Goal: Task Accomplishment & Management: Manage account settings

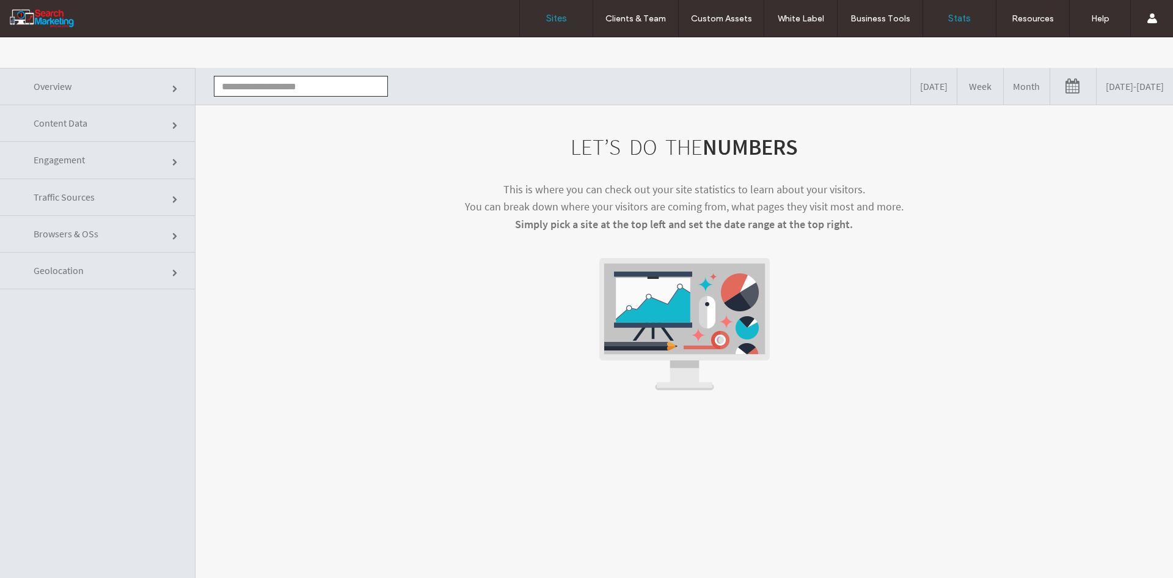
click at [554, 10] on link "Sites" at bounding box center [556, 18] width 73 height 37
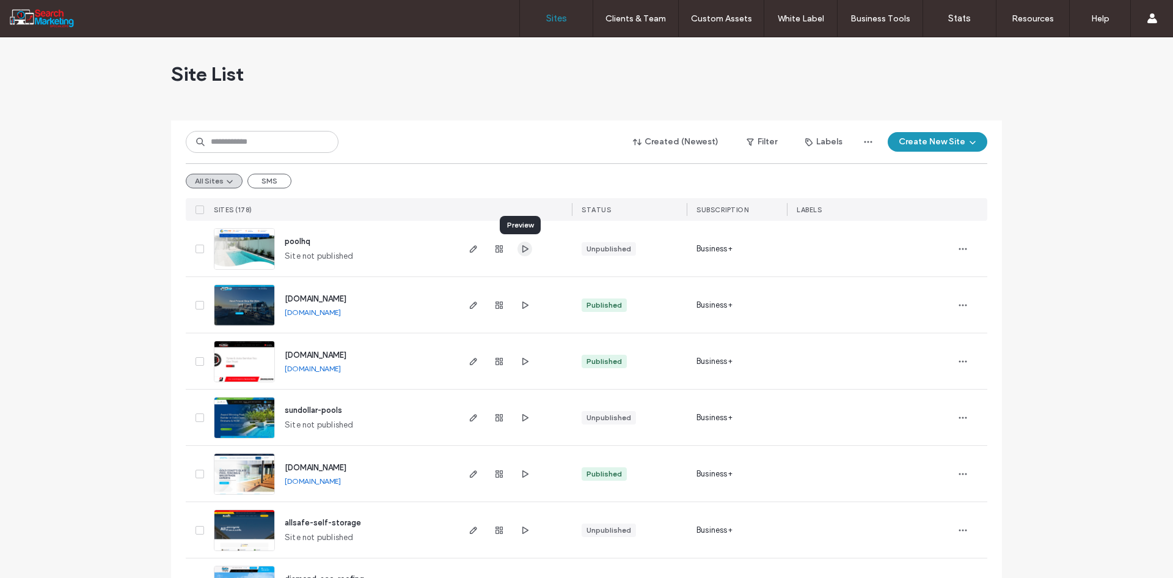
click at [523, 251] on use "button" at bounding box center [526, 247] width 6 height 7
click at [301, 145] on input at bounding box center [262, 142] width 153 height 22
click at [230, 143] on input at bounding box center [262, 142] width 153 height 22
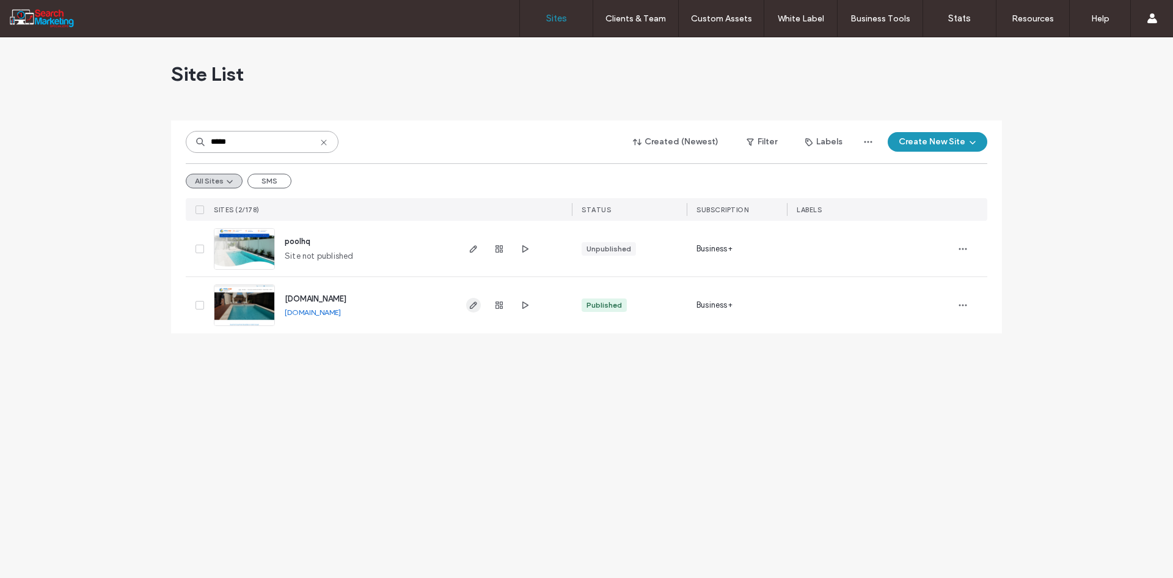
type input "*****"
click at [475, 312] on span "button" at bounding box center [473, 305] width 15 height 15
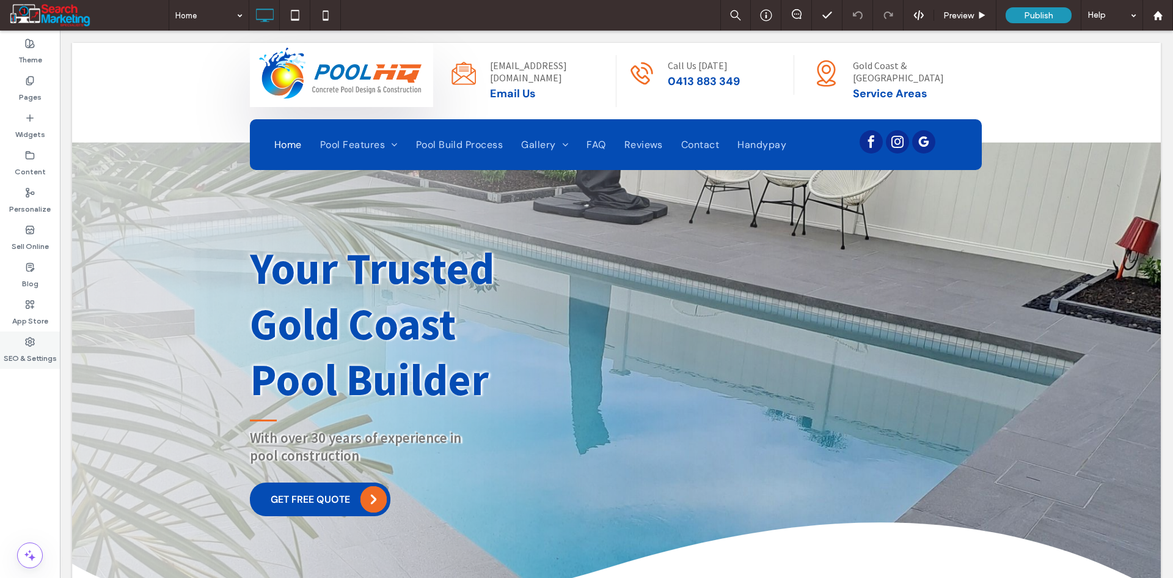
click at [26, 346] on icon at bounding box center [30, 342] width 10 height 10
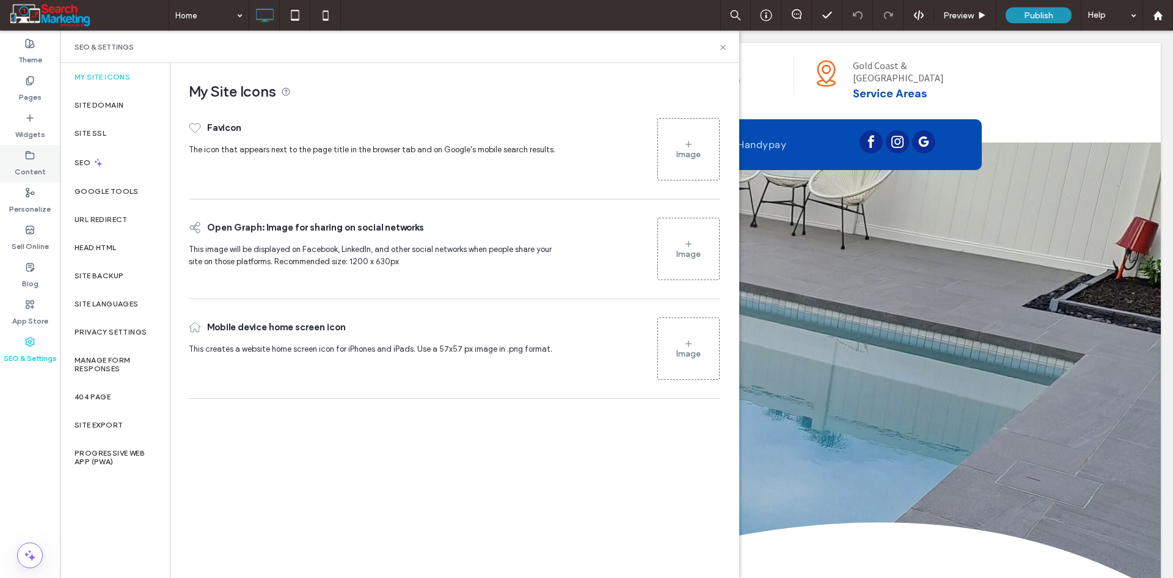
click at [35, 163] on label "Content" at bounding box center [30, 168] width 31 height 17
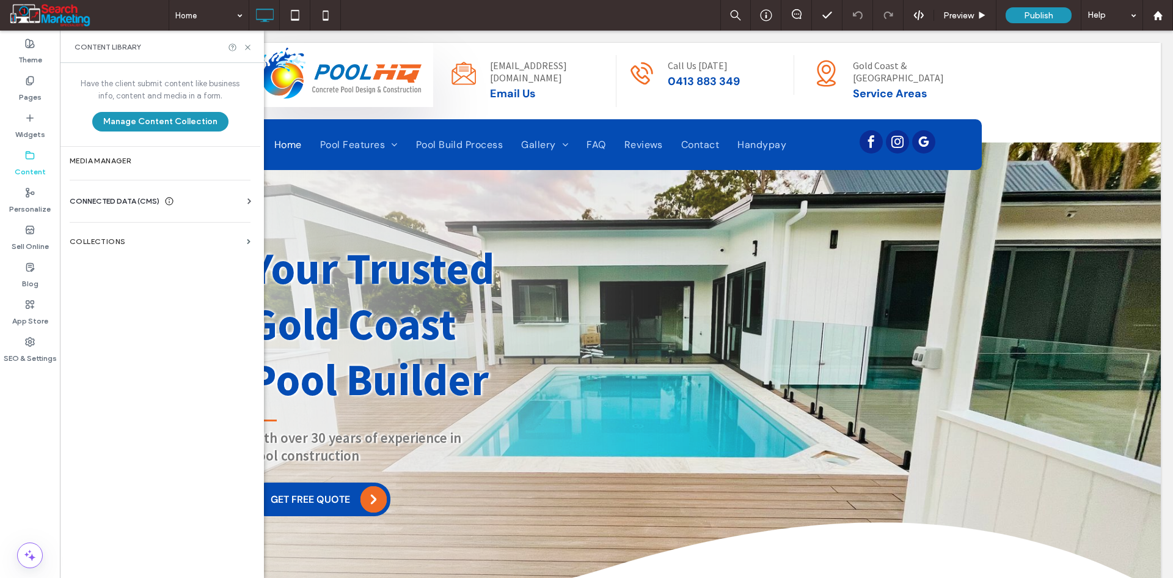
click at [115, 164] on label "Media Manager" at bounding box center [160, 160] width 181 height 9
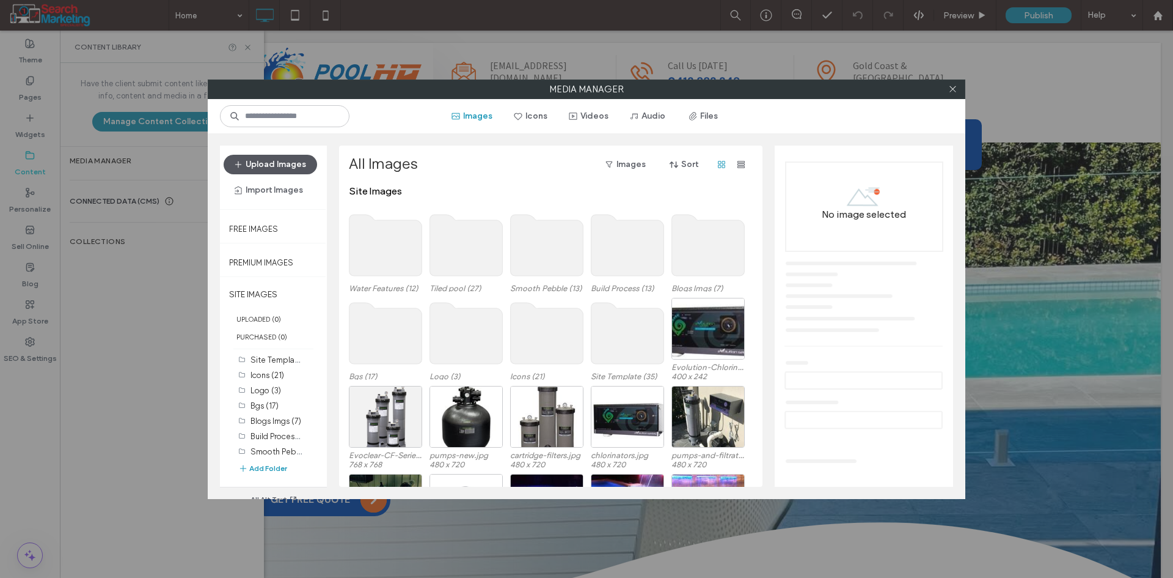
click at [277, 165] on button "Upload Images" at bounding box center [271, 165] width 94 height 20
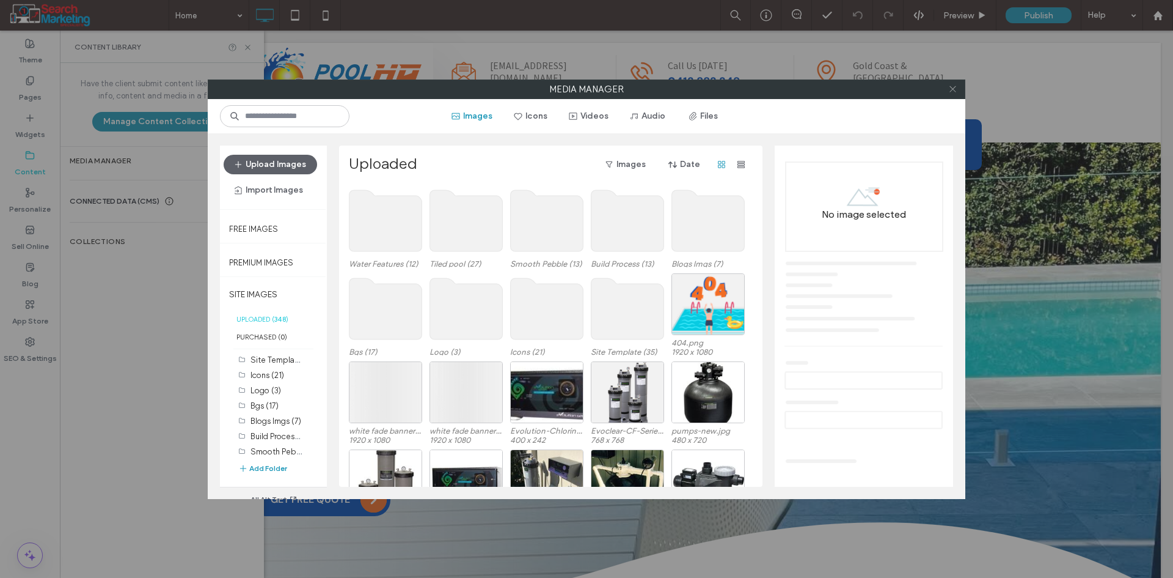
click at [953, 86] on icon at bounding box center [952, 88] width 9 height 9
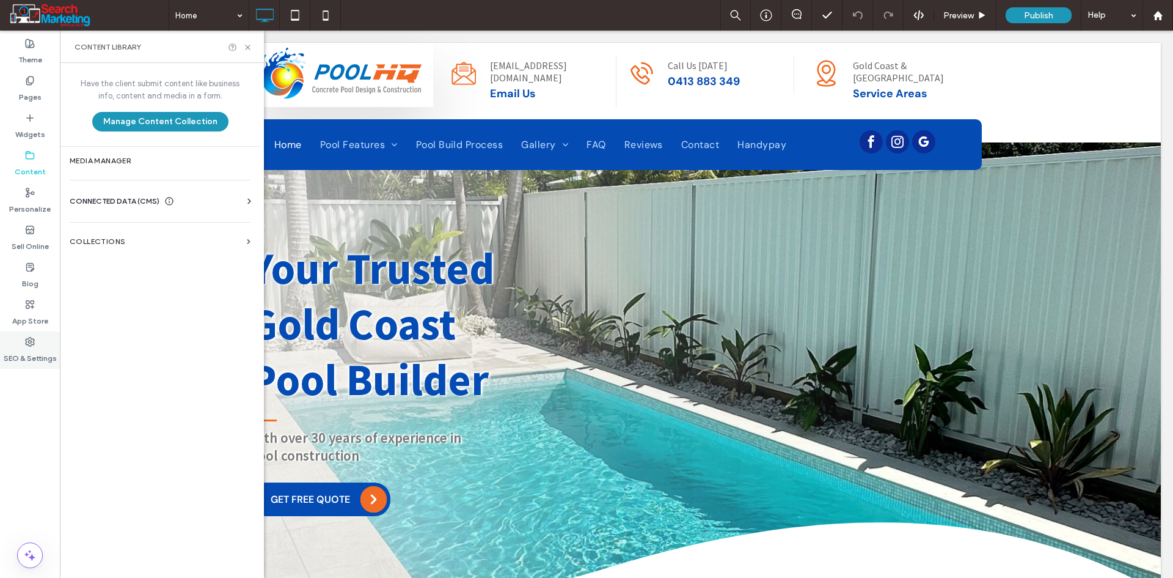
click at [35, 343] on div "SEO & Settings" at bounding box center [30, 349] width 60 height 37
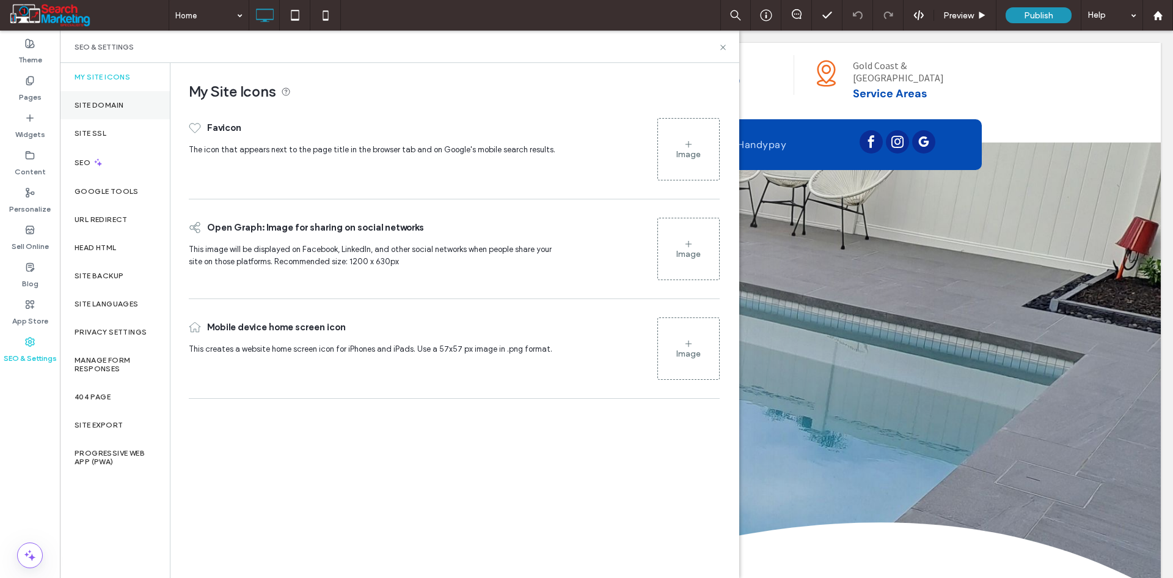
click at [98, 109] on div "Site Domain" at bounding box center [115, 105] width 110 height 28
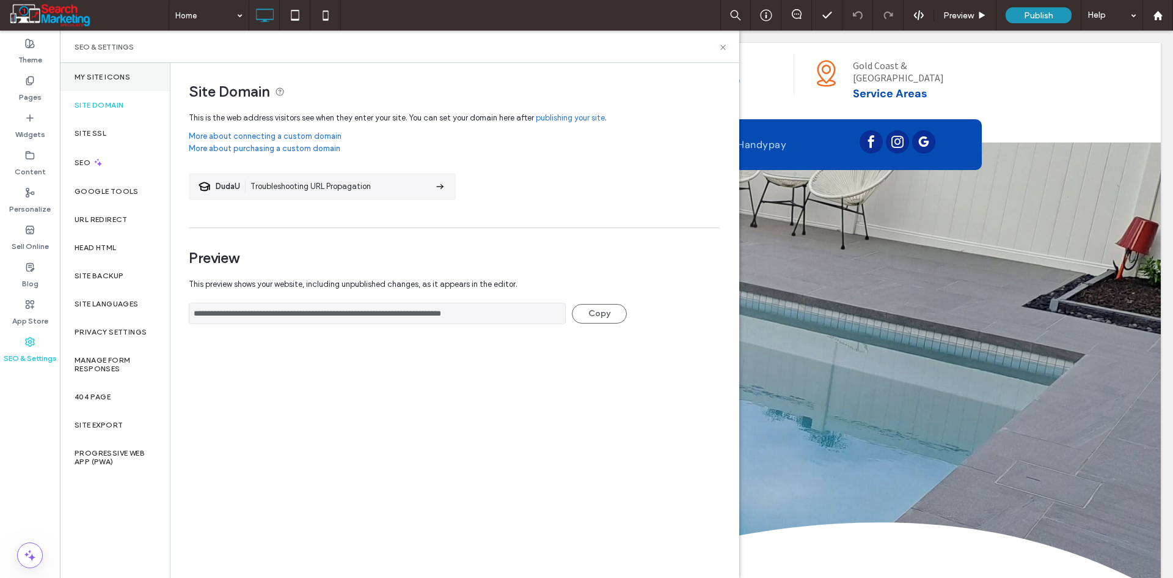
click at [107, 67] on div "My Site Icons" at bounding box center [115, 77] width 110 height 28
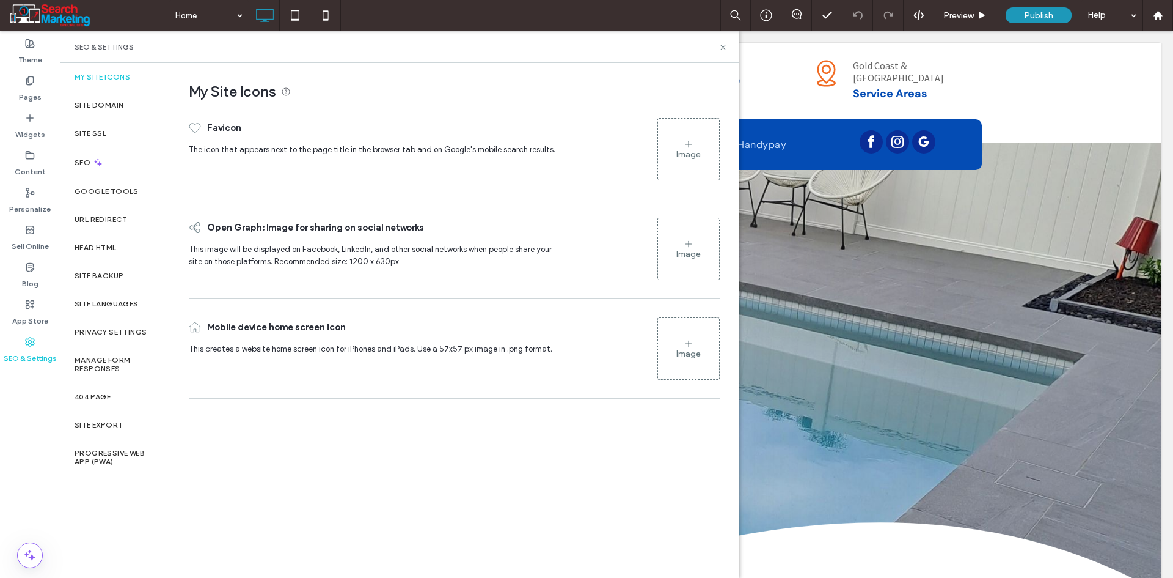
click at [683, 133] on div "Image" at bounding box center [688, 149] width 61 height 59
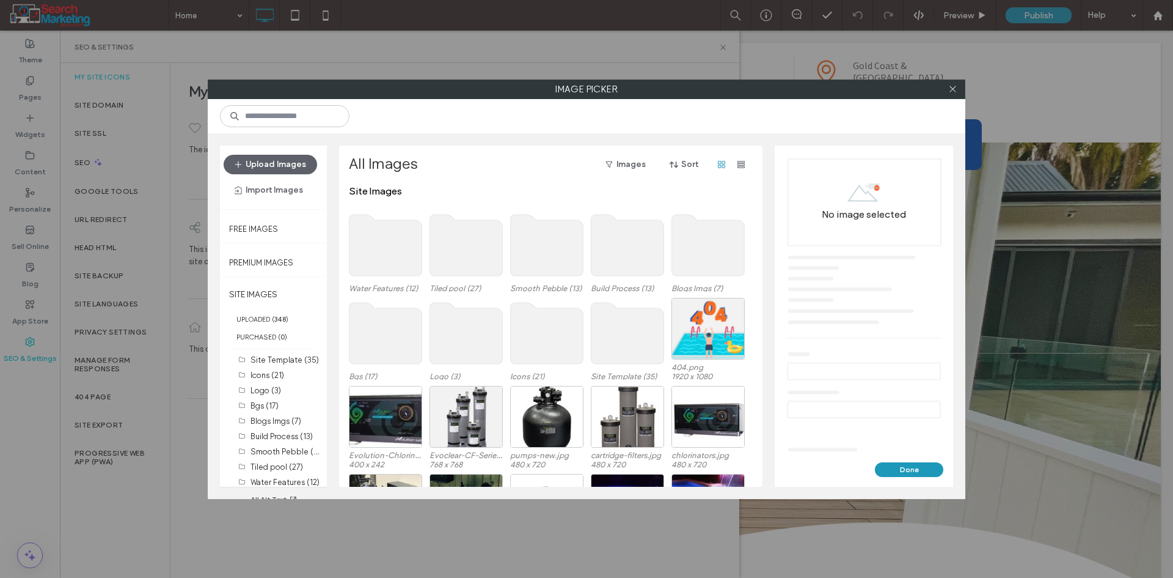
click at [476, 336] on use at bounding box center [466, 333] width 73 height 61
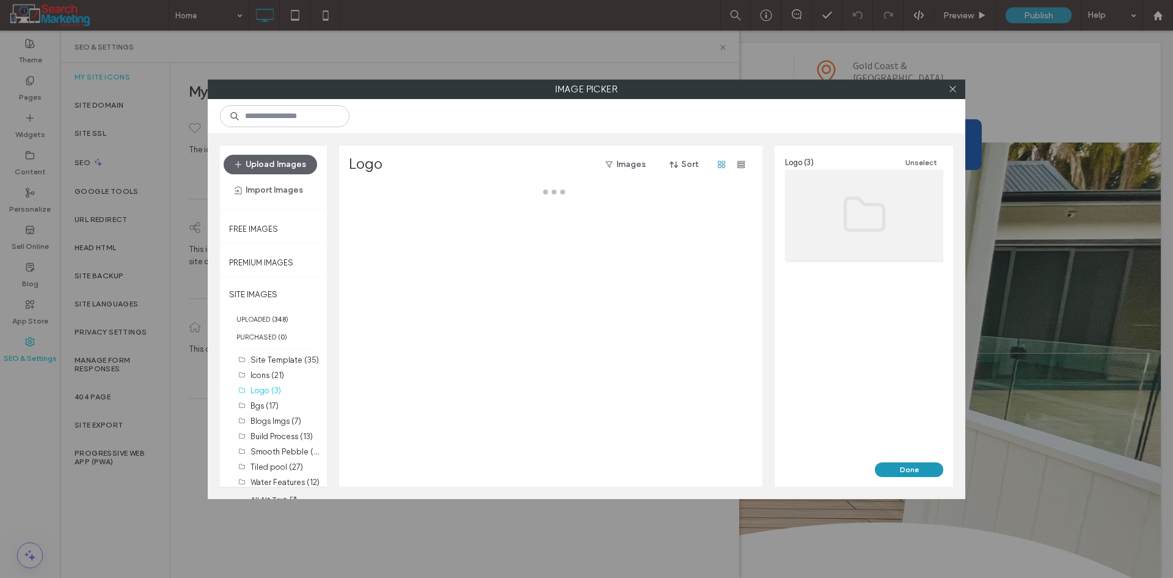
click at [477, 336] on div at bounding box center [554, 335] width 411 height 301
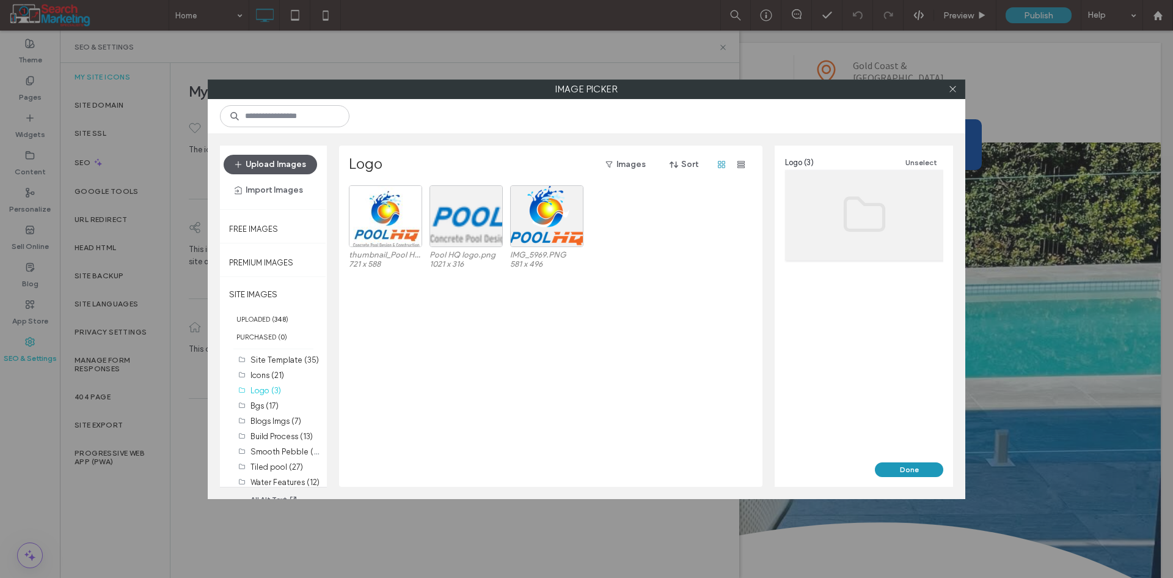
click at [284, 171] on button "Upload Images" at bounding box center [271, 165] width 94 height 20
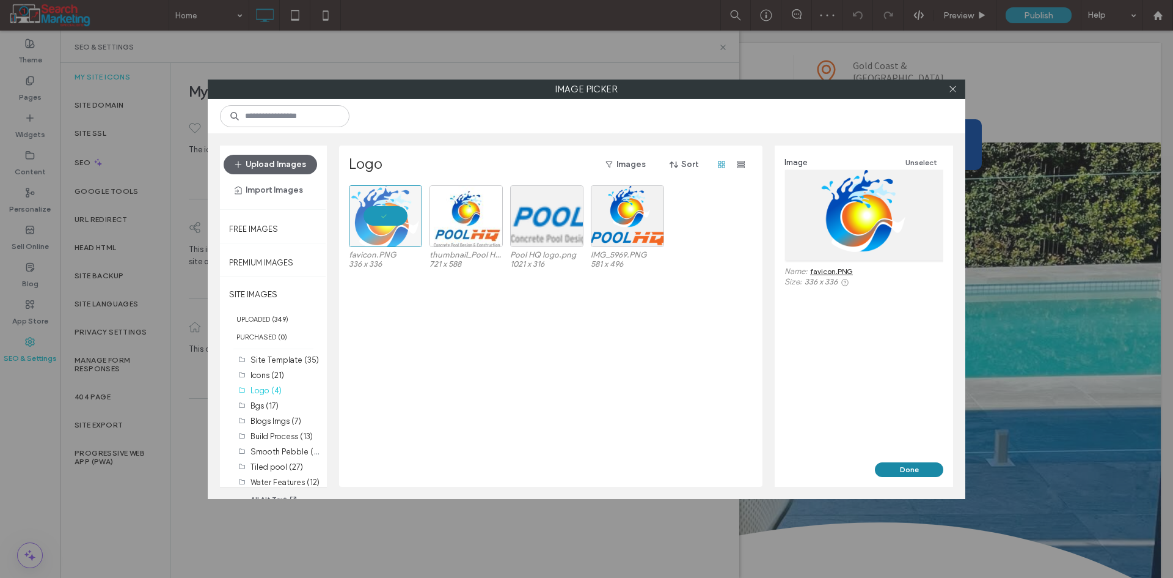
click at [897, 474] on button "Done" at bounding box center [909, 469] width 68 height 15
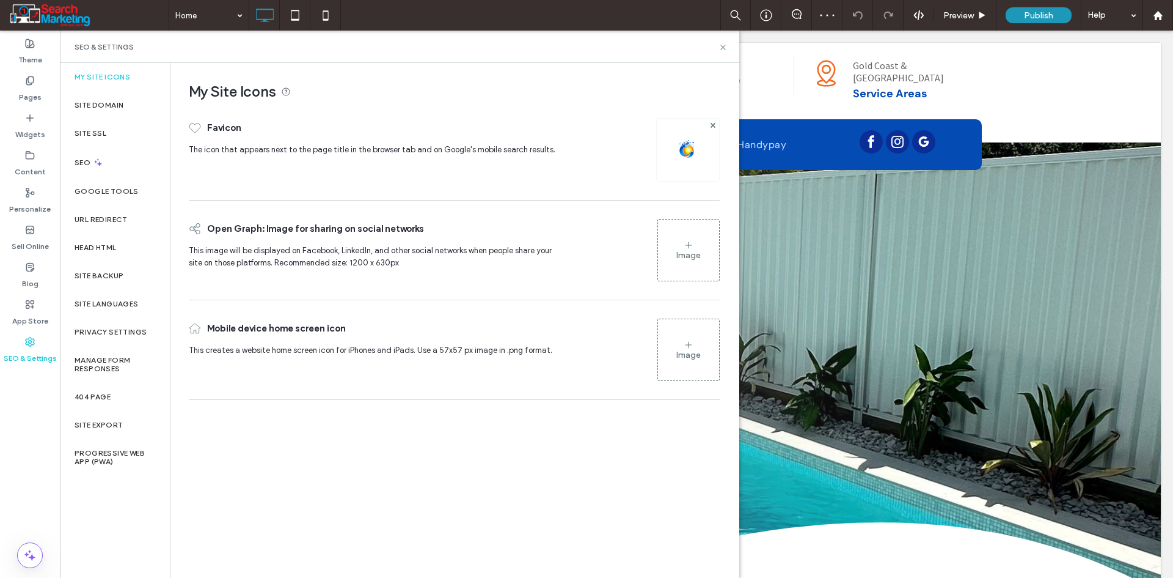
click at [684, 257] on div "Image" at bounding box center [689, 255] width 24 height 10
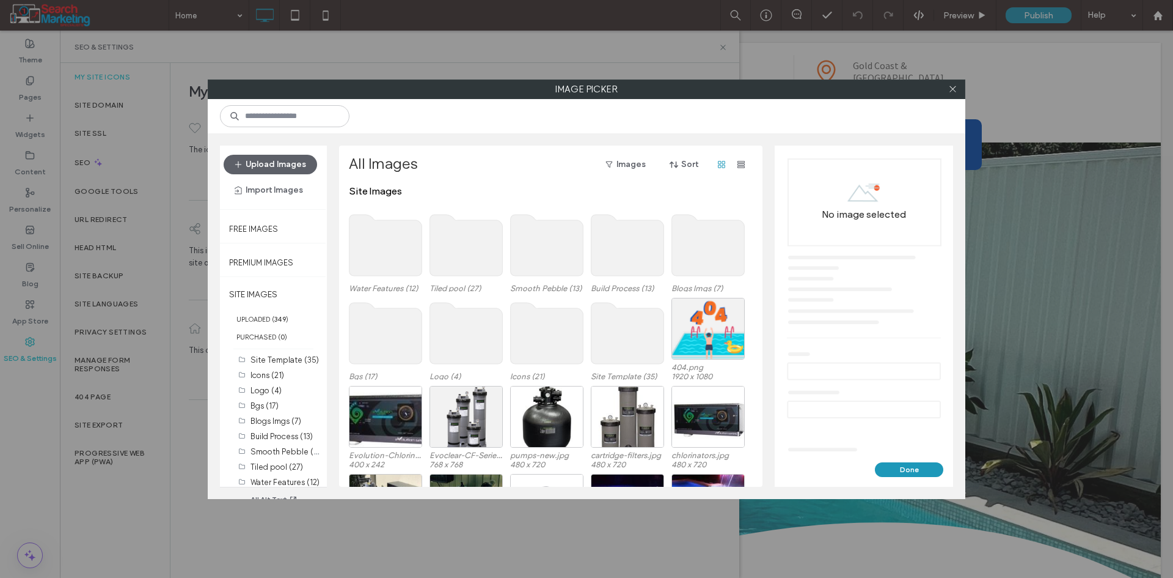
click at [462, 341] on use at bounding box center [466, 333] width 73 height 61
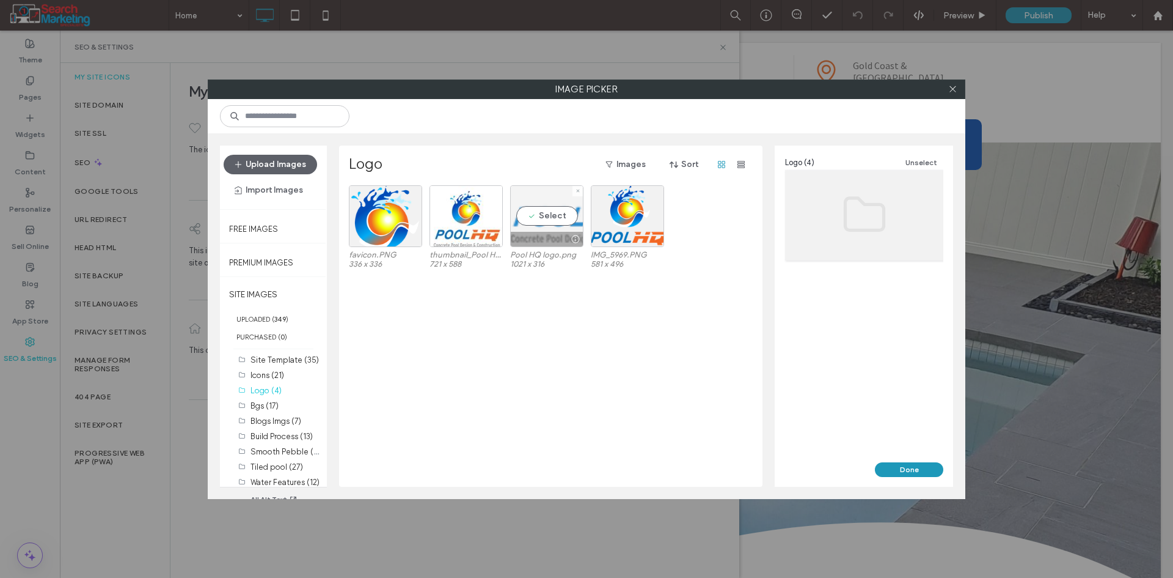
click at [548, 211] on div "Select" at bounding box center [546, 216] width 73 height 62
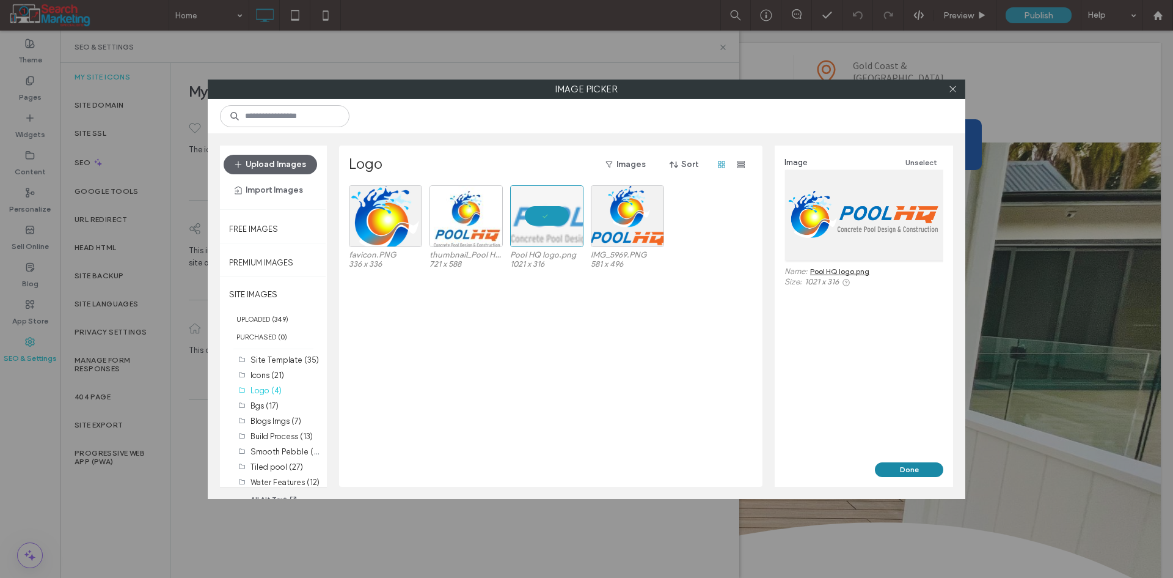
click at [912, 471] on button "Done" at bounding box center [909, 469] width 68 height 15
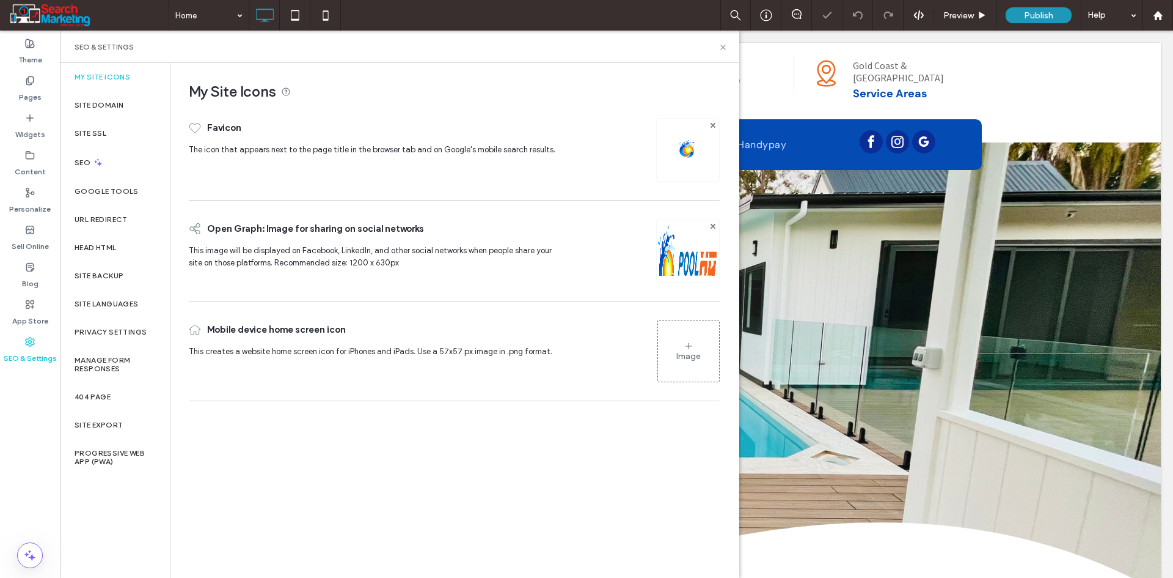
click at [678, 362] on div "Image" at bounding box center [688, 350] width 61 height 59
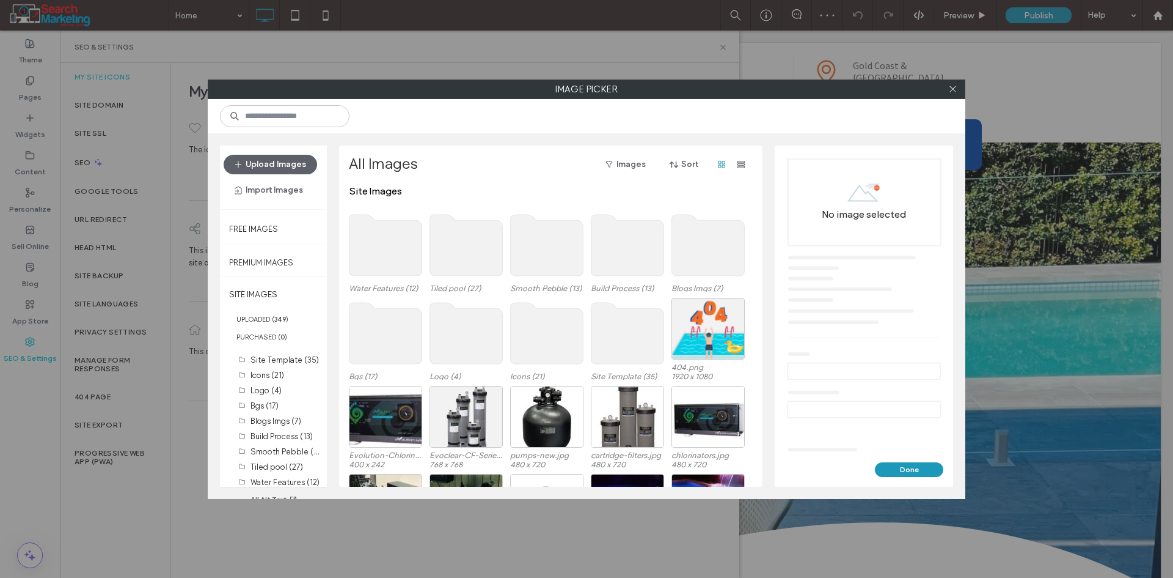
click at [472, 342] on use at bounding box center [466, 333] width 73 height 61
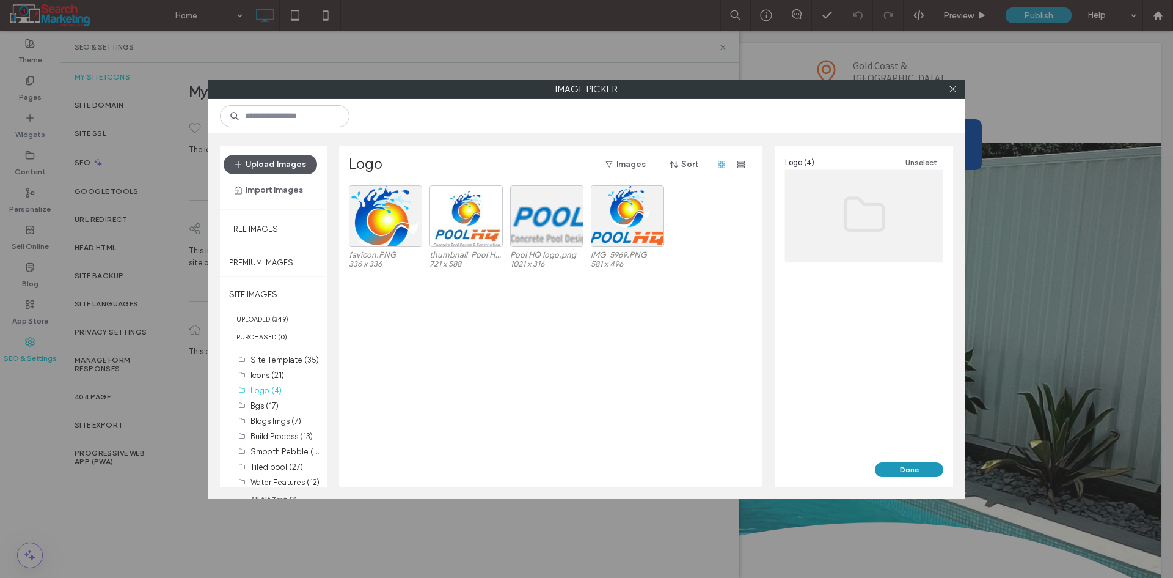
click at [290, 161] on button "Upload Images" at bounding box center [271, 165] width 94 height 20
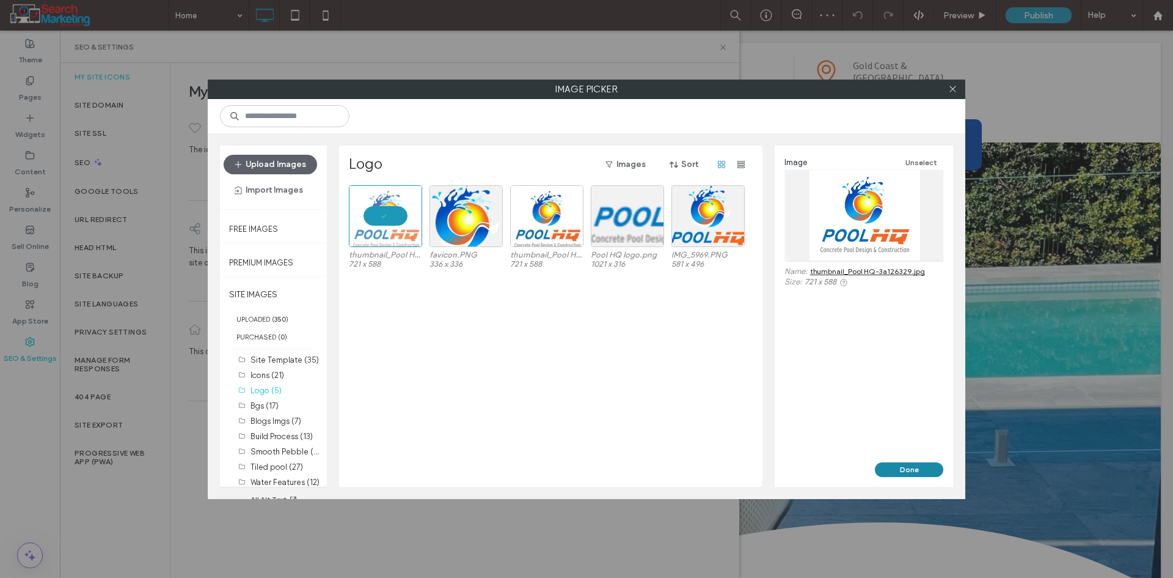
click at [925, 469] on button "Done" at bounding box center [909, 469] width 68 height 15
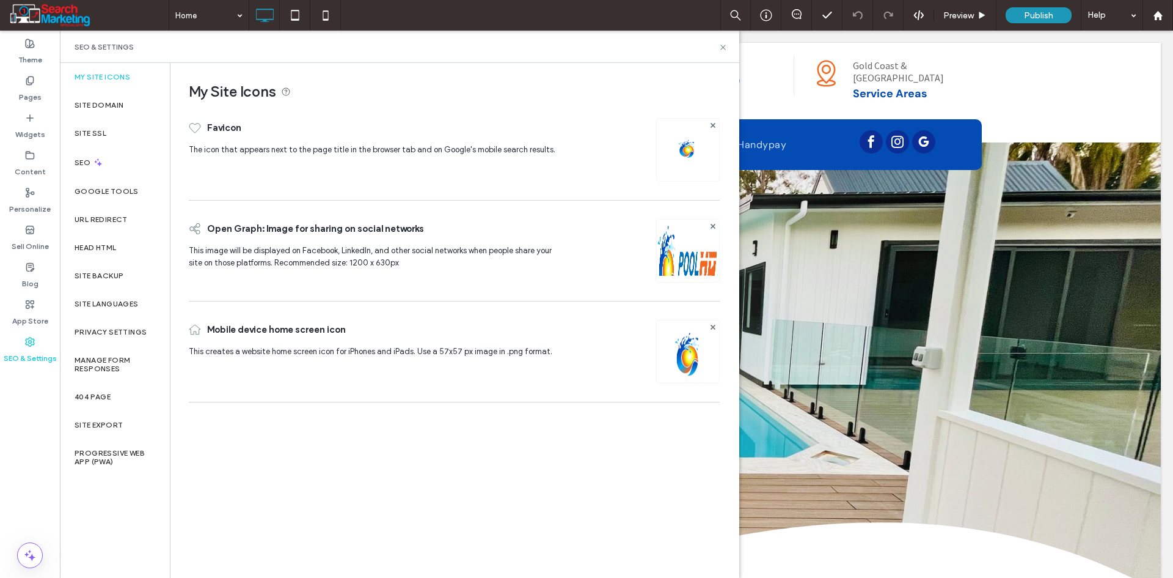
click at [685, 360] on img at bounding box center [688, 367] width 62 height 83
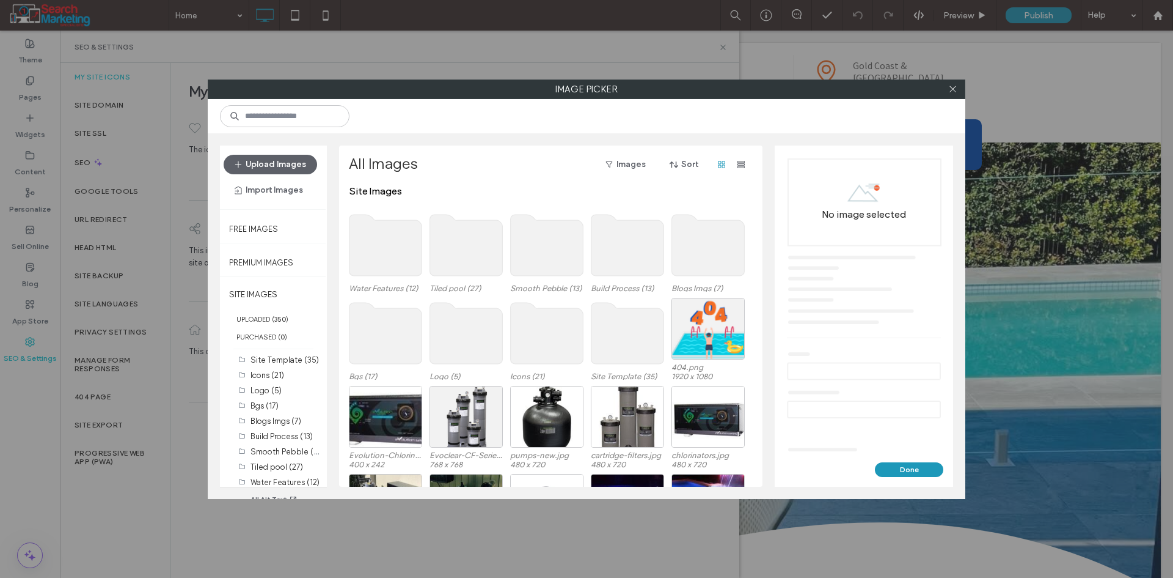
click at [438, 337] on use at bounding box center [466, 333] width 73 height 61
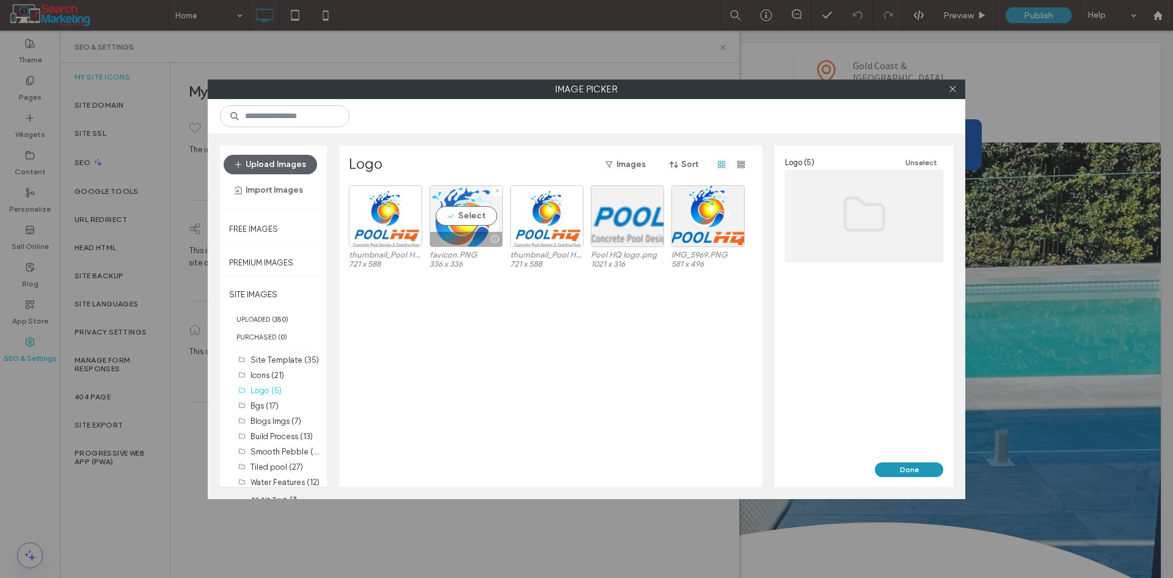
drag, startPoint x: 460, startPoint y: 215, endPoint x: 560, endPoint y: 226, distance: 100.8
click at [461, 215] on div "Select" at bounding box center [466, 216] width 73 height 62
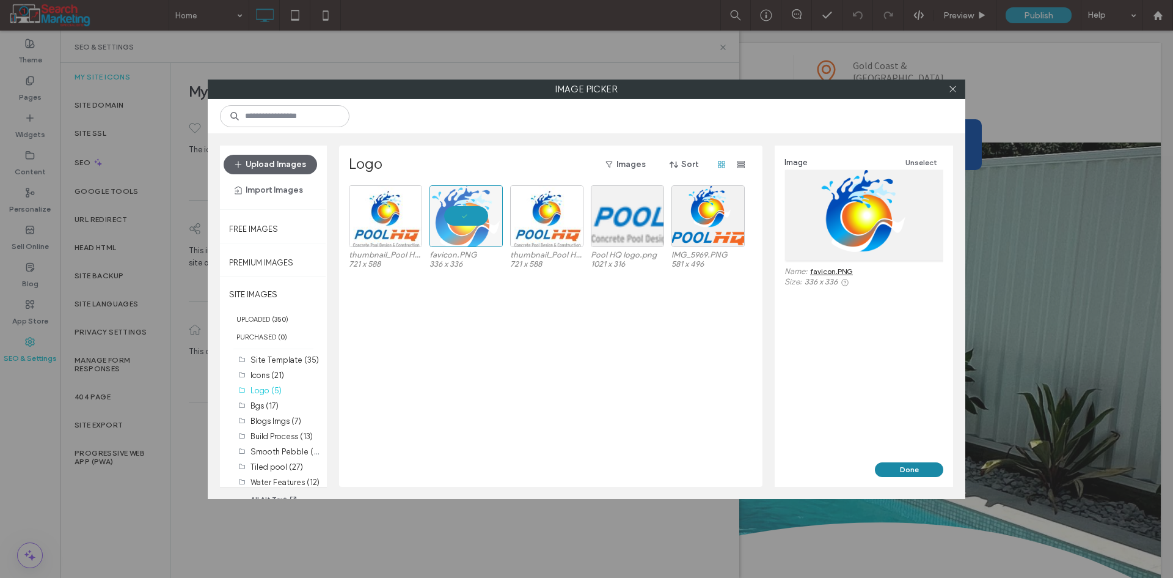
click at [895, 465] on button "Done" at bounding box center [909, 469] width 68 height 15
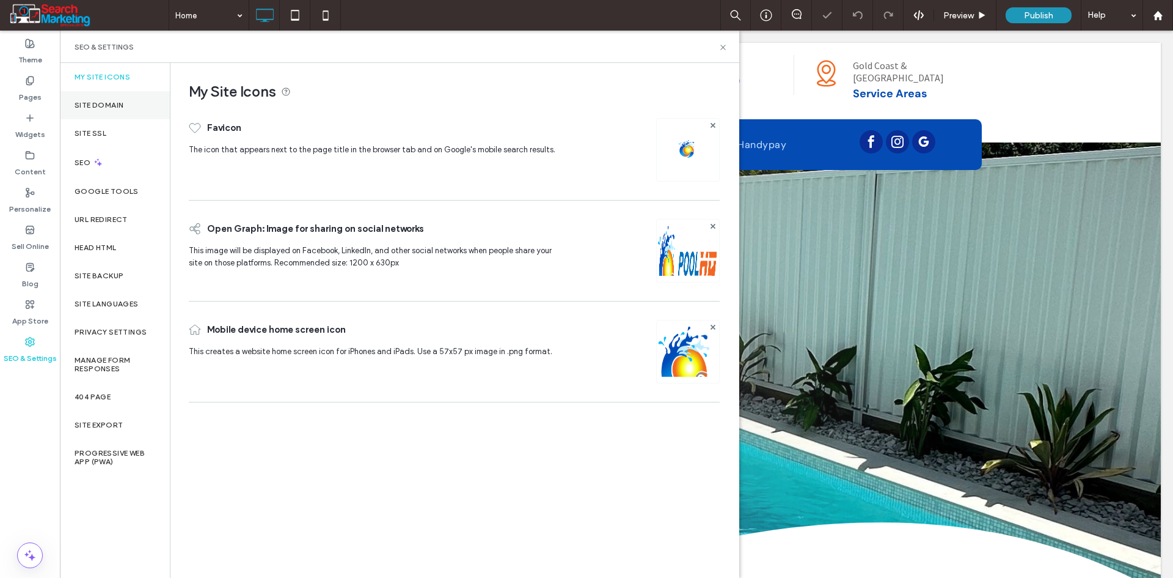
click at [113, 110] on div "Site Domain" at bounding box center [115, 105] width 110 height 28
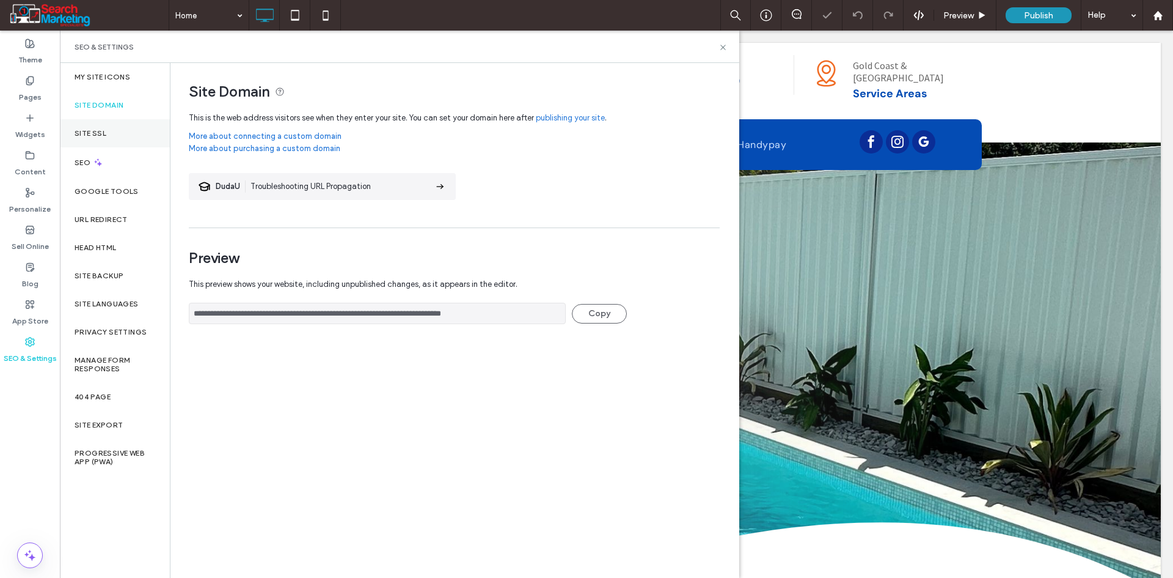
click at [98, 133] on label "Site SSL" at bounding box center [91, 133] width 32 height 9
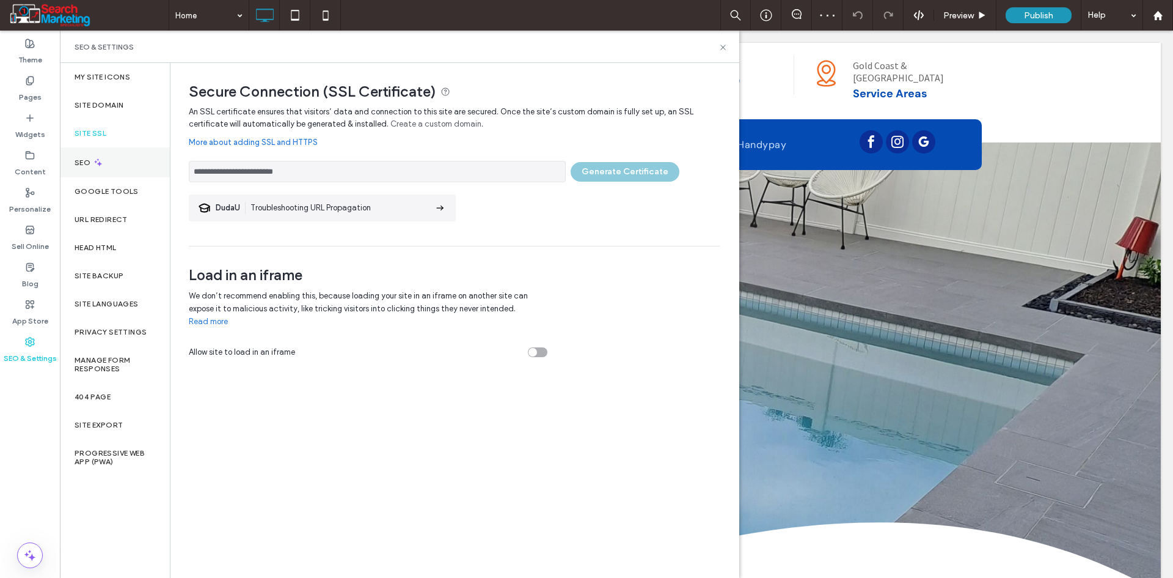
click at [90, 156] on div "SEO" at bounding box center [115, 162] width 110 height 30
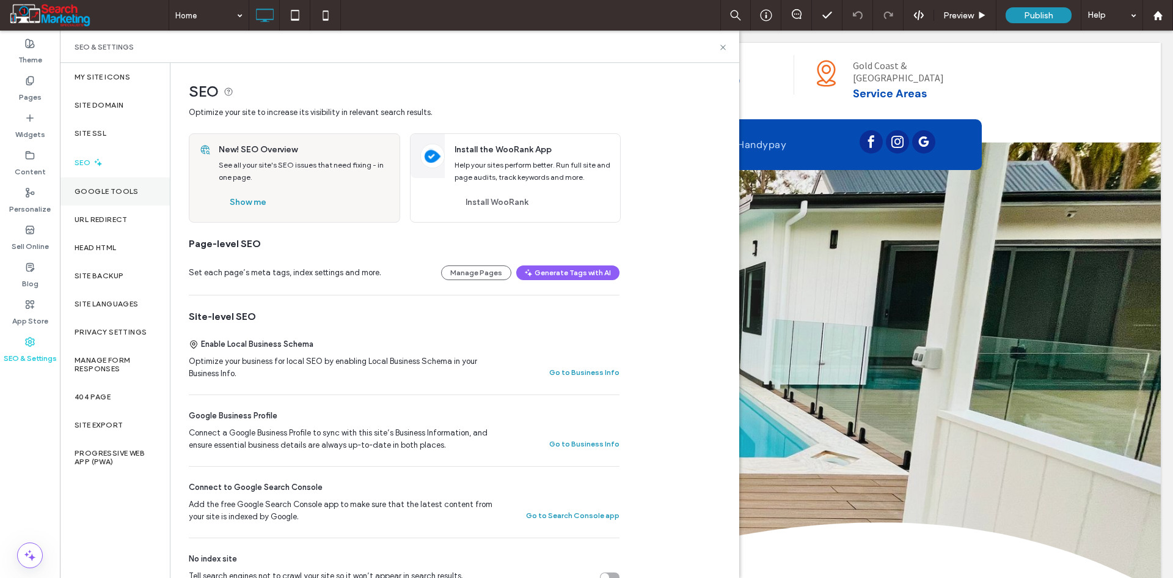
click at [93, 191] on label "Google Tools" at bounding box center [107, 191] width 64 height 9
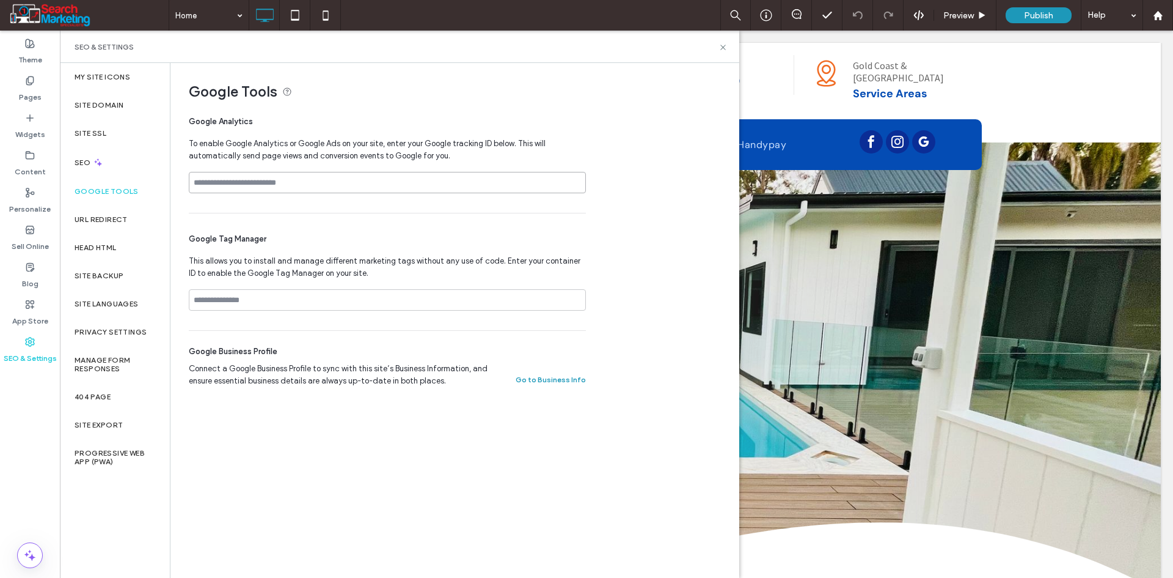
click at [291, 183] on input at bounding box center [387, 182] width 397 height 21
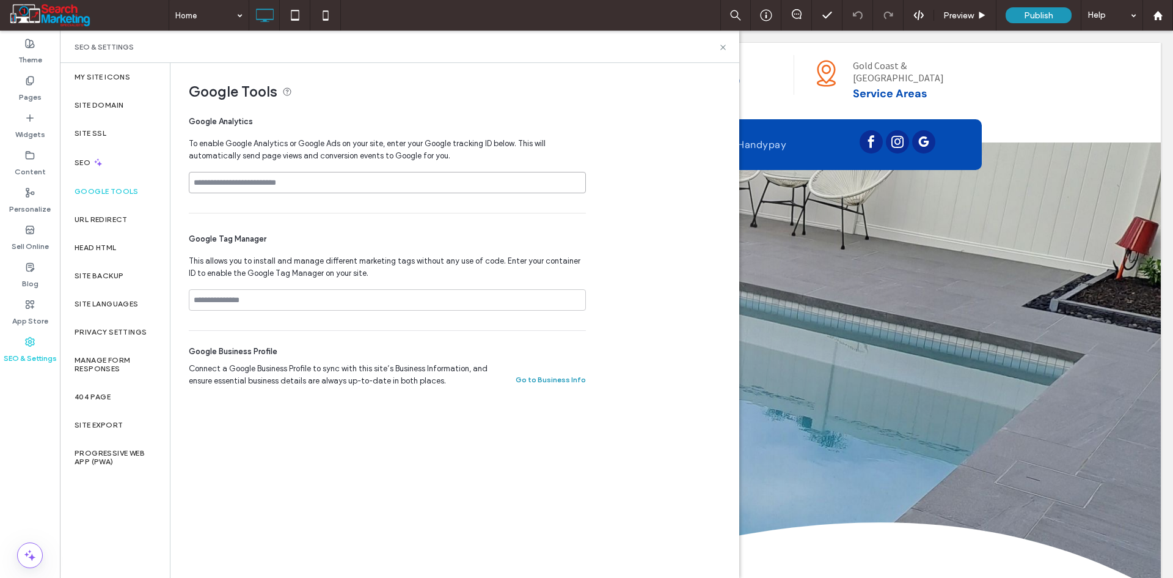
paste input "**********"
type input "**********"
click at [252, 235] on span "Google Tag Manager" at bounding box center [387, 239] width 397 height 12
click at [125, 246] on div "Head HTML" at bounding box center [115, 247] width 110 height 28
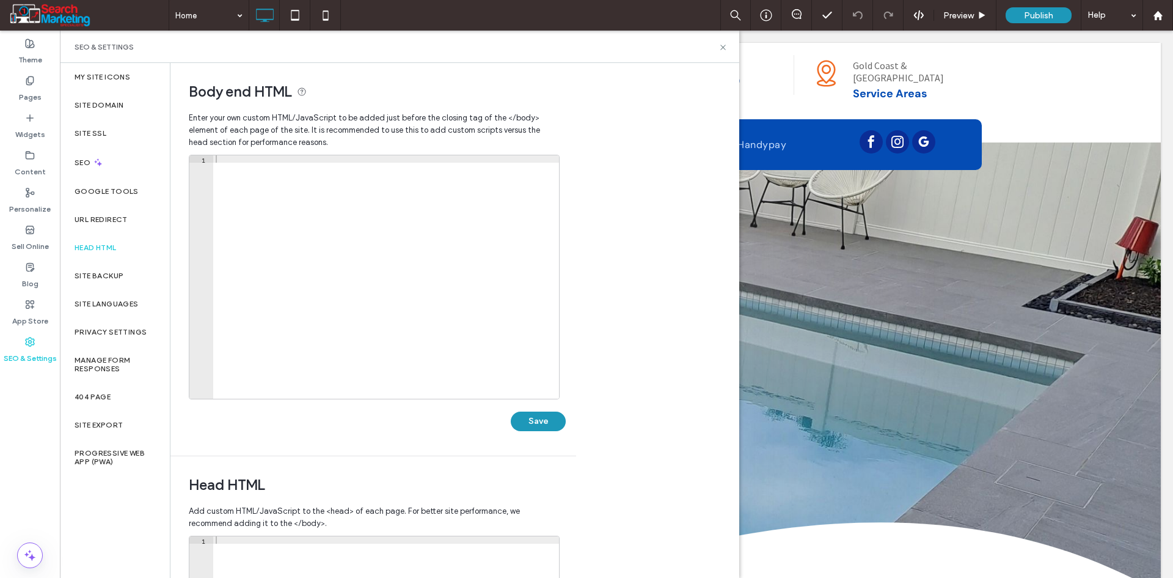
click at [298, 188] on div at bounding box center [386, 284] width 346 height 258
paste textarea "**********"
type textarea "**********"
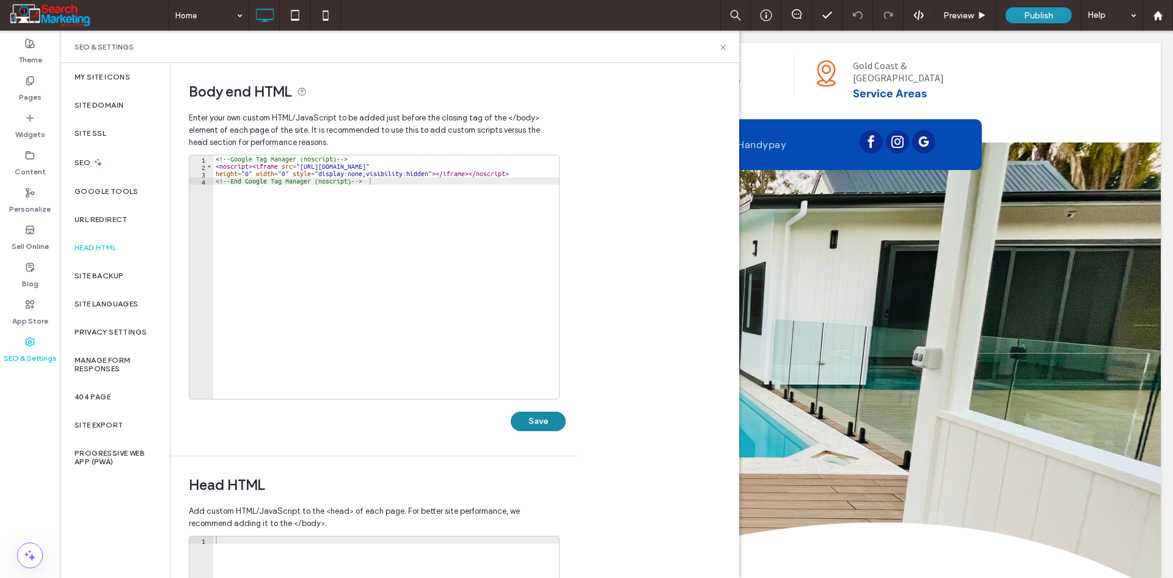
click at [535, 419] on button "Save" at bounding box center [538, 421] width 55 height 20
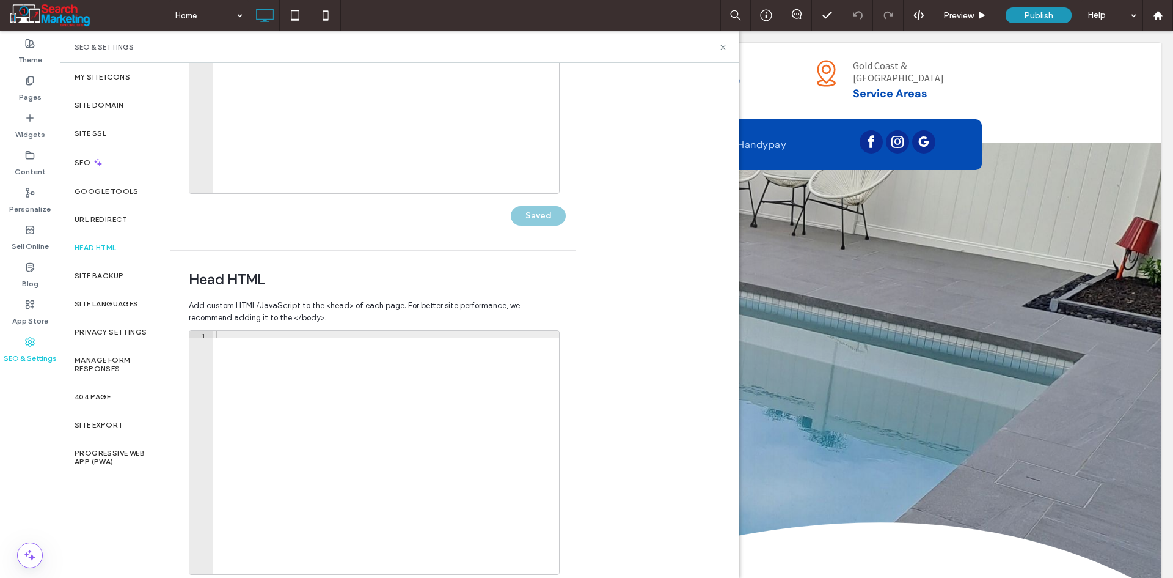
scroll to position [244, 0]
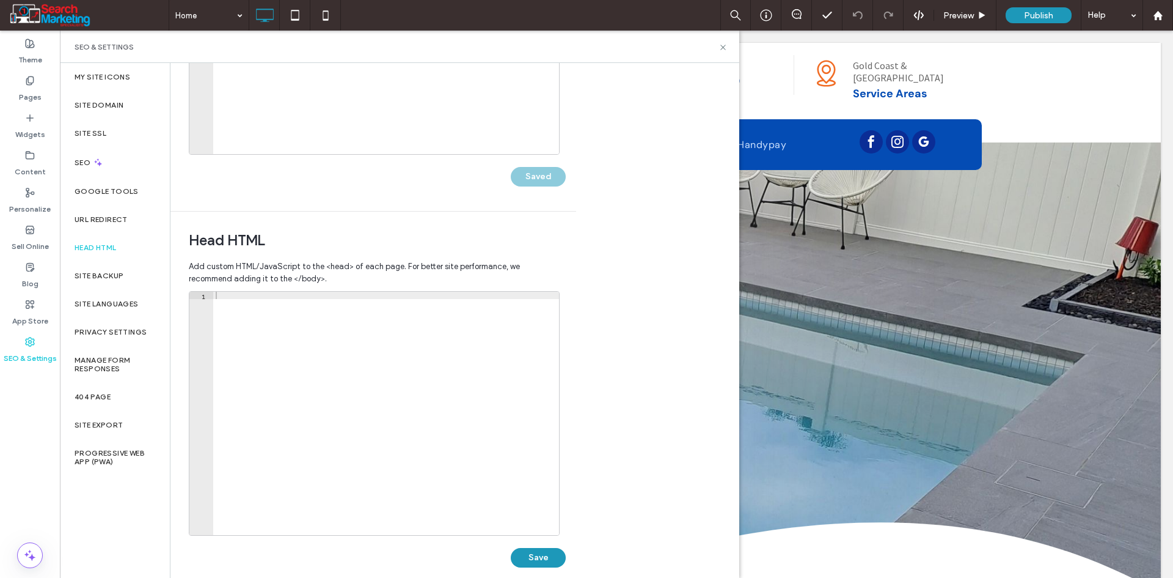
click at [298, 359] on div at bounding box center [386, 421] width 346 height 258
paste textarea "**********"
type textarea "**********"
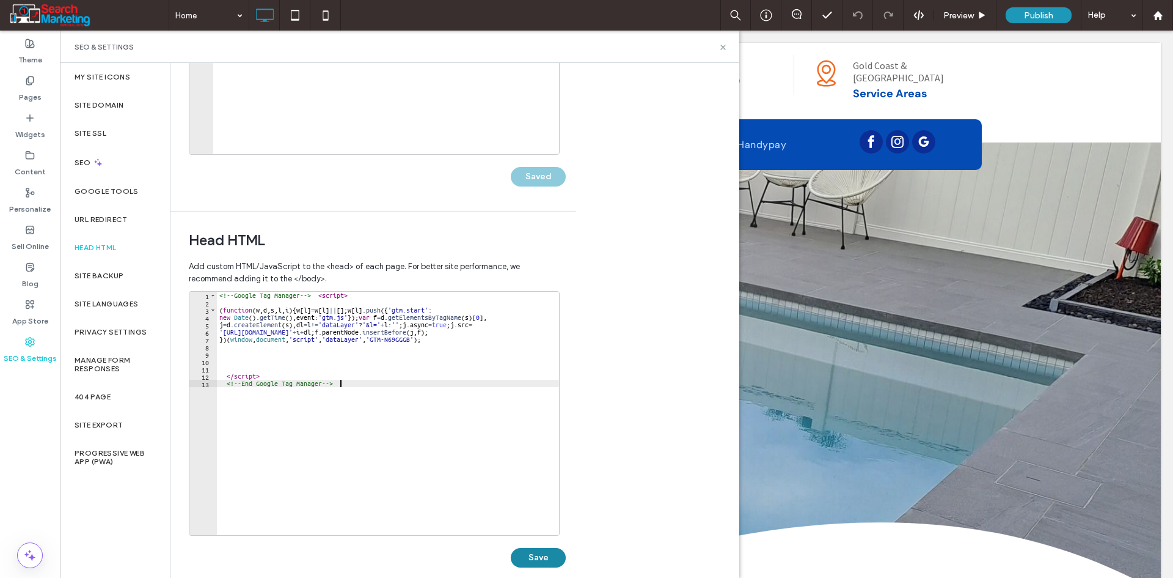
click at [534, 556] on button "Save" at bounding box center [538, 558] width 55 height 20
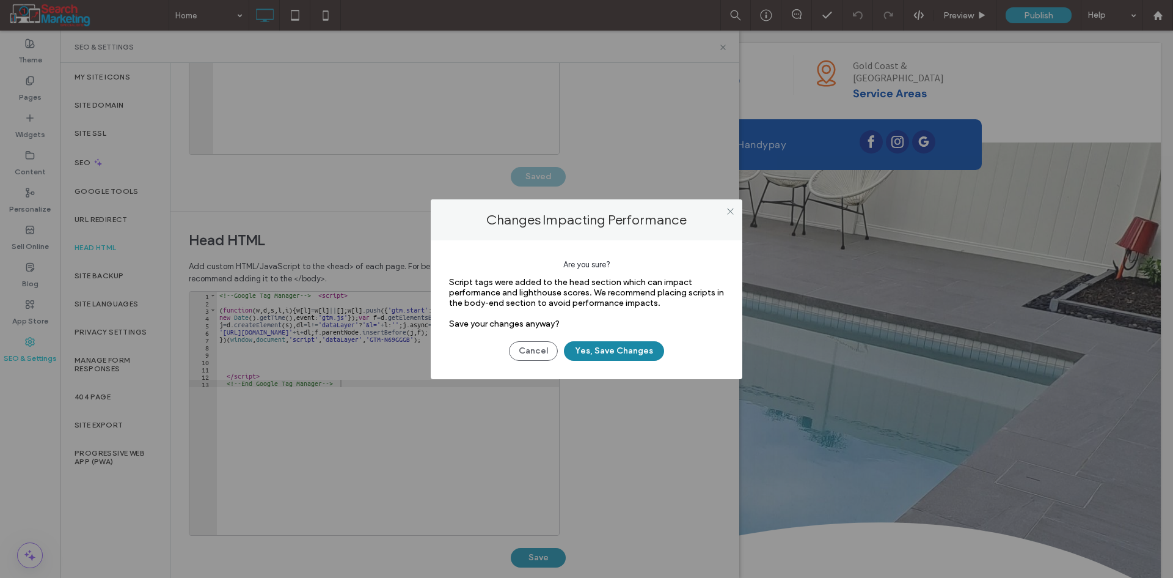
drag, startPoint x: 587, startPoint y: 353, endPoint x: 586, endPoint y: 360, distance: 6.8
click at [588, 353] on button "Yes, Save Changes" at bounding box center [614, 351] width 100 height 20
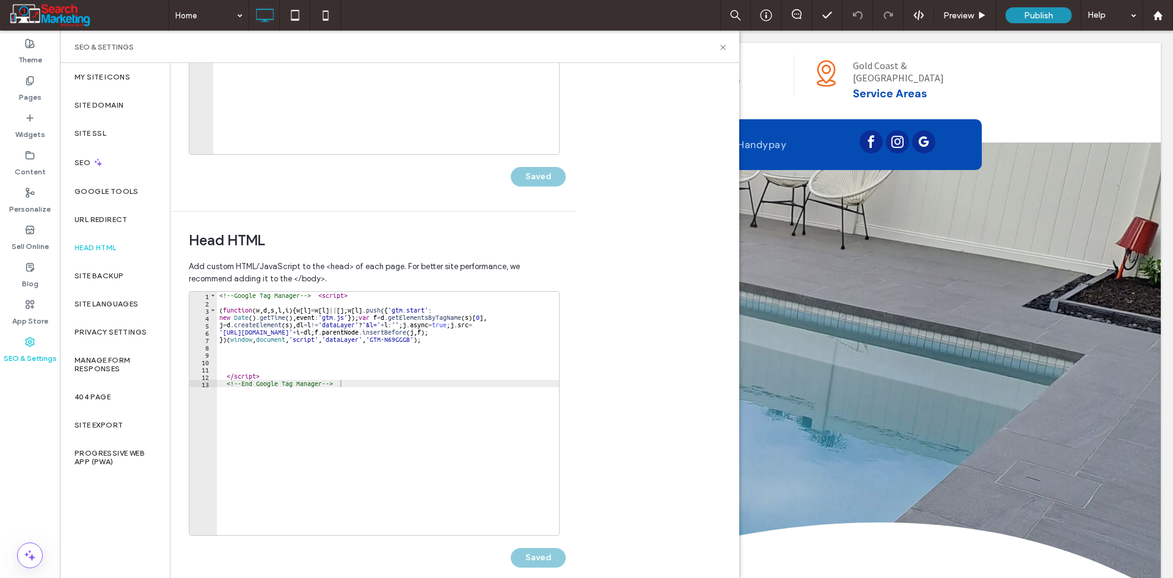
scroll to position [0, 0]
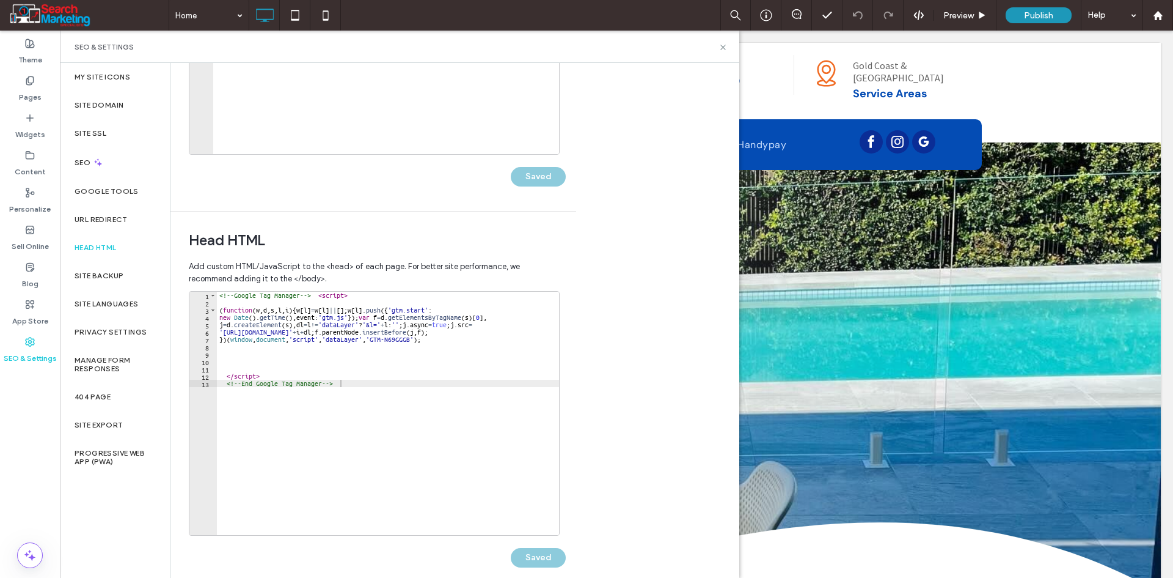
click at [347, 438] on div "<!-- Google Tag Manager --> < script > ( function ( w , d , s , l , i ) { w [ l…" at bounding box center [390, 421] width 346 height 258
paste textarea "*********"
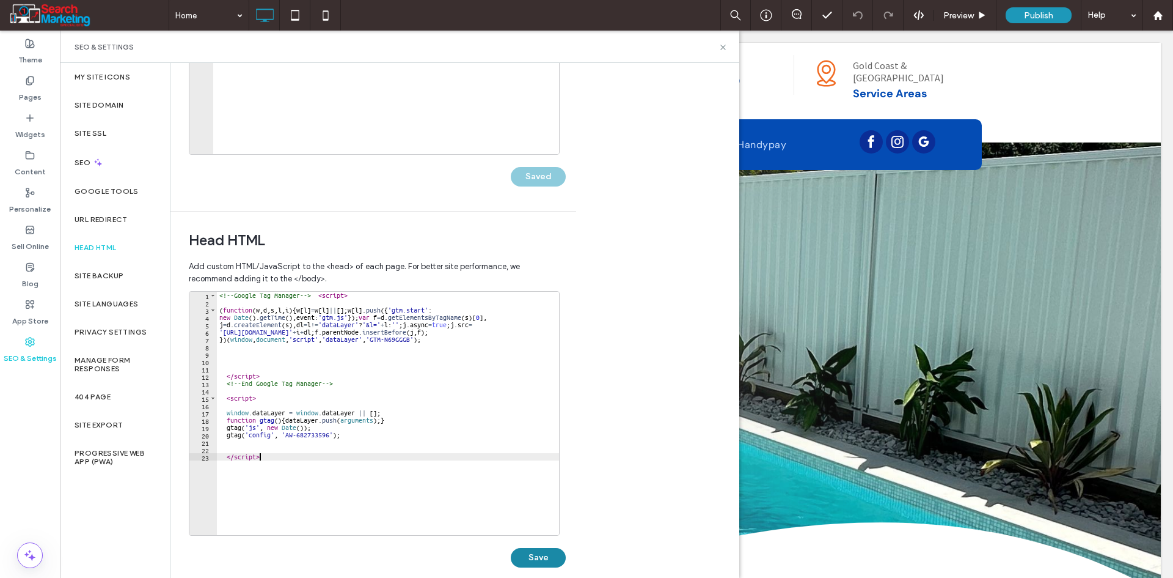
type textarea "*********"
click at [525, 552] on button "Save" at bounding box center [538, 558] width 55 height 20
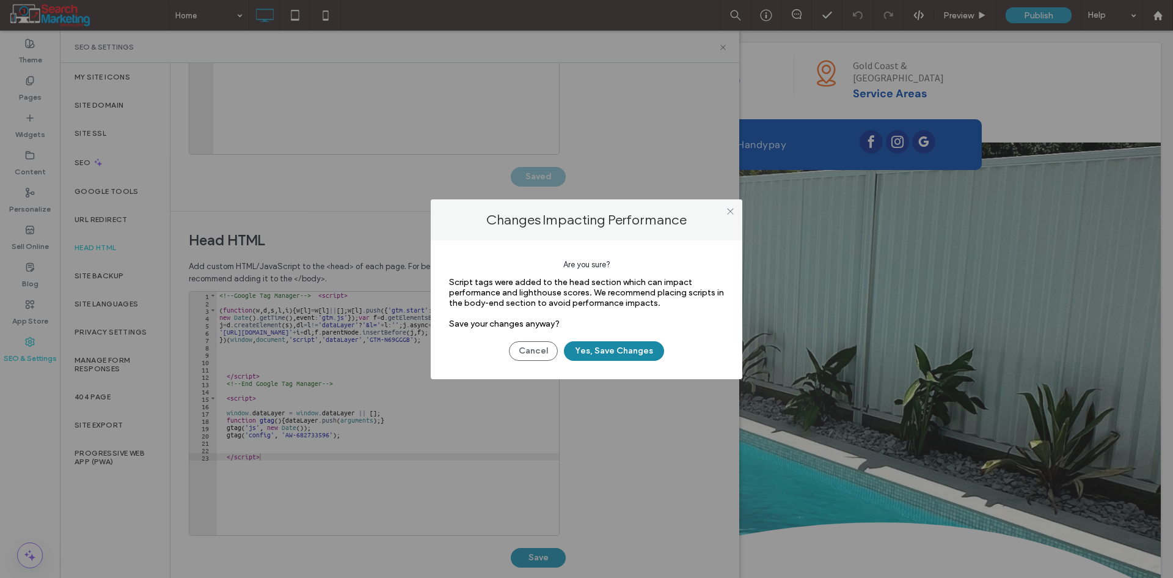
click at [640, 352] on button "Yes, Save Changes" at bounding box center [614, 351] width 100 height 20
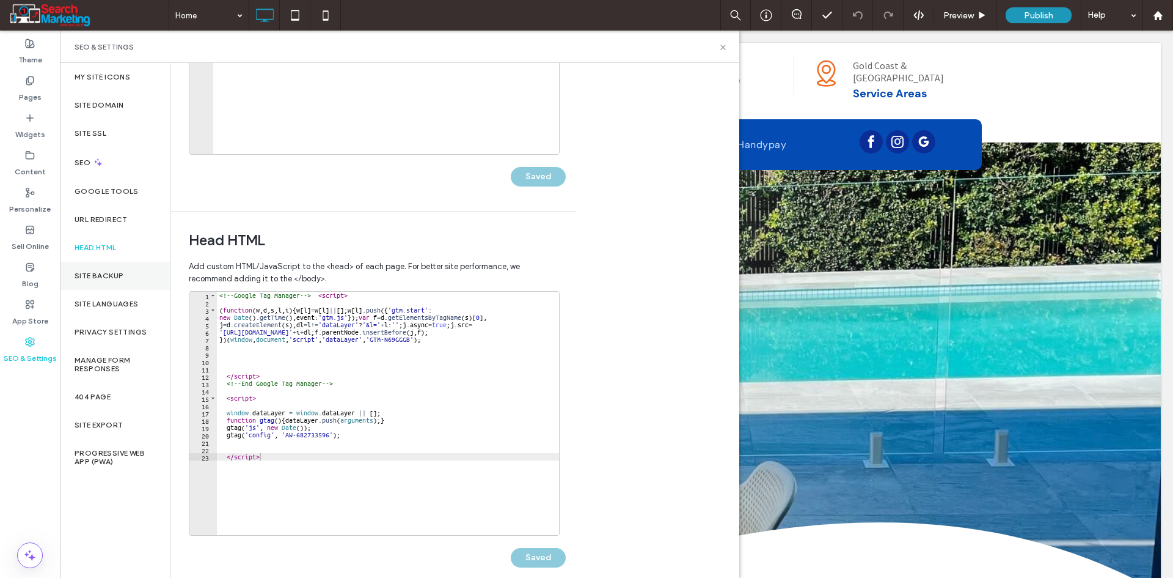
click at [122, 282] on div "Site Backup" at bounding box center [115, 276] width 110 height 28
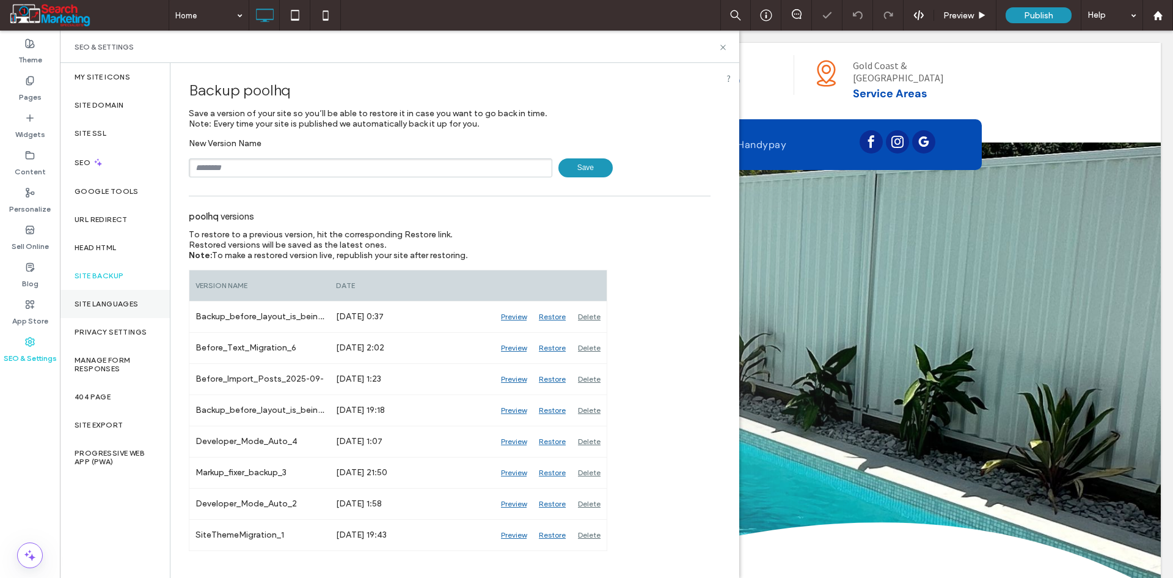
click at [124, 308] on div "Site Languages" at bounding box center [115, 304] width 110 height 28
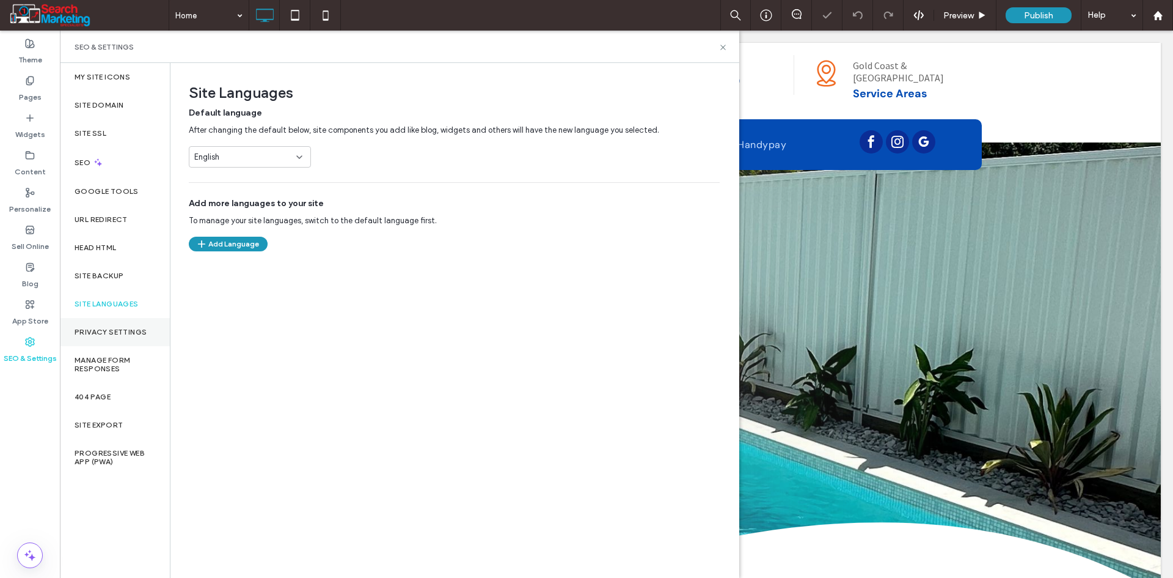
click at [128, 333] on label "Privacy Settings" at bounding box center [111, 332] width 72 height 9
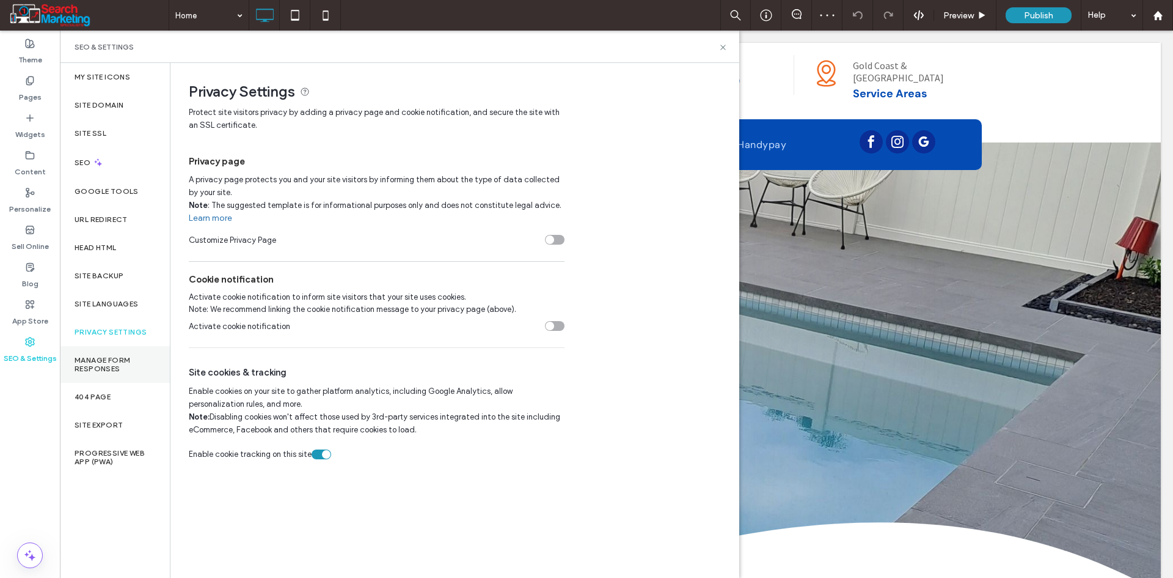
click at [119, 361] on label "Manage Form Responses" at bounding box center [115, 364] width 81 height 17
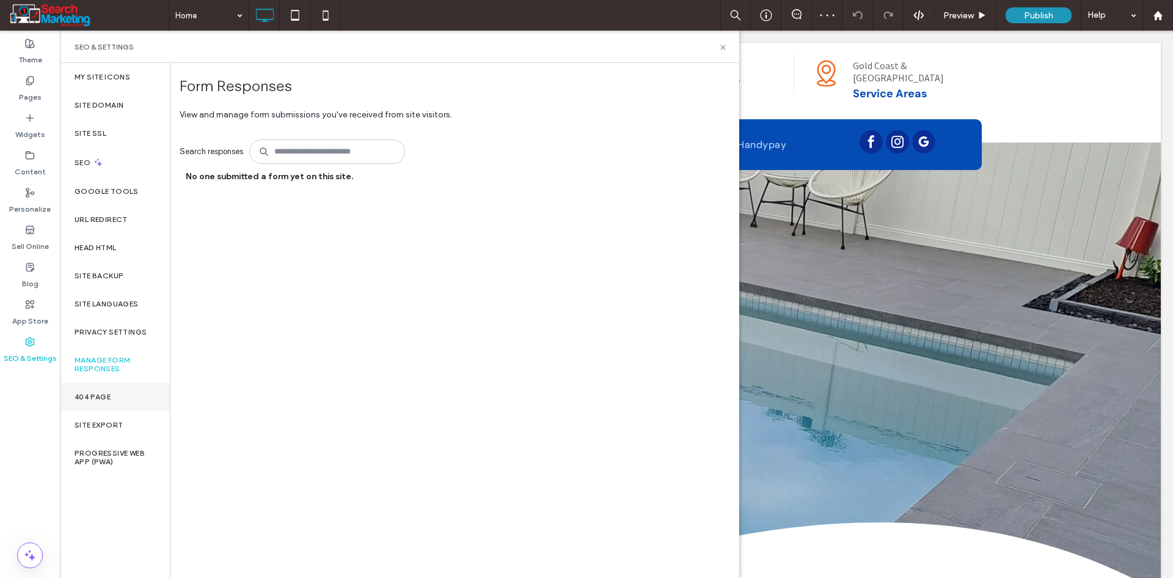
click at [119, 397] on div "404 Page" at bounding box center [115, 397] width 110 height 28
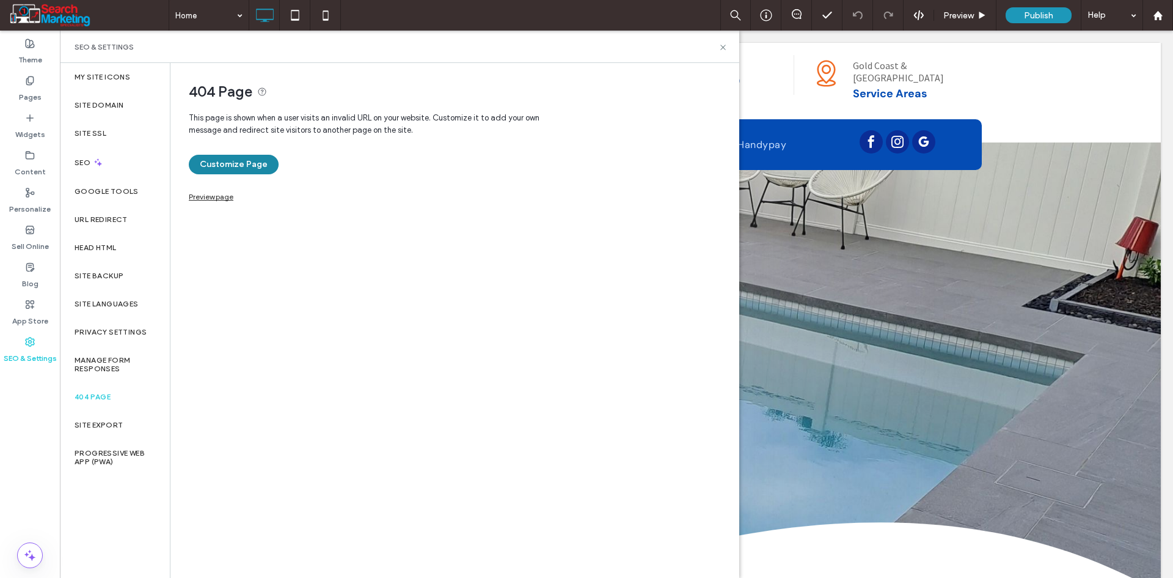
click at [241, 160] on button "Customize Page" at bounding box center [234, 165] width 90 height 20
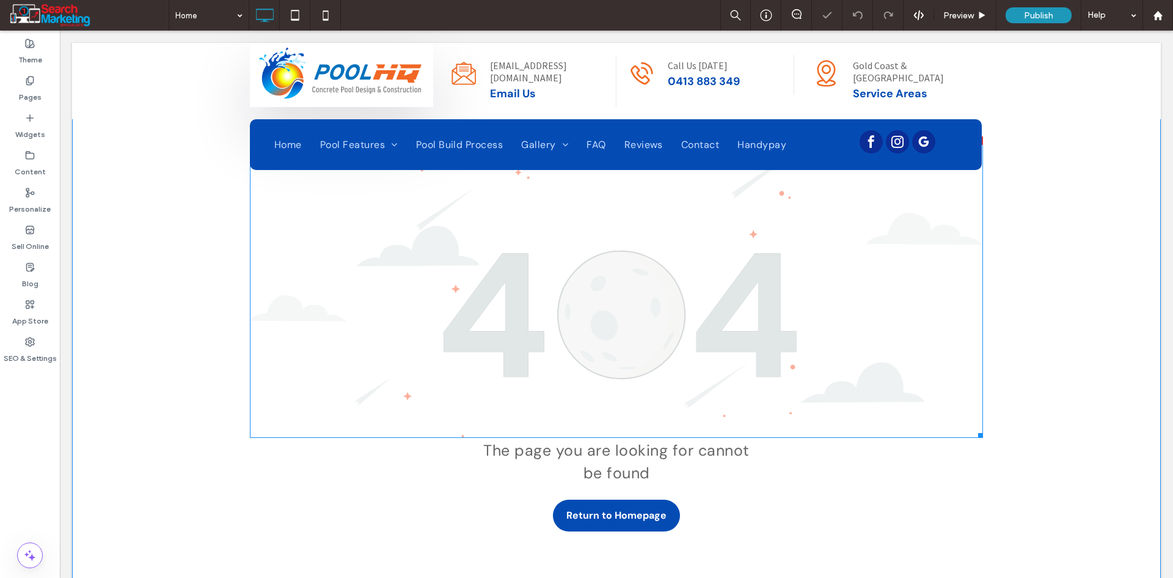
click at [549, 313] on img at bounding box center [616, 286] width 733 height 301
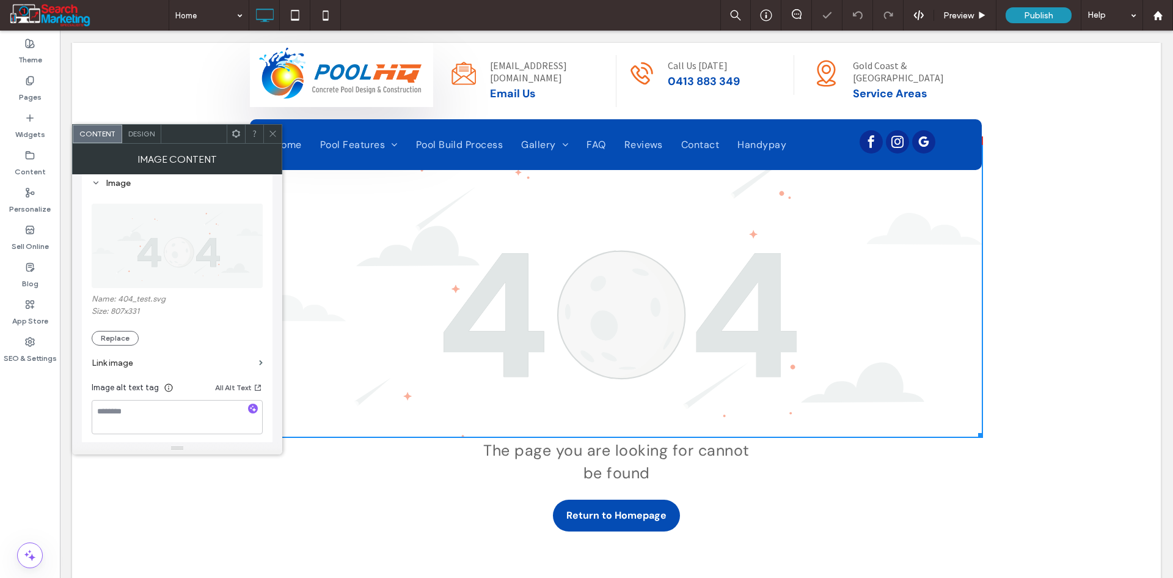
scroll to position [122, 0]
drag, startPoint x: 118, startPoint y: 328, endPoint x: 118, endPoint y: 336, distance: 7.9
click at [118, 329] on div "Name: 404_test.svg Size: 807x331 Replace" at bounding box center [177, 318] width 171 height 51
click at [118, 336] on button "Replace" at bounding box center [115, 337] width 47 height 15
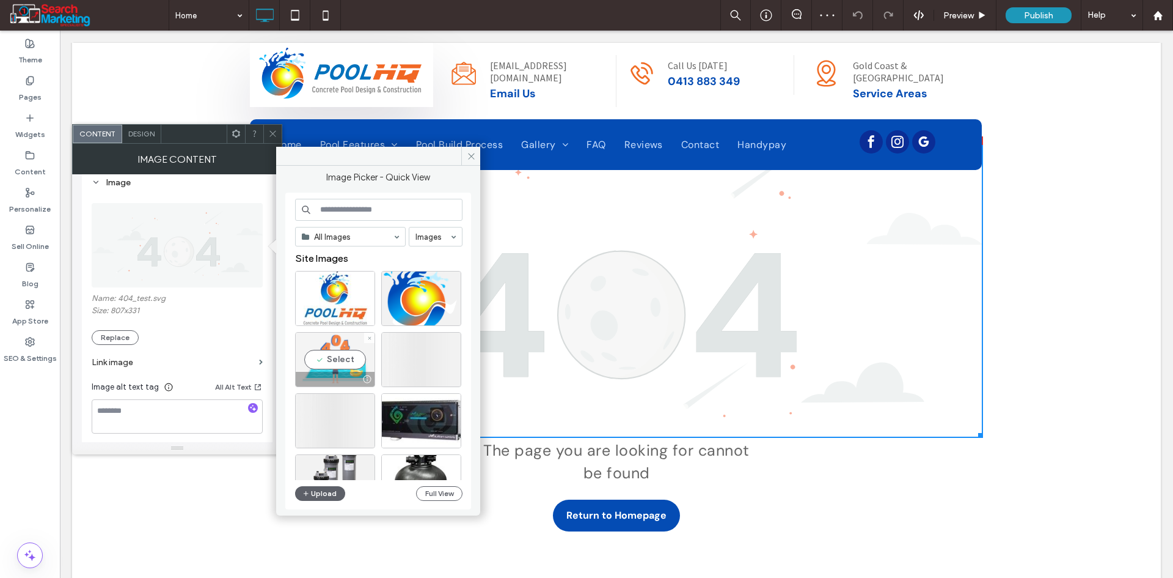
click at [345, 358] on div "Select" at bounding box center [335, 359] width 80 height 55
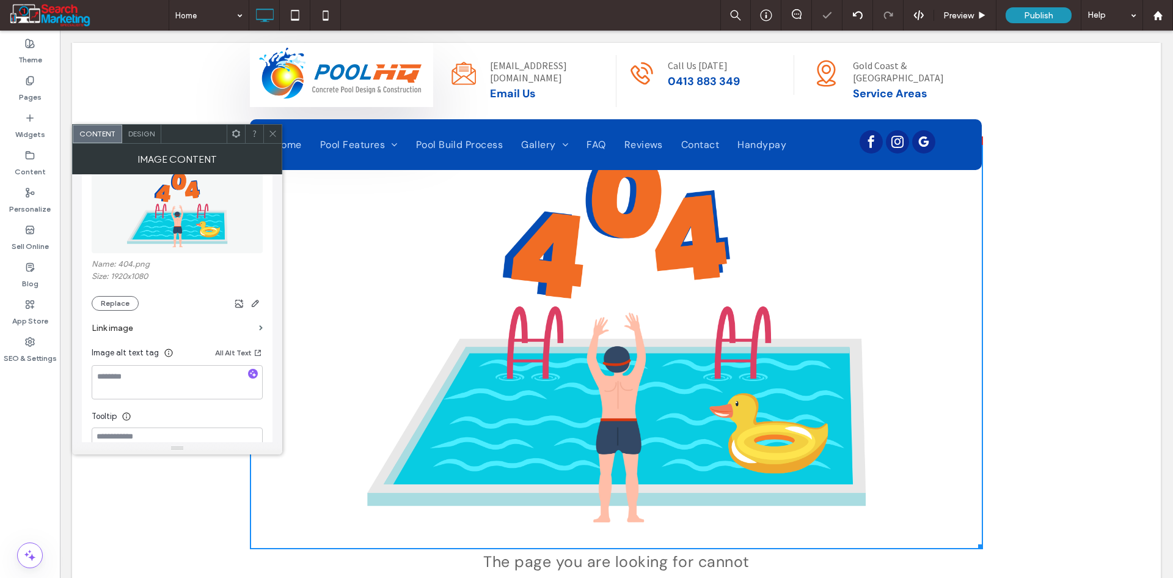
scroll to position [183, 0]
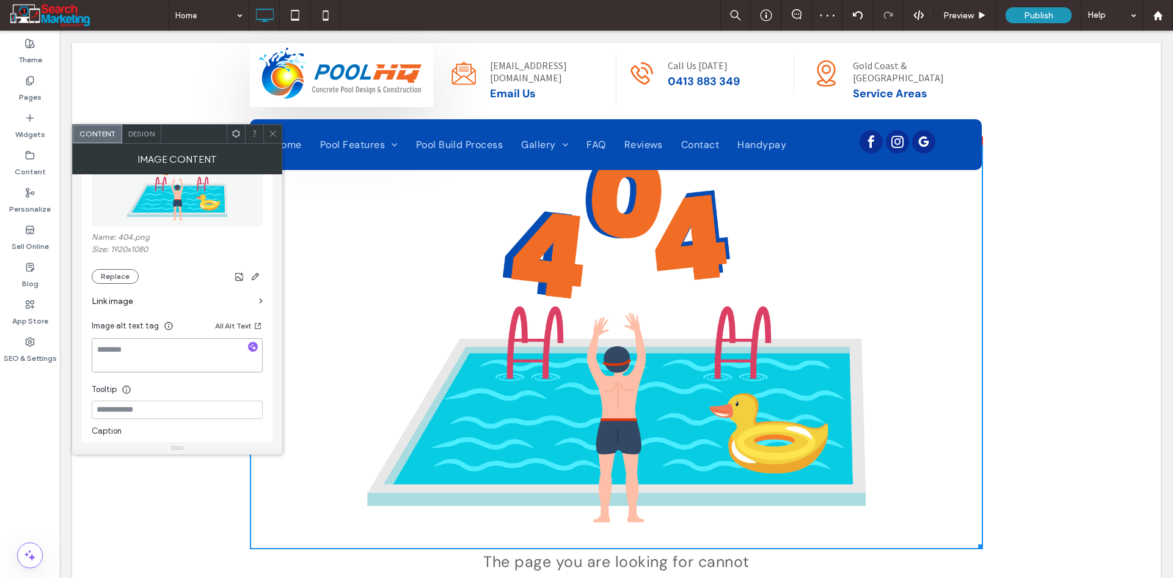
click at [122, 356] on textarea at bounding box center [177, 355] width 171 height 34
type textarea "*********"
click at [270, 136] on icon at bounding box center [272, 133] width 9 height 9
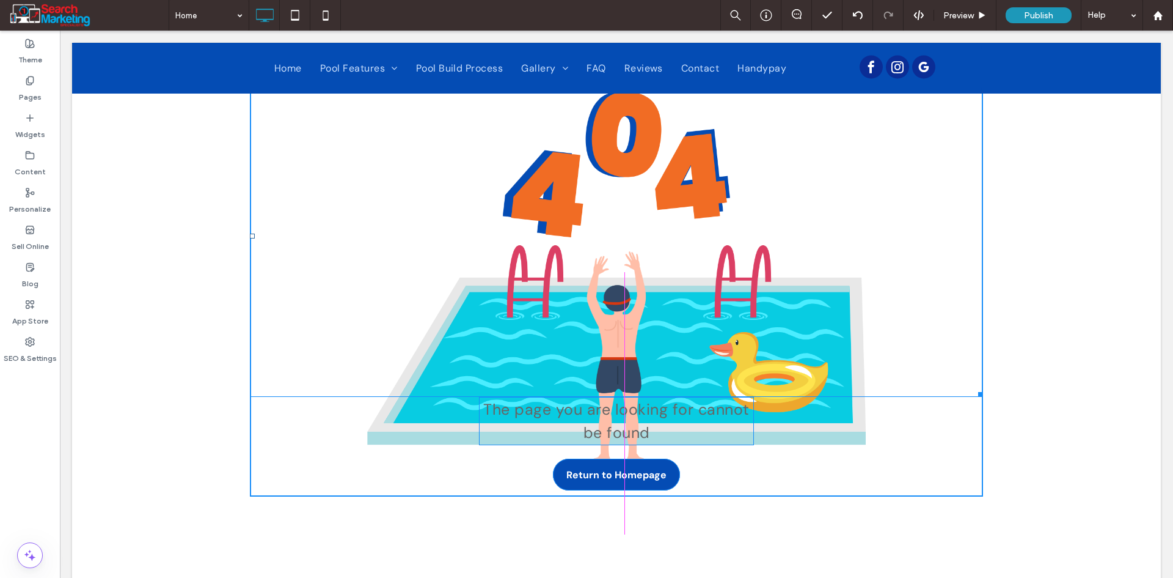
drag, startPoint x: 972, startPoint y: 485, endPoint x: 936, endPoint y: 472, distance: 38.5
click at [891, 442] on div "W:936 H:526 The page you are looking for cannot be found Return to Homepage Cli…" at bounding box center [616, 285] width 733 height 421
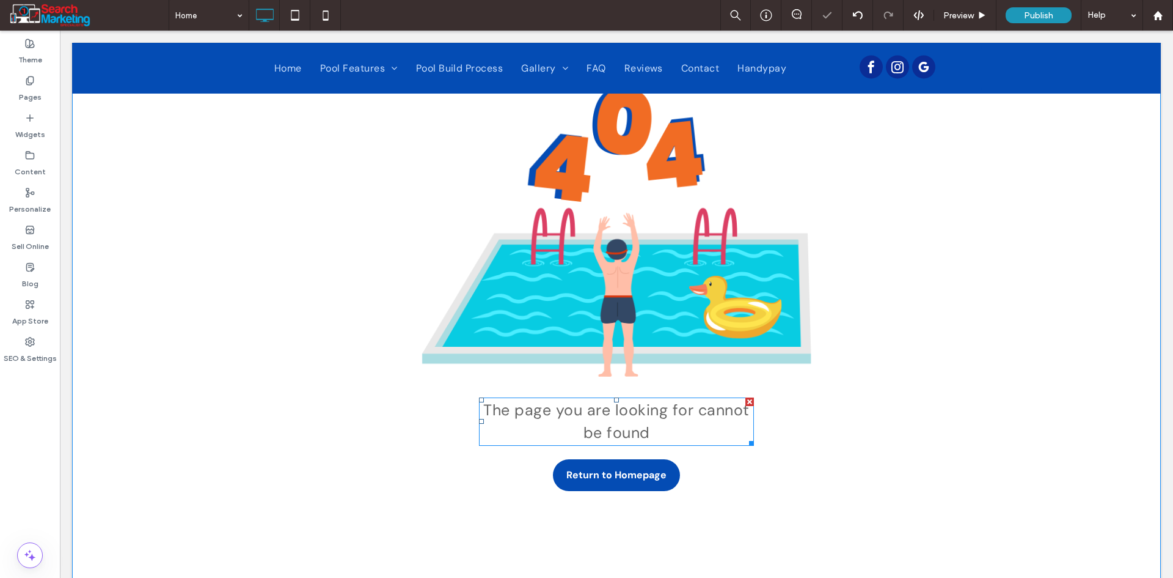
click at [728, 434] on p "The page you are looking for cannot be found" at bounding box center [616, 421] width 275 height 46
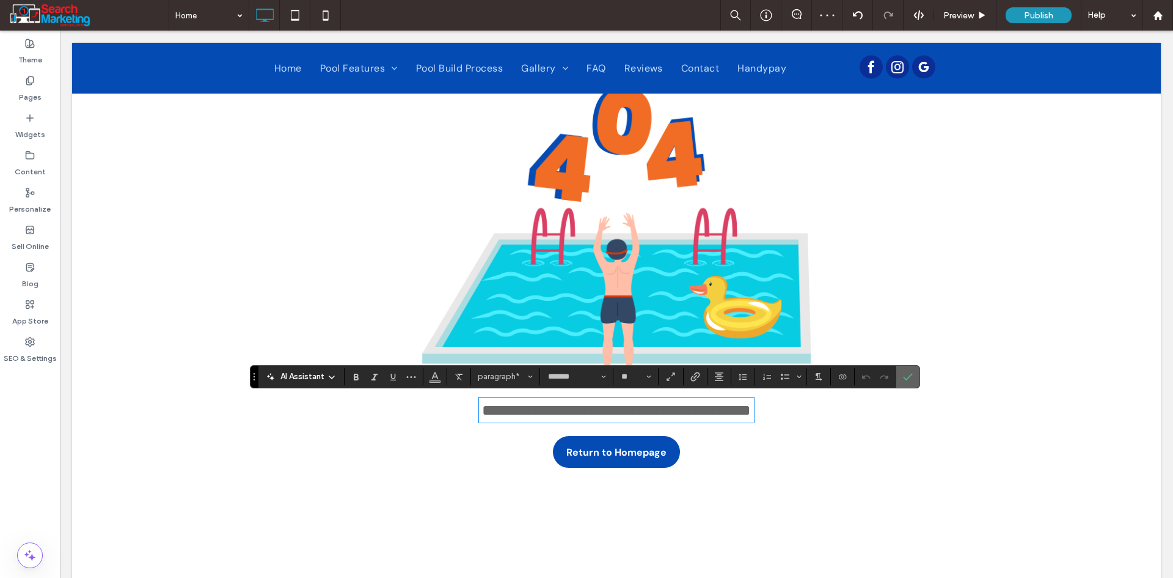
drag, startPoint x: 913, startPoint y: 382, endPoint x: 785, endPoint y: 389, distance: 127.9
click at [914, 382] on label "Confirm" at bounding box center [908, 376] width 18 height 22
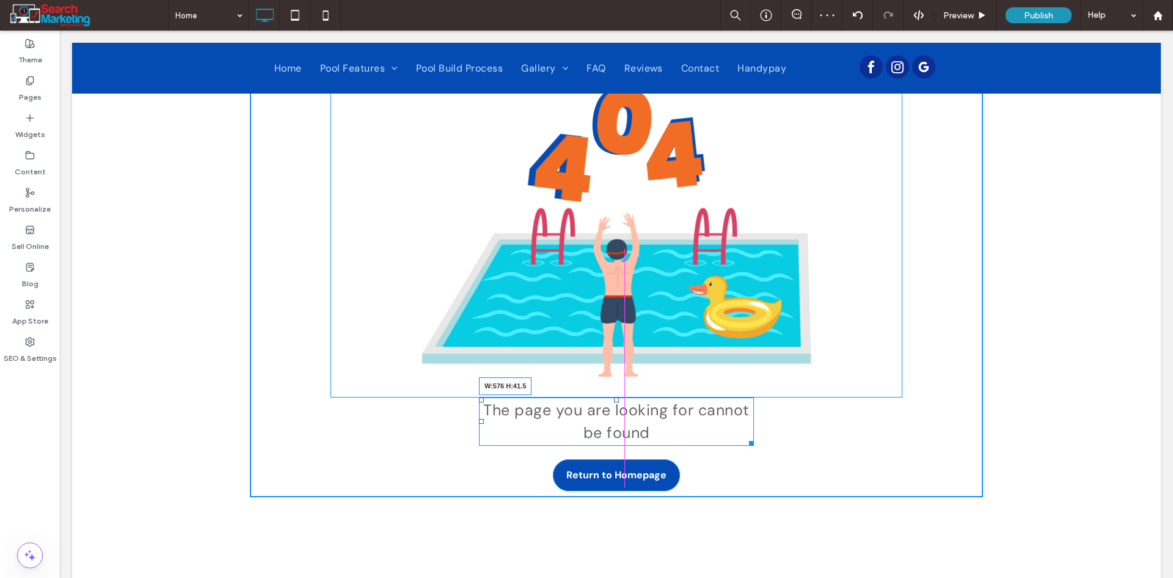
drag, startPoint x: 745, startPoint y: 444, endPoint x: 783, endPoint y: 442, distance: 38.5
click at [783, 442] on div "The page you are looking for cannot be found W:576 H:41.5 Return to Homepage Cl…" at bounding box center [616, 286] width 733 height 422
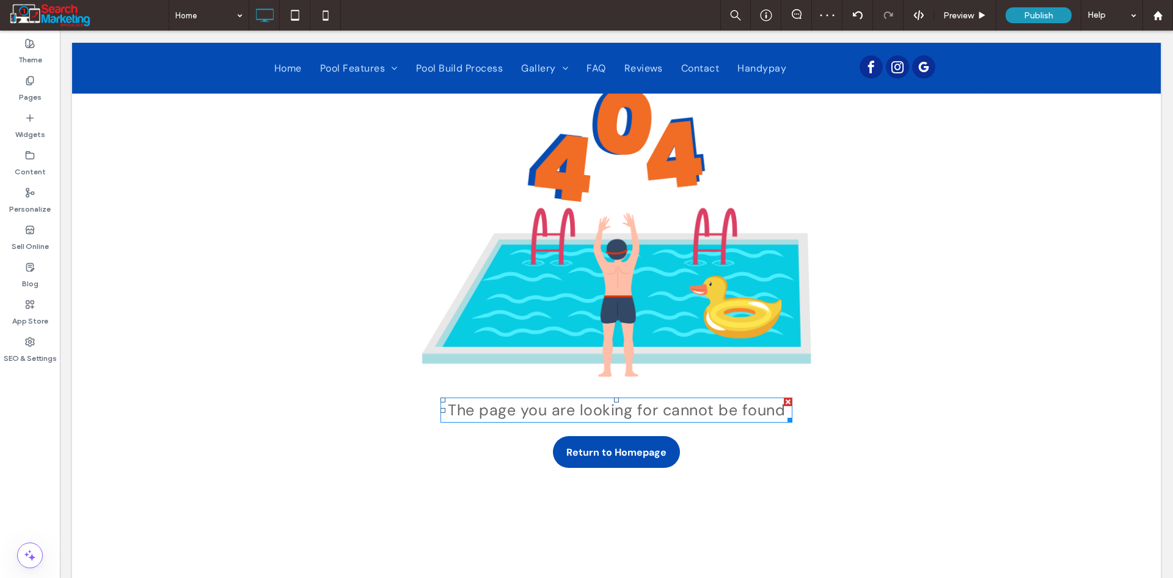
scroll to position [0, 0]
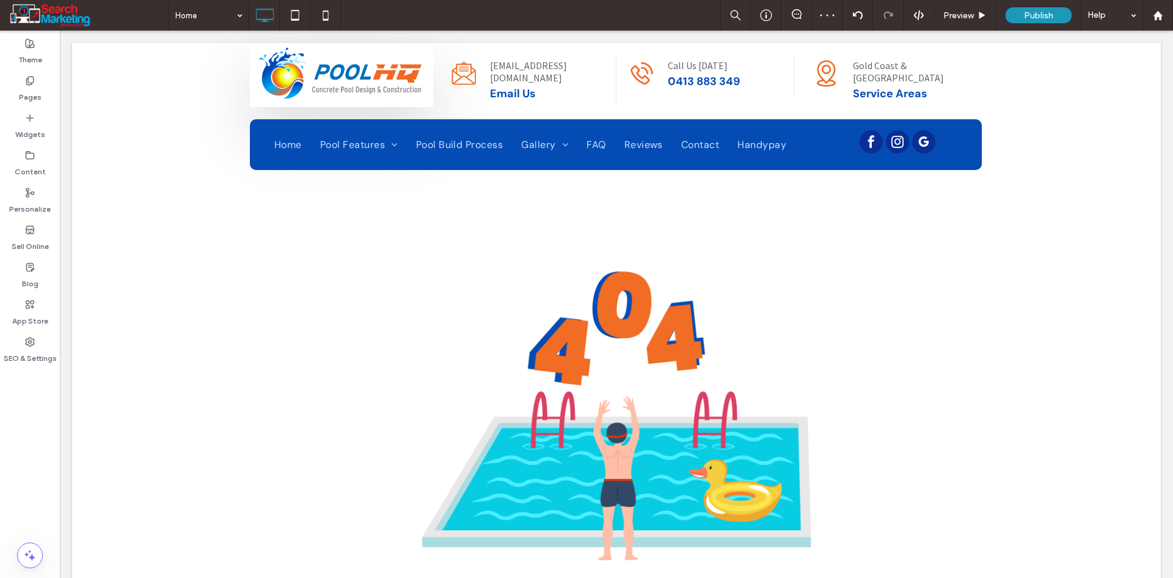
click at [585, 211] on div "The page you are looking for cannot be found Return to Homepage Click To Paste …" at bounding box center [616, 473] width 1089 height 612
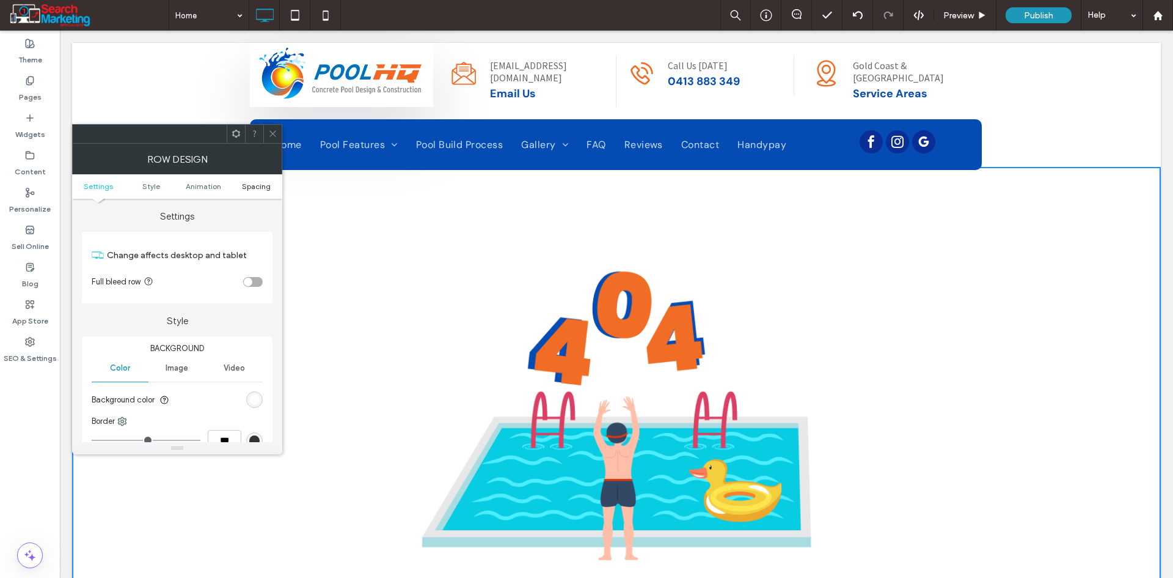
click at [259, 188] on span "Spacing" at bounding box center [256, 186] width 29 height 9
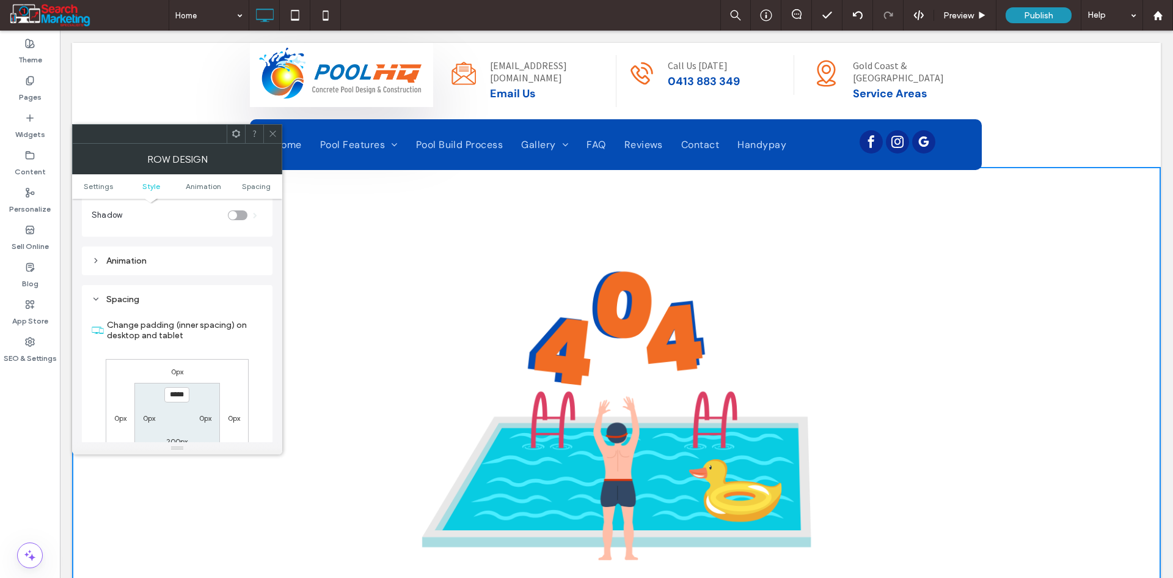
scroll to position [345, 0]
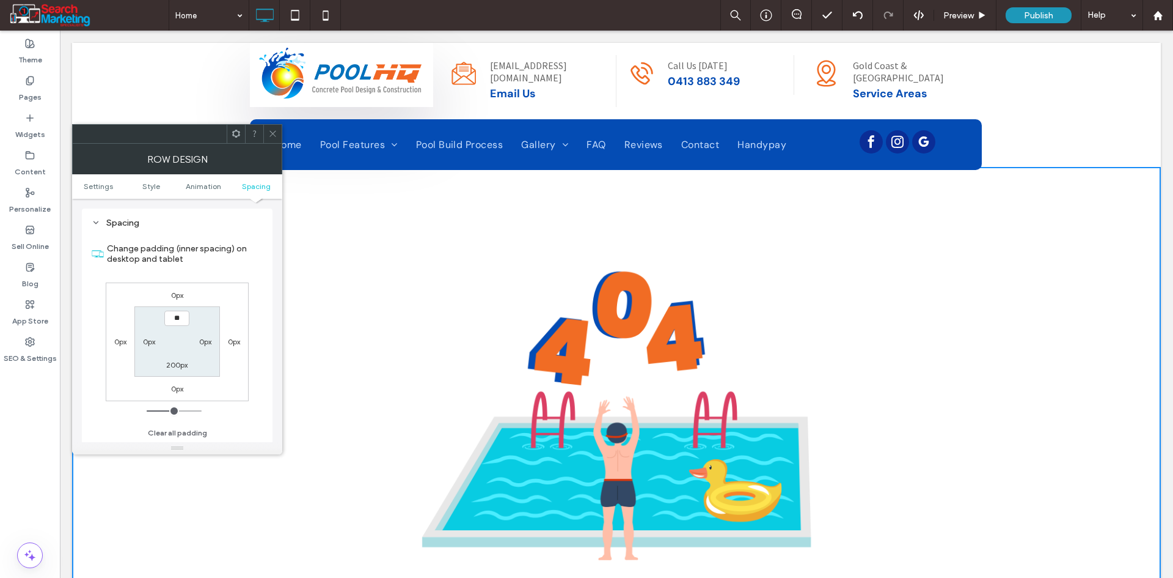
type input "****"
type input "**"
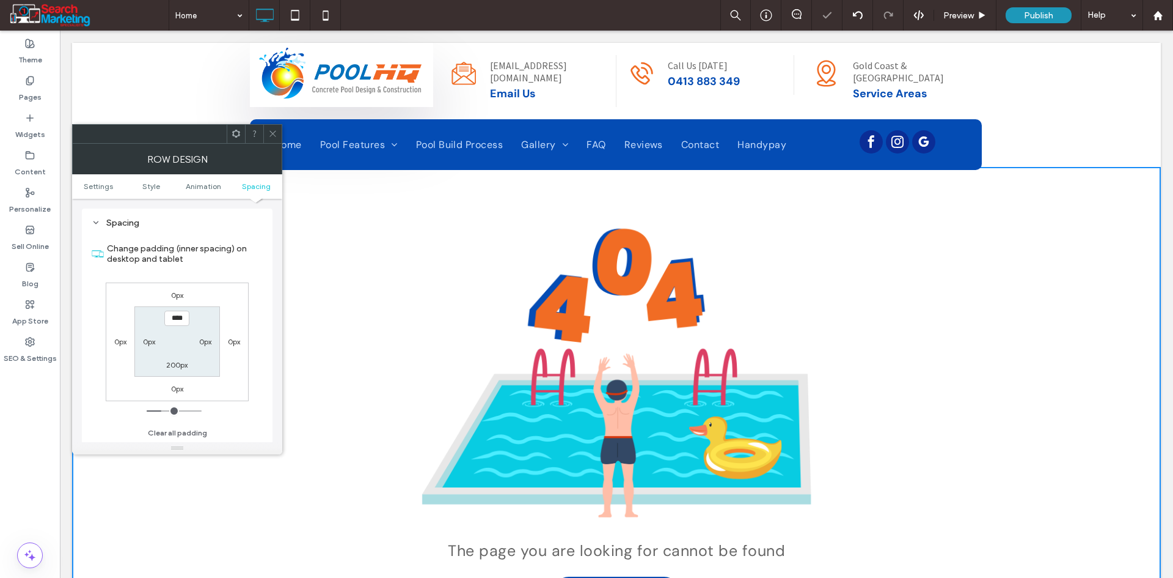
click at [185, 317] on input "****" at bounding box center [176, 317] width 25 height 15
type input "****"
type input "**"
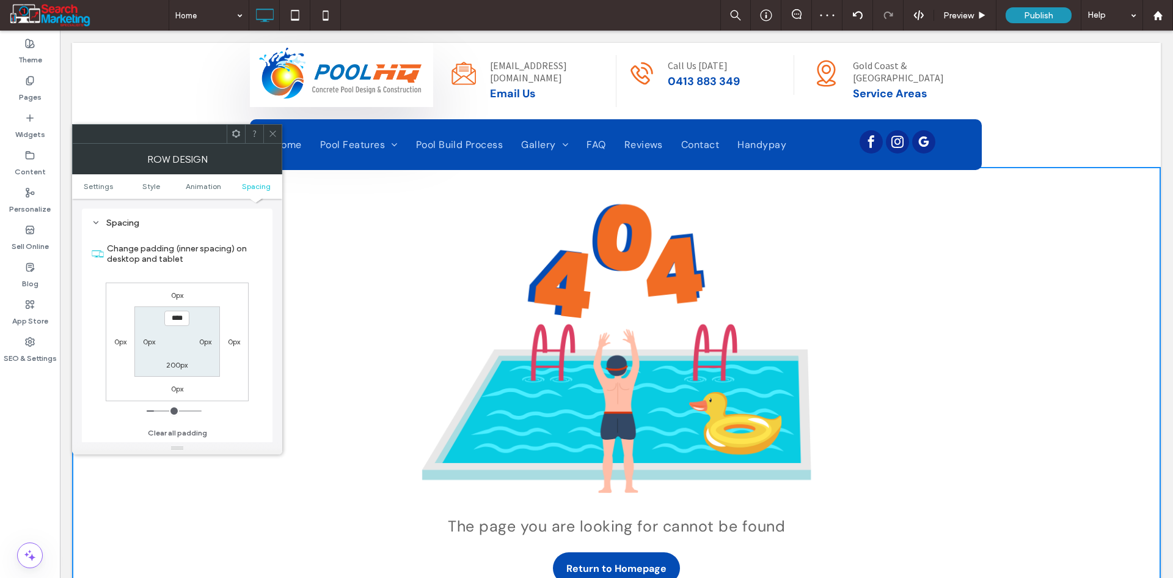
click at [273, 135] on icon at bounding box center [272, 133] width 9 height 9
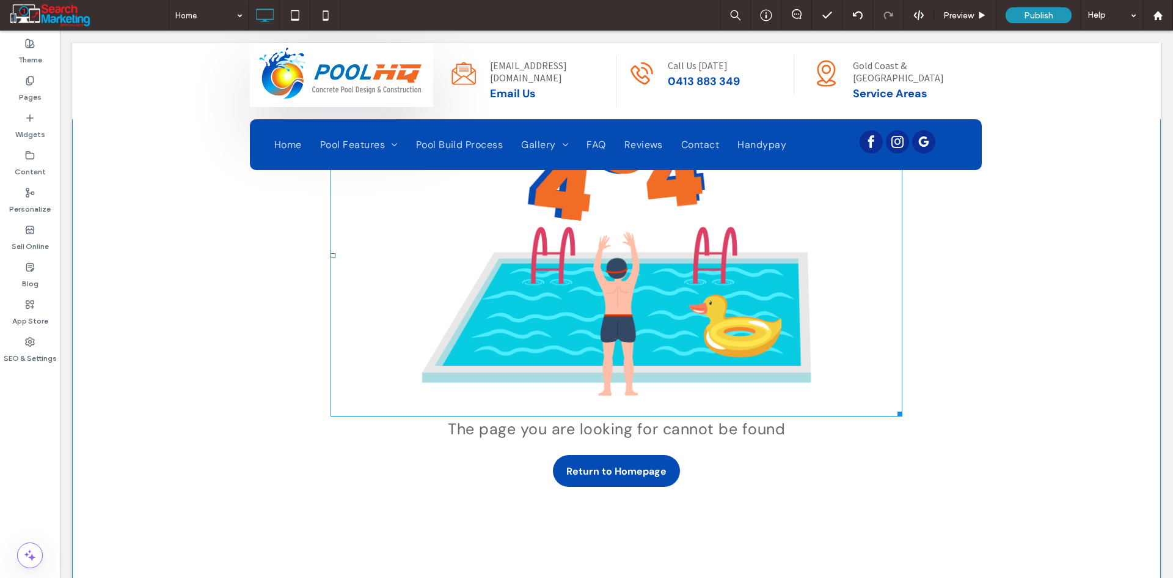
scroll to position [122, 0]
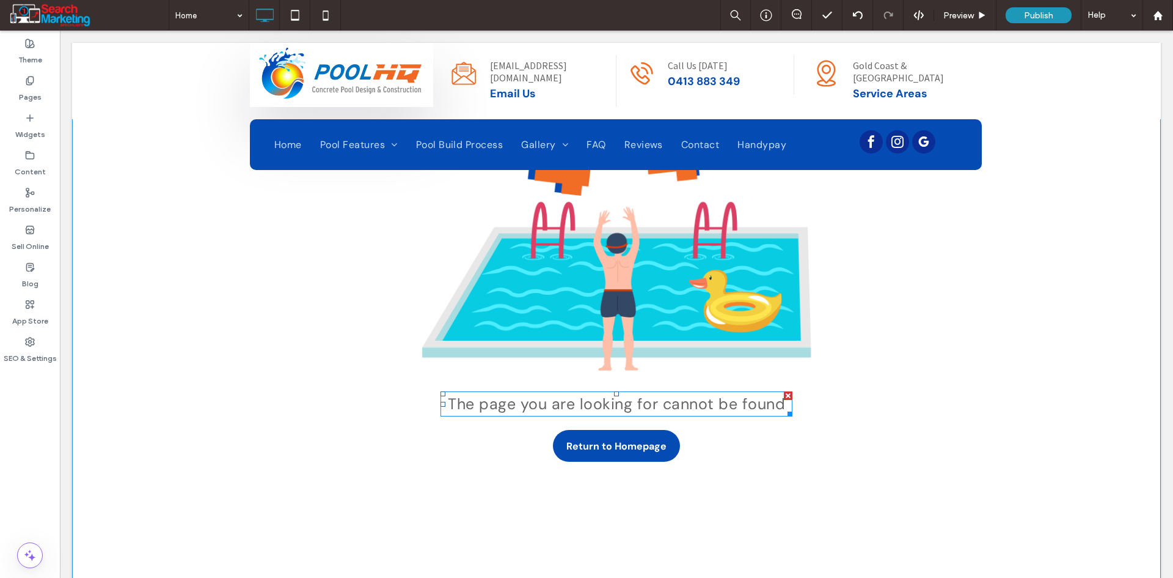
click at [491, 402] on span "The page you are looking for cannot be found" at bounding box center [616, 404] width 337 height 20
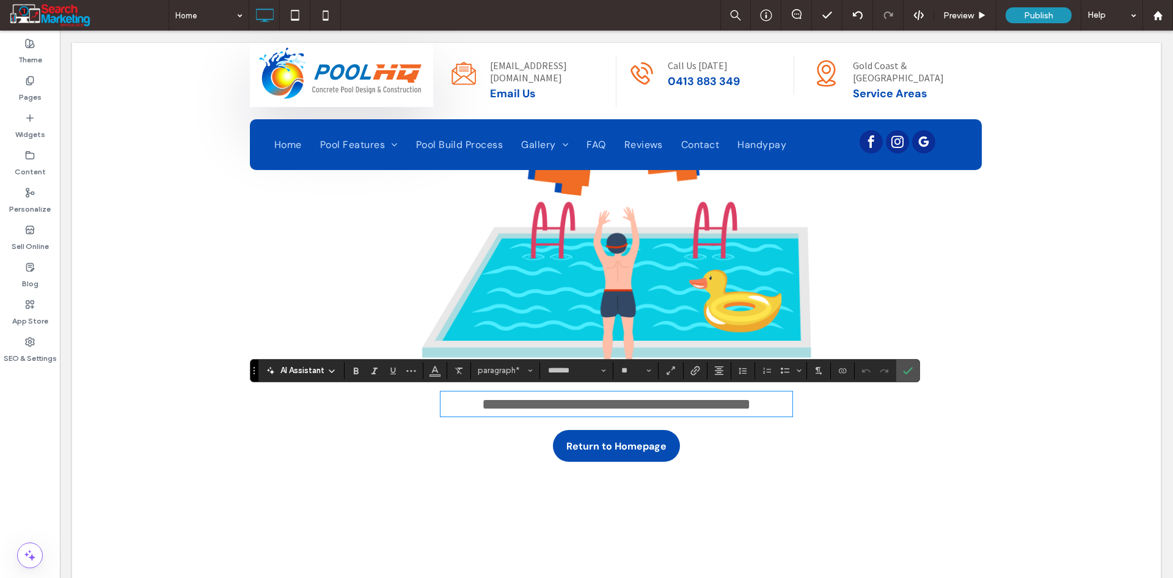
click at [482, 405] on span "**********" at bounding box center [616, 403] width 269 height 15
click at [903, 367] on icon "Confirm" at bounding box center [908, 370] width 10 height 10
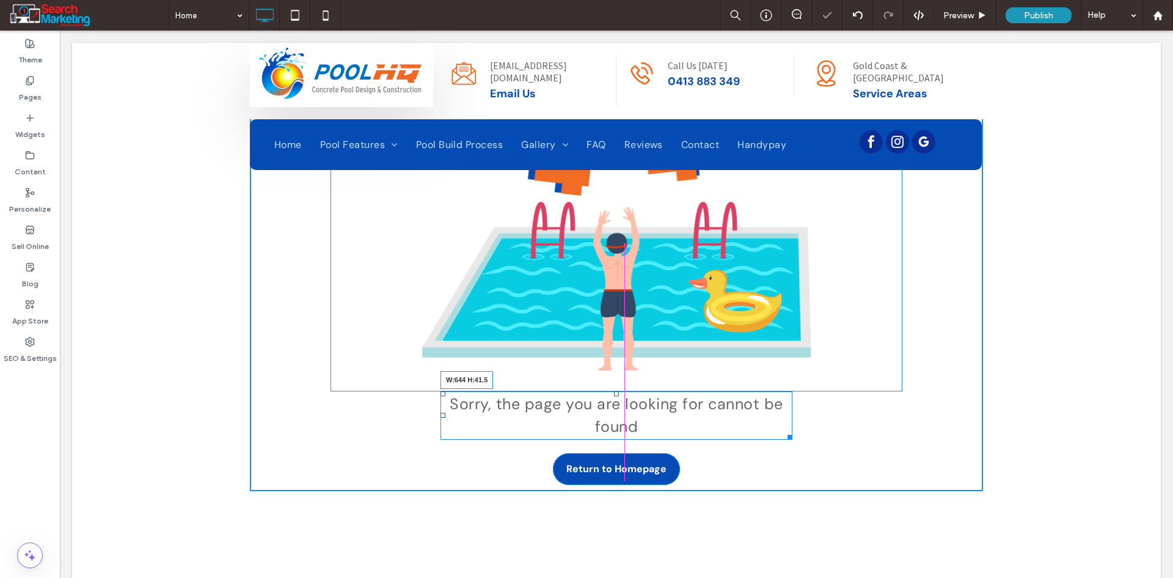
drag, startPoint x: 791, startPoint y: 435, endPoint x: 870, endPoint y: 468, distance: 85.1
click at [806, 434] on div "Sorry, the page you are looking for cannot be found W:644 H:41.5 Return to Home…" at bounding box center [616, 280] width 733 height 422
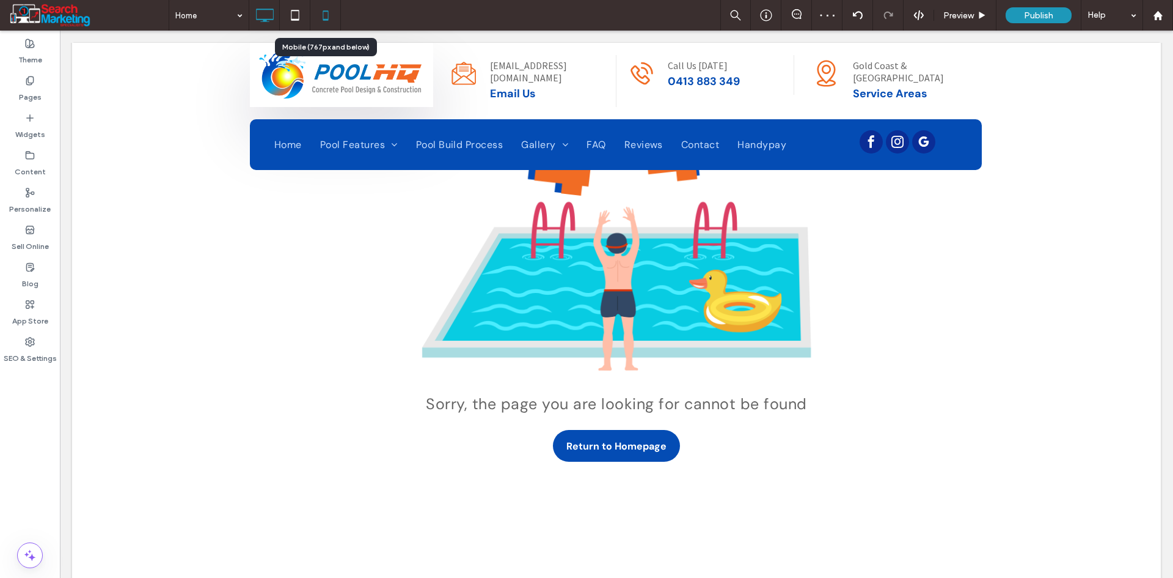
click at [325, 14] on icon at bounding box center [326, 15] width 24 height 24
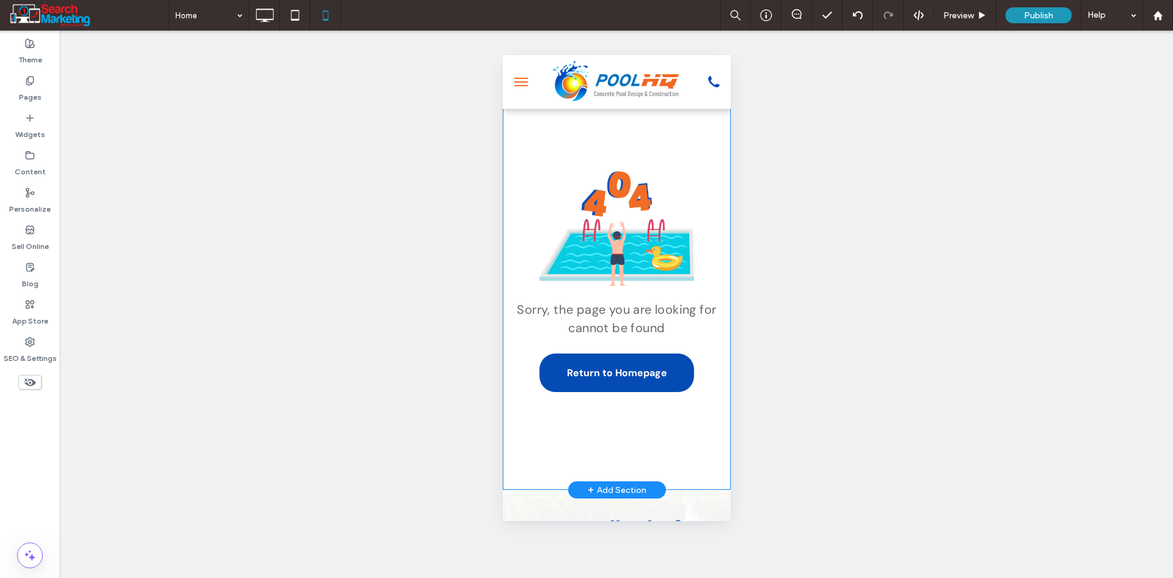
scroll to position [61, 0]
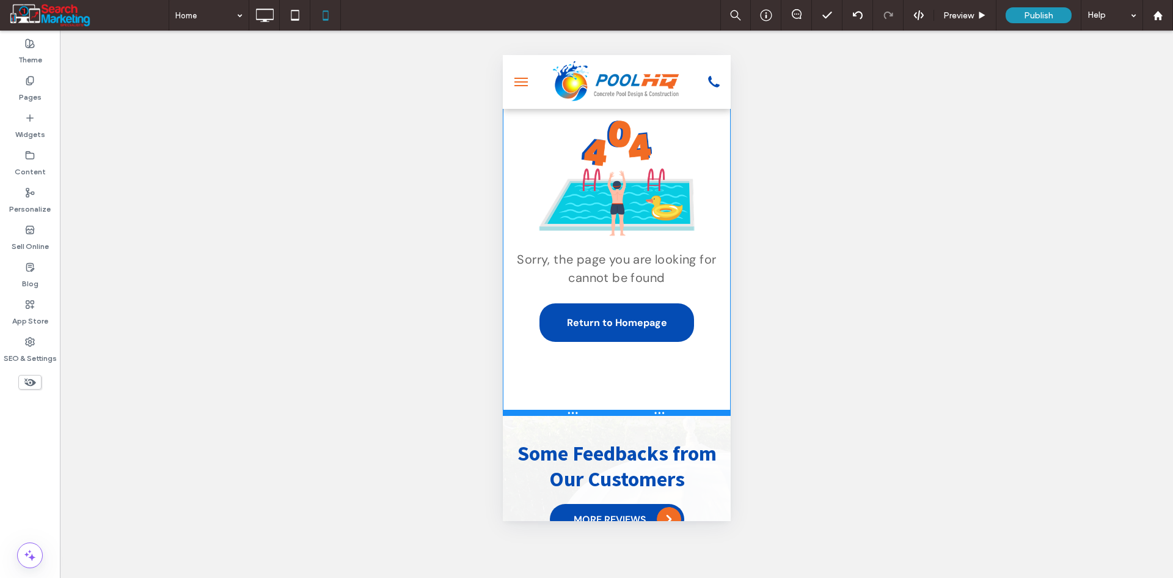
drag, startPoint x: 673, startPoint y: 453, endPoint x: 672, endPoint y: 391, distance: 61.8
click at [672, 409] on div at bounding box center [616, 412] width 228 height 6
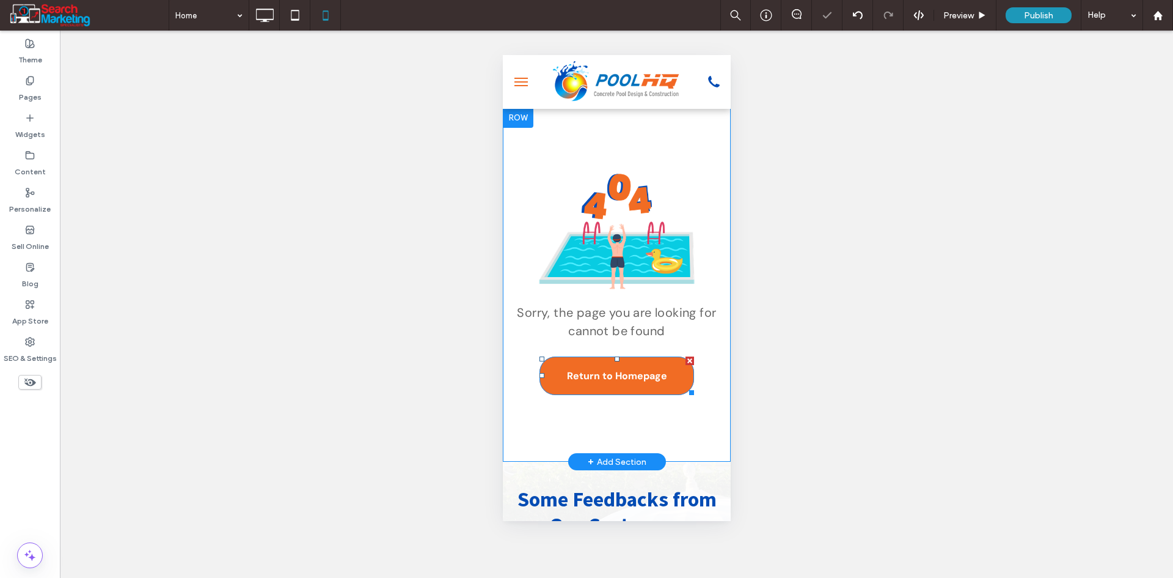
scroll to position [0, 0]
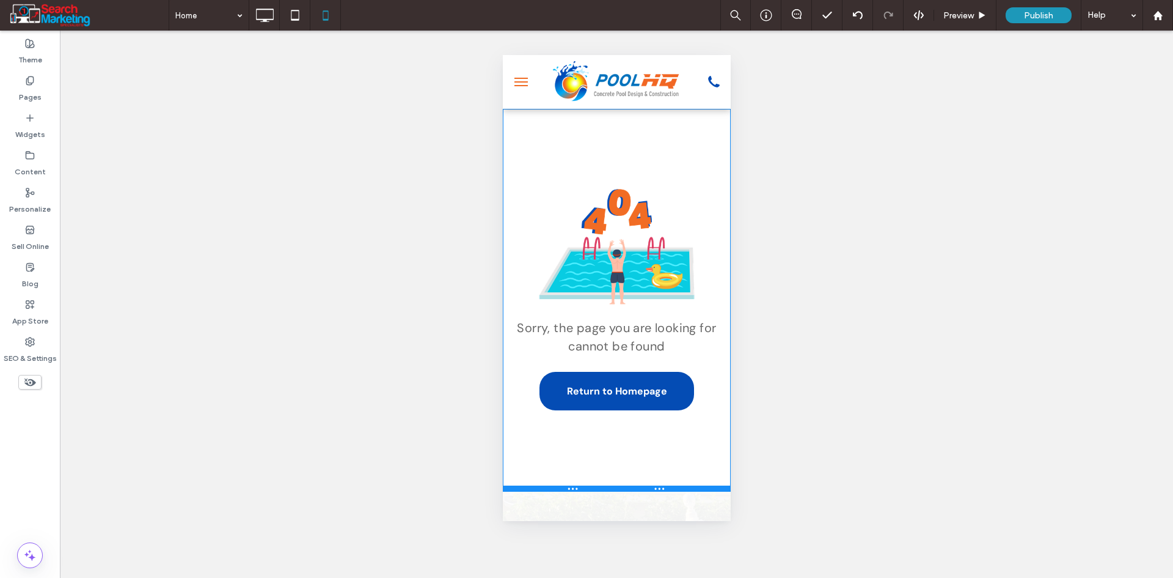
drag, startPoint x: 681, startPoint y: 453, endPoint x: 687, endPoint y: 484, distance: 31.2
click at [687, 485] on div at bounding box center [616, 488] width 228 height 6
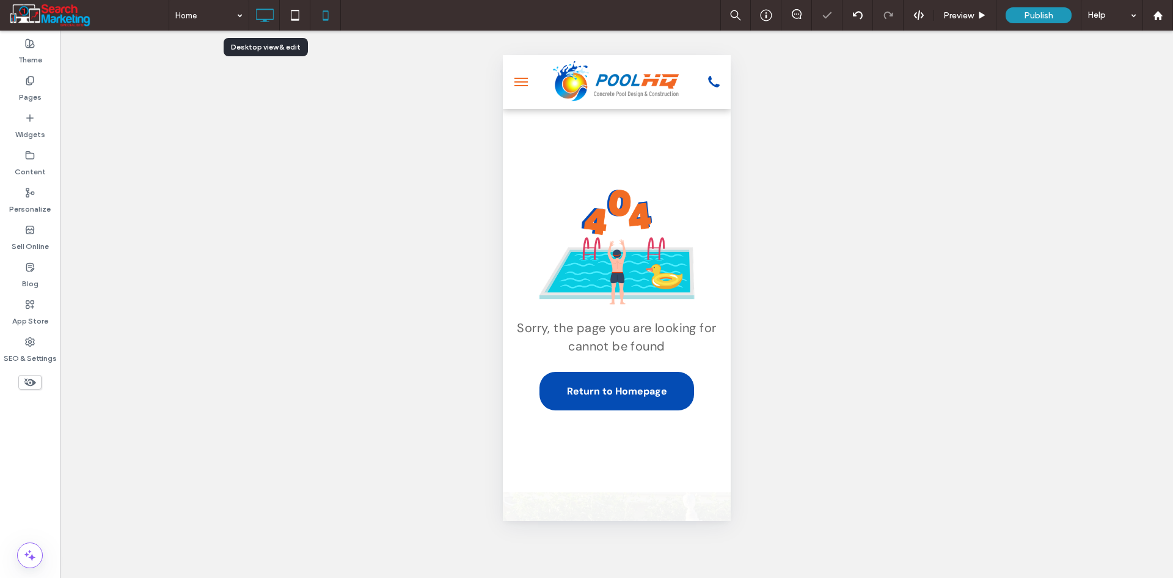
click at [251, 15] on div at bounding box center [264, 15] width 30 height 24
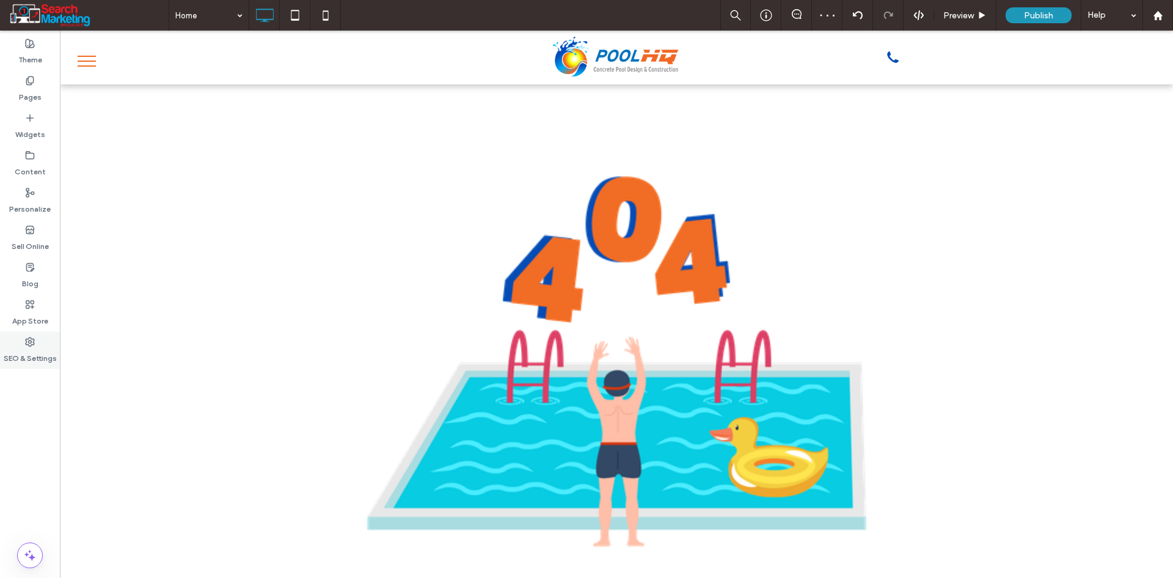
click at [24, 349] on label "SEO & Settings" at bounding box center [30, 355] width 53 height 17
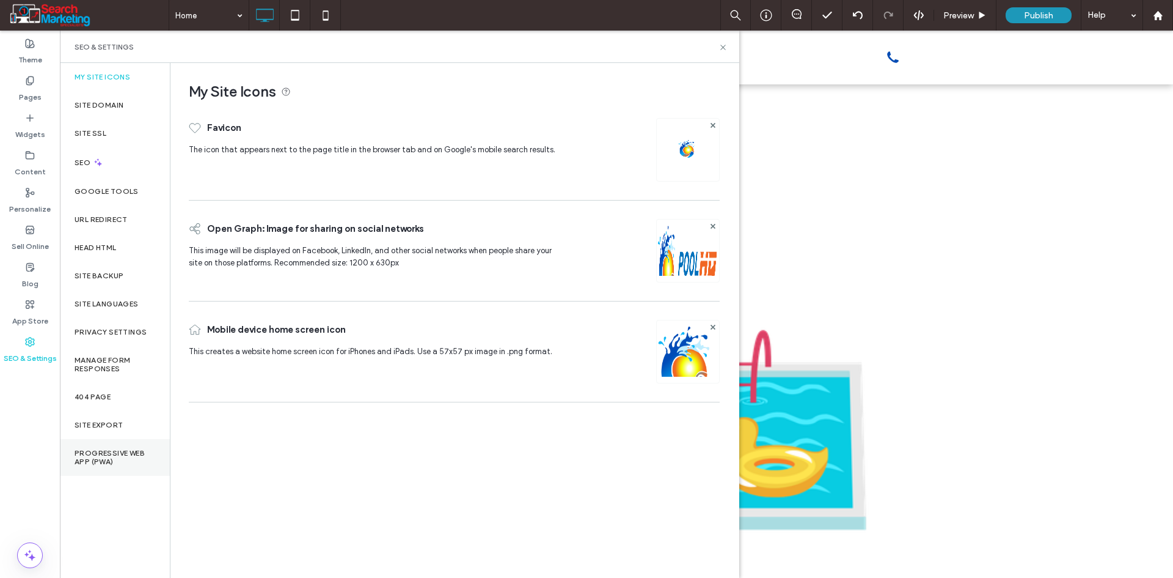
drag, startPoint x: 116, startPoint y: 453, endPoint x: 134, endPoint y: 457, distance: 19.2
click at [116, 455] on label "Progressive Web App (PWA)" at bounding box center [115, 457] width 81 height 17
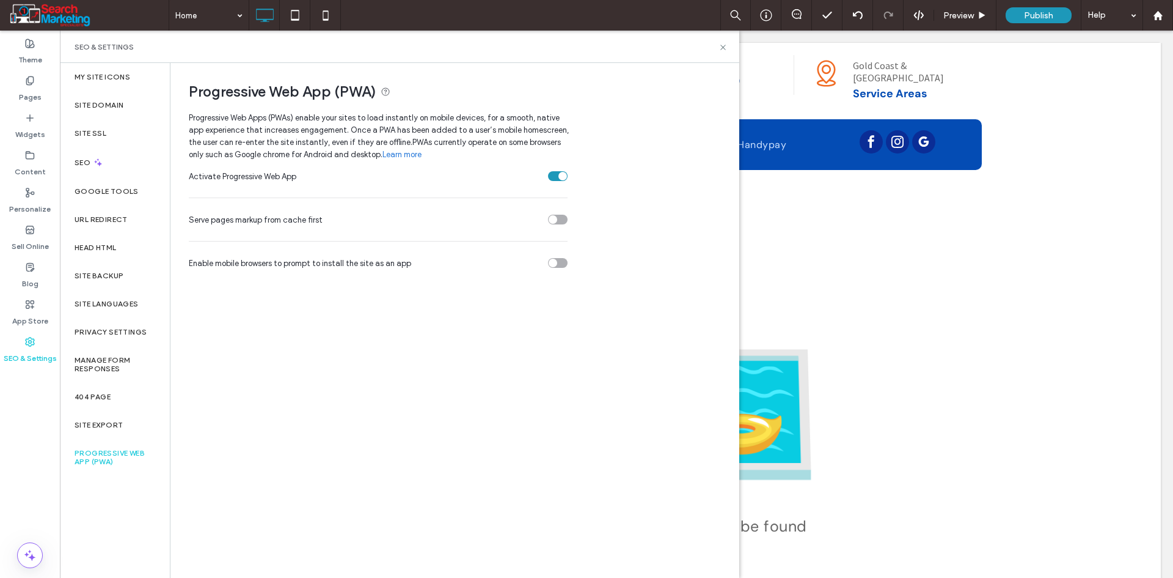
click at [559, 259] on div "toggle" at bounding box center [558, 263] width 20 height 10
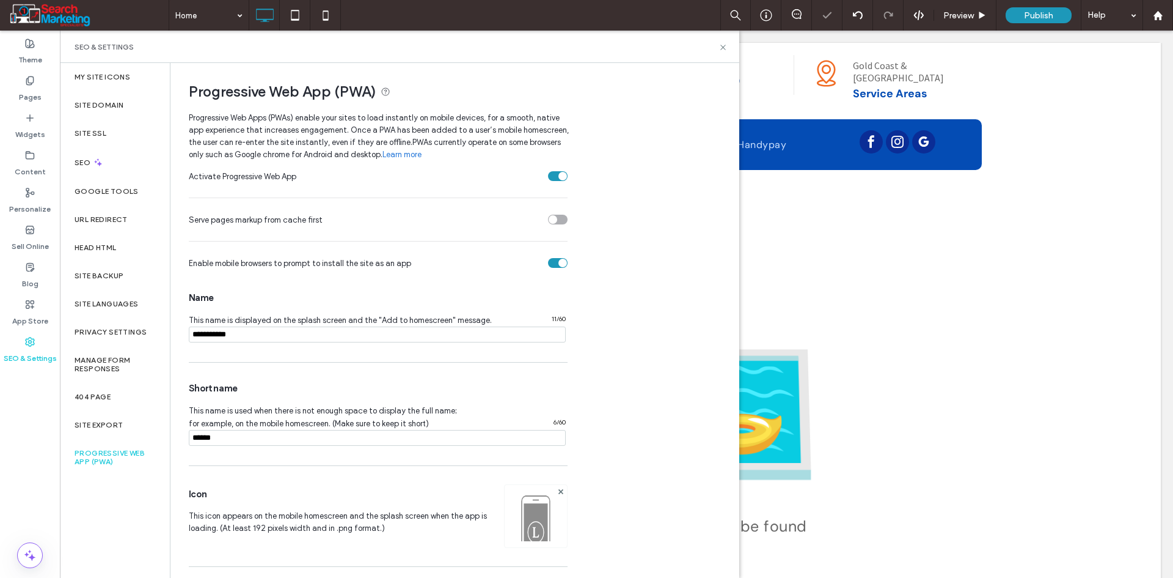
click at [322, 336] on input "notEmpty" at bounding box center [377, 334] width 377 height 16
click at [321, 337] on input "notEmpty" at bounding box center [377, 334] width 377 height 16
click at [193, 329] on input "notEmpty" at bounding box center [377, 334] width 377 height 16
type input "*******"
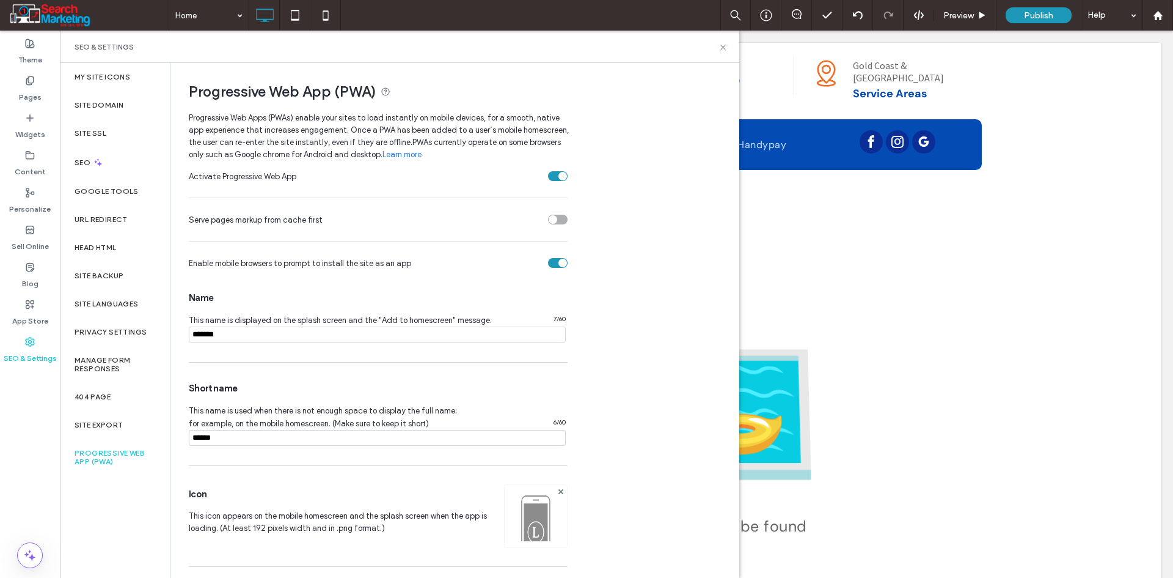
click at [280, 455] on div "Short name This name is used when there is not enough space to display the full…" at bounding box center [378, 414] width 379 height 90
click at [285, 437] on input "notEmpty" at bounding box center [377, 438] width 377 height 16
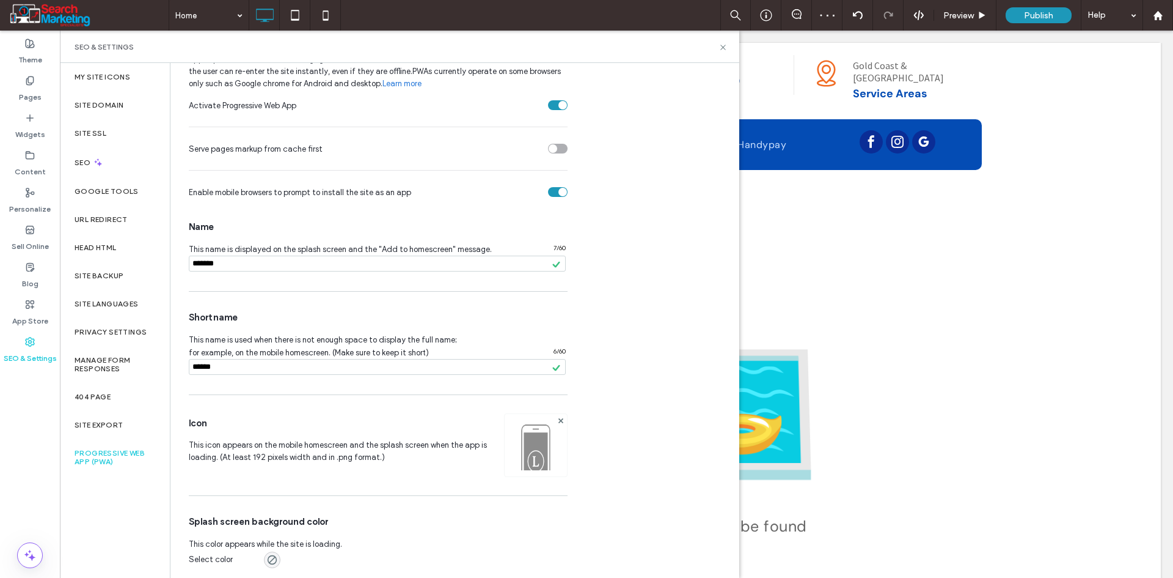
scroll to position [78, 0]
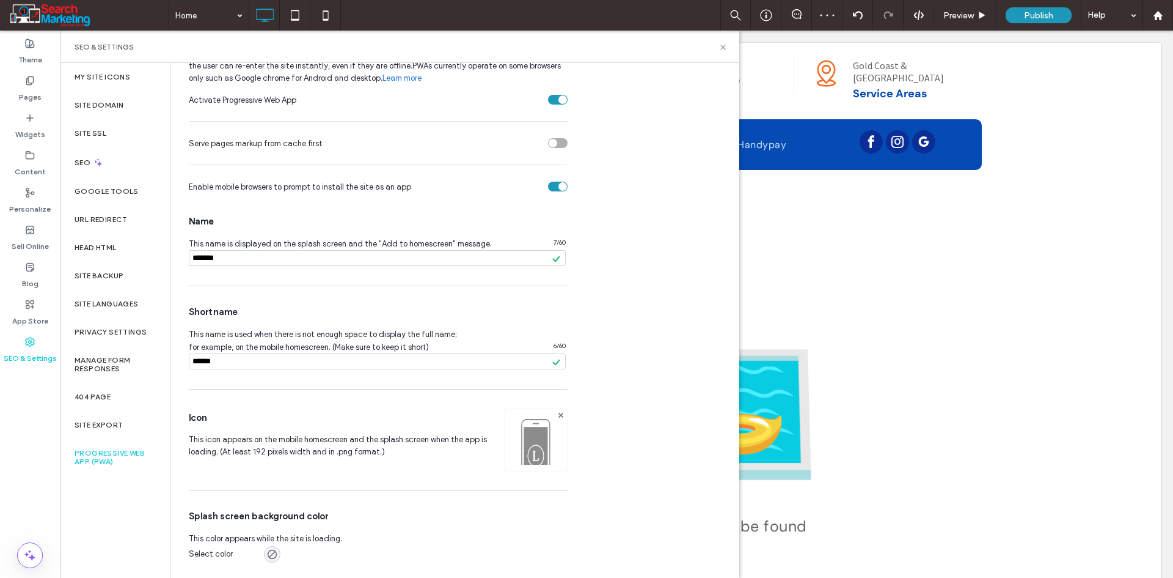
click at [254, 355] on input "notEmpty" at bounding box center [377, 361] width 377 height 16
paste input "*******"
type input "*******"
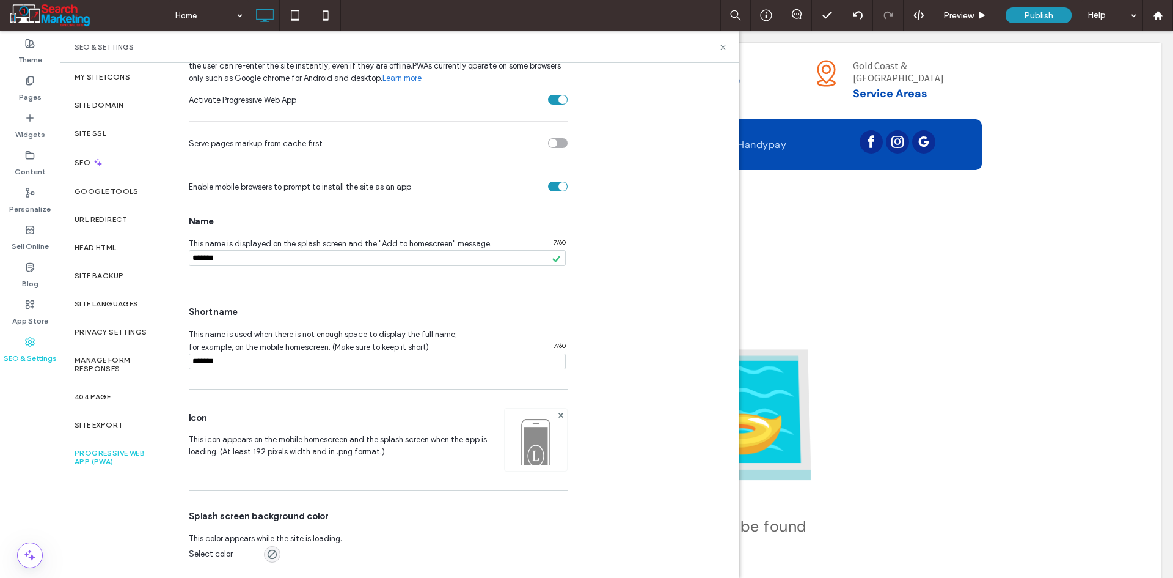
click at [590, 422] on div "Activate Progressive Web App Serve pages markup from cache first Enable mobile …" at bounding box center [454, 330] width 531 height 492
click at [537, 444] on img at bounding box center [536, 455] width 62 height 83
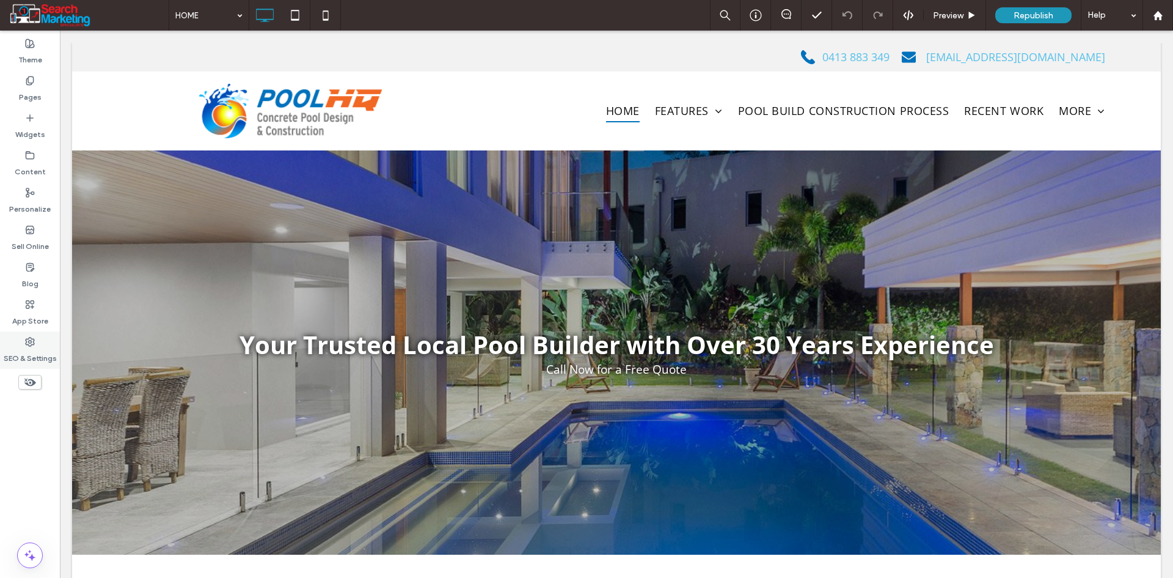
click at [44, 358] on label "SEO & Settings" at bounding box center [30, 355] width 53 height 17
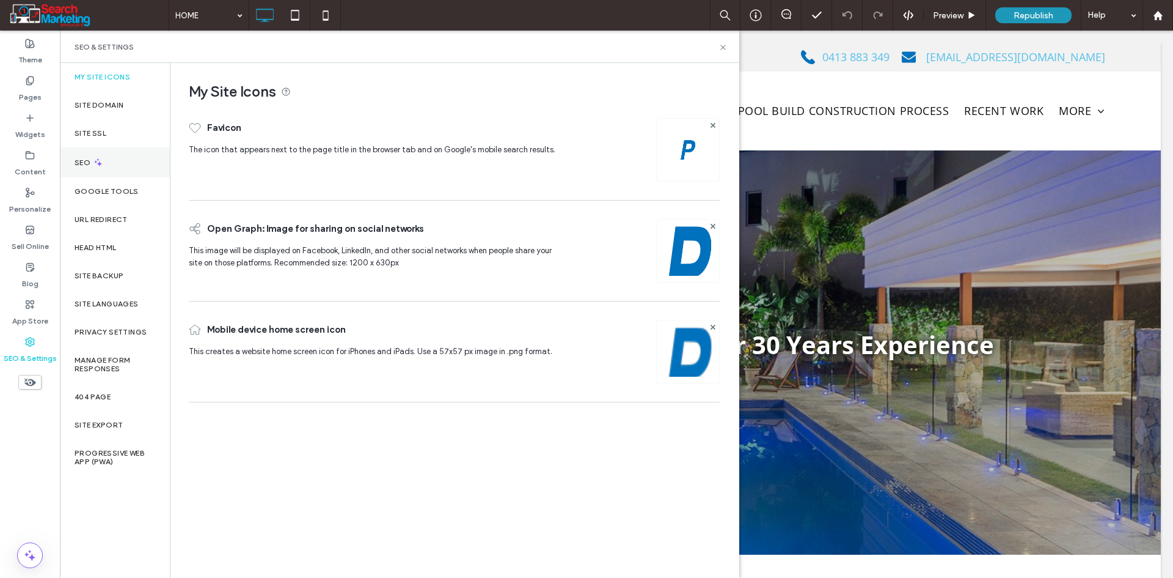
click at [117, 163] on div "SEO" at bounding box center [115, 162] width 110 height 30
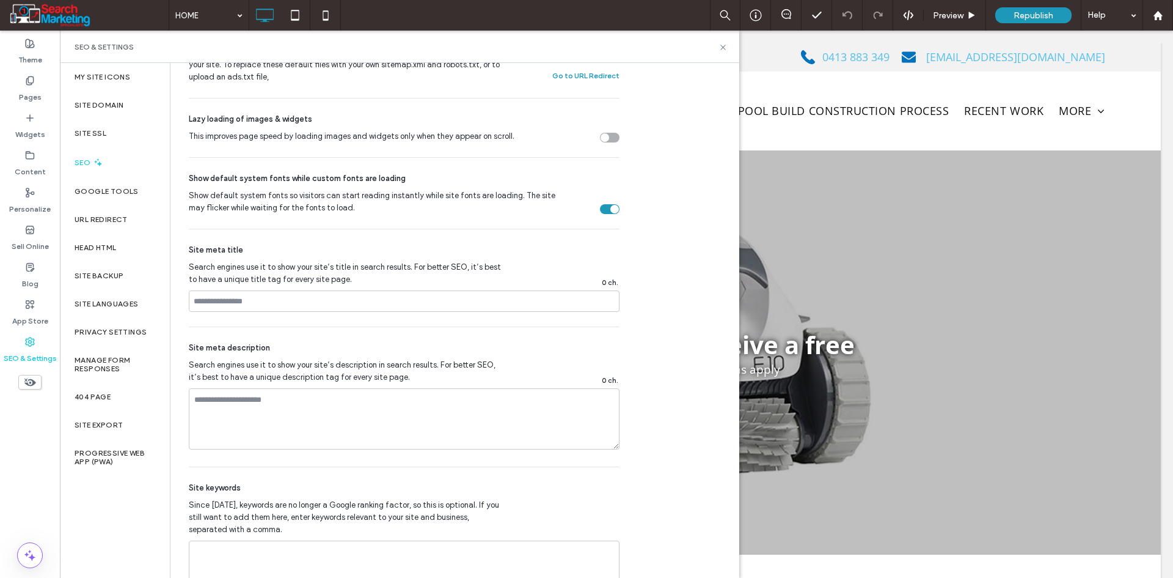
scroll to position [632, 0]
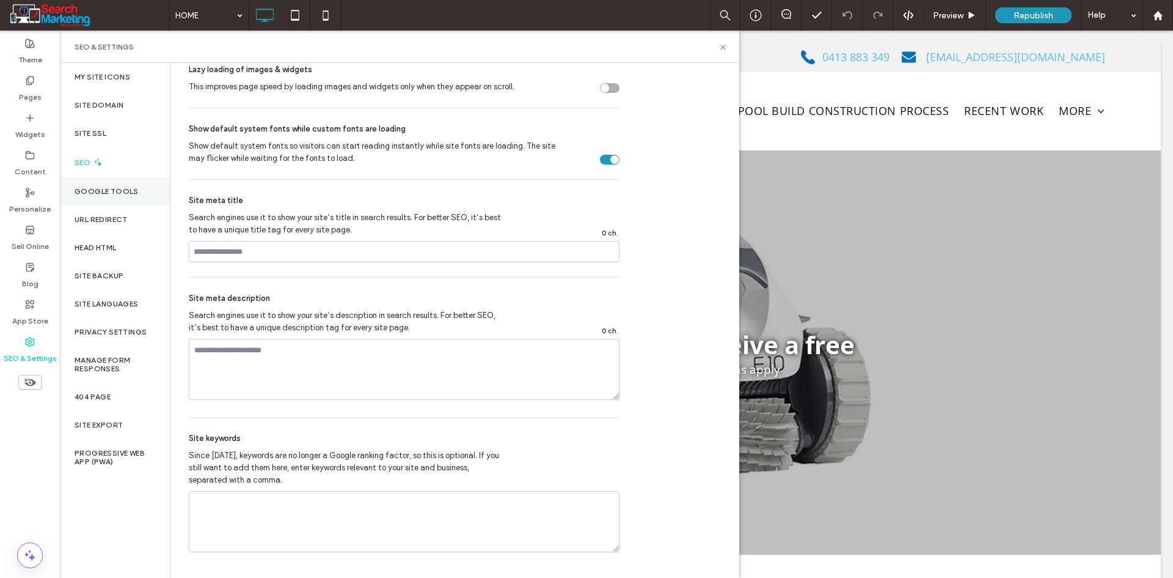
click at [113, 188] on label "Google Tools" at bounding box center [107, 191] width 64 height 9
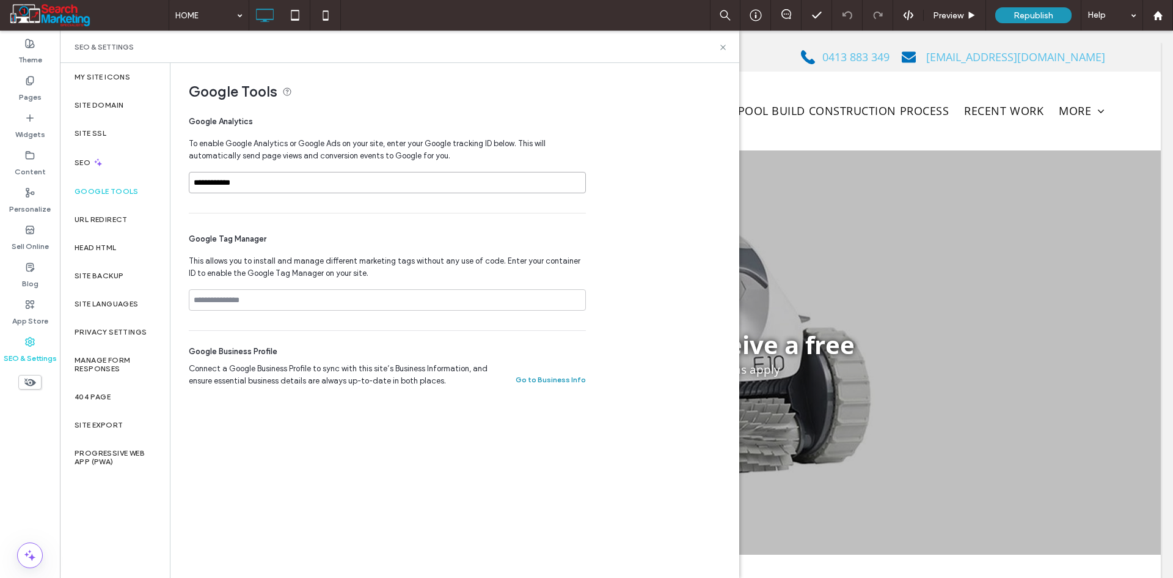
click at [246, 183] on input "**********" at bounding box center [387, 182] width 397 height 21
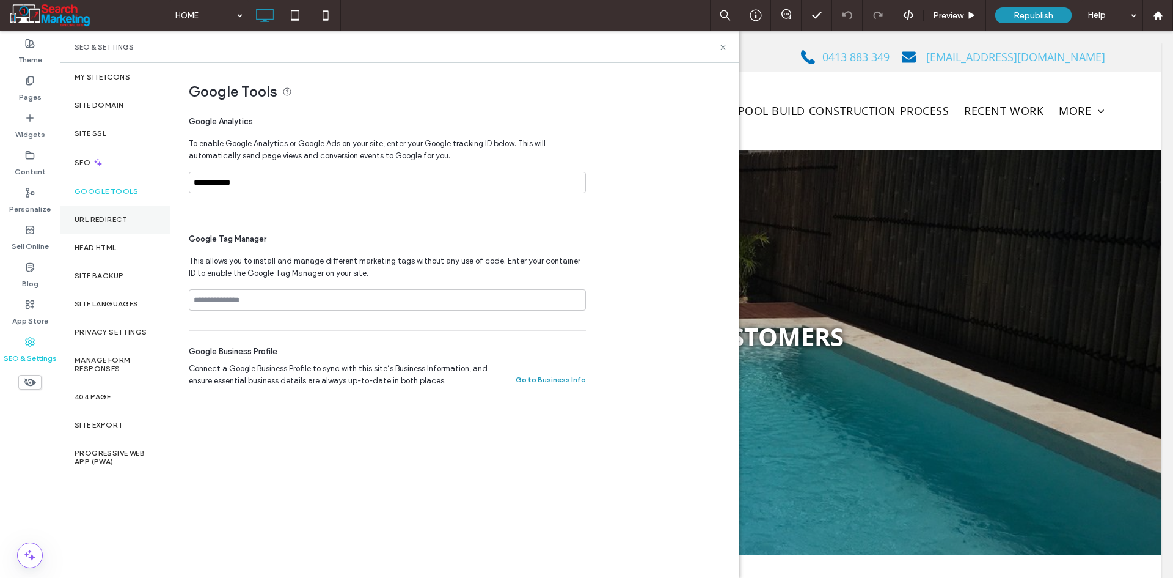
click at [117, 210] on div "URL Redirect" at bounding box center [115, 219] width 110 height 28
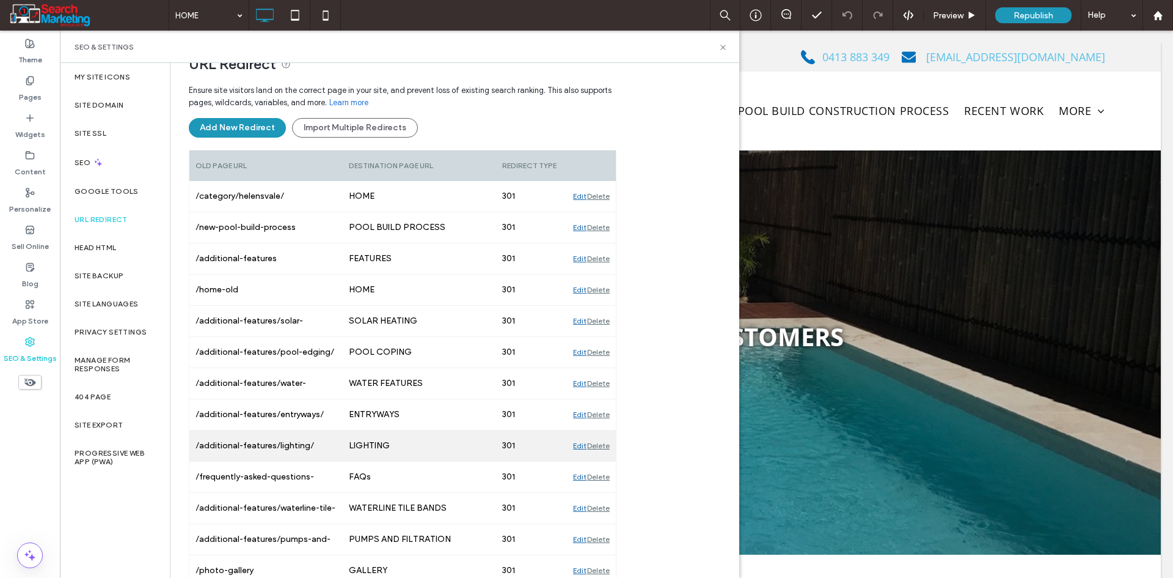
scroll to position [161, 0]
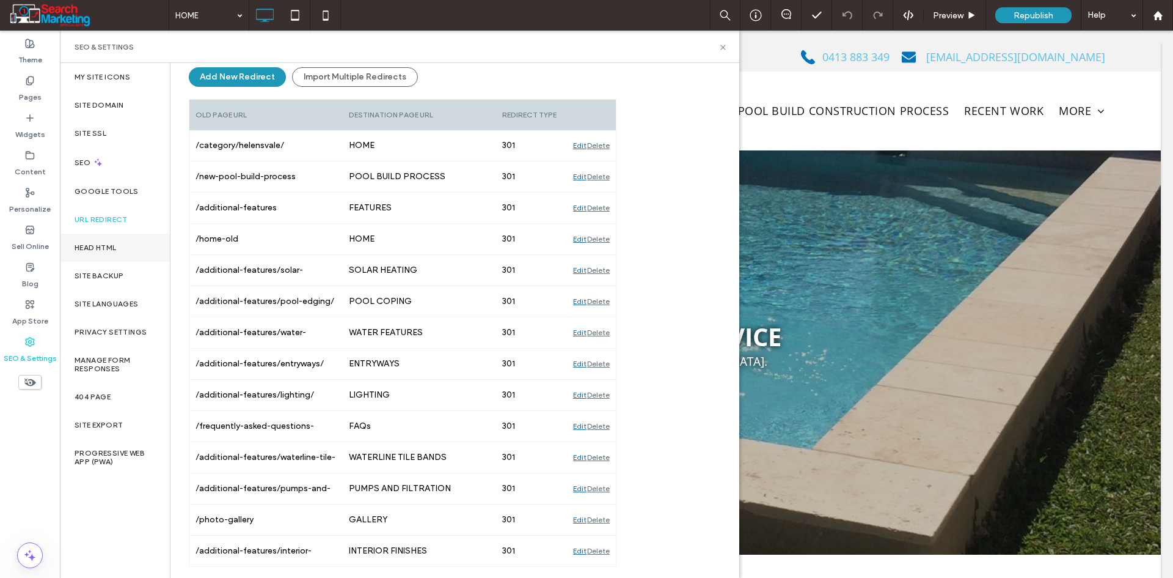
click at [108, 248] on label "Head HTML" at bounding box center [96, 247] width 42 height 9
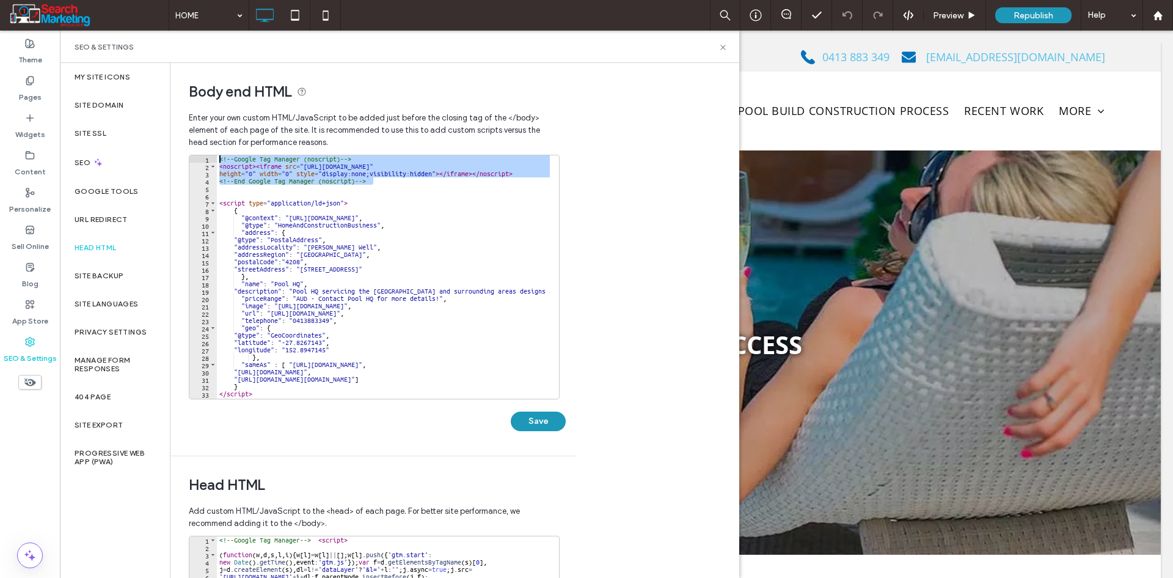
drag, startPoint x: 375, startPoint y: 178, endPoint x: 192, endPoint y: 149, distance: 185.0
click at [192, 149] on div "**********" at bounding box center [373, 281] width 369 height 350
type textarea "**********"
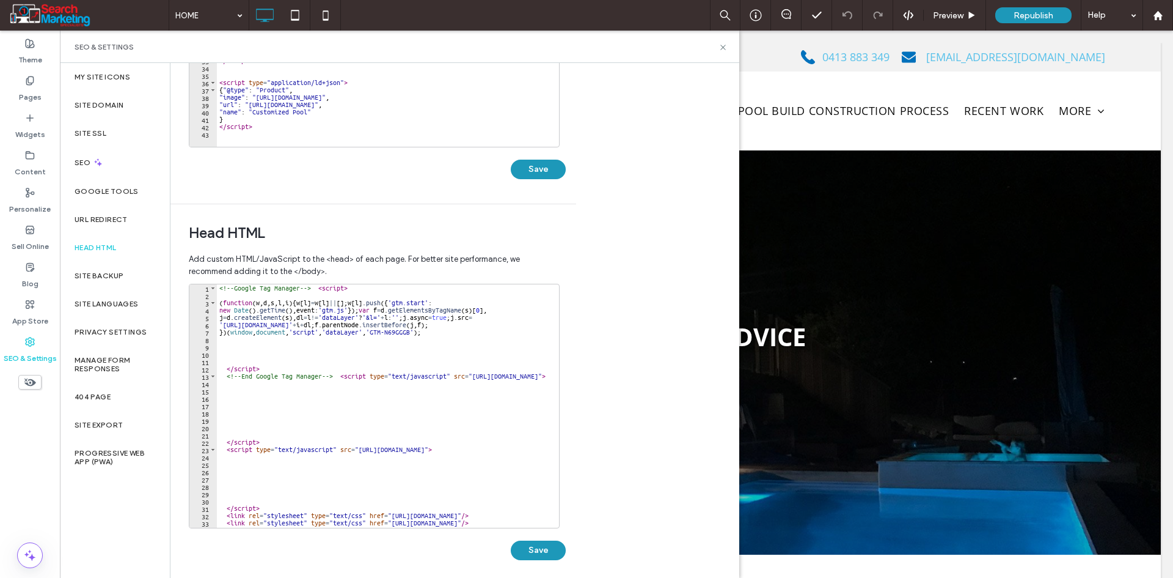
scroll to position [260, 0]
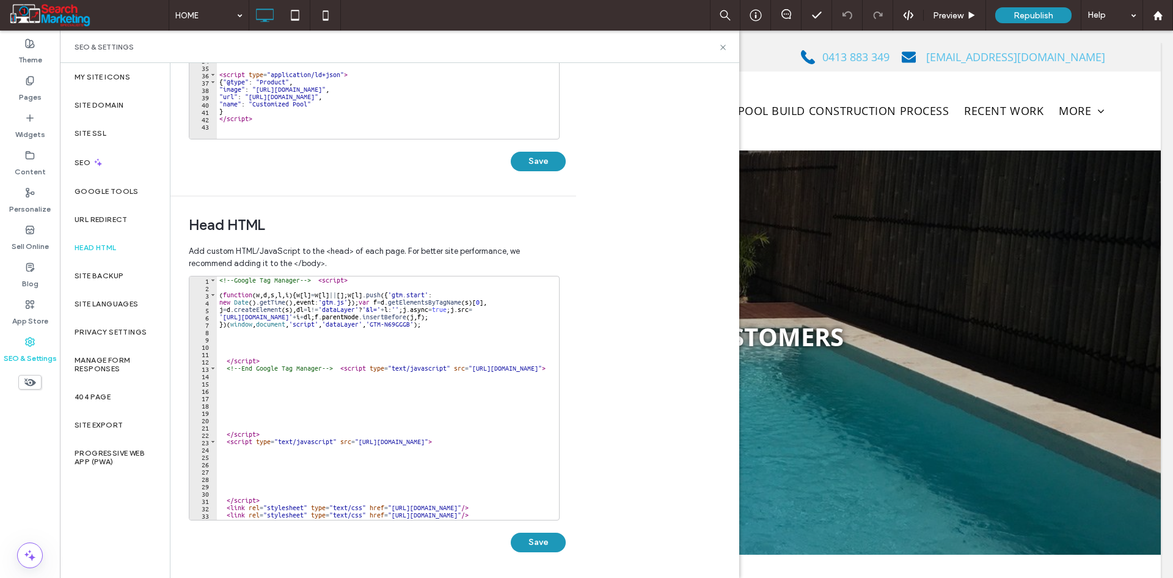
click at [288, 347] on div "<!-- Google Tag Manager --> < script > ( function ( w , d , s , l , i ) { w [ l…" at bounding box center [518, 400] width 603 height 249
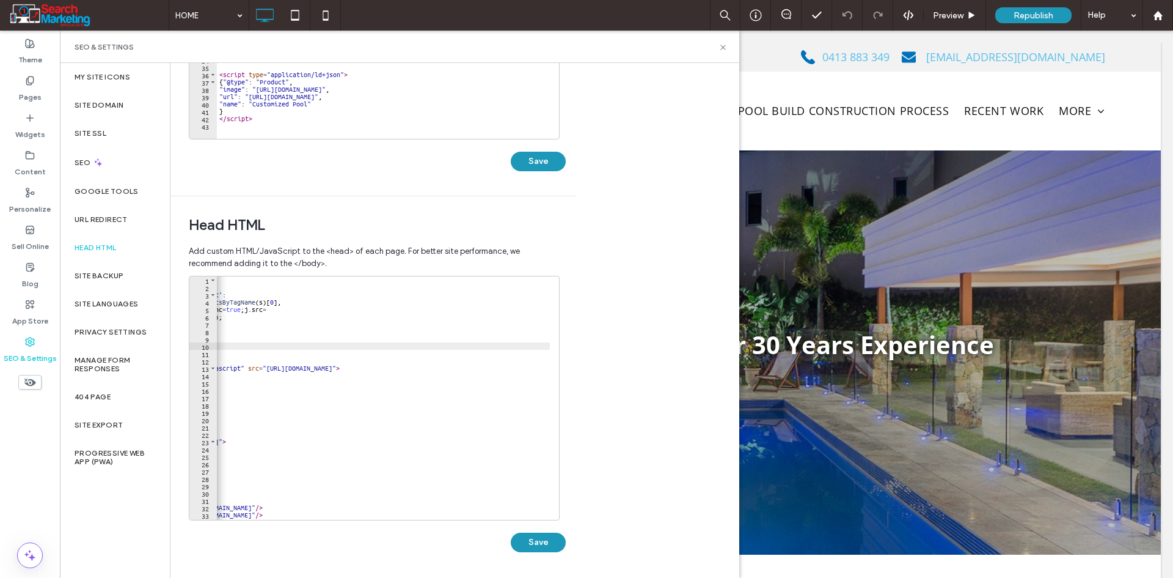
scroll to position [0, 0]
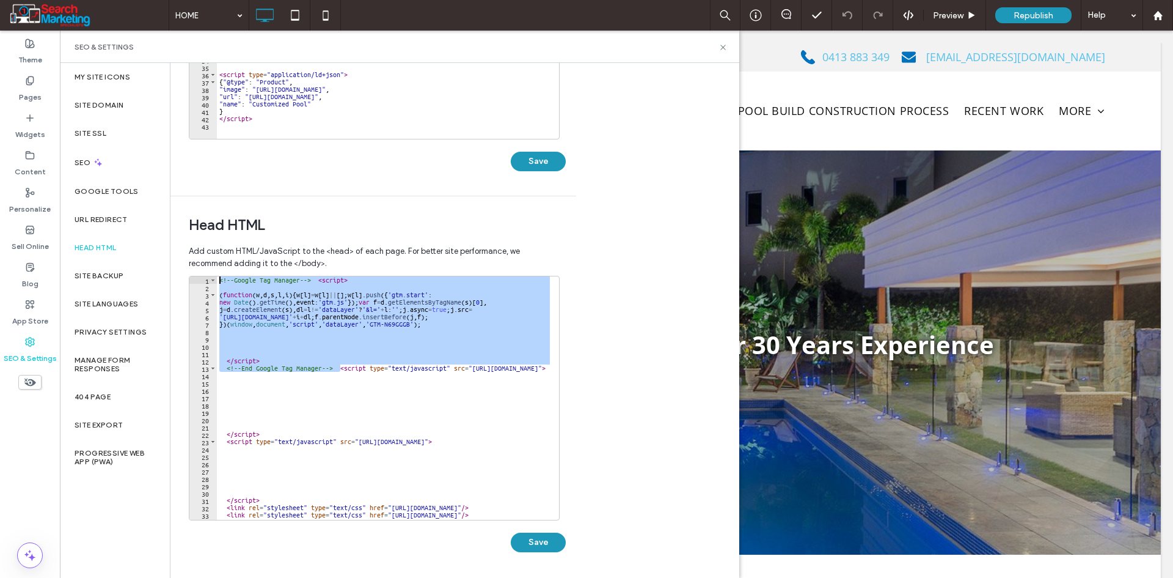
drag, startPoint x: 341, startPoint y: 369, endPoint x: 203, endPoint y: 281, distance: 163.4
click at [203, 281] on div "1 2 3 4 5 6 7 8 9 10 11 12 13 14 15 16 17 18 19 20 21 22 23 24 25 26 27 28 29 3…" at bounding box center [374, 398] width 371 height 244
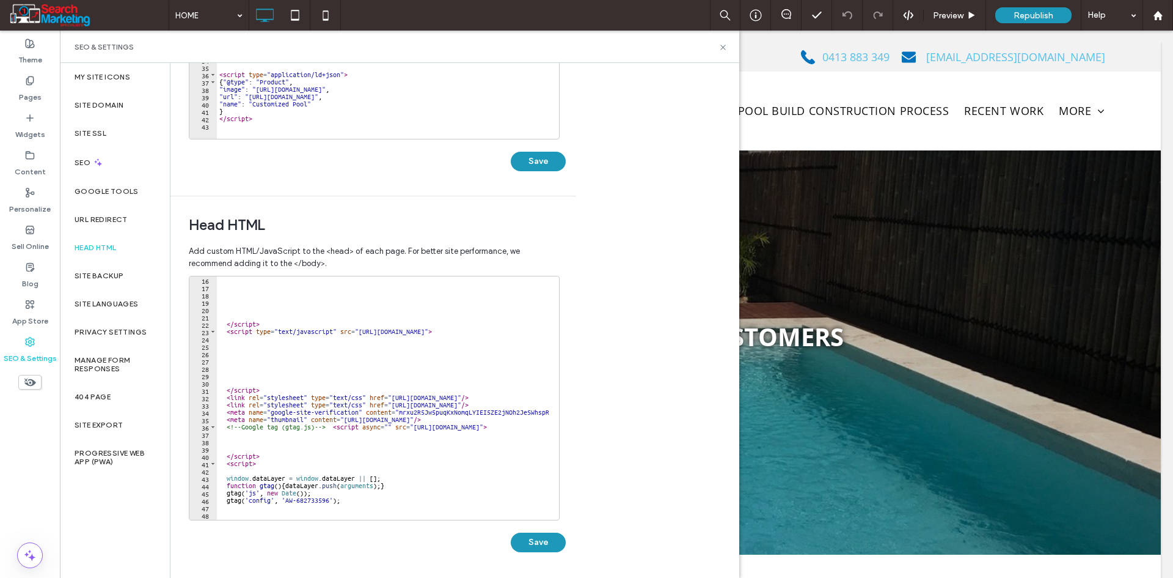
scroll to position [125, 0]
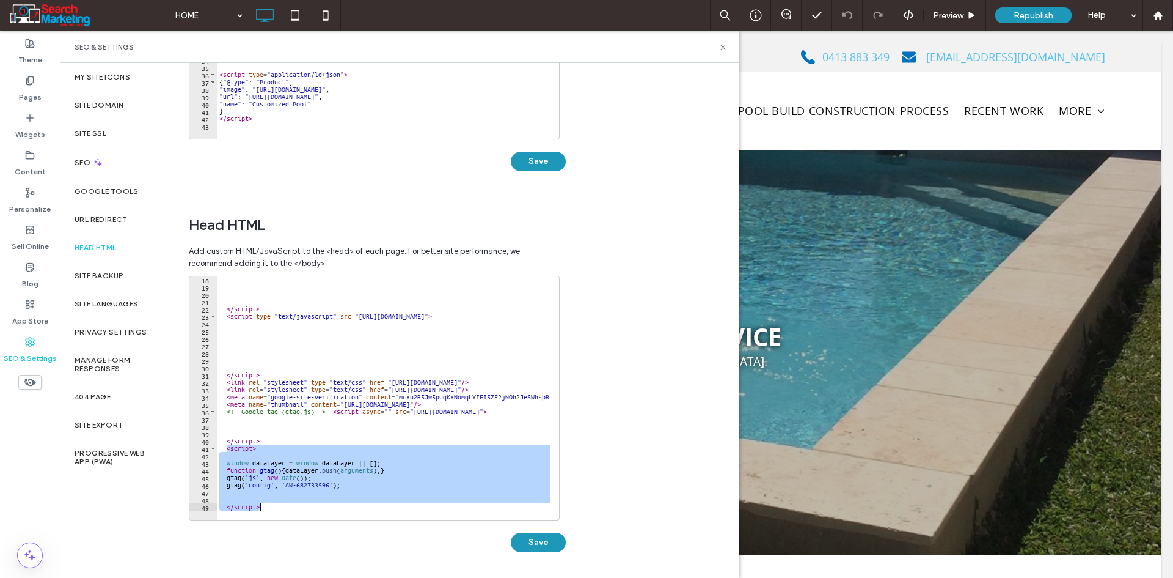
drag, startPoint x: 225, startPoint y: 449, endPoint x: 302, endPoint y: 527, distance: 110.2
click at [302, 527] on div "**********" at bounding box center [377, 420] width 377 height 288
type textarea "*********"
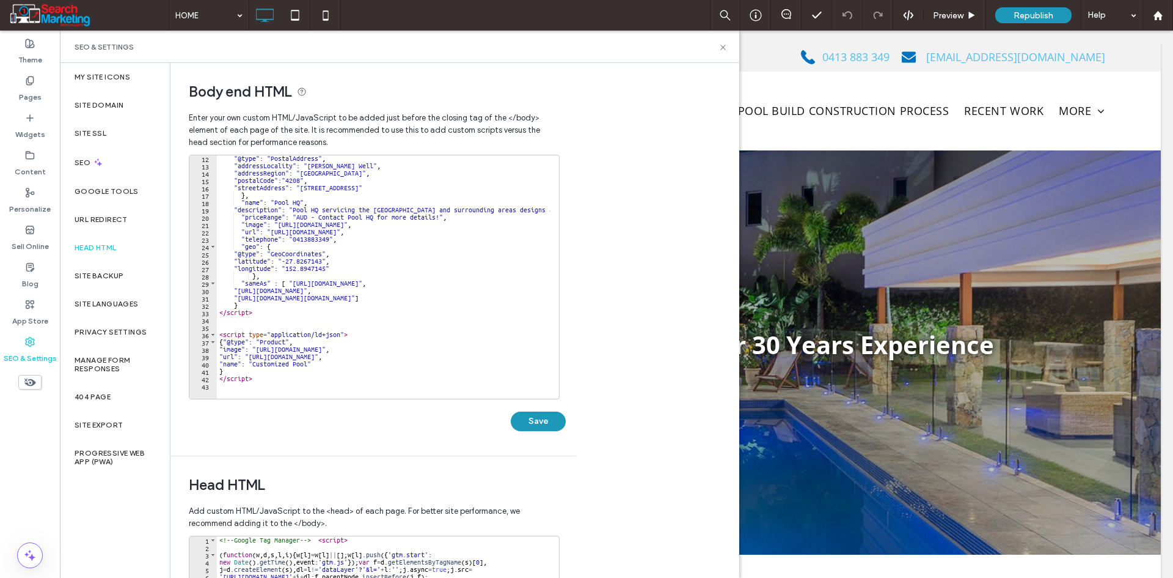
scroll to position [0, 0]
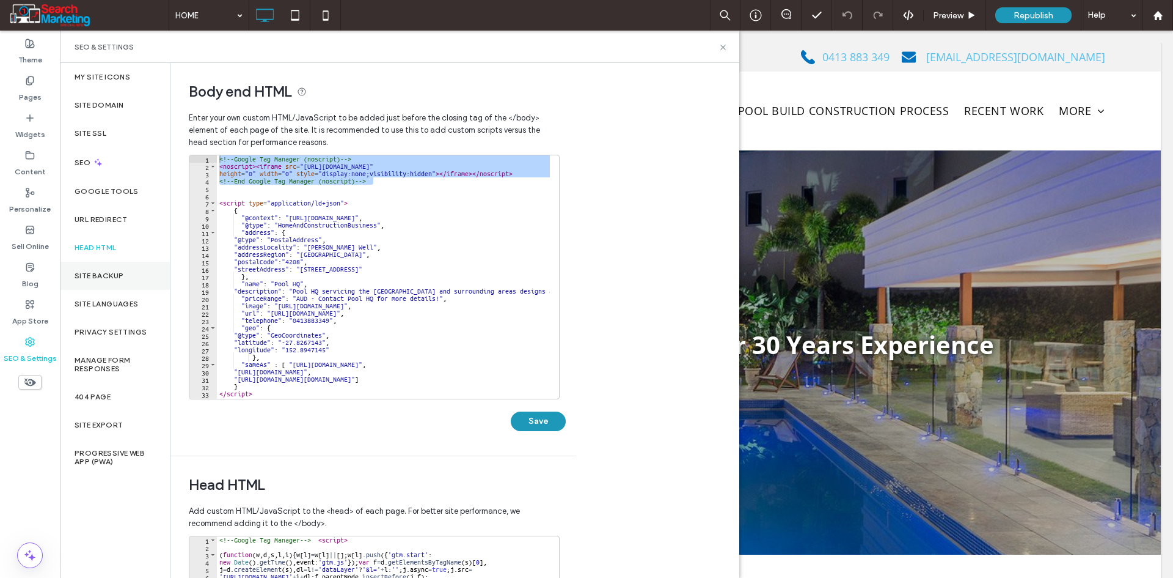
click at [109, 270] on div "Site Backup" at bounding box center [115, 276] width 110 height 28
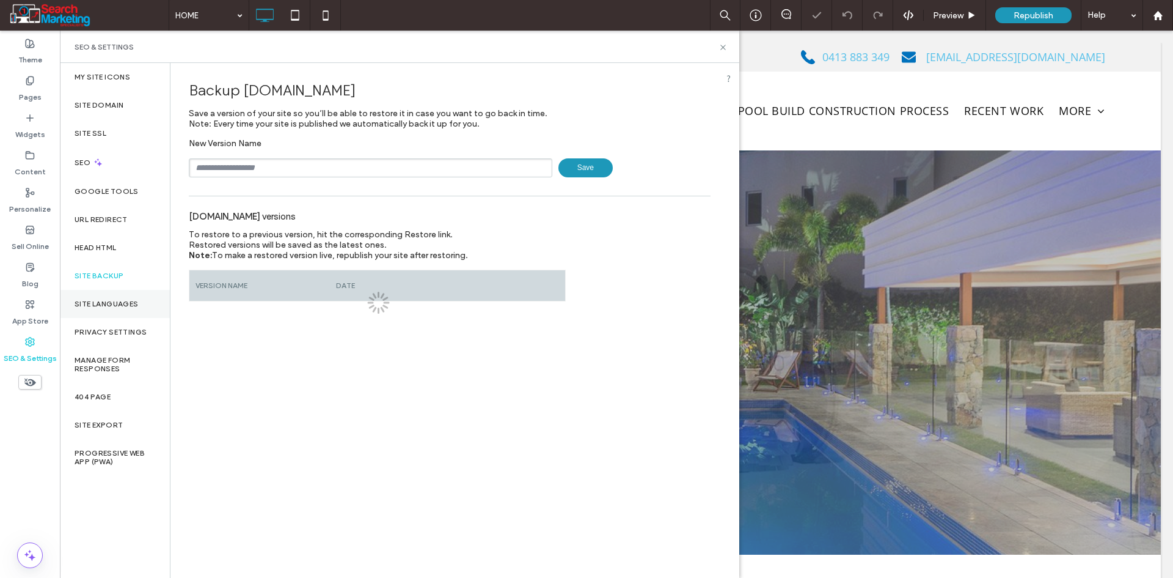
click at [110, 305] on label "Site Languages" at bounding box center [107, 303] width 64 height 9
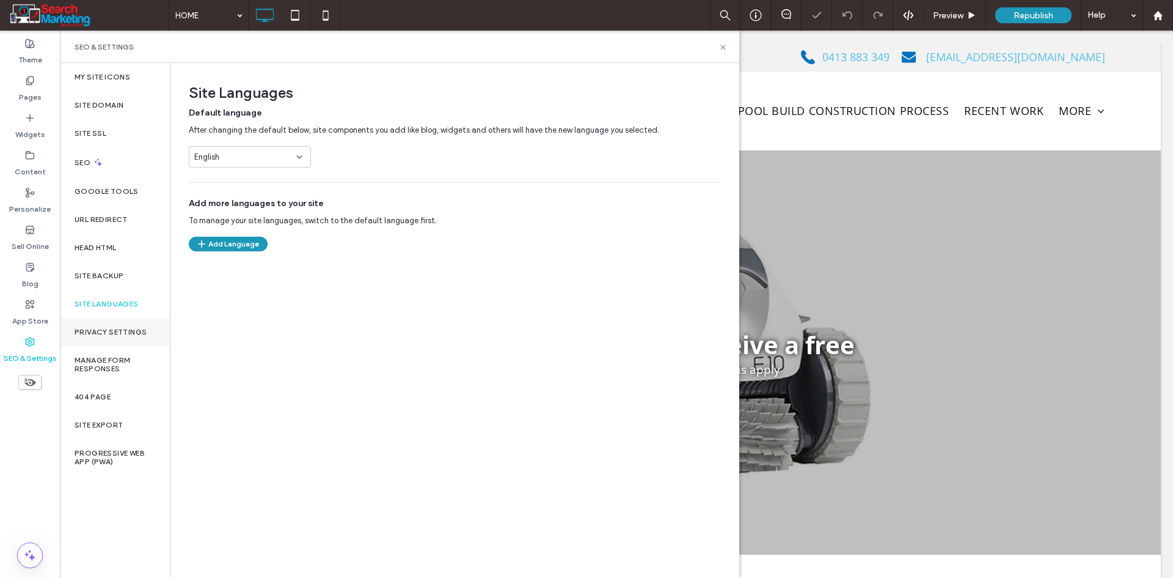
click at [123, 328] on label "Privacy Settings" at bounding box center [111, 332] width 72 height 9
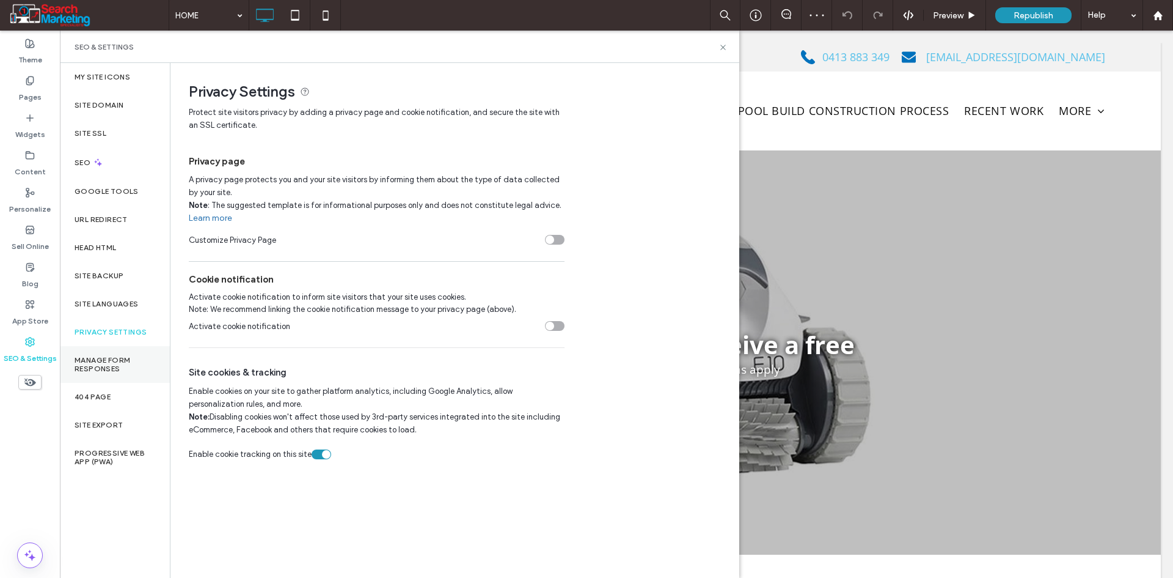
drag, startPoint x: 113, startPoint y: 369, endPoint x: 123, endPoint y: 378, distance: 13.0
click at [112, 369] on label "Manage Form Responses" at bounding box center [115, 364] width 81 height 17
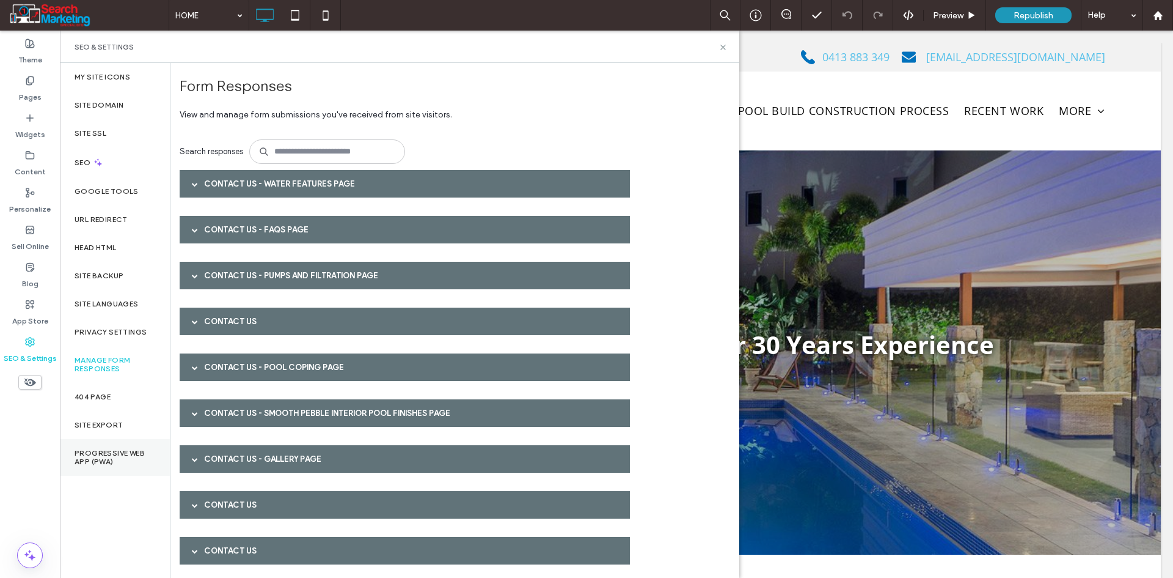
click at [109, 456] on label "Progressive Web App (PWA)" at bounding box center [115, 457] width 81 height 17
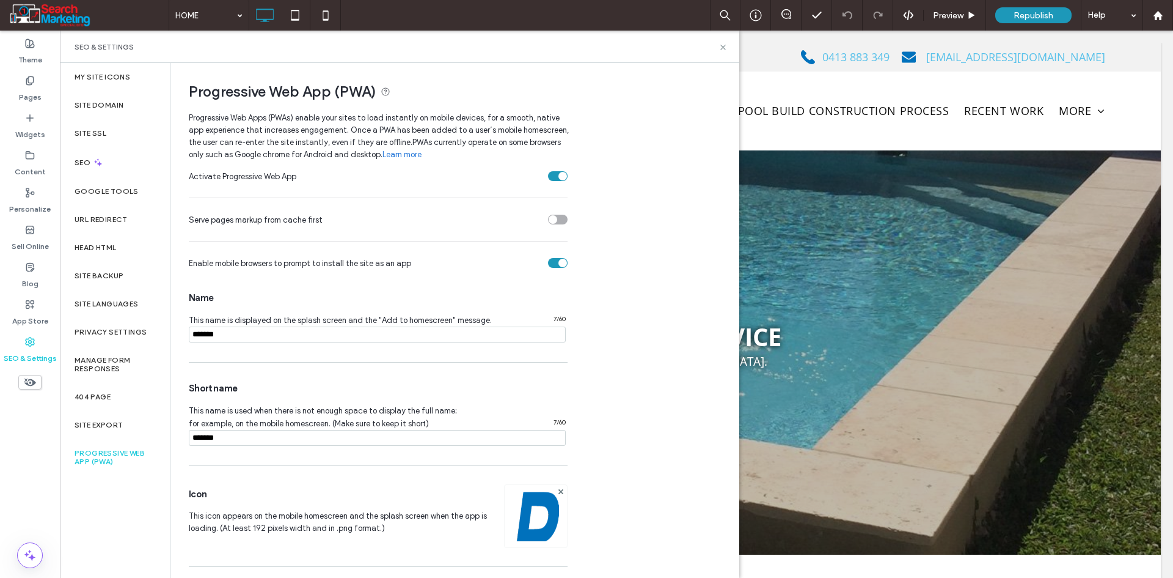
click at [247, 439] on input "notEmpty" at bounding box center [377, 438] width 377 height 16
click at [248, 439] on input "notEmpty" at bounding box center [377, 438] width 377 height 16
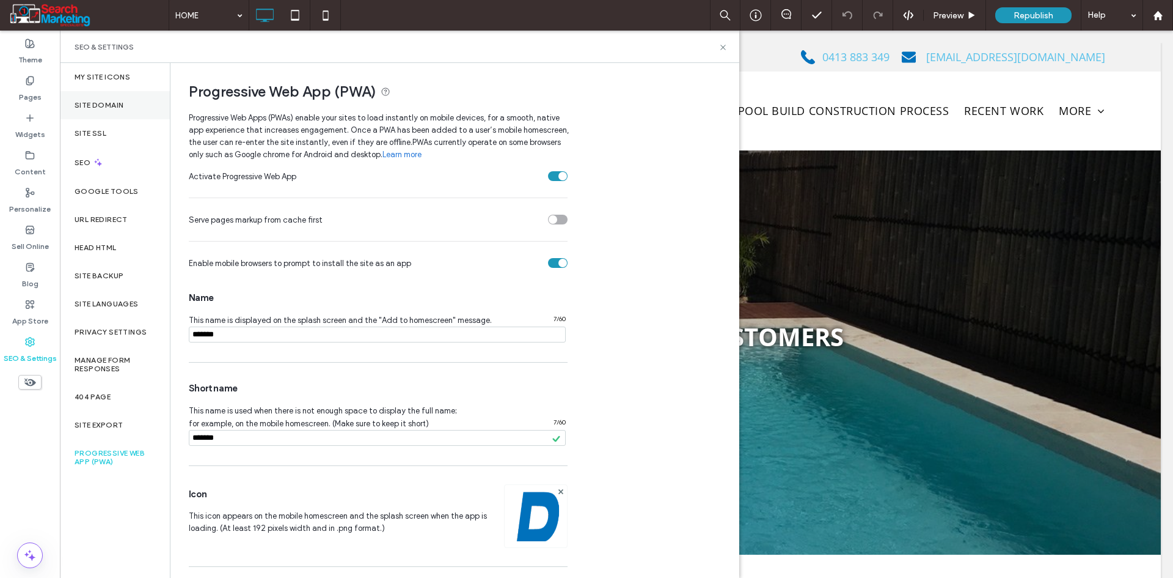
click at [131, 100] on div "Site Domain" at bounding box center [115, 105] width 110 height 28
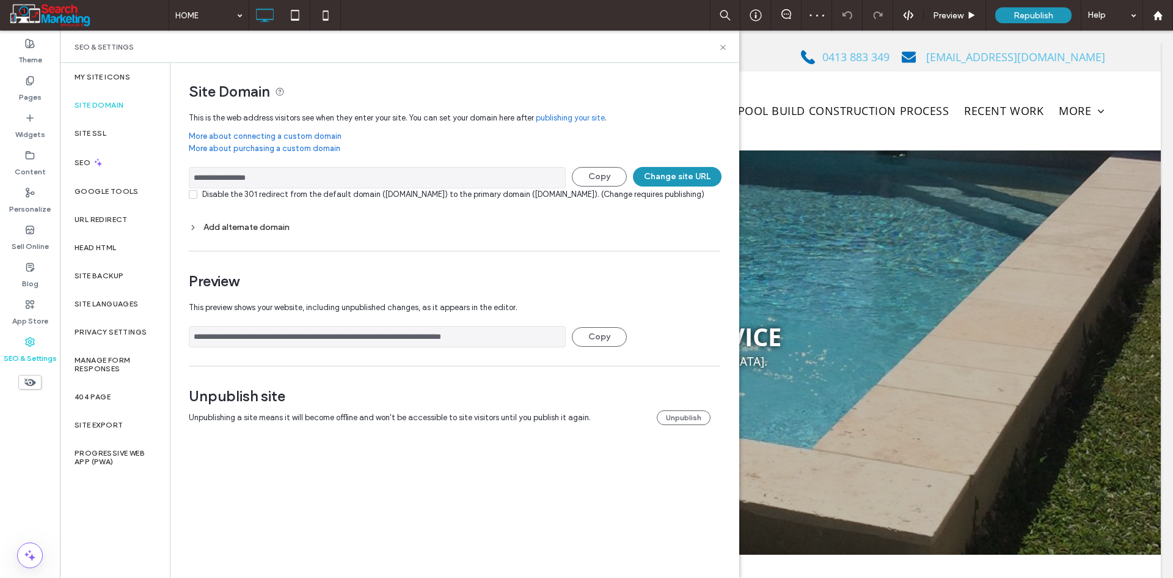
drag, startPoint x: 288, startPoint y: 176, endPoint x: 176, endPoint y: 176, distance: 112.5
click at [176, 176] on div "**********" at bounding box center [450, 256] width 559 height 386
click at [683, 175] on button "Change site URL" at bounding box center [677, 177] width 89 height 20
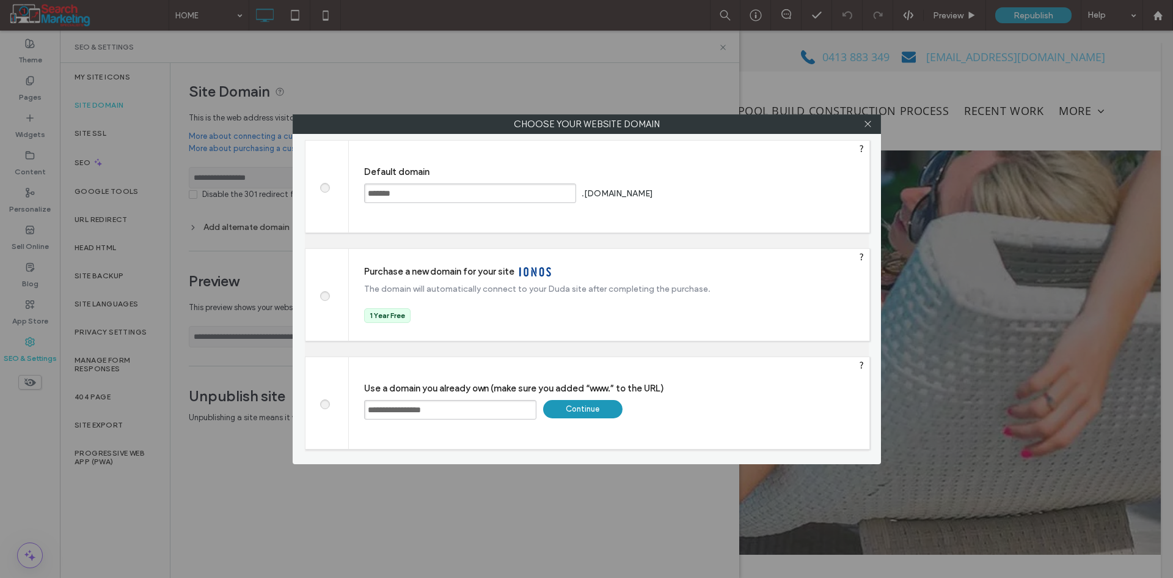
click at [325, 186] on span at bounding box center [325, 186] width 0 height 9
click at [712, 190] on div "Save" at bounding box center [701, 193] width 79 height 18
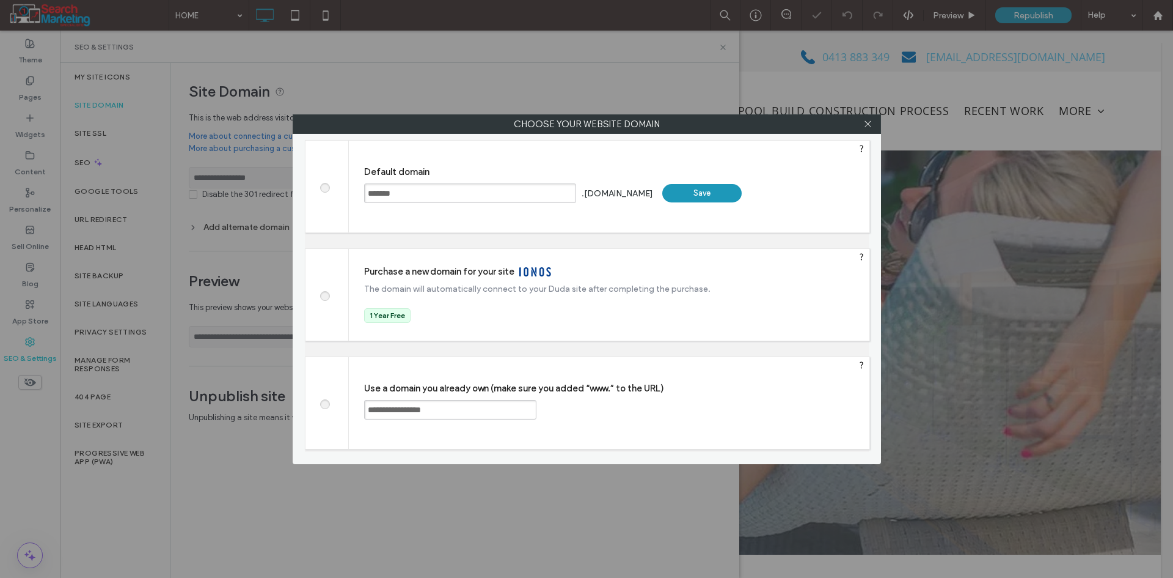
type input "**********"
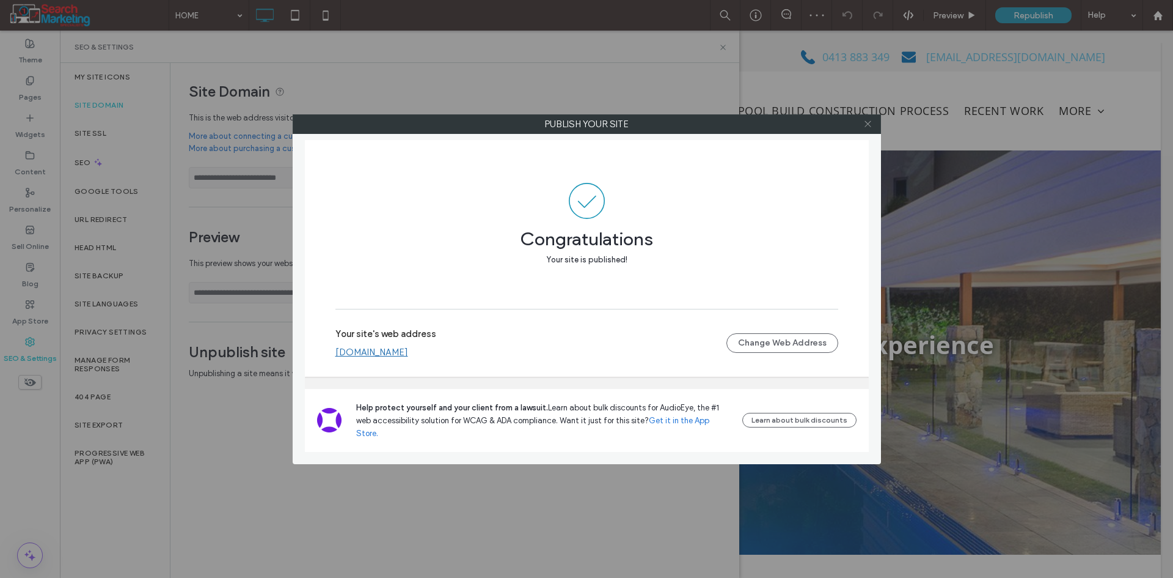
click at [868, 128] on span at bounding box center [868, 124] width 9 height 18
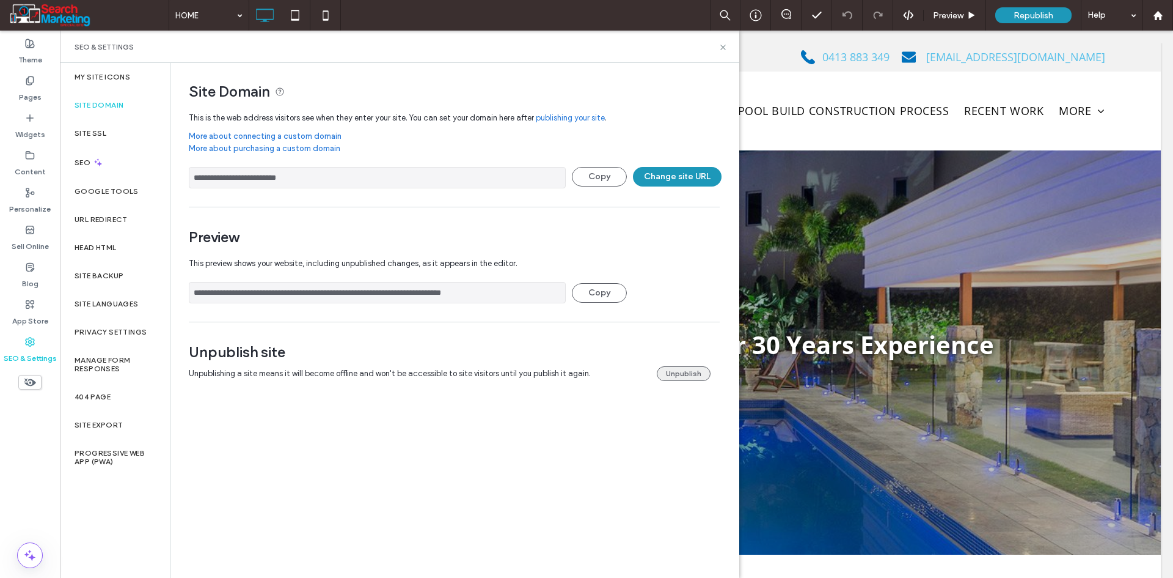
click at [681, 372] on button "Unpublish" at bounding box center [684, 373] width 54 height 15
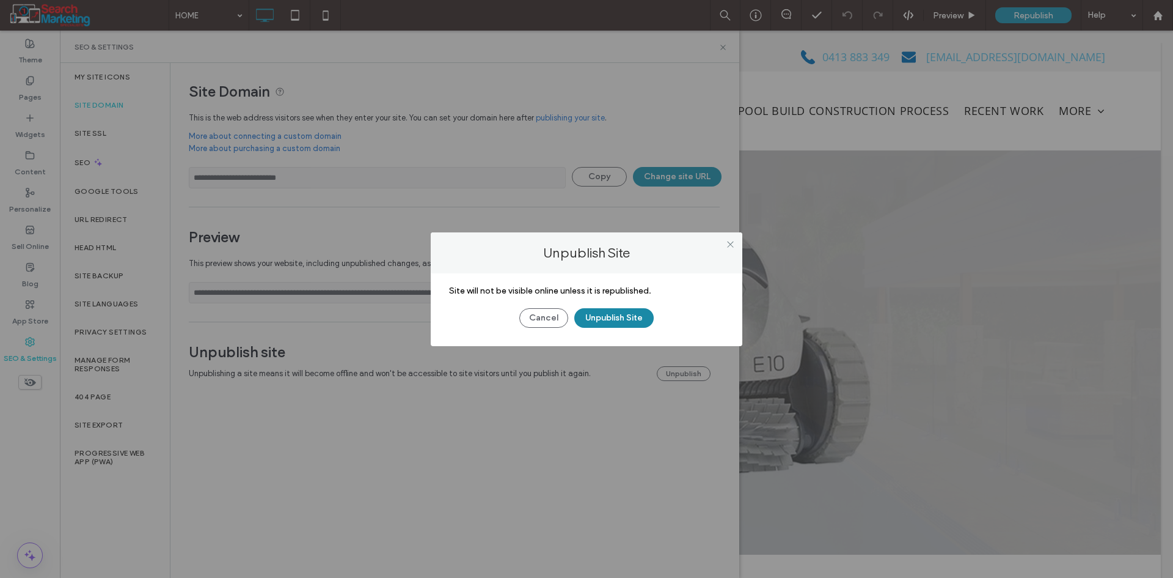
click at [624, 309] on button "Unpublish Site" at bounding box center [613, 318] width 79 height 20
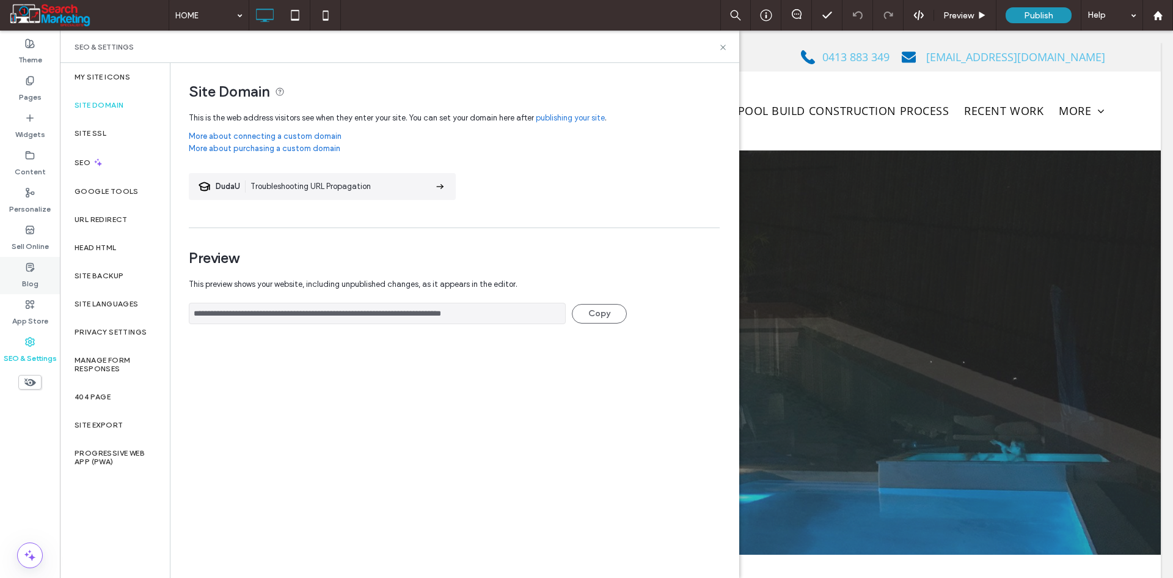
click at [40, 269] on div "Blog" at bounding box center [30, 275] width 60 height 37
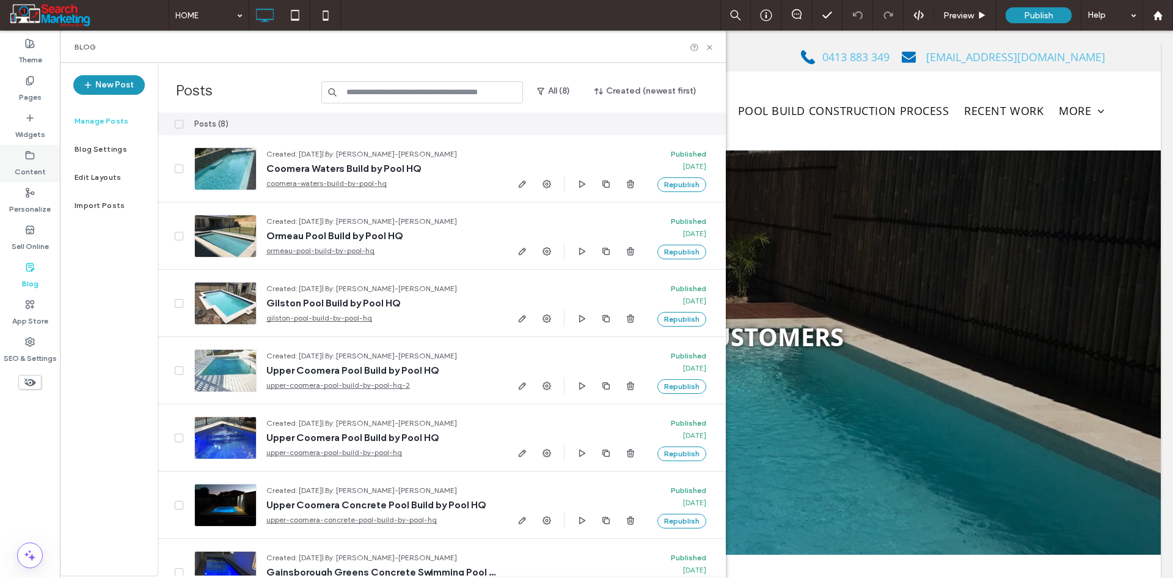
click at [36, 171] on label "Content" at bounding box center [30, 168] width 31 height 17
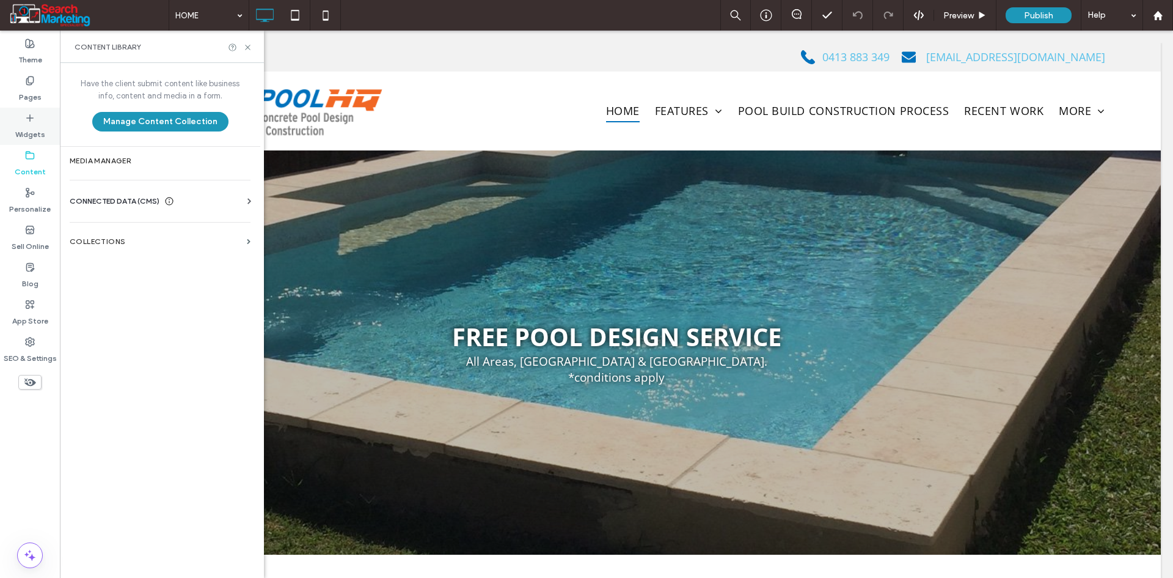
click at [35, 129] on label "Widgets" at bounding box center [30, 131] width 30 height 17
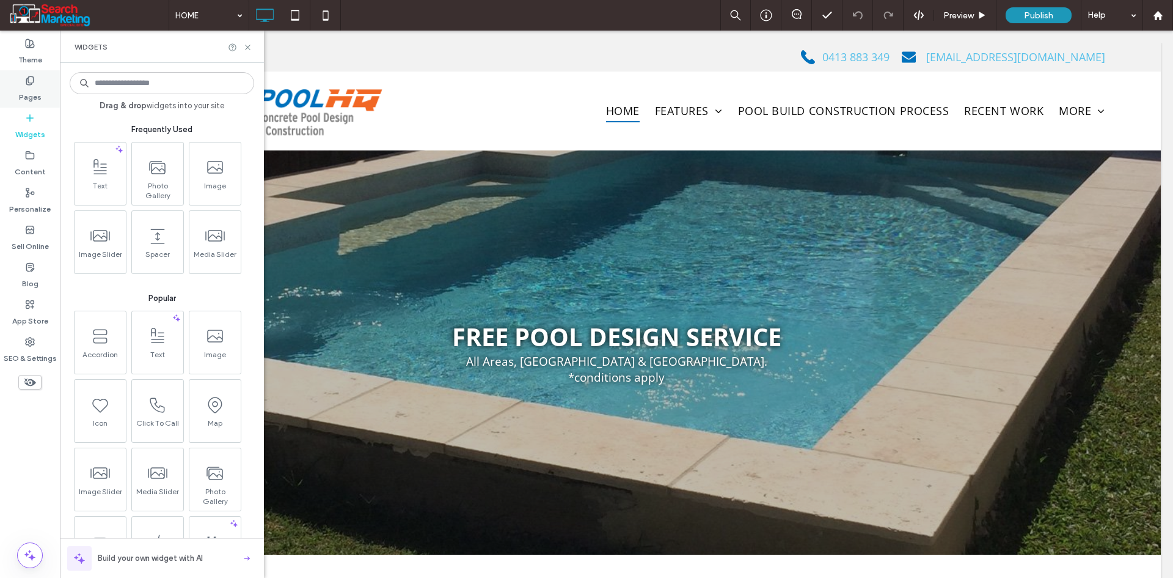
click at [35, 93] on label "Pages" at bounding box center [30, 94] width 23 height 17
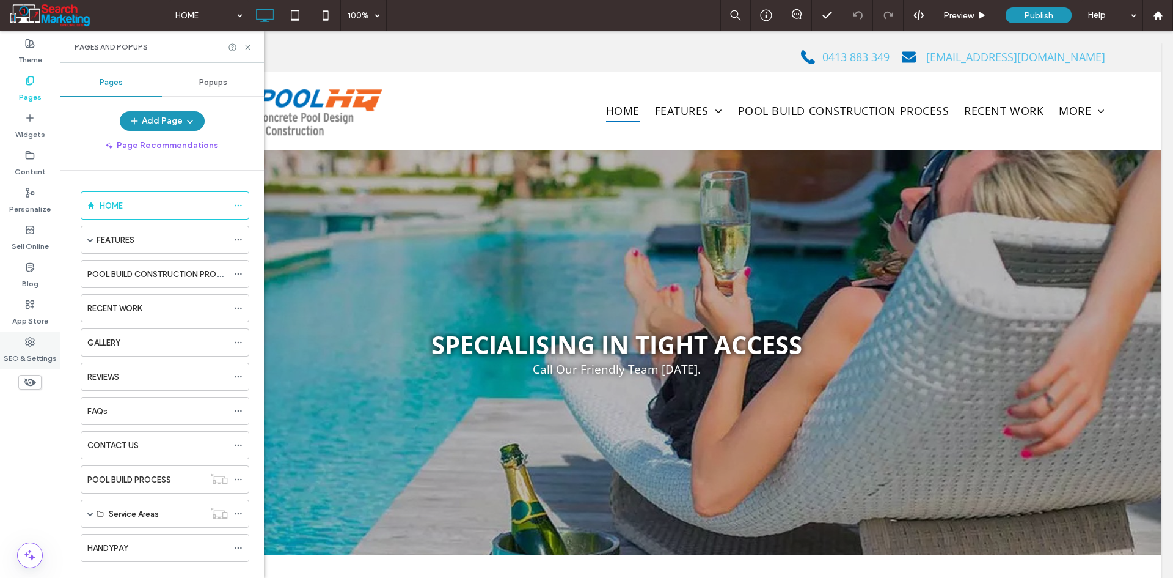
click at [20, 345] on div "SEO & Settings" at bounding box center [30, 349] width 60 height 37
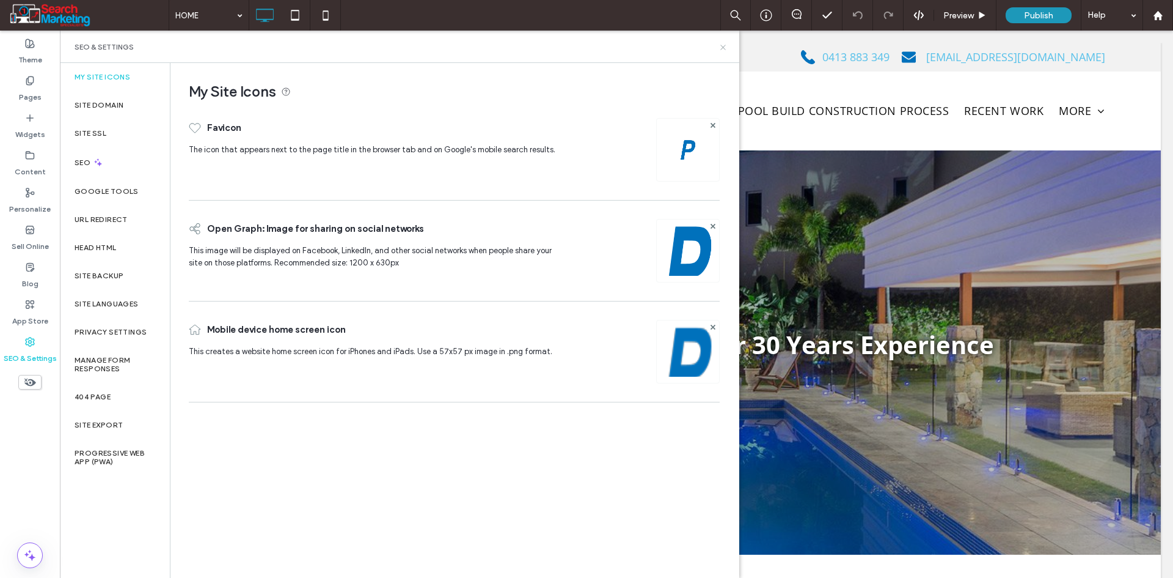
drag, startPoint x: 722, startPoint y: 51, endPoint x: 609, endPoint y: 51, distance: 112.5
click at [722, 51] on icon at bounding box center [723, 47] width 9 height 9
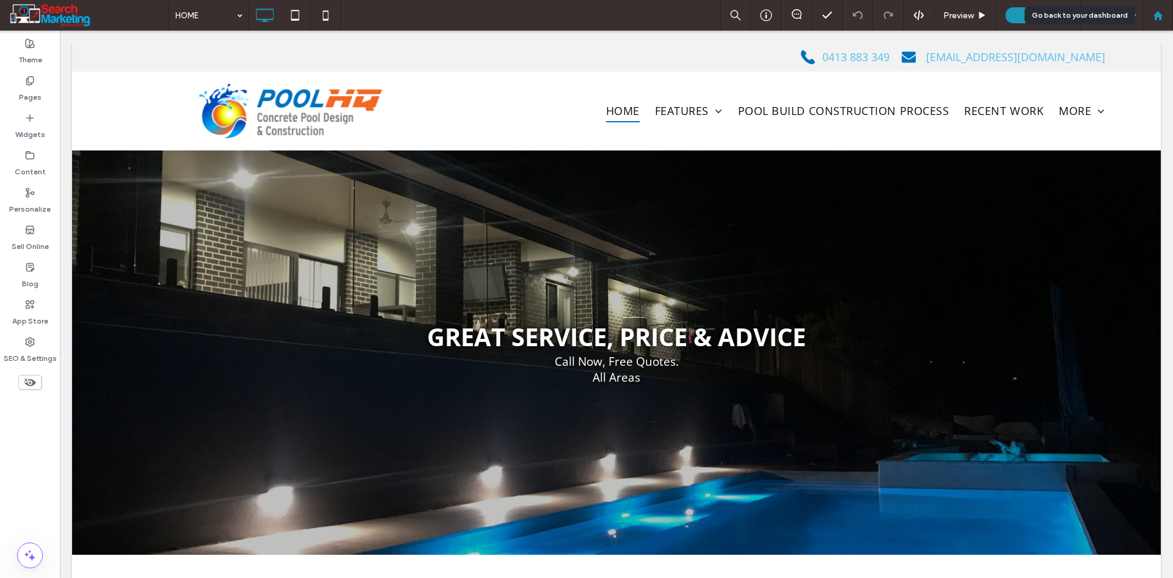
click at [1162, 15] on icon at bounding box center [1158, 15] width 10 height 10
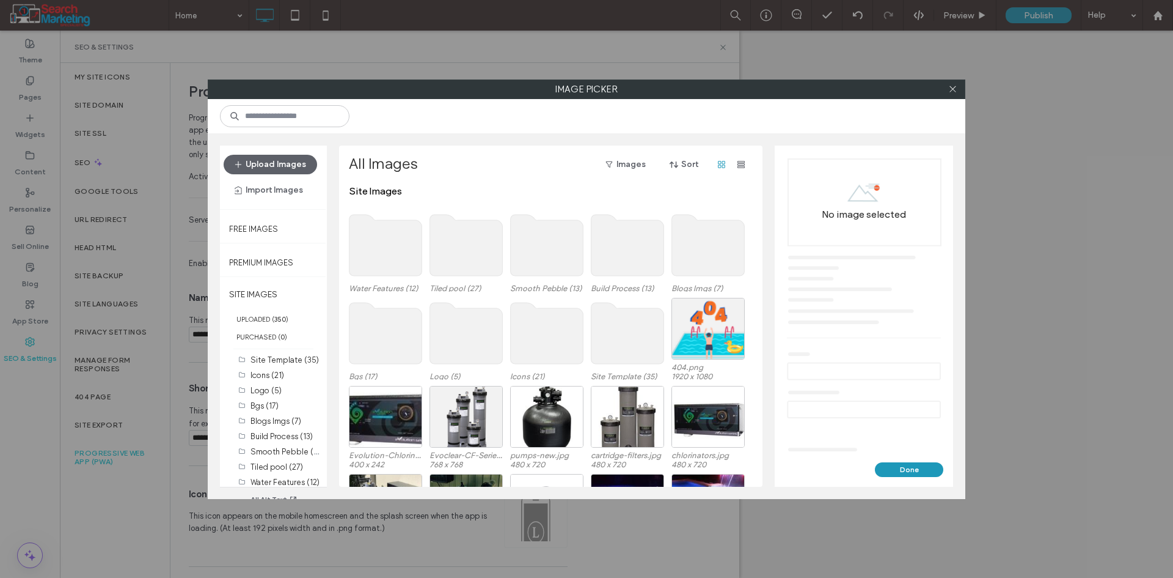
click at [460, 347] on use at bounding box center [466, 333] width 73 height 61
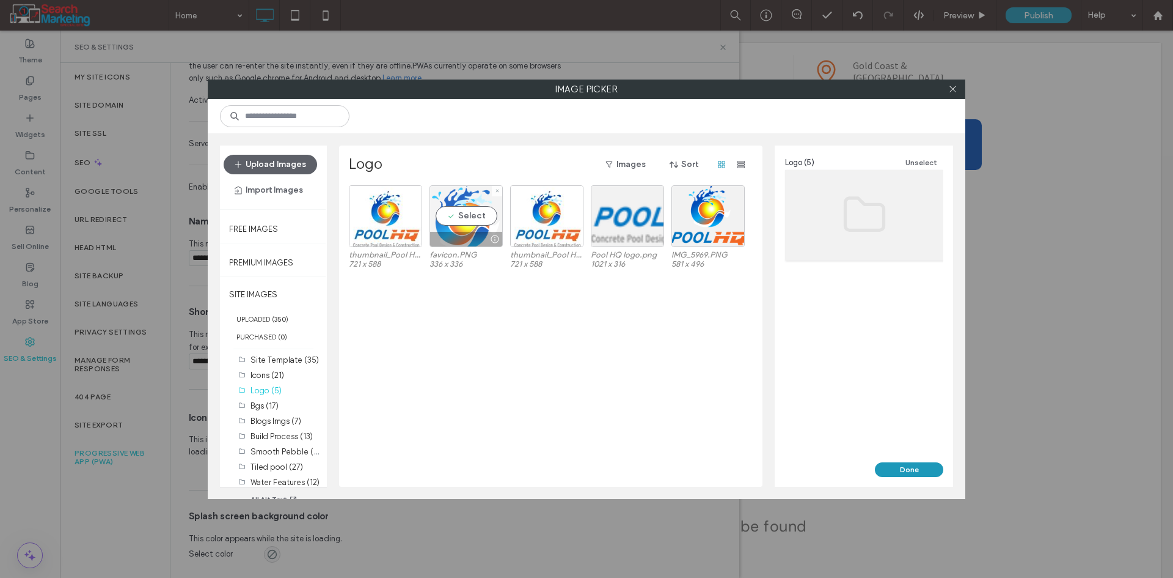
click at [464, 220] on div "Select" at bounding box center [466, 216] width 73 height 62
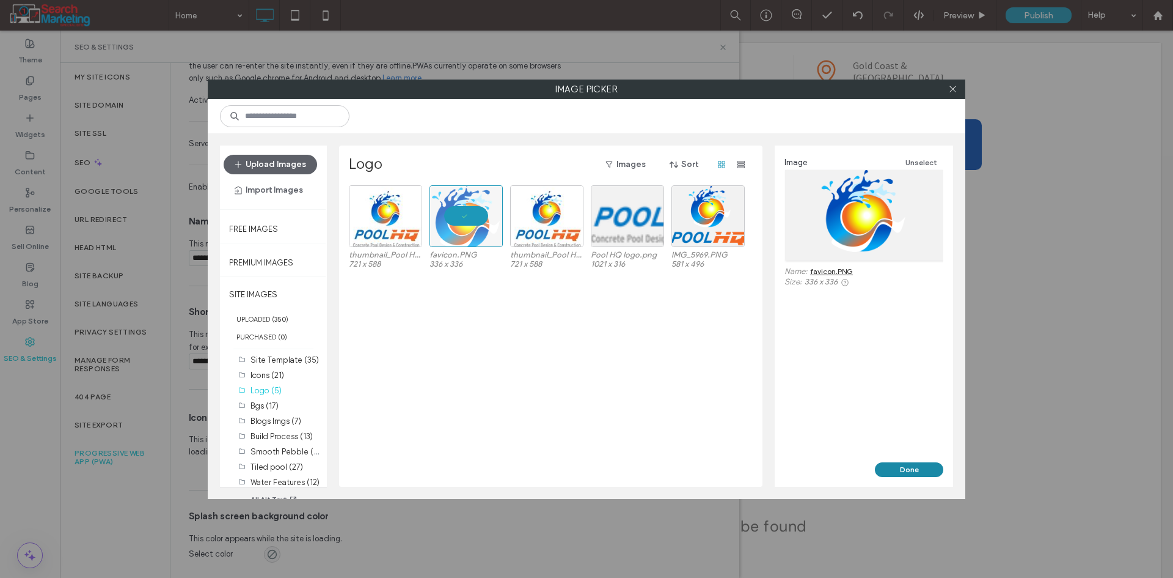
drag, startPoint x: 886, startPoint y: 468, endPoint x: 820, endPoint y: 437, distance: 73.0
click at [886, 468] on button "Done" at bounding box center [909, 469] width 68 height 15
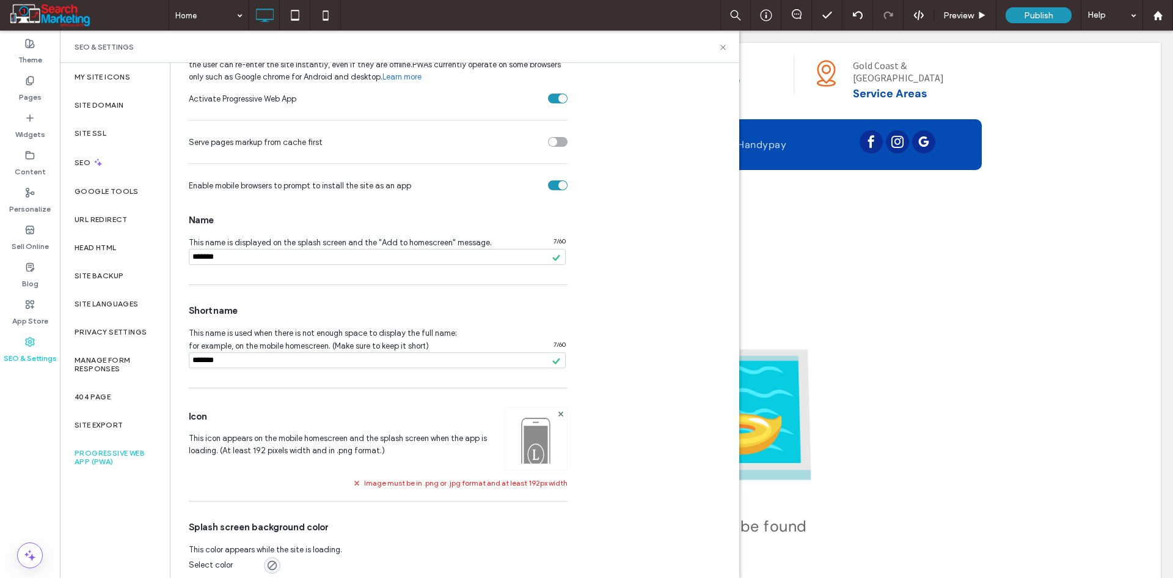
click at [534, 450] on img at bounding box center [536, 454] width 62 height 83
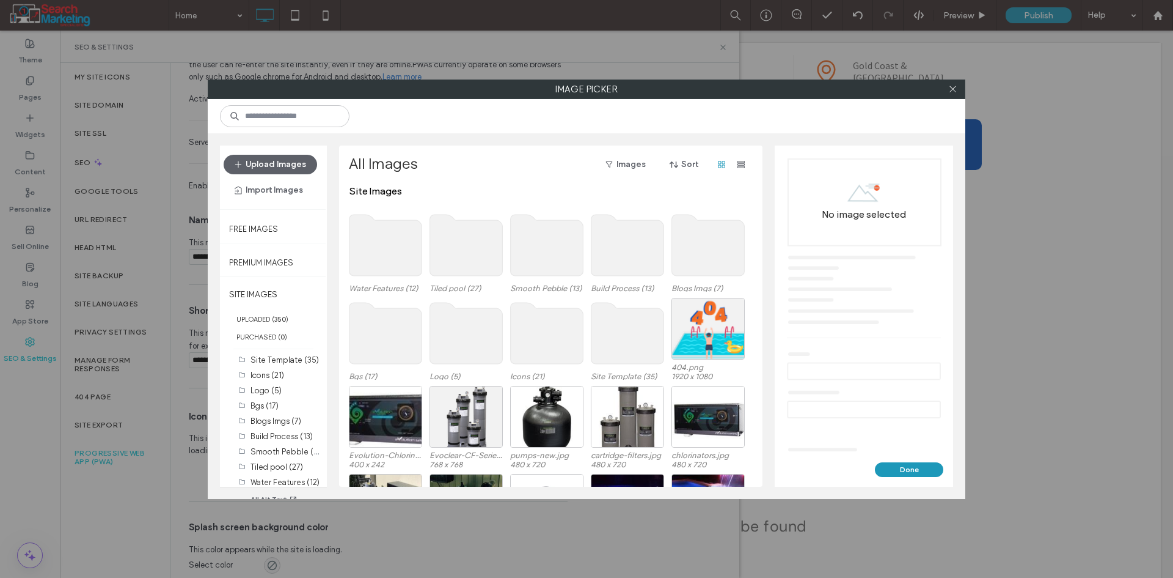
click at [475, 343] on use at bounding box center [466, 333] width 73 height 61
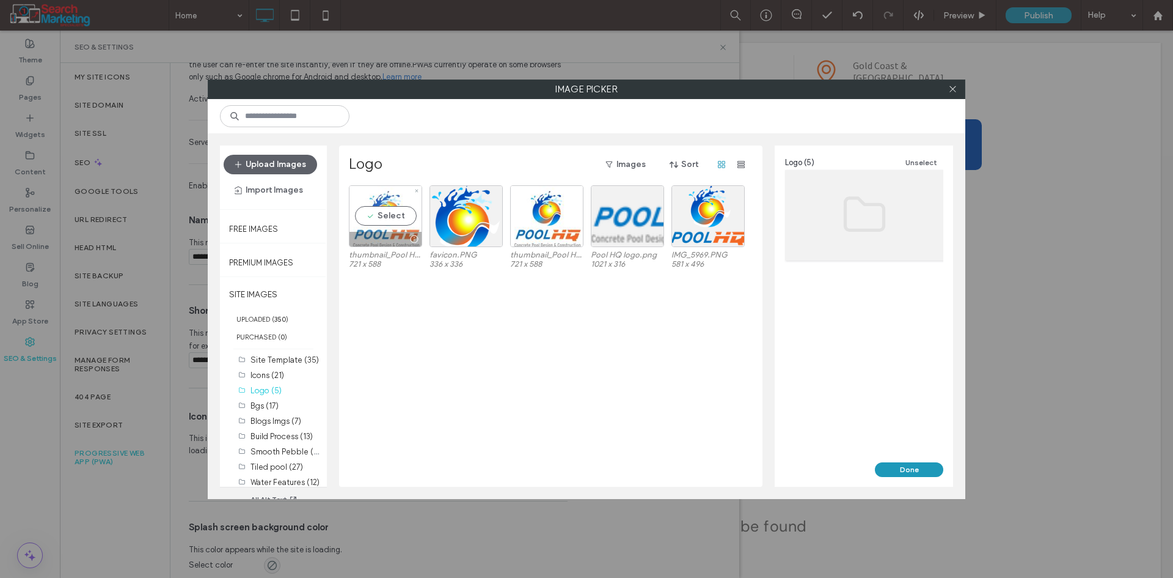
click at [388, 205] on div "Select" at bounding box center [385, 216] width 73 height 62
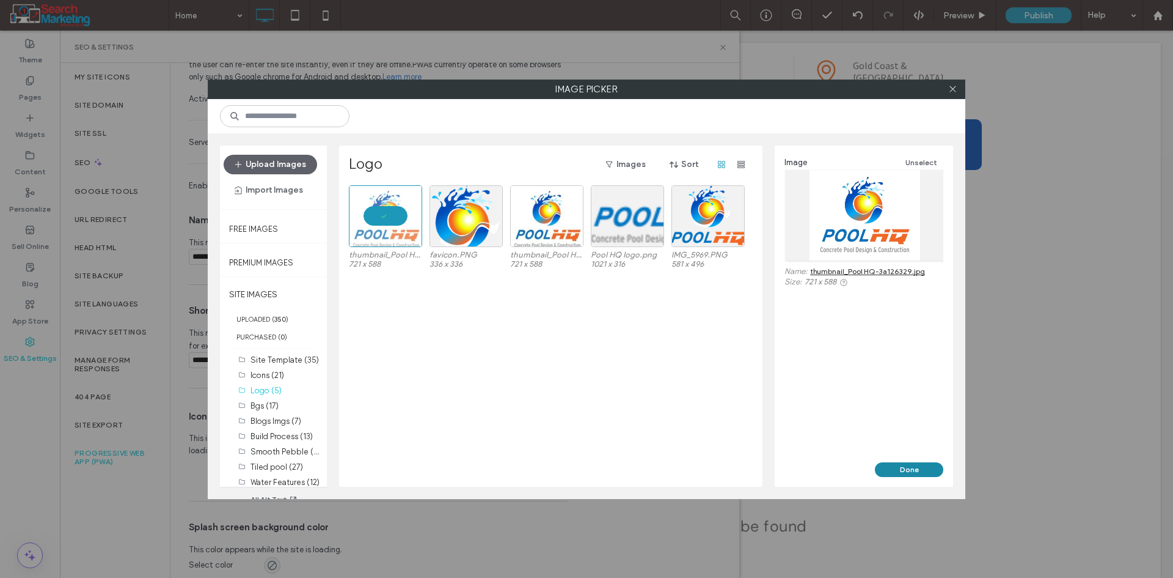
click at [902, 465] on button "Done" at bounding box center [909, 469] width 68 height 15
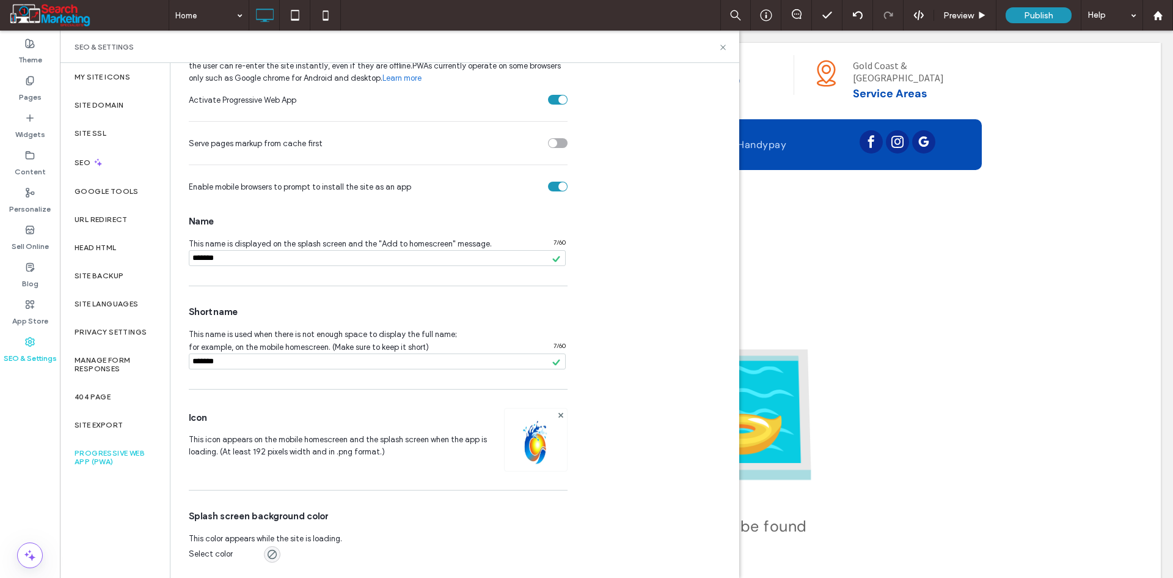
click at [537, 453] on img at bounding box center [536, 455] width 62 height 83
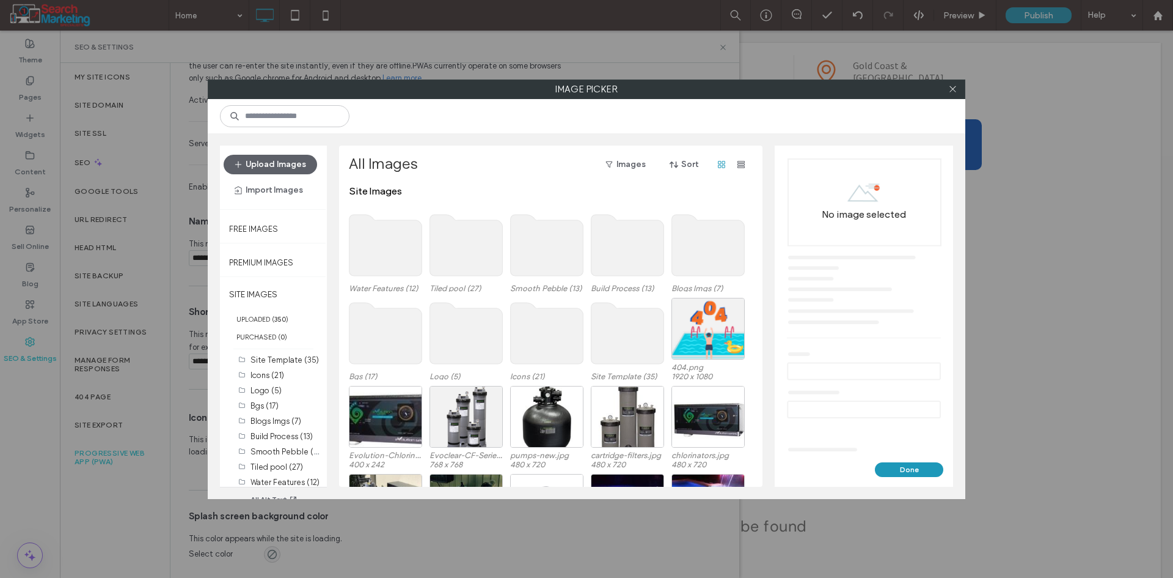
click at [466, 346] on use at bounding box center [466, 333] width 73 height 61
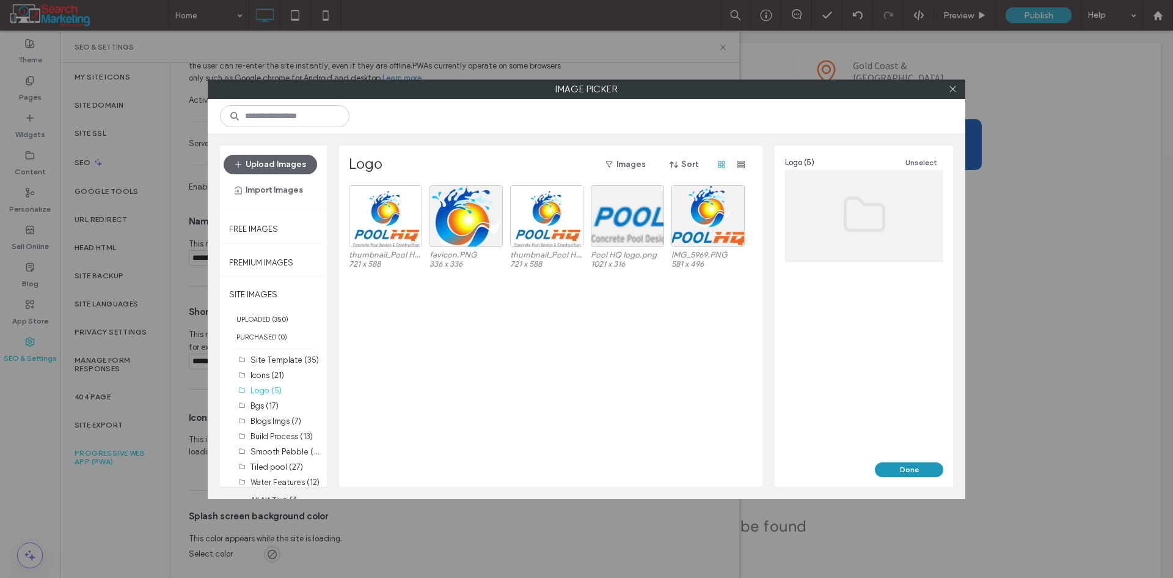
drag, startPoint x: 953, startPoint y: 85, endPoint x: 760, endPoint y: 200, distance: 224.7
click at [953, 86] on icon at bounding box center [952, 88] width 9 height 9
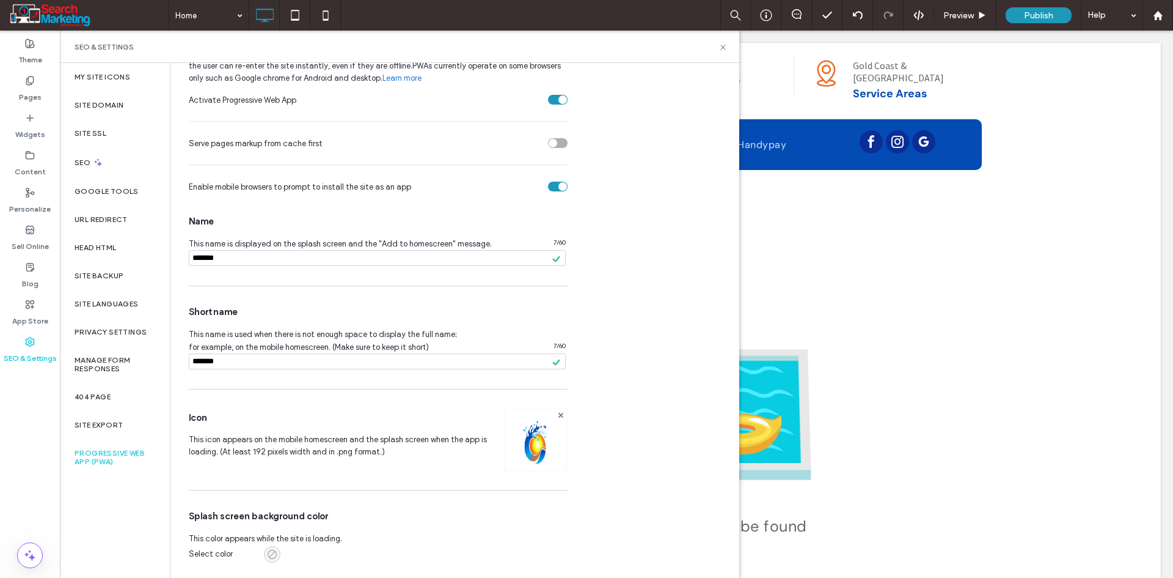
click at [273, 554] on div "rgba(0, 0, 0, 0)" at bounding box center [272, 554] width 10 height 10
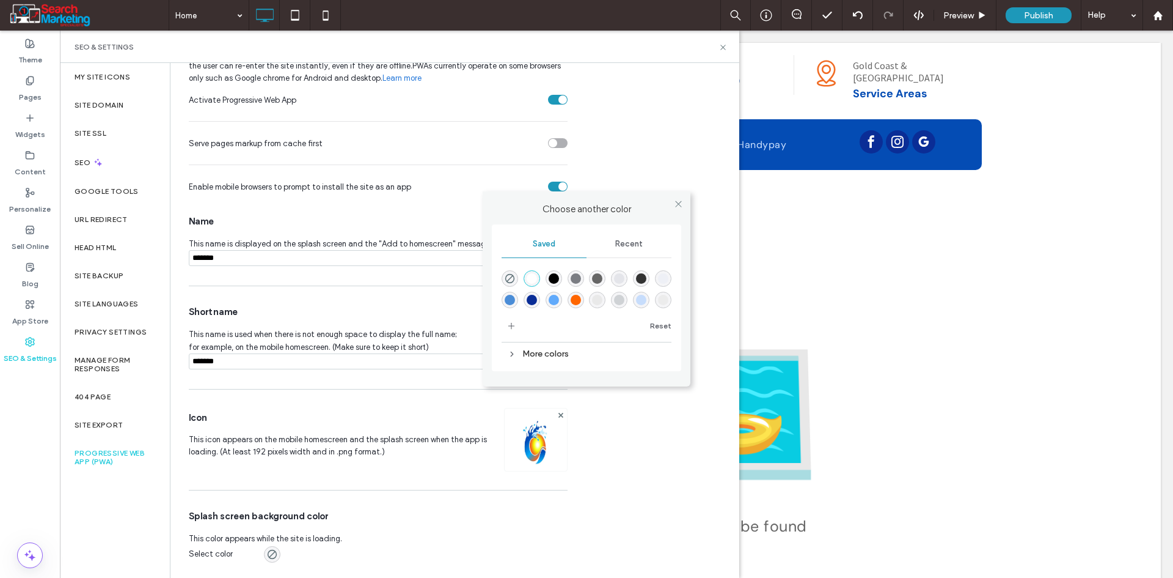
click at [532, 282] on div "rgba(255,255,255,1)" at bounding box center [532, 278] width 10 height 10
click at [678, 207] on icon at bounding box center [678, 203] width 9 height 9
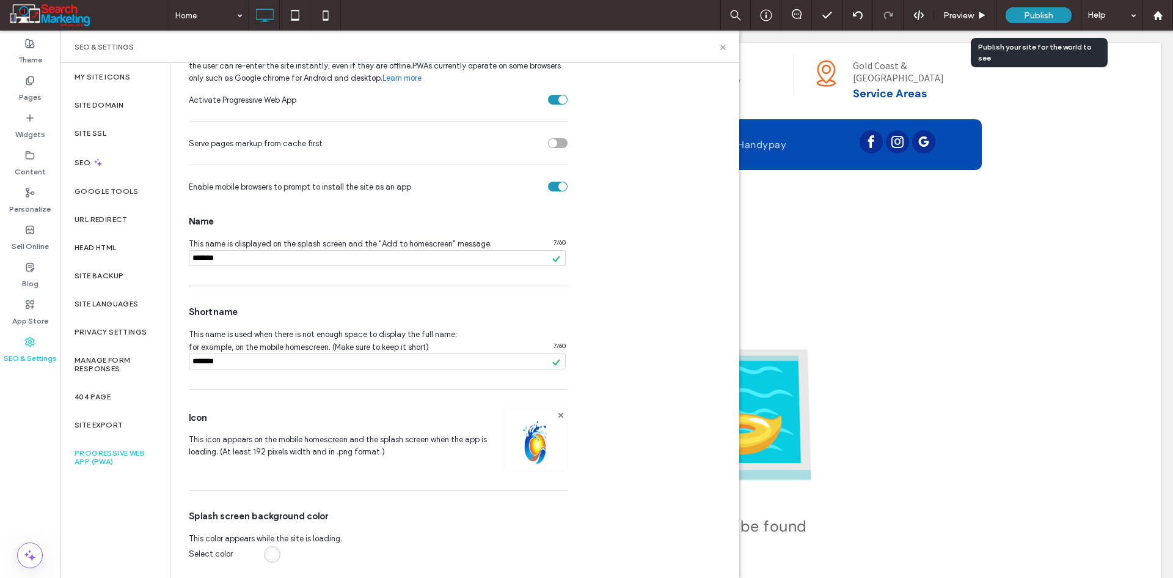
click at [1037, 14] on span "Publish" at bounding box center [1038, 15] width 29 height 10
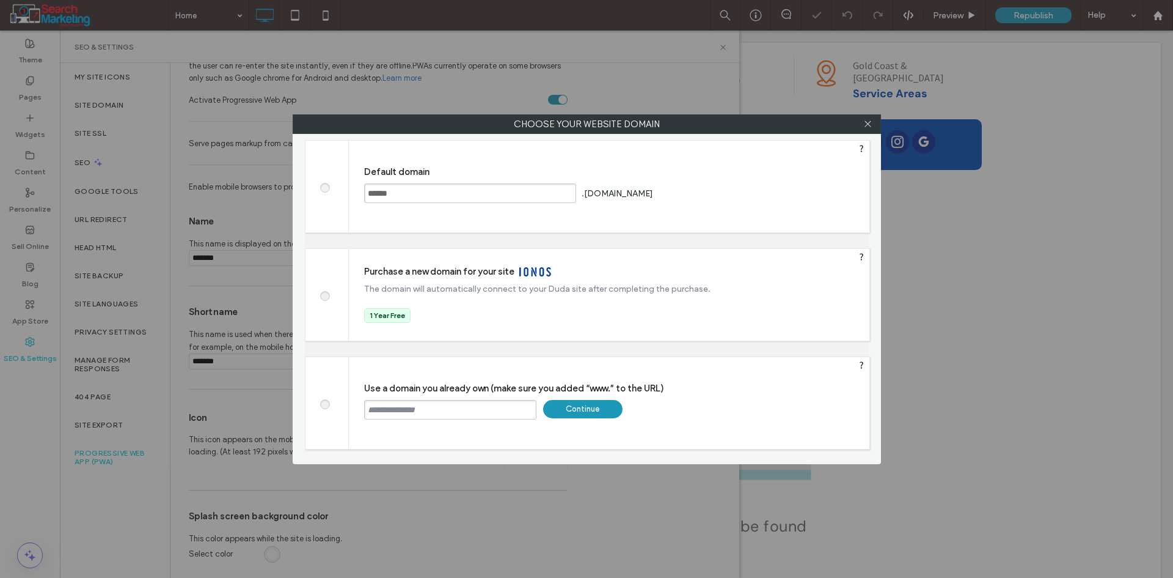
click at [439, 411] on input "text" at bounding box center [450, 410] width 172 height 20
paste input "**********"
type input "**********"
click at [601, 415] on div "Continue" at bounding box center [582, 409] width 79 height 18
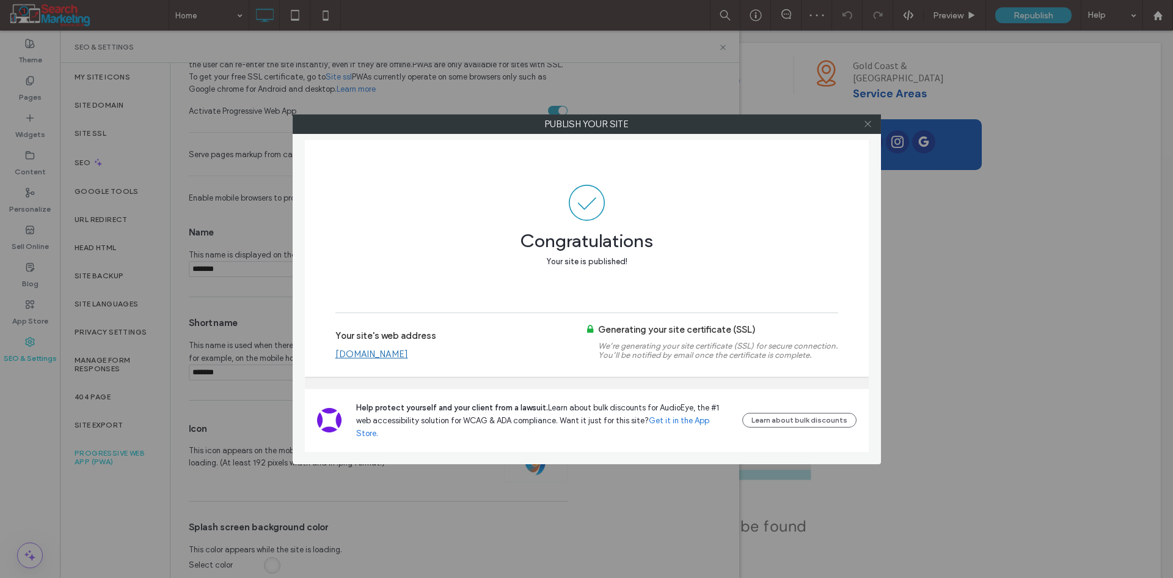
click at [867, 124] on icon at bounding box center [868, 123] width 9 height 9
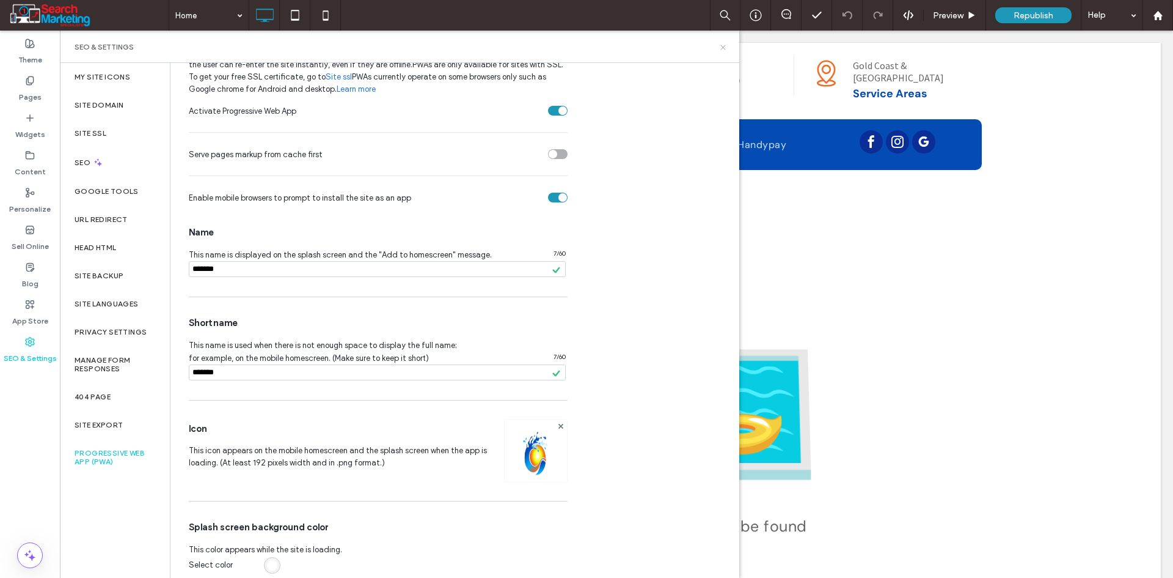
click at [724, 48] on icon at bounding box center [723, 47] width 9 height 9
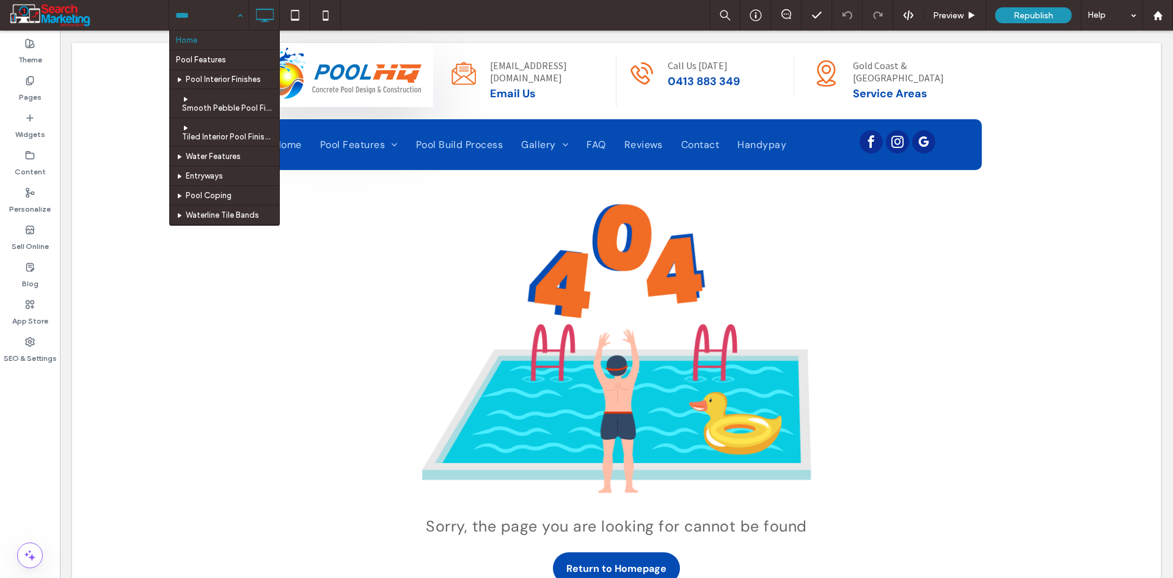
drag, startPoint x: 227, startPoint y: 16, endPoint x: 222, endPoint y: 28, distance: 12.6
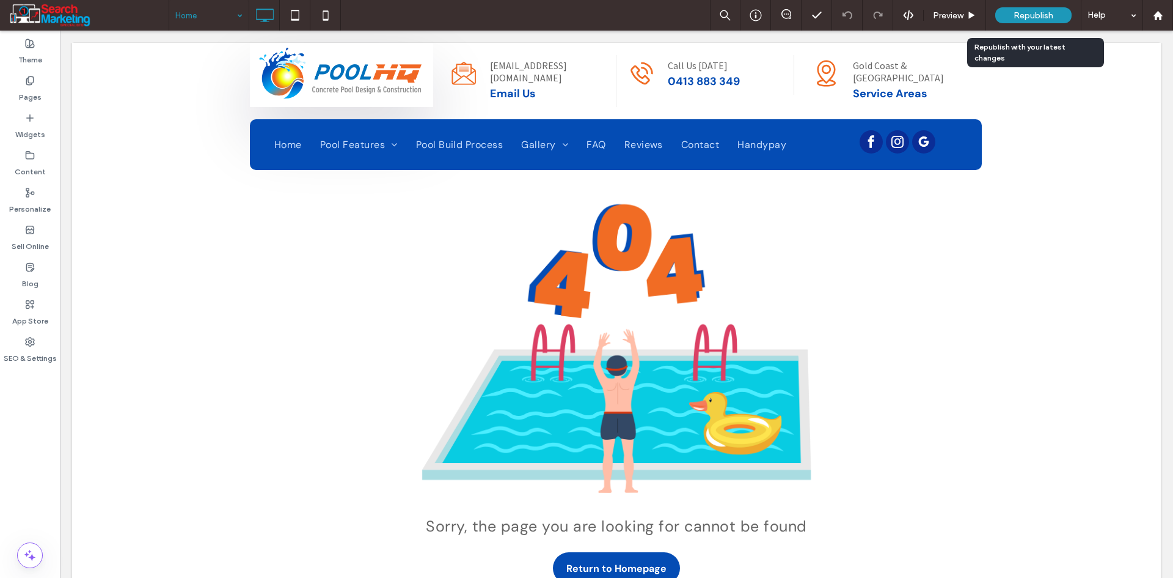
click at [1011, 11] on div "Republish" at bounding box center [1034, 15] width 76 height 16
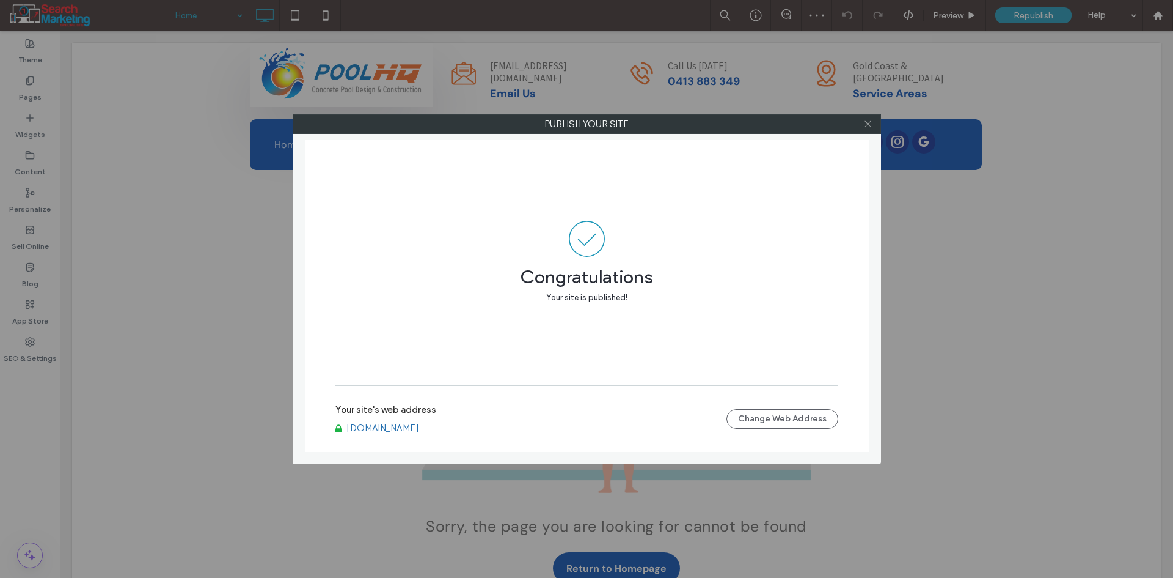
click at [865, 123] on icon at bounding box center [868, 123] width 9 height 9
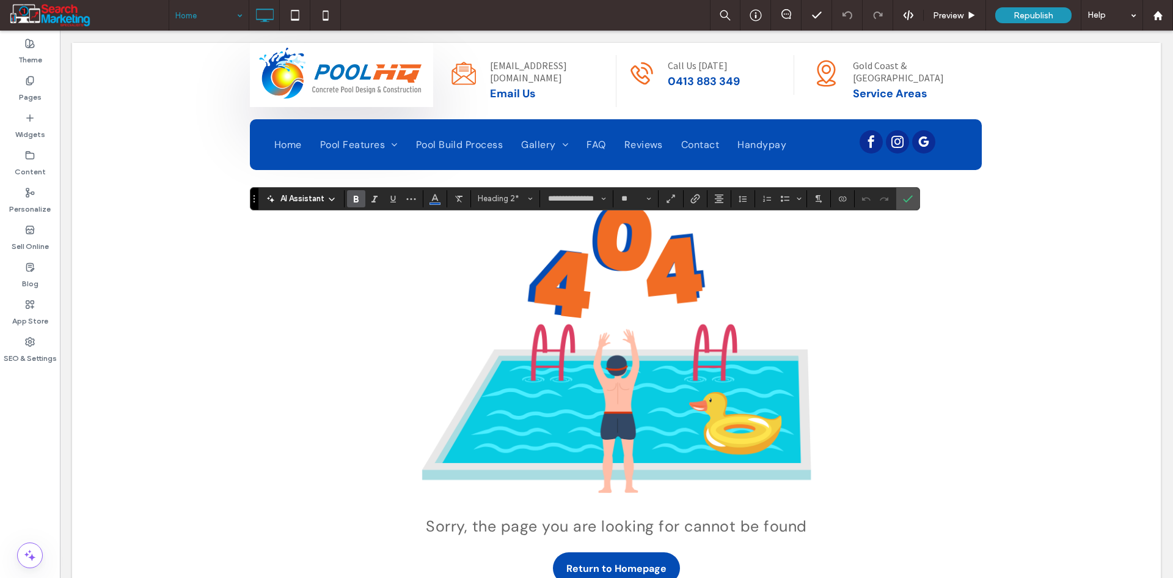
type input "*******"
type input "**"
click at [911, 200] on icon "Confirm" at bounding box center [908, 199] width 10 height 10
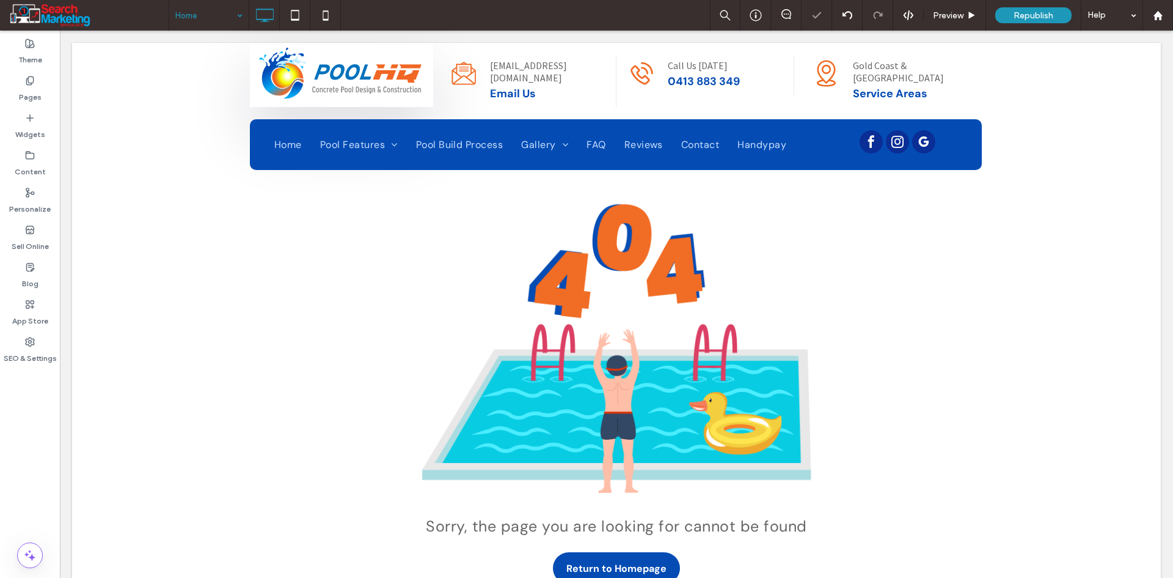
type input "*******"
type input "**"
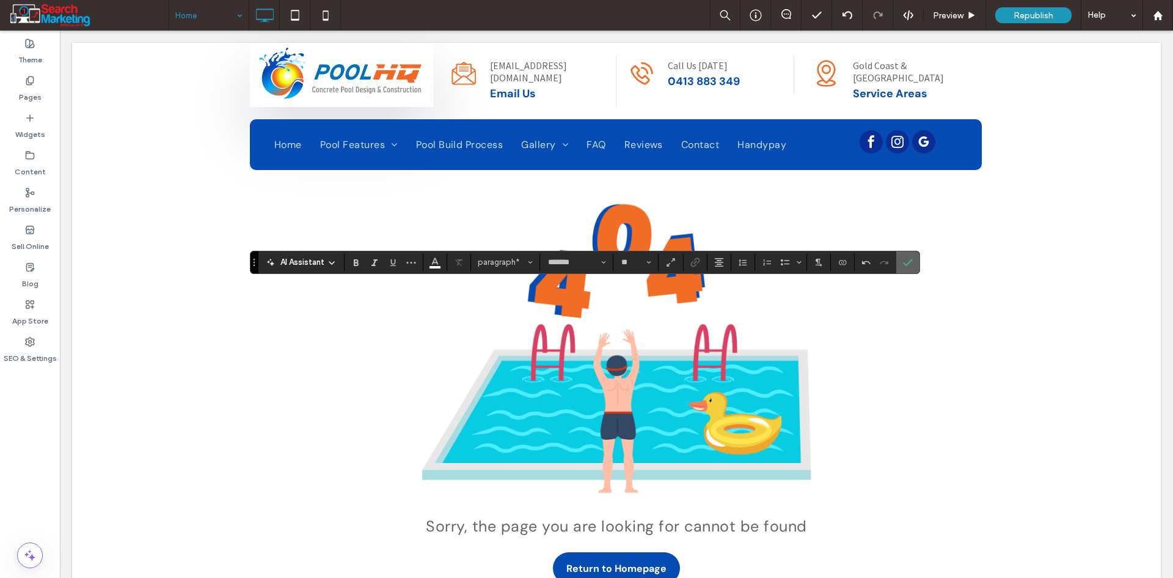
click at [909, 261] on icon "Confirm" at bounding box center [908, 262] width 10 height 10
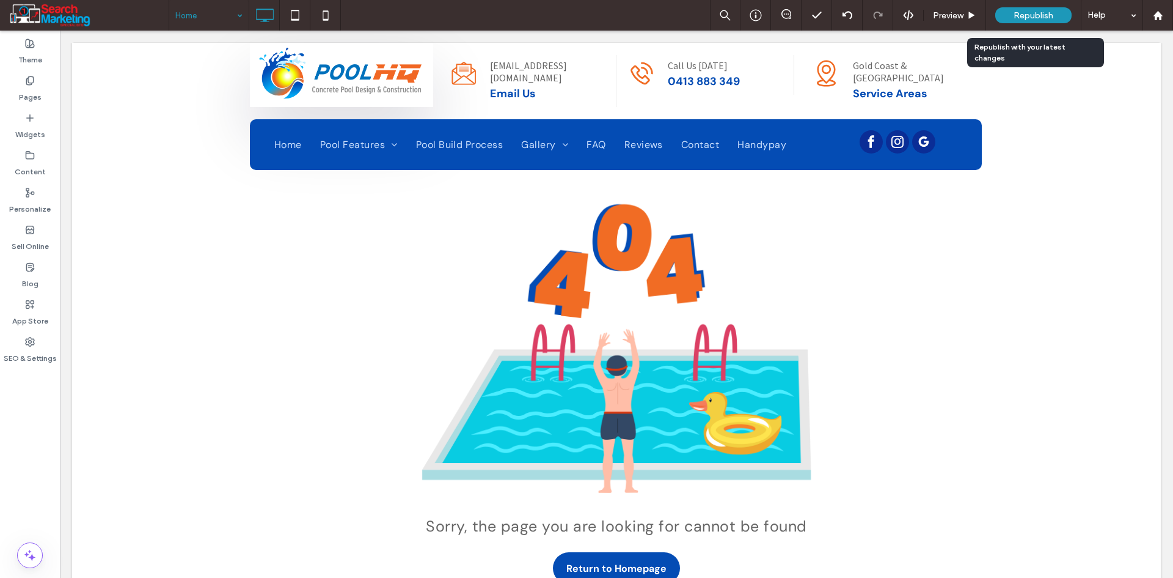
click at [1018, 18] on span "Republish" at bounding box center [1034, 15] width 40 height 10
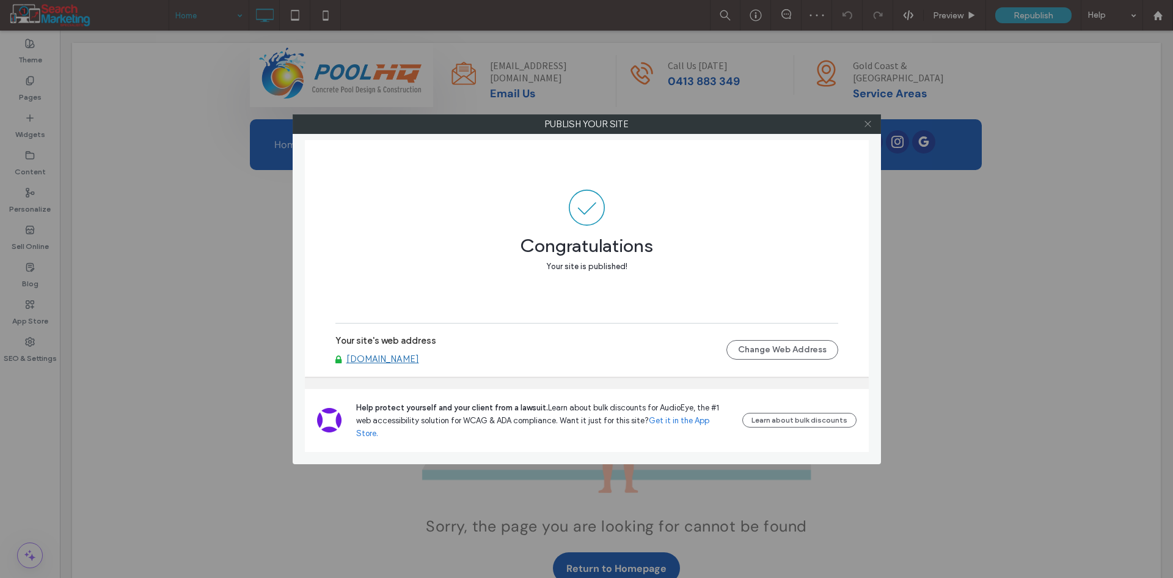
click at [869, 124] on icon at bounding box center [868, 123] width 9 height 9
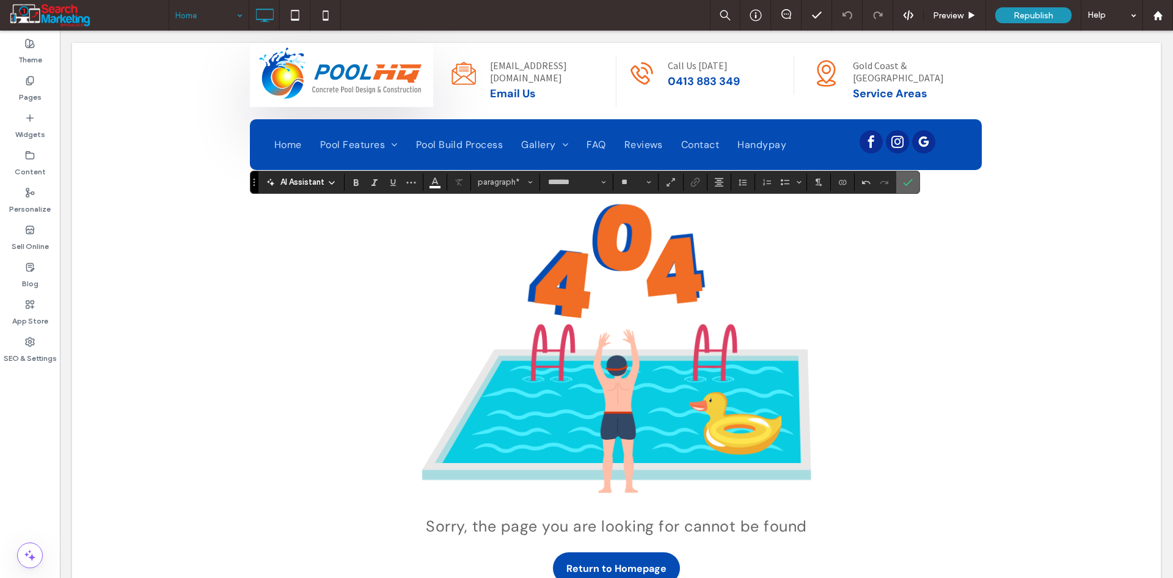
click at [905, 180] on icon "Confirm" at bounding box center [908, 182] width 10 height 10
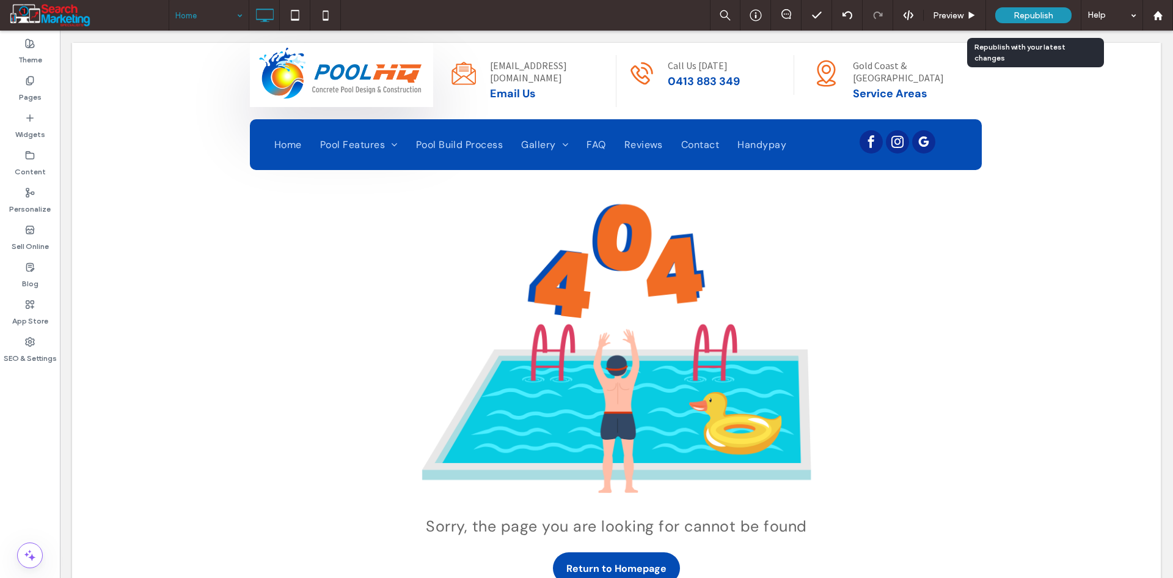
click at [1027, 13] on span "Republish" at bounding box center [1034, 15] width 40 height 10
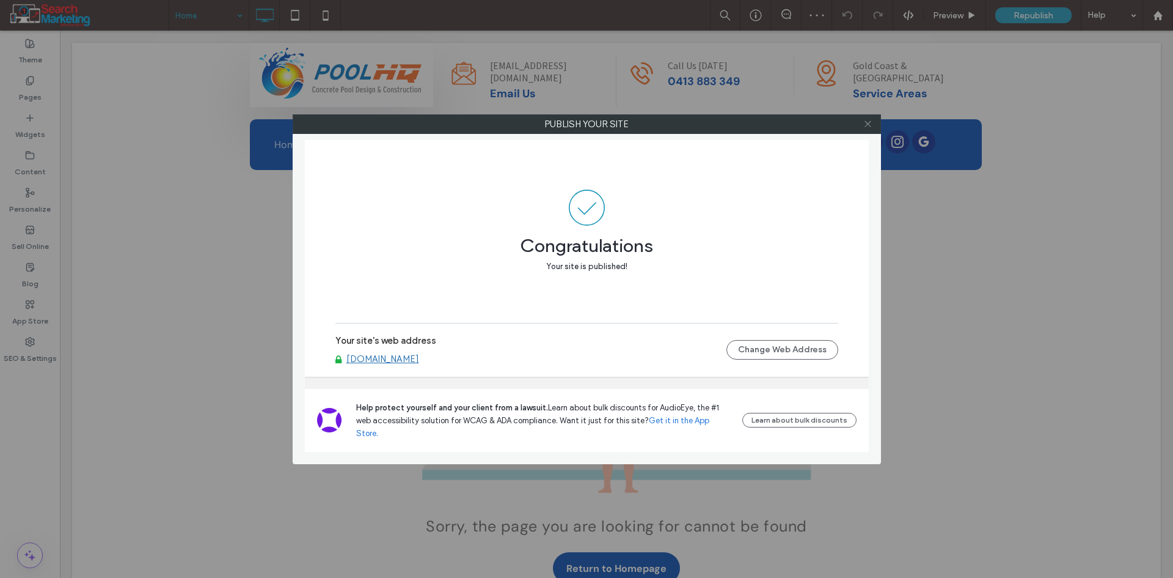
click at [870, 123] on icon at bounding box center [868, 123] width 9 height 9
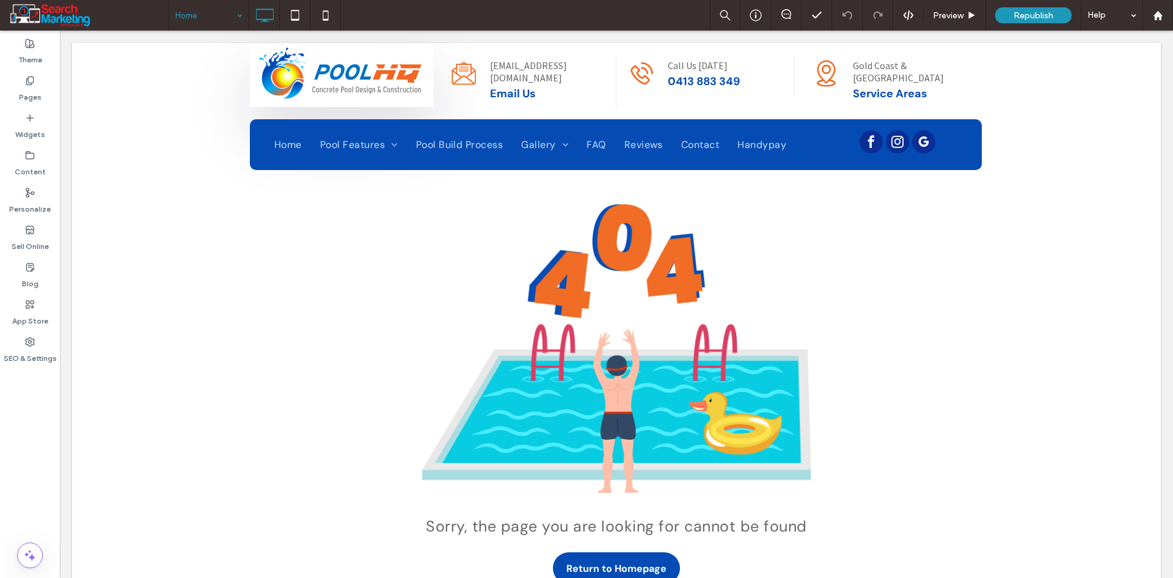
type input "*******"
type input "**"
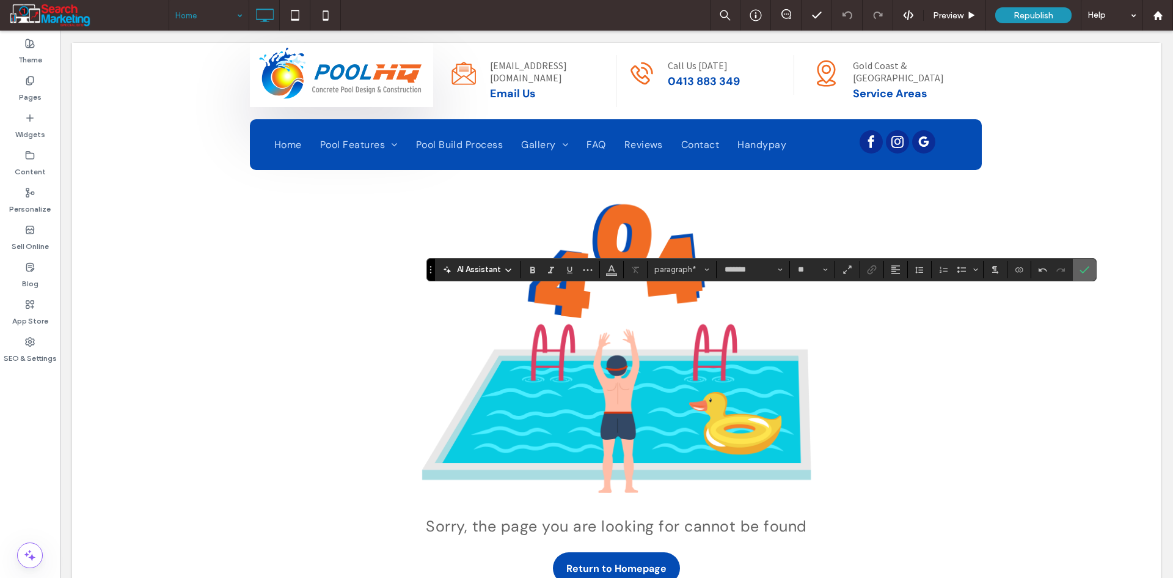
click at [1085, 265] on icon "Confirm" at bounding box center [1085, 270] width 10 height 10
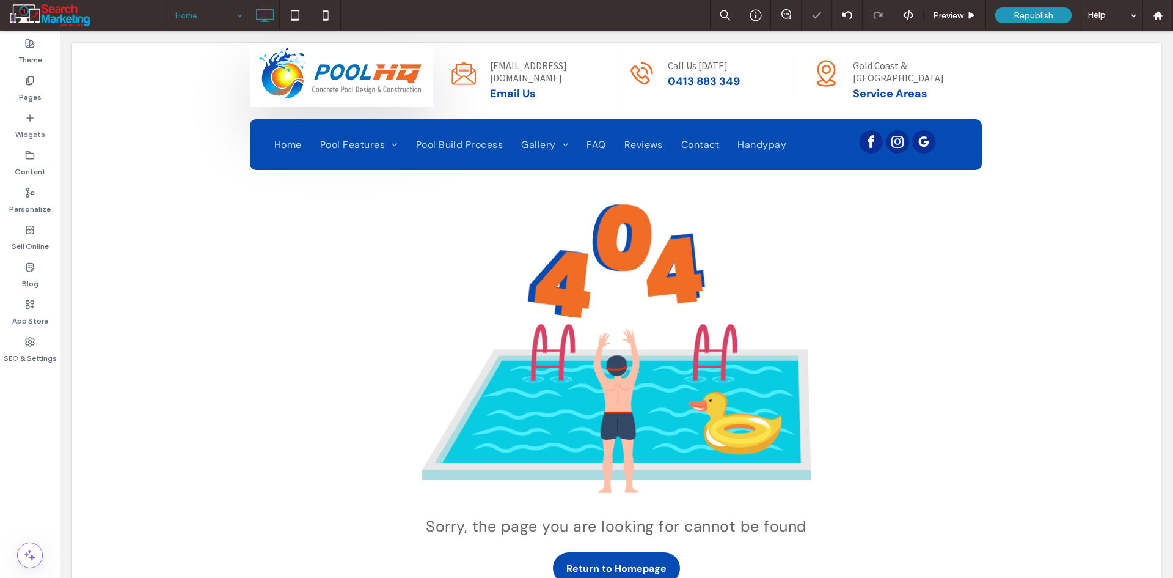
type input "*******"
type input "**"
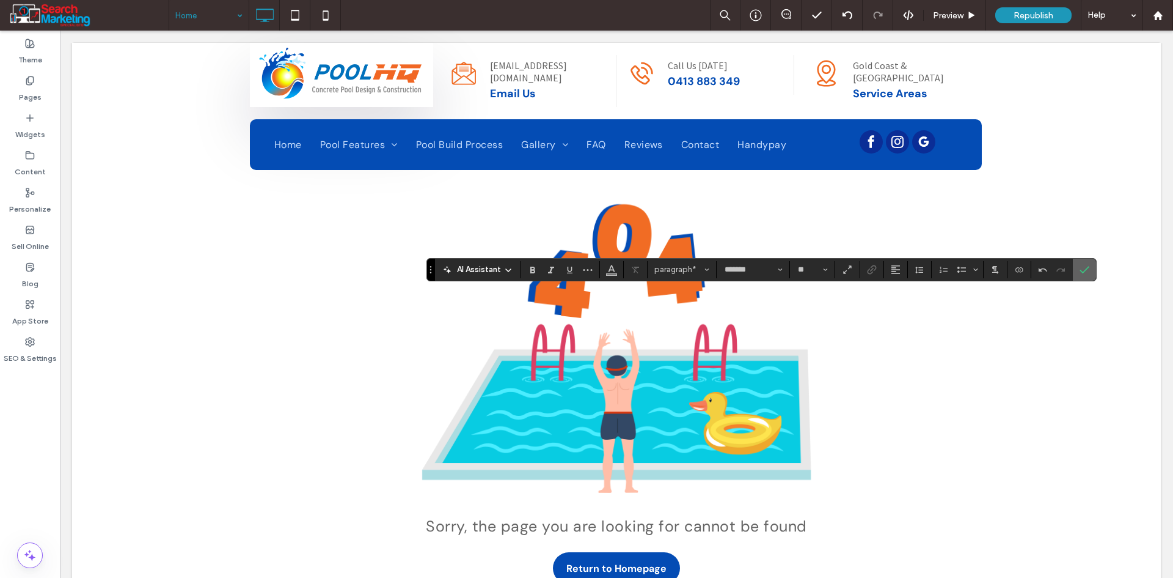
click at [1089, 263] on span "Confirm" at bounding box center [1085, 269] width 10 height 21
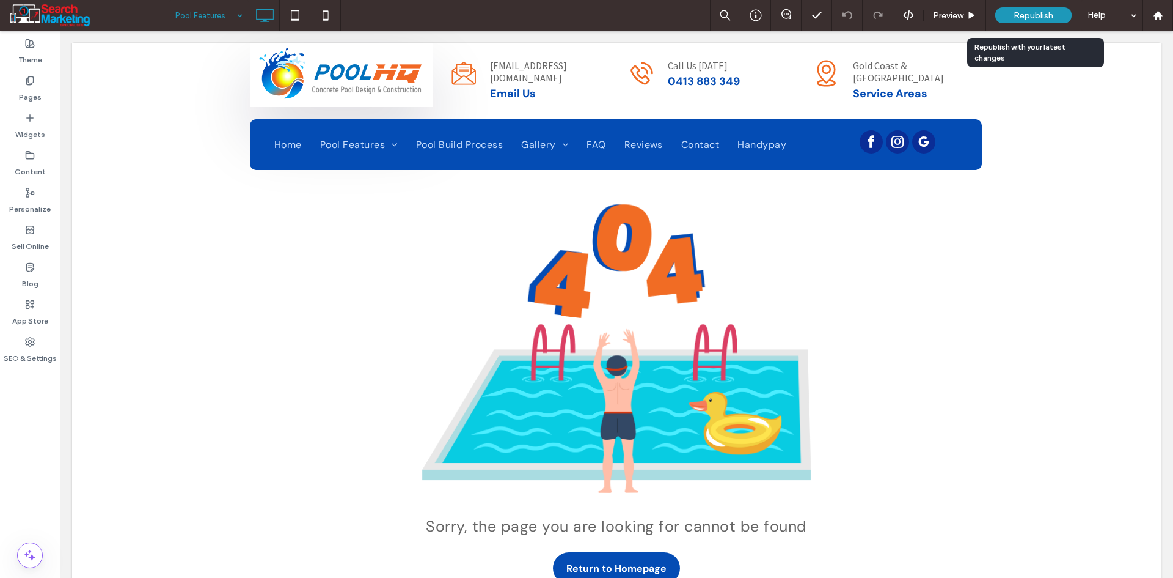
click at [1047, 12] on span "Republish" at bounding box center [1034, 15] width 40 height 10
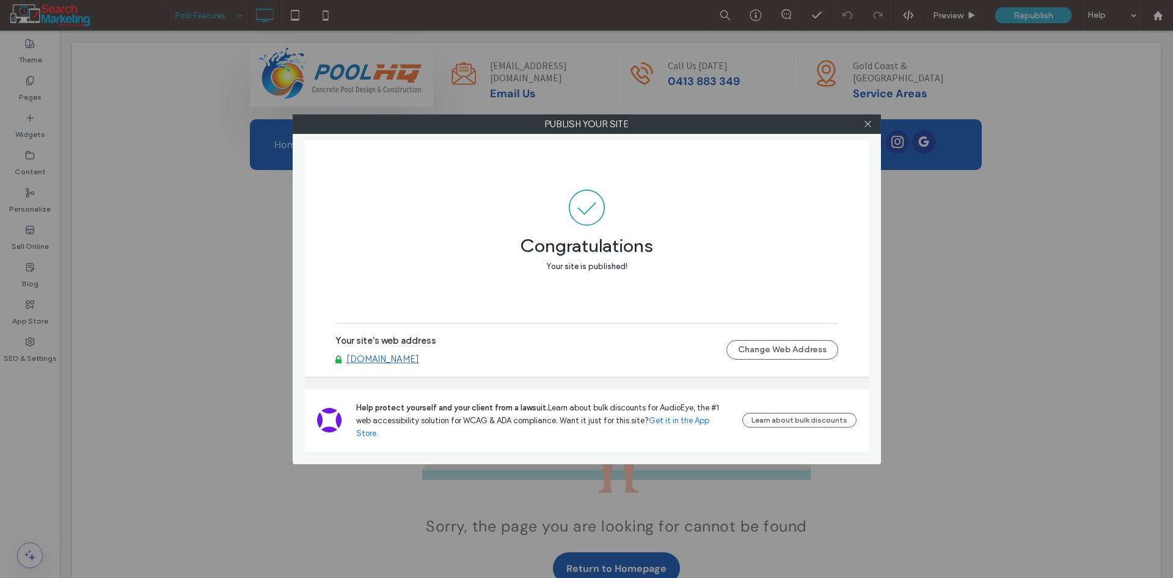
click at [419, 364] on link "[DOMAIN_NAME]" at bounding box center [383, 358] width 73 height 11
click at [870, 125] on icon at bounding box center [868, 123] width 9 height 9
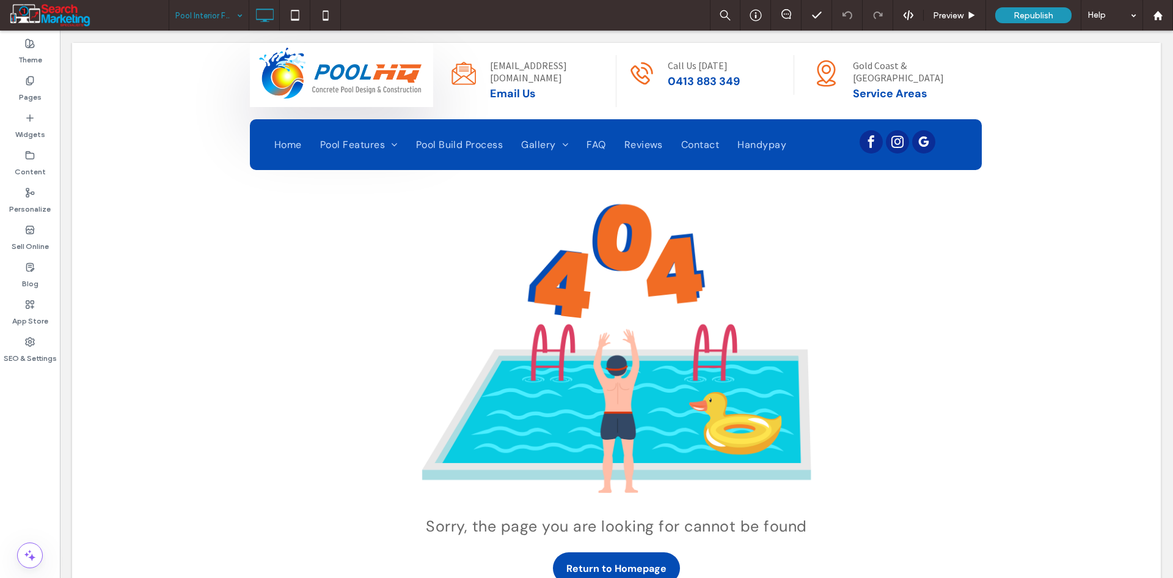
click at [218, 11] on input at bounding box center [205, 15] width 61 height 31
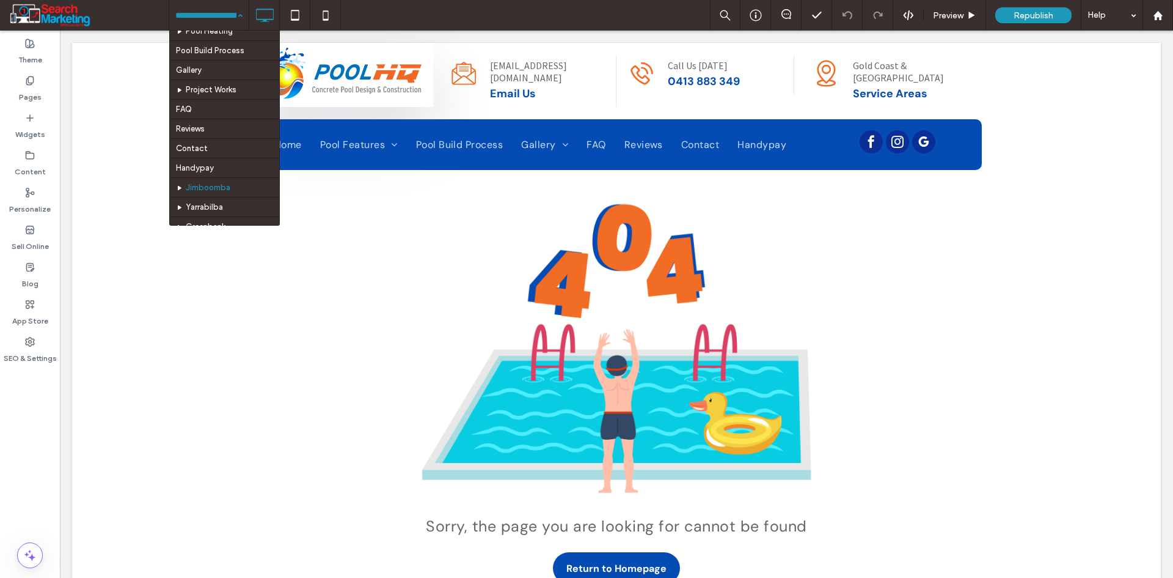
scroll to position [244, 0]
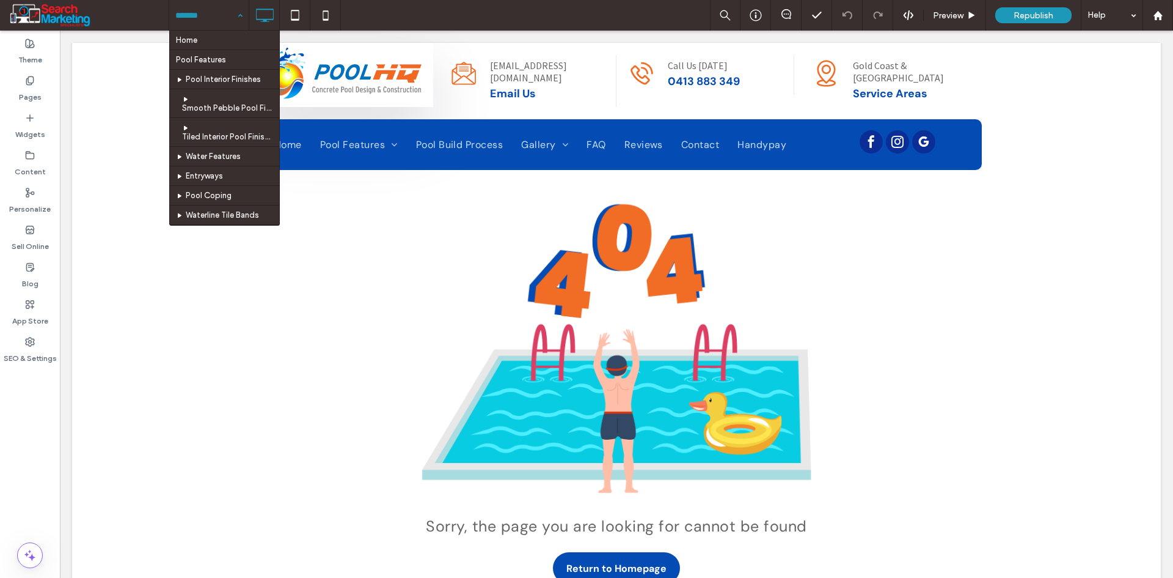
click at [227, 15] on input at bounding box center [205, 15] width 61 height 31
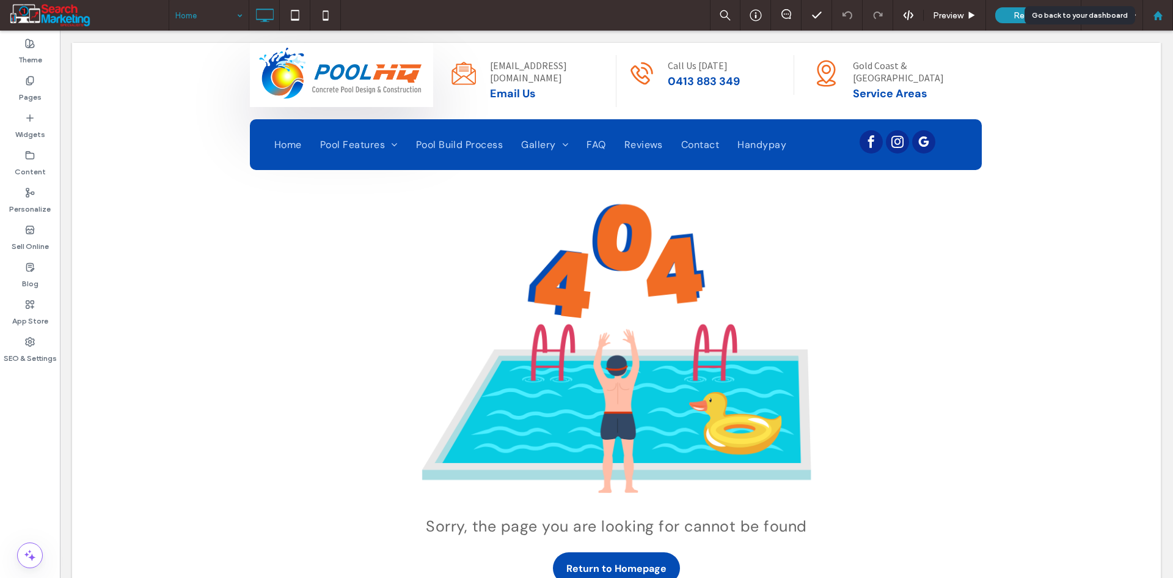
click at [1156, 20] on use at bounding box center [1157, 14] width 9 height 9
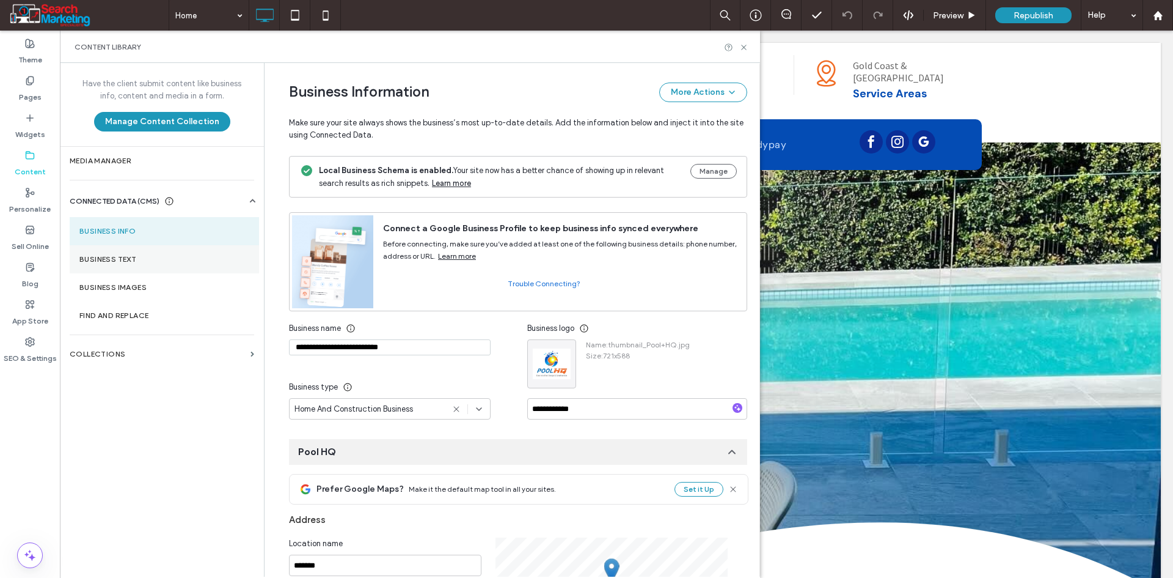
click at [163, 256] on label "Business Text" at bounding box center [164, 259] width 170 height 9
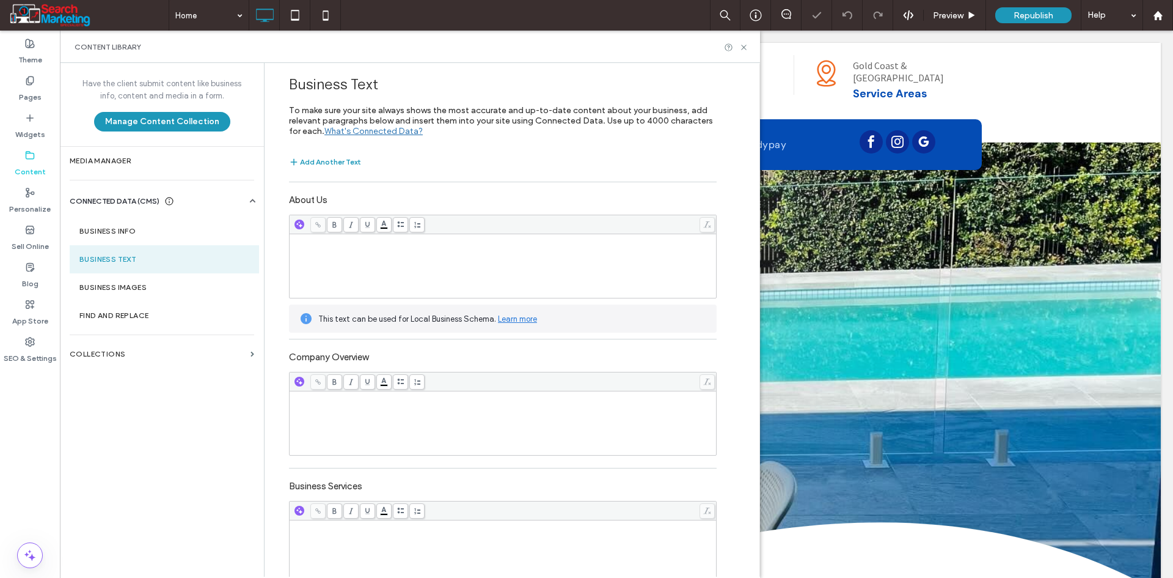
click at [379, 259] on div "Rich Text Editor" at bounding box center [504, 265] width 424 height 61
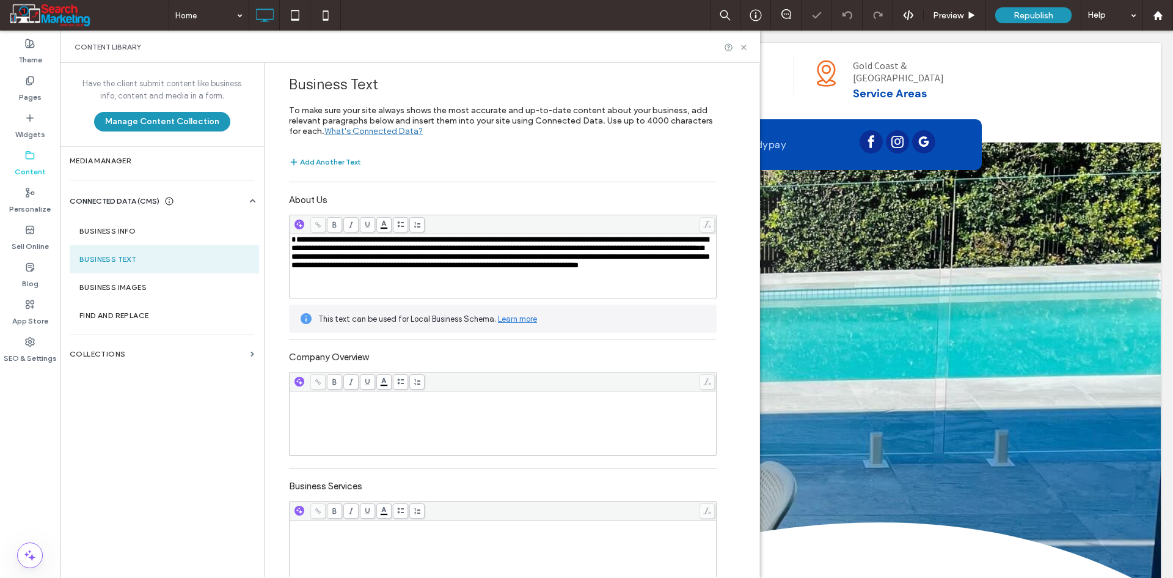
click at [407, 401] on div "Rich Text Editor" at bounding box center [504, 396] width 424 height 9
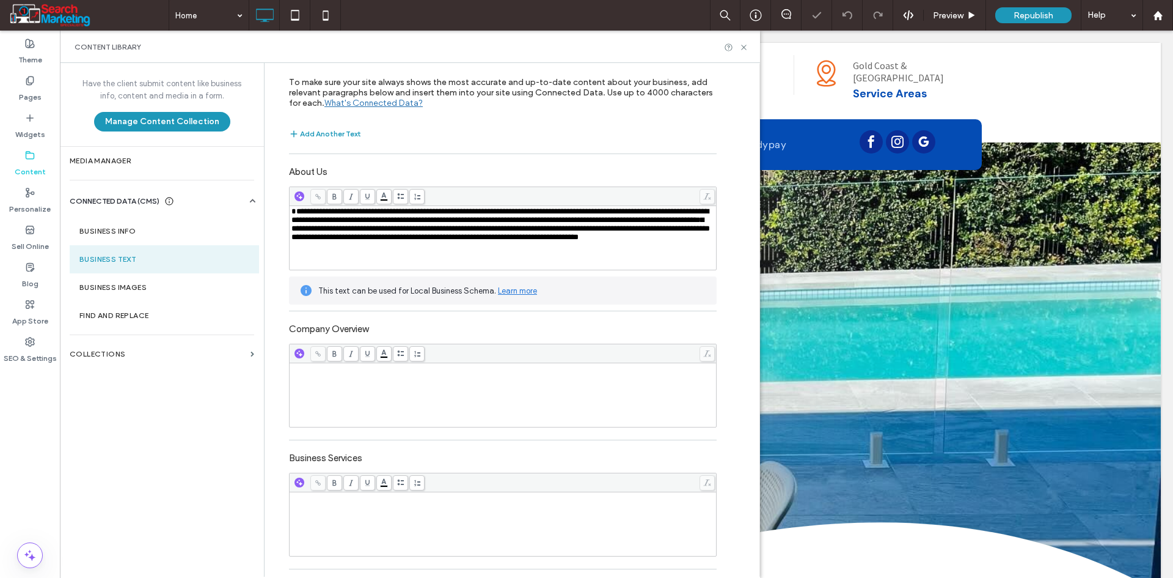
scroll to position [59, 0]
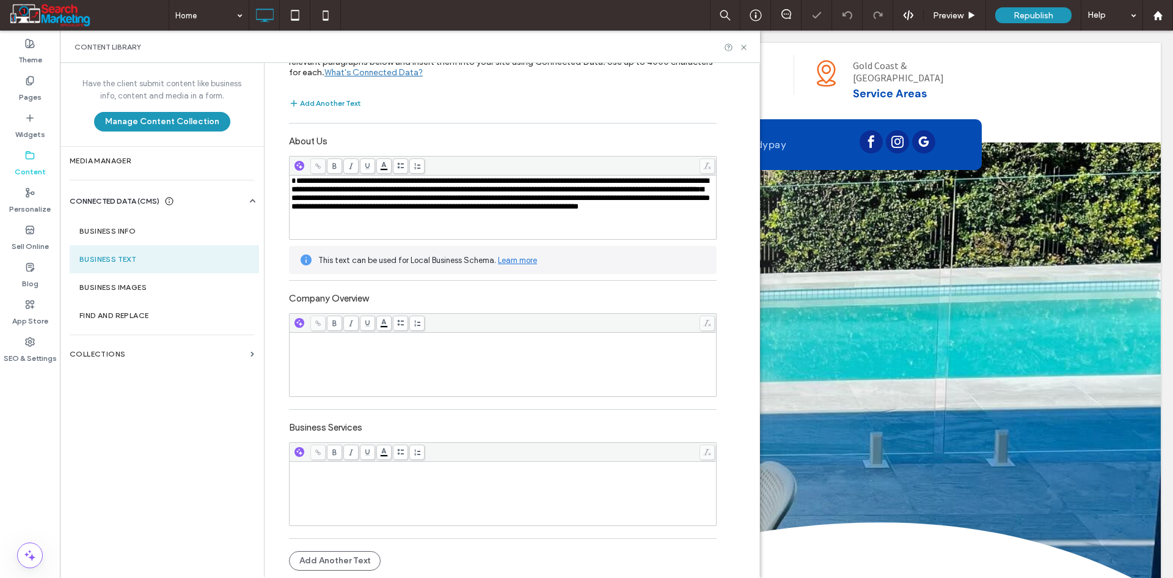
click at [378, 488] on div "Rich Text Editor" at bounding box center [504, 493] width 424 height 61
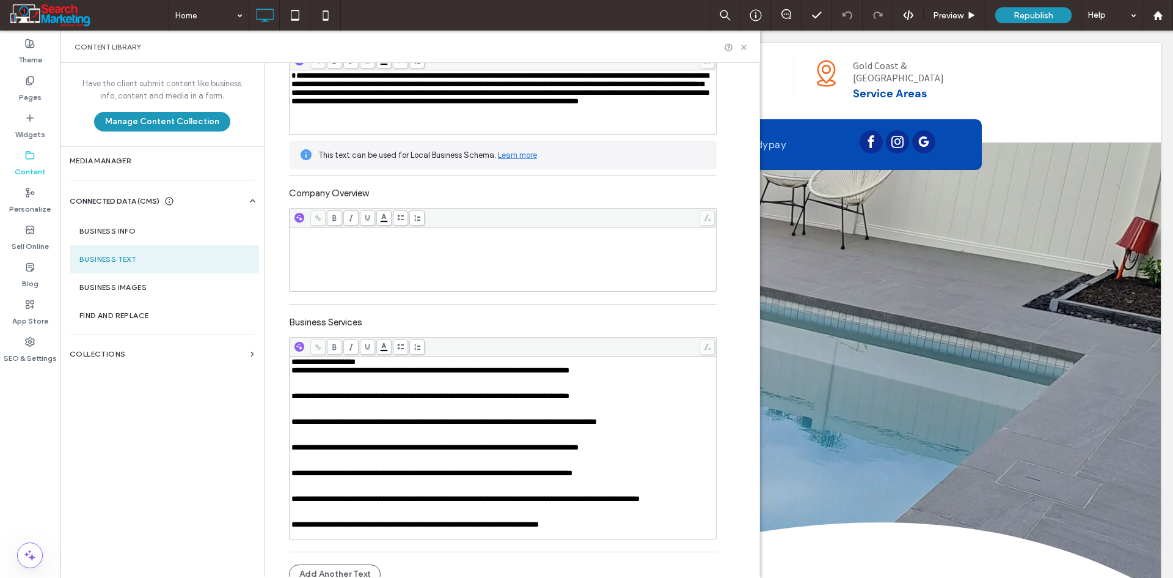
scroll to position [190, 0]
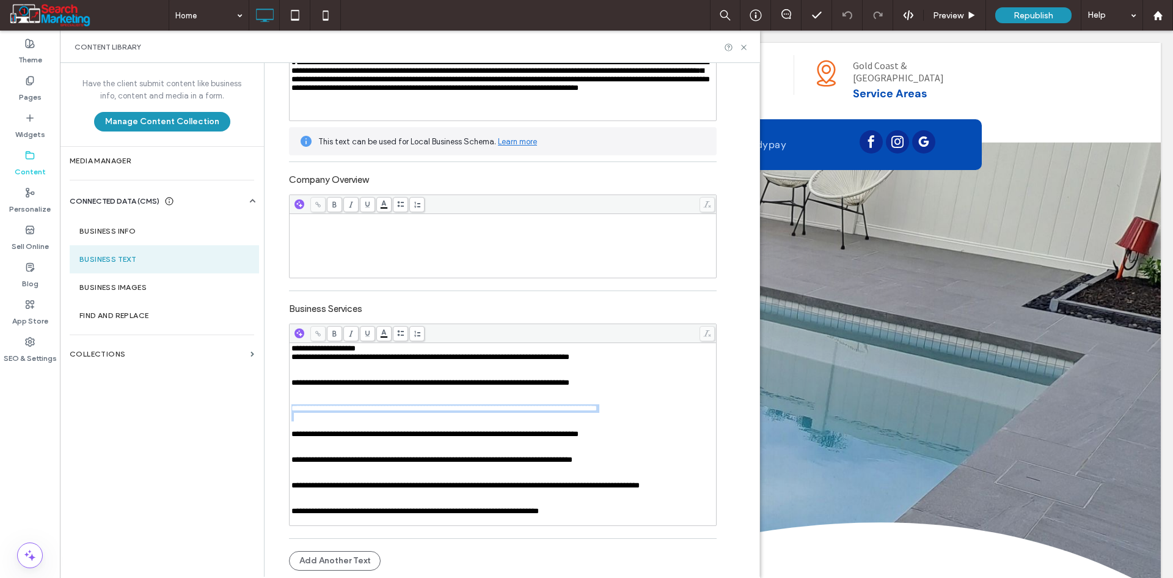
drag, startPoint x: 285, startPoint y: 402, endPoint x: 602, endPoint y: 416, distance: 316.9
click at [602, 416] on div "**********" at bounding box center [504, 434] width 424 height 180
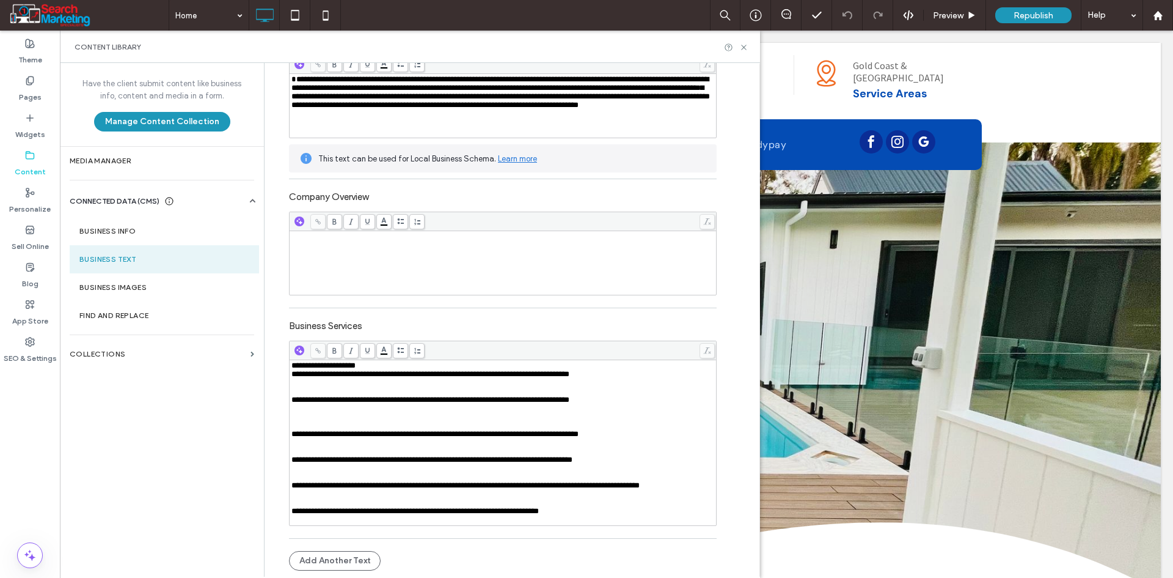
scroll to position [163, 0]
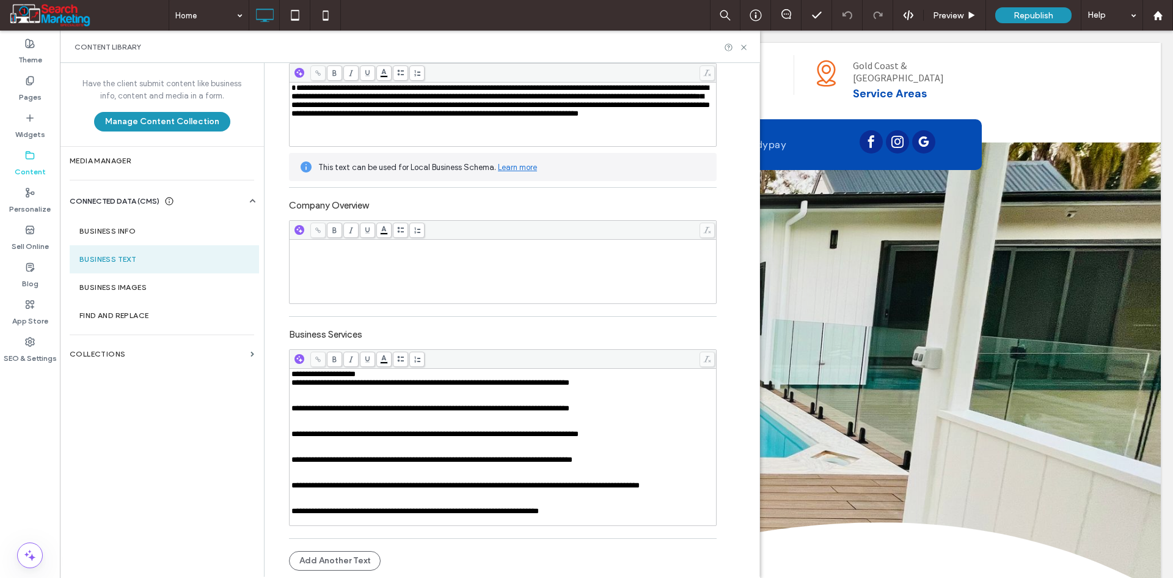
click at [271, 310] on div "**********" at bounding box center [494, 243] width 446 height 665
click at [157, 292] on section "Business Images" at bounding box center [164, 287] width 189 height 28
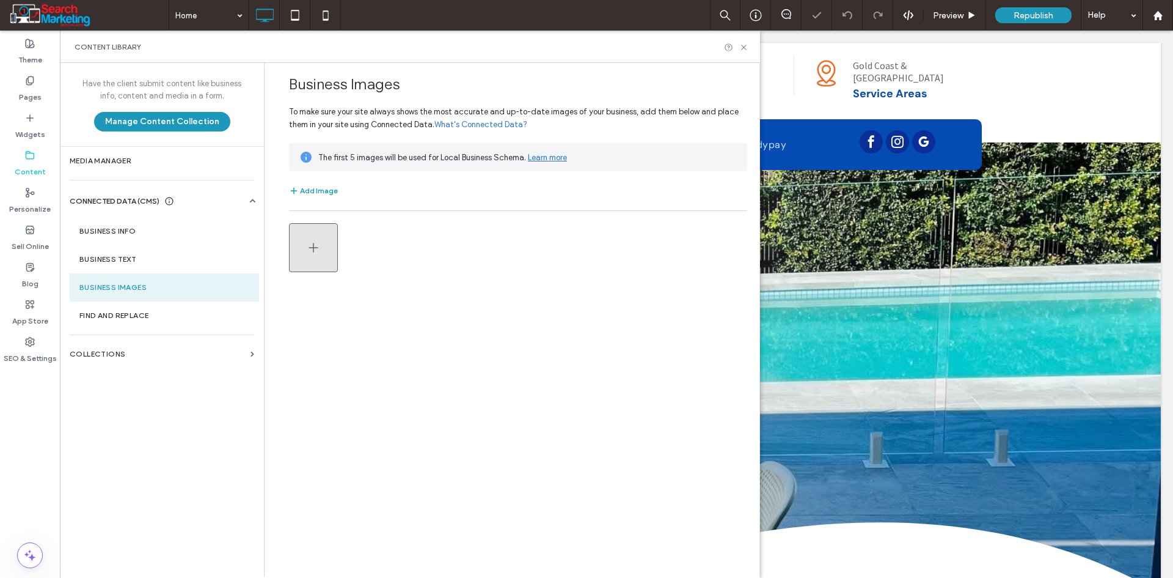
click at [318, 248] on use "button" at bounding box center [313, 247] width 9 height 9
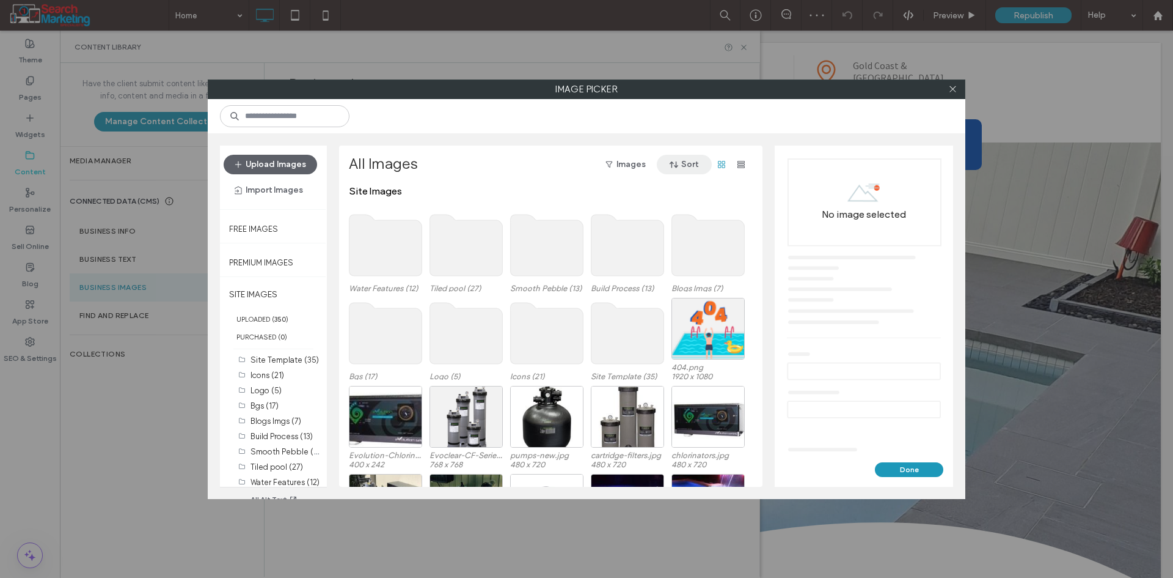
click at [691, 166] on button "Sort" at bounding box center [684, 165] width 55 height 20
click at [688, 280] on div "Size (Large to Small)" at bounding box center [656, 288] width 110 height 23
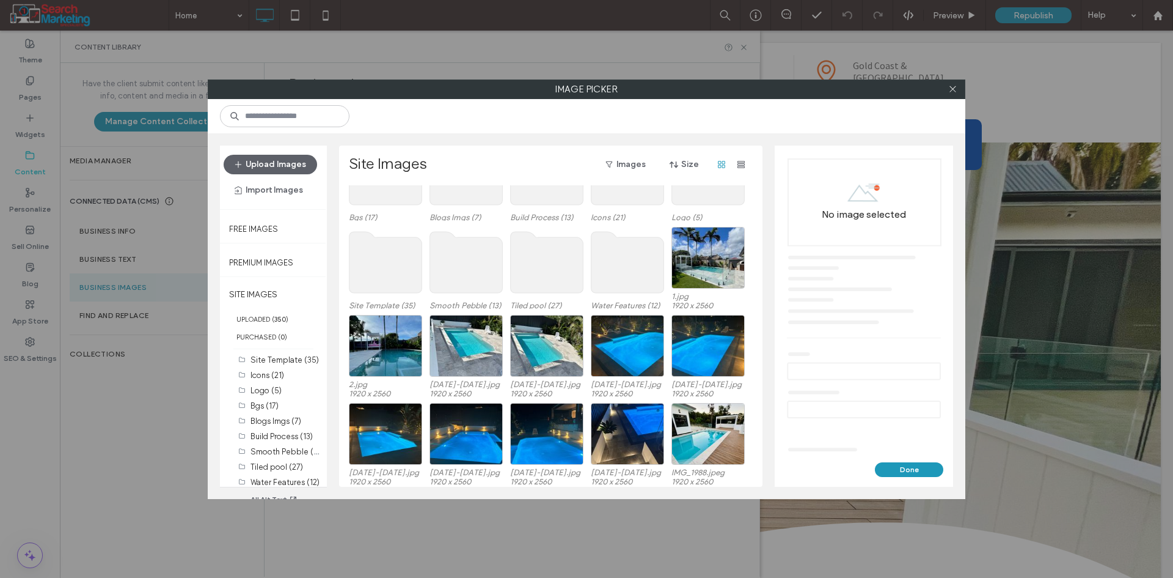
scroll to position [51, 0]
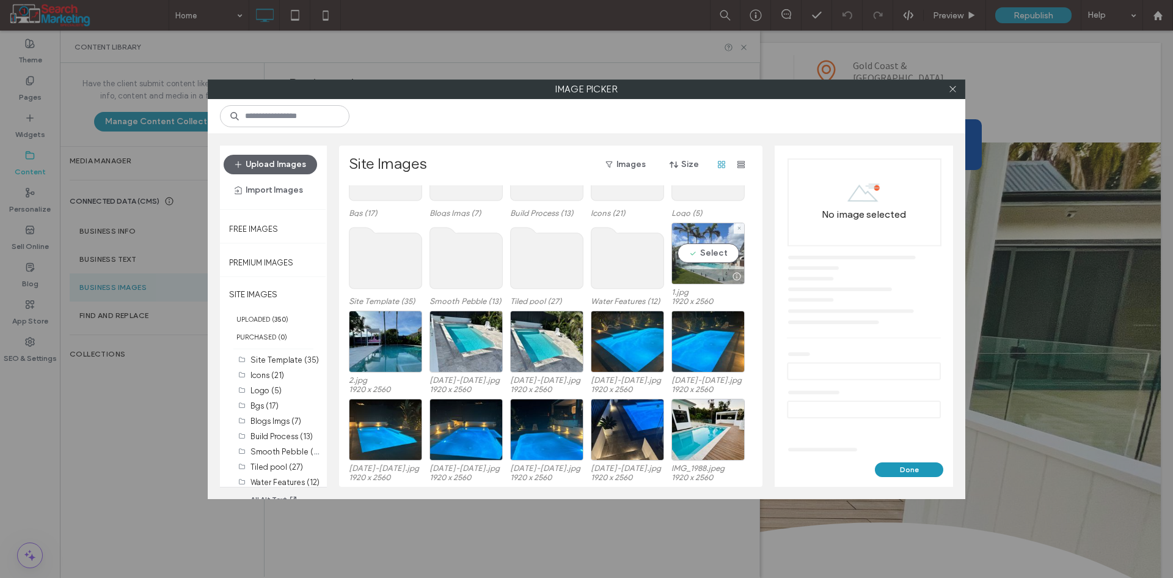
click at [725, 251] on div "Select" at bounding box center [708, 253] width 73 height 62
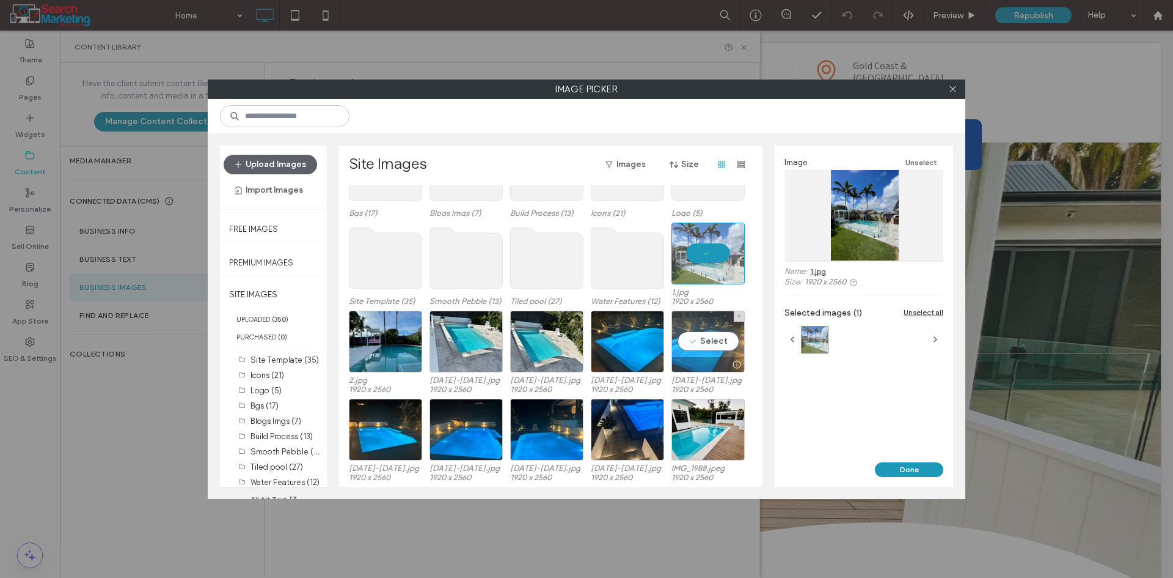
click at [704, 346] on div "Select" at bounding box center [708, 341] width 73 height 62
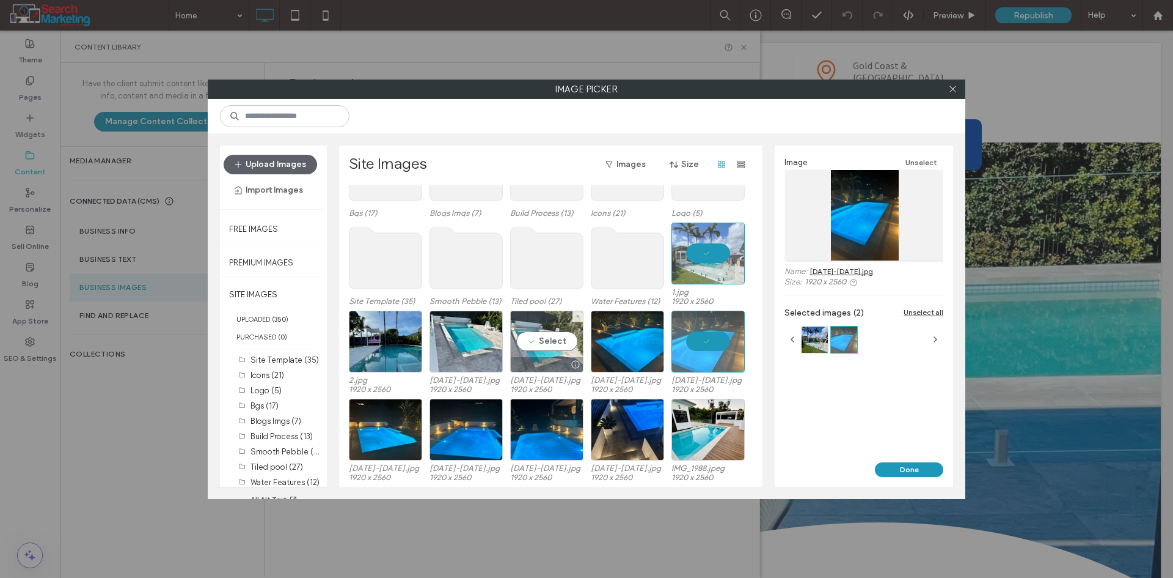
drag, startPoint x: 540, startPoint y: 343, endPoint x: 539, endPoint y: 353, distance: 9.8
click at [540, 342] on div "Select" at bounding box center [546, 341] width 73 height 62
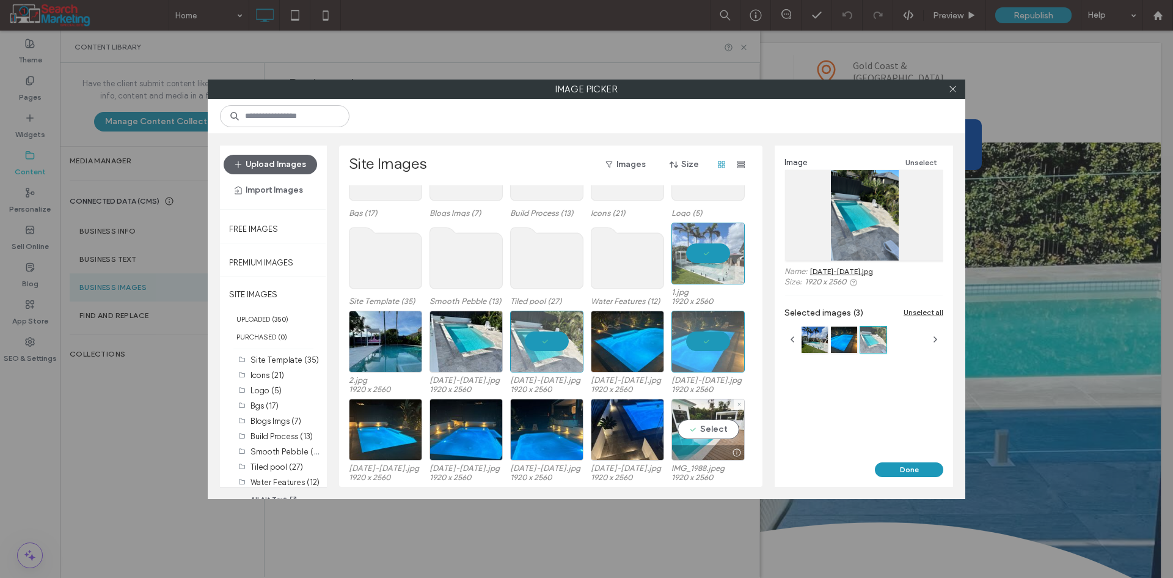
click at [723, 433] on div "Select" at bounding box center [708, 429] width 73 height 62
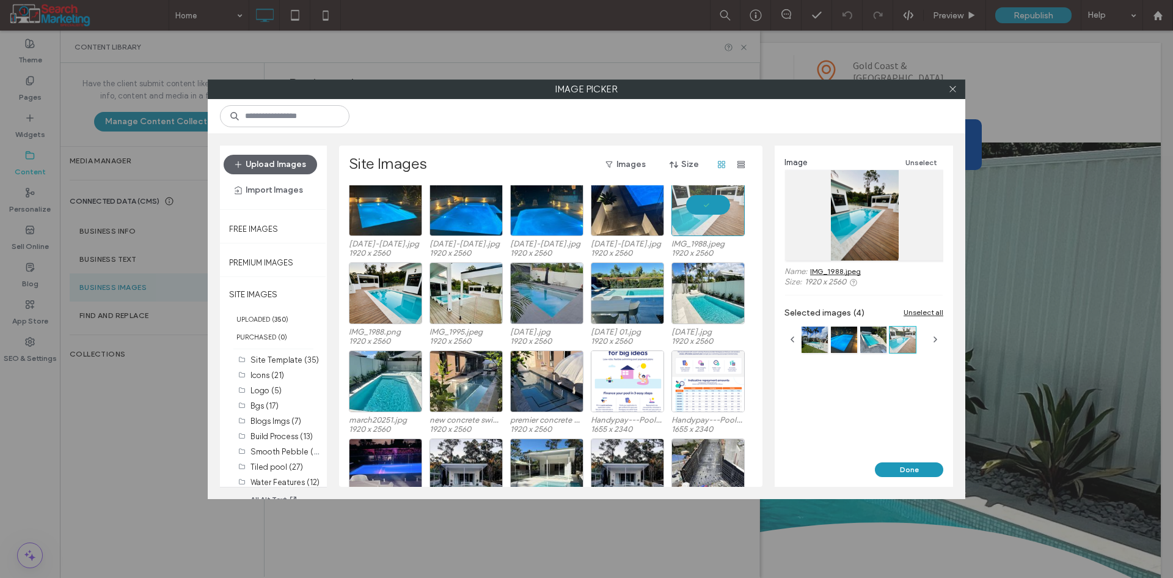
scroll to position [307, 0]
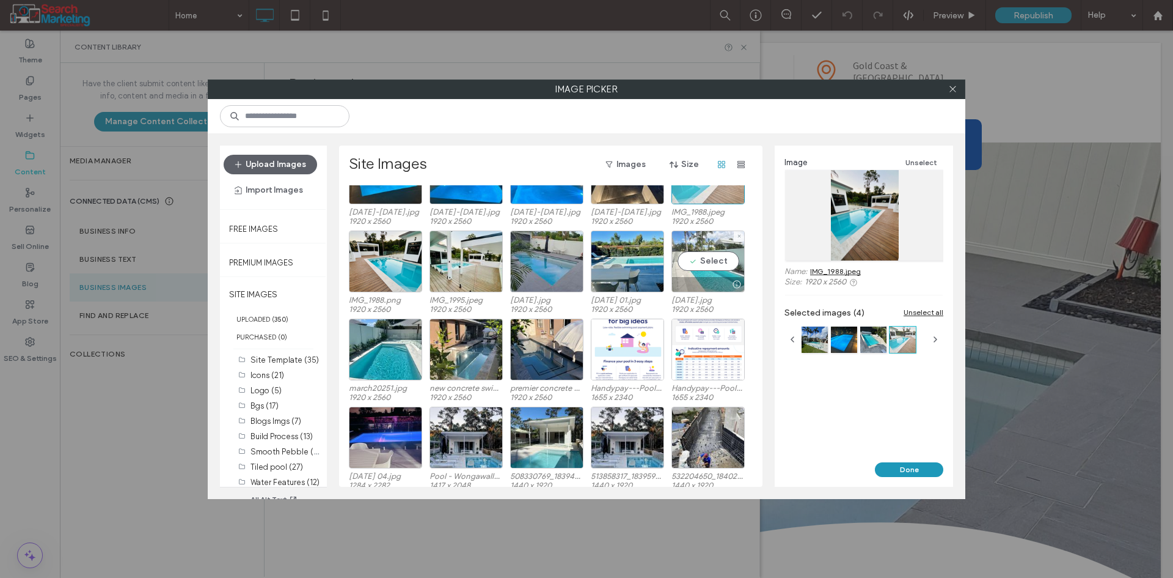
click at [701, 260] on div "Select" at bounding box center [708, 261] width 73 height 62
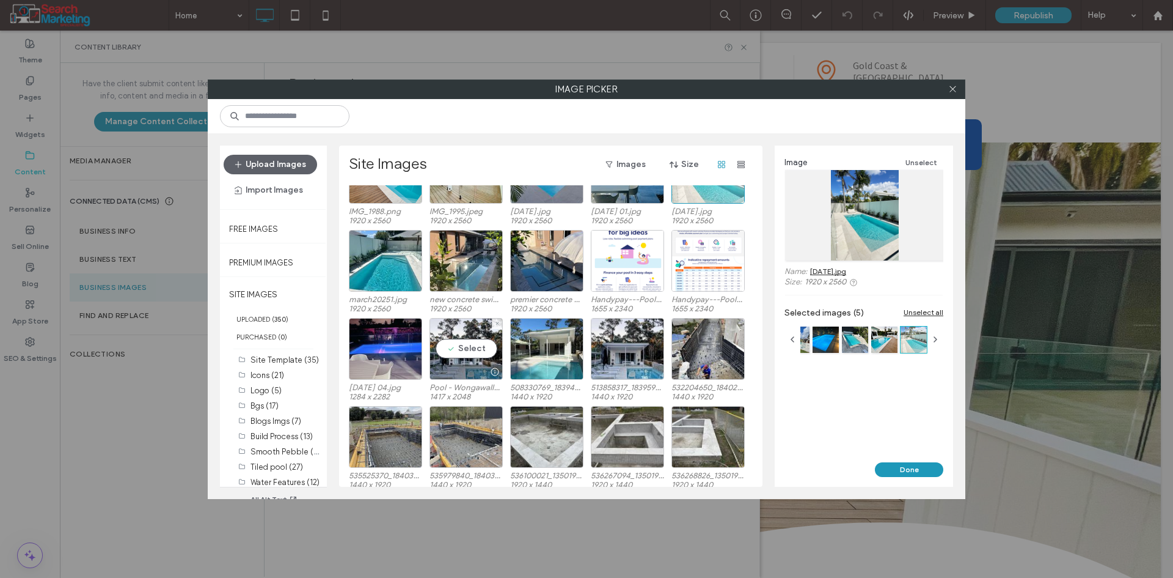
scroll to position [429, 0]
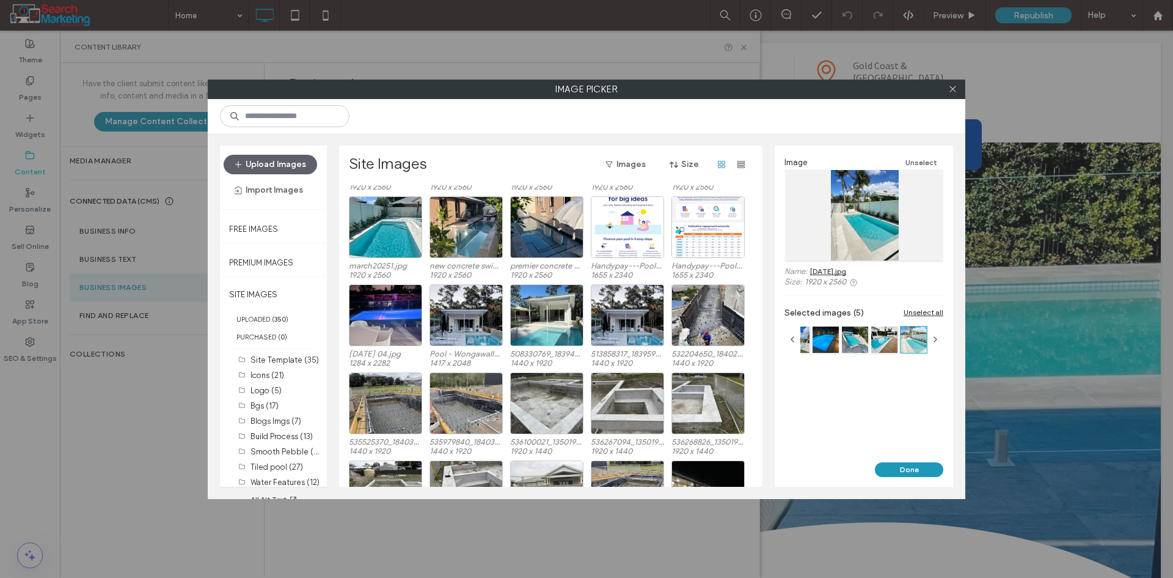
drag, startPoint x: 909, startPoint y: 461, endPoint x: 895, endPoint y: 461, distance: 14.1
click at [909, 461] on div "Image Unselect Name: [DATE].jpg Size: 1920 x 2560 Selected images (5) Unselect …" at bounding box center [864, 315] width 178 height 341
click at [916, 465] on button "Done" at bounding box center [909, 469] width 68 height 15
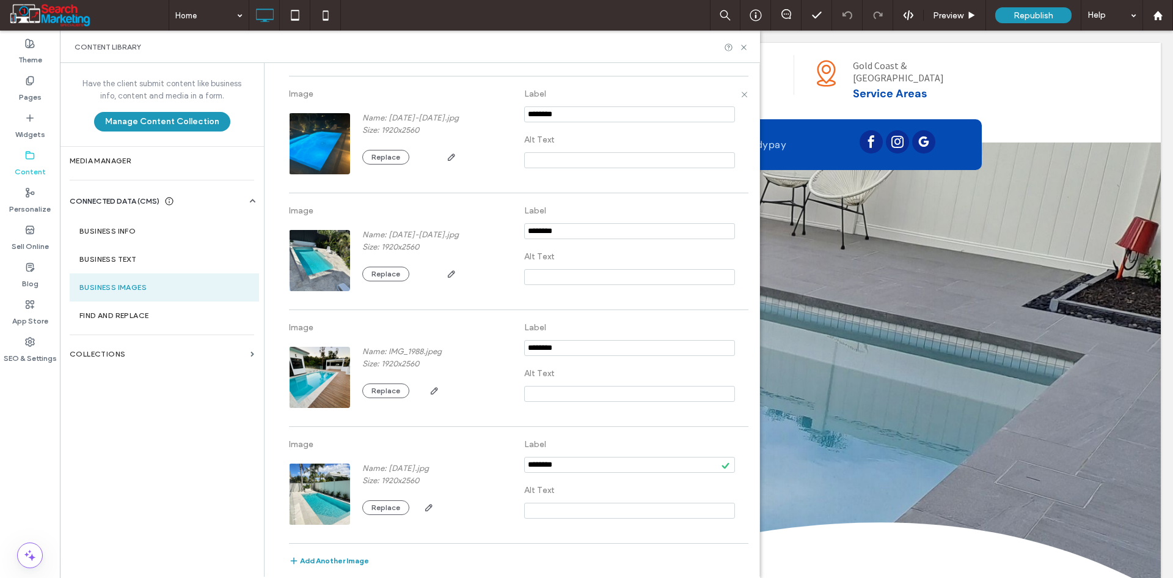
scroll to position [0, 0]
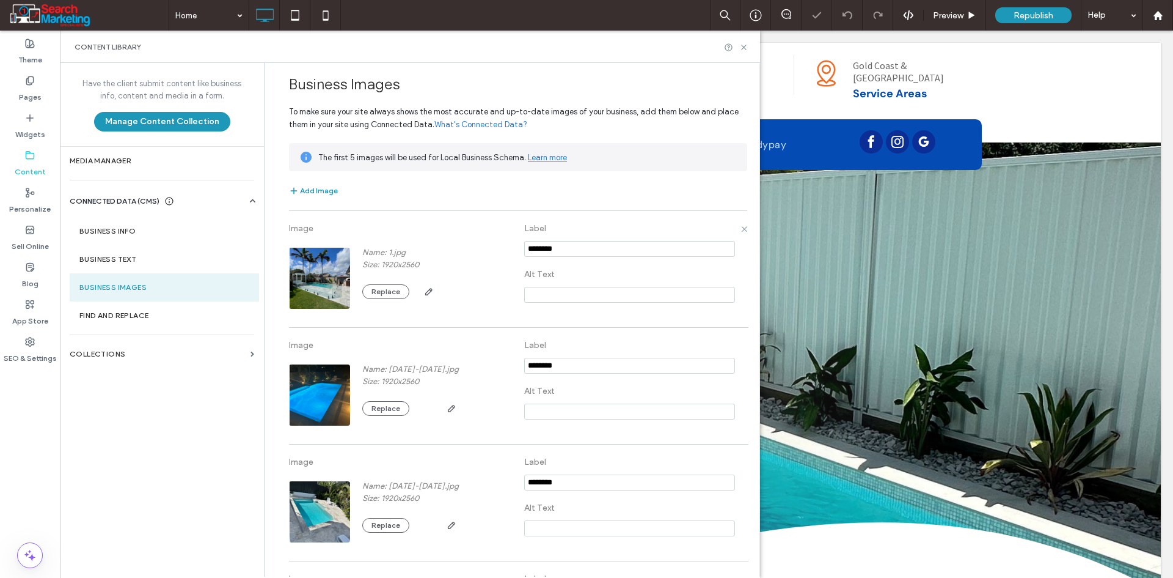
drag, startPoint x: 551, startPoint y: 292, endPoint x: 544, endPoint y: 290, distance: 7.6
click at [552, 292] on input at bounding box center [629, 295] width 211 height 16
paste input "**********"
type input "**********"
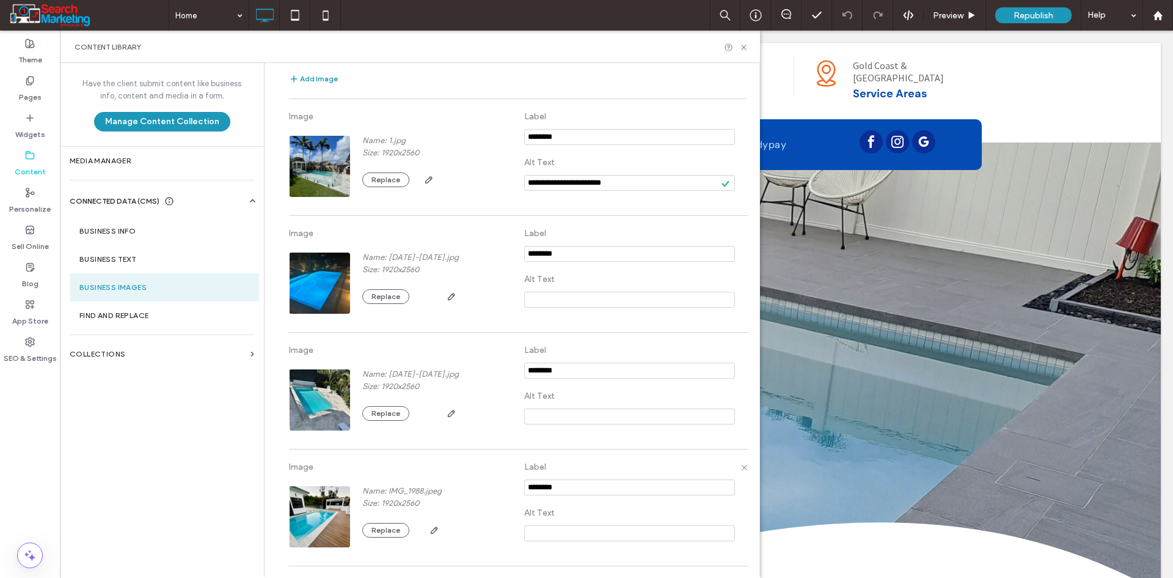
scroll to position [122, 0]
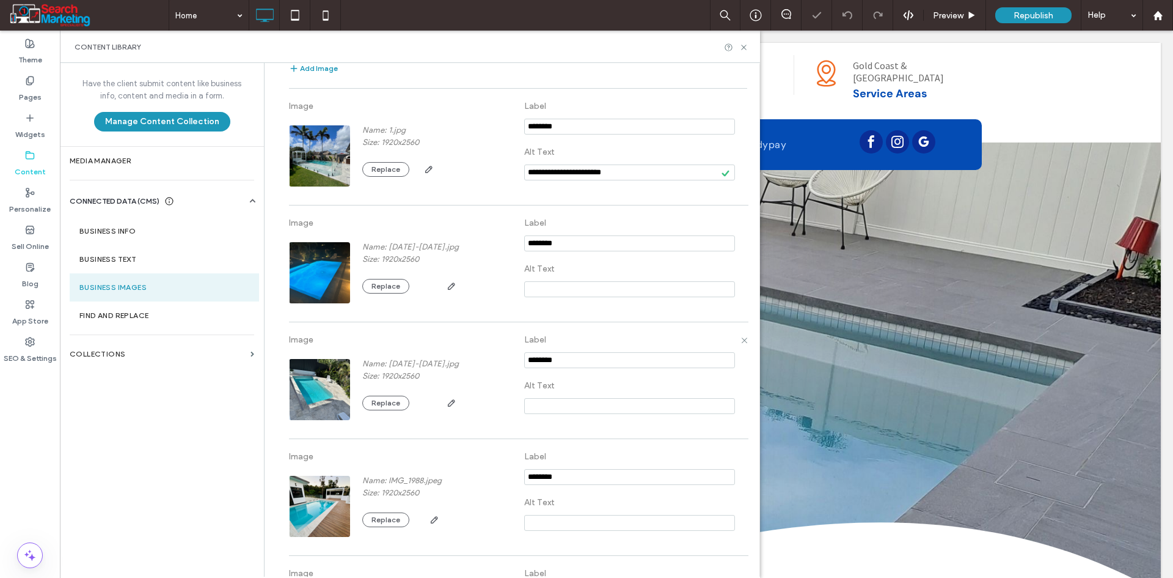
click at [558, 409] on input at bounding box center [629, 406] width 211 height 16
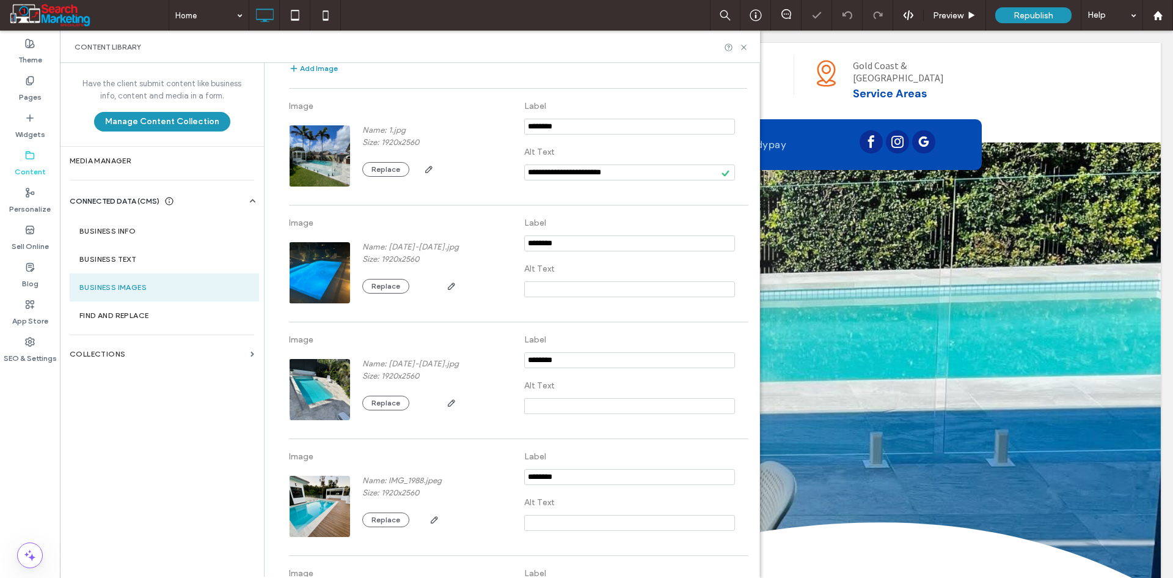
paste input "**********"
type input "**********"
click at [567, 515] on input at bounding box center [629, 523] width 211 height 16
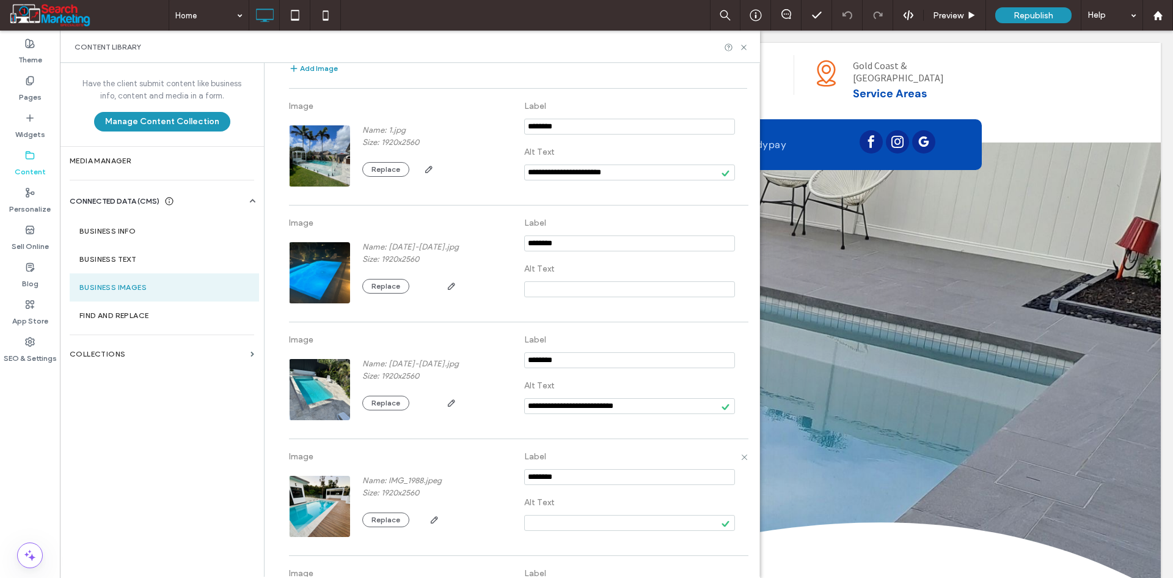
click at [539, 528] on input at bounding box center [629, 523] width 211 height 16
paste input "**********"
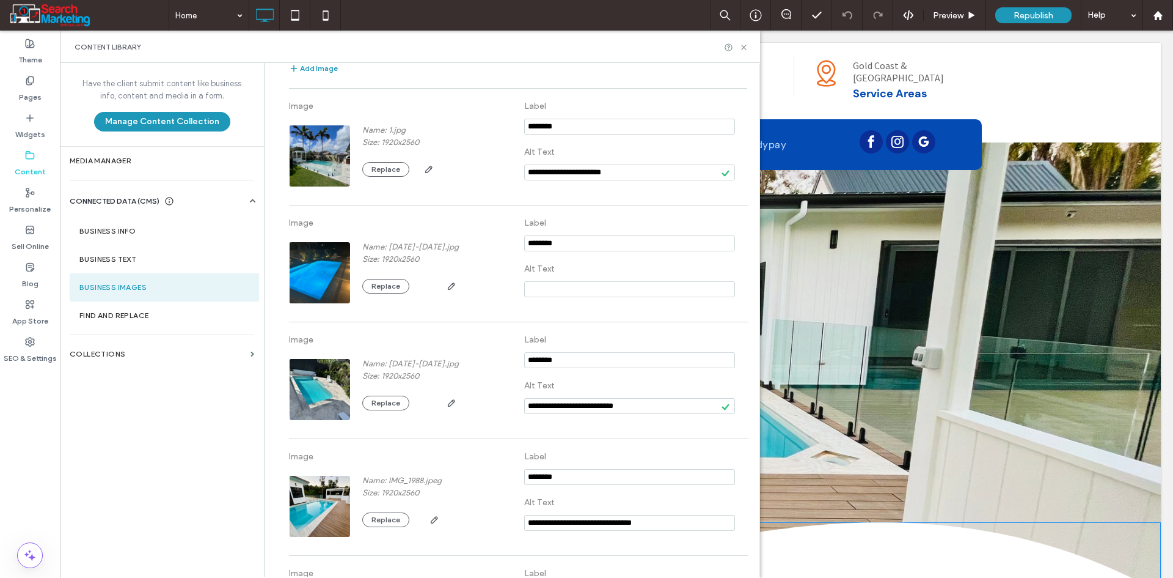
type input "**********"
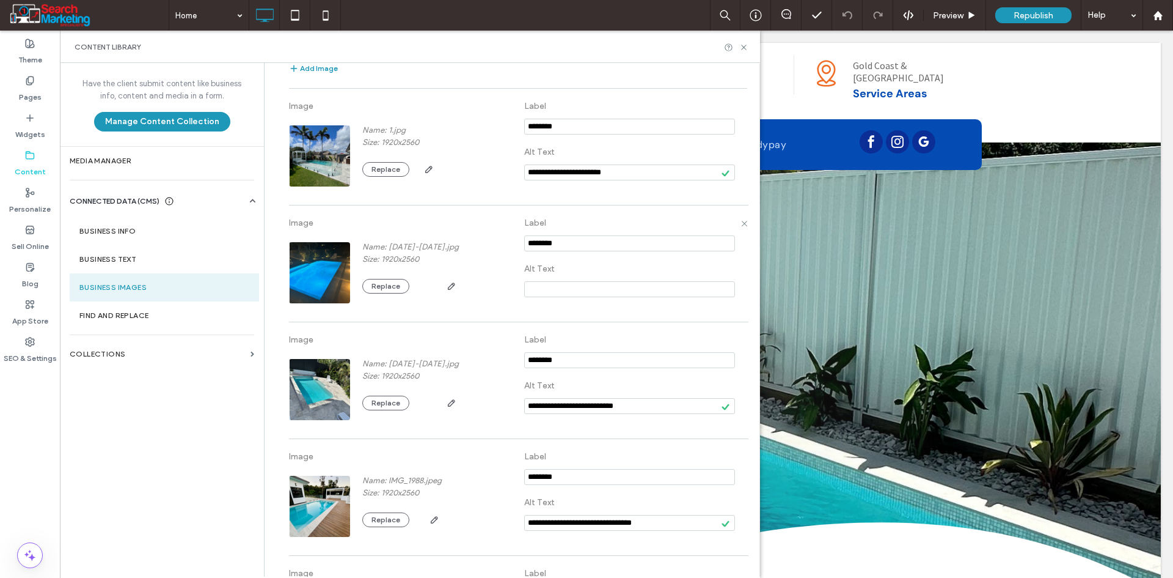
click at [564, 292] on input at bounding box center [629, 289] width 211 height 16
paste input "**********"
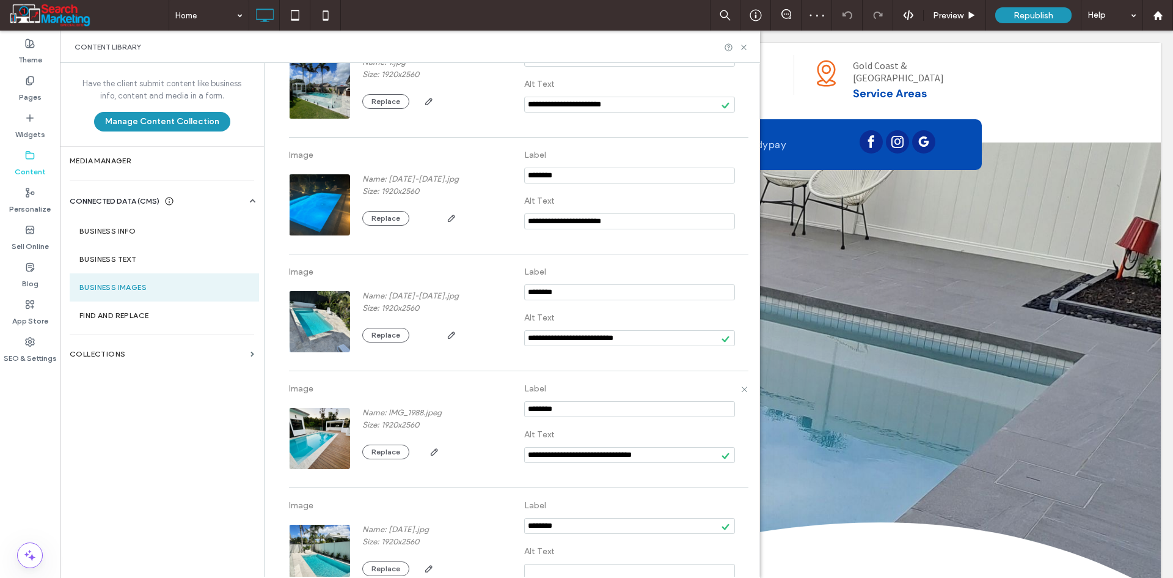
scroll to position [251, 0]
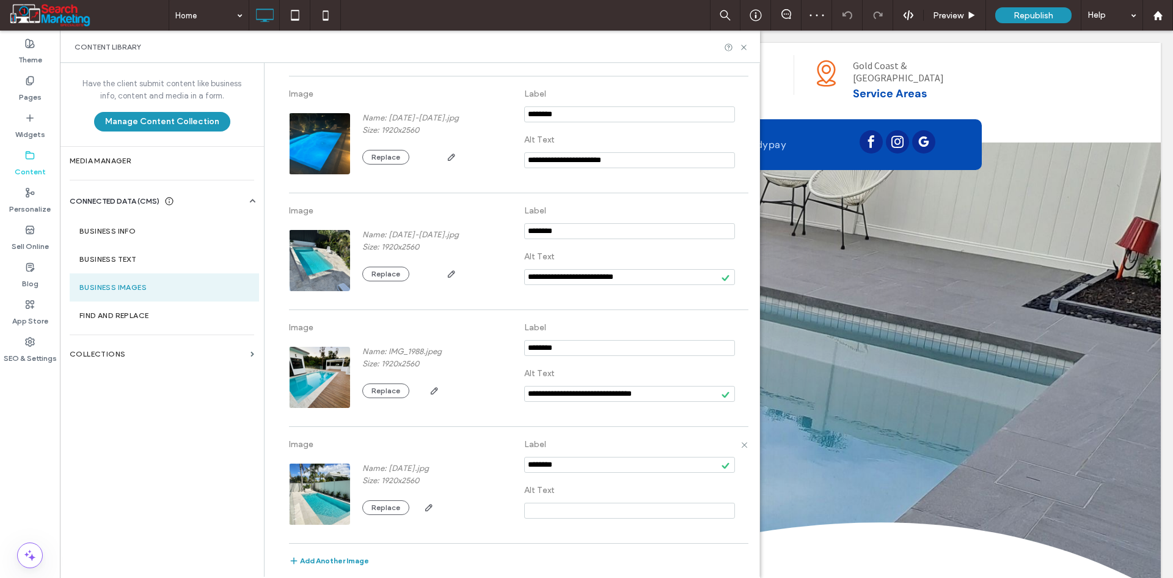
type input "**********"
click at [551, 512] on input at bounding box center [629, 510] width 211 height 16
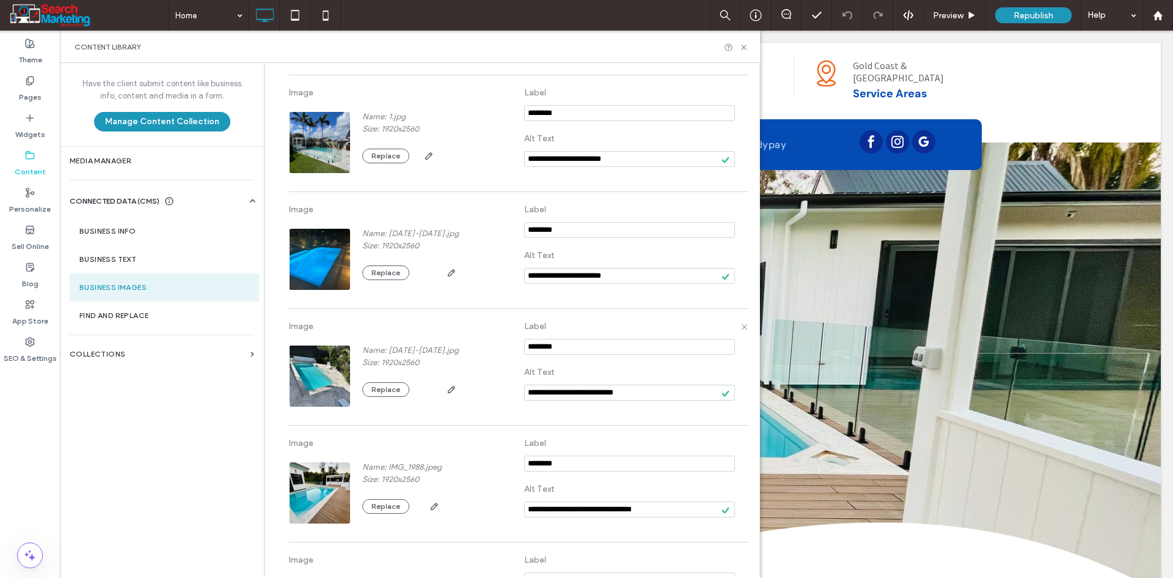
scroll to position [129, 0]
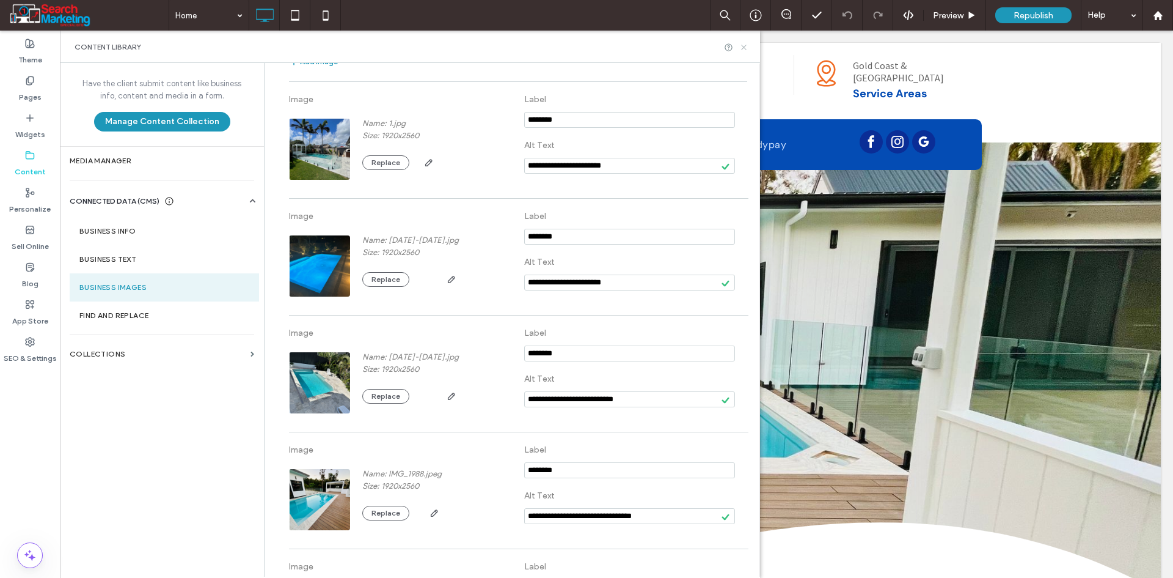
type input "**********"
click at [743, 50] on icon at bounding box center [743, 47] width 9 height 9
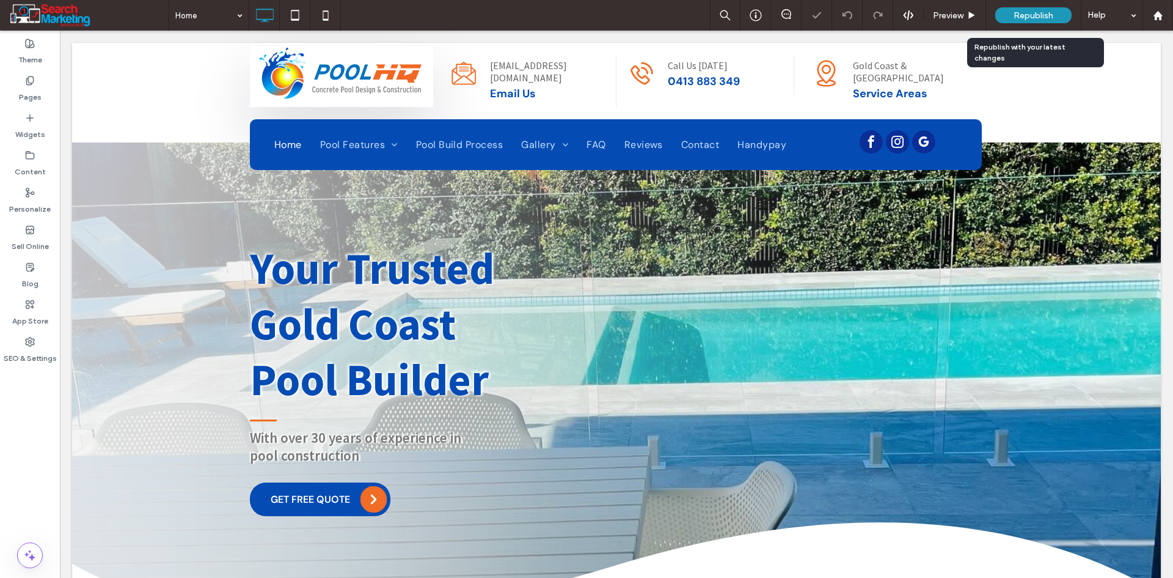
click at [1038, 15] on span "Republish" at bounding box center [1034, 15] width 40 height 10
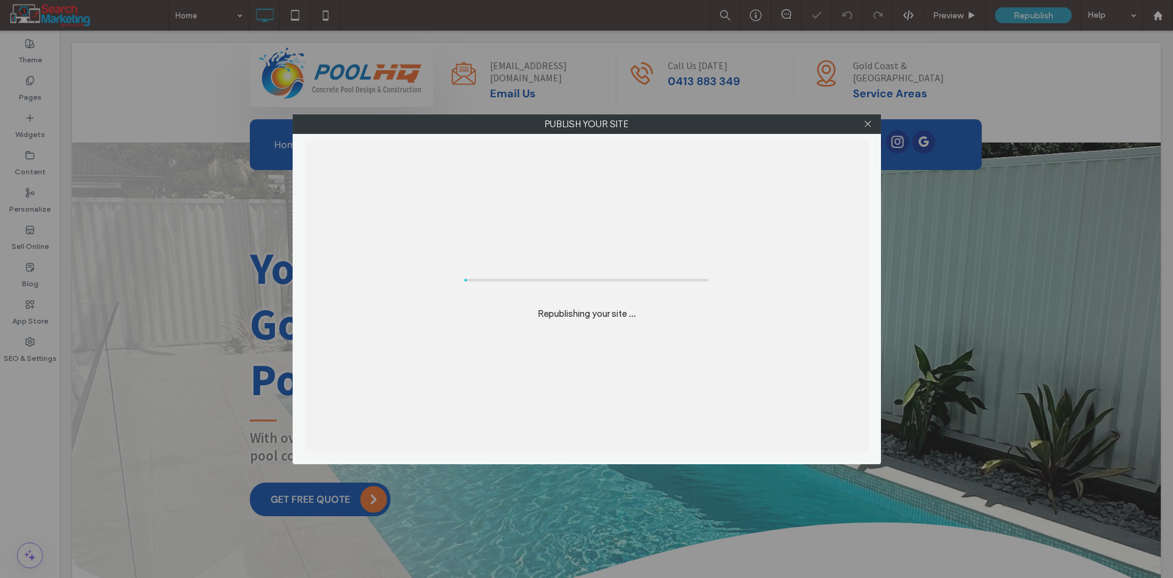
scroll to position [0, 0]
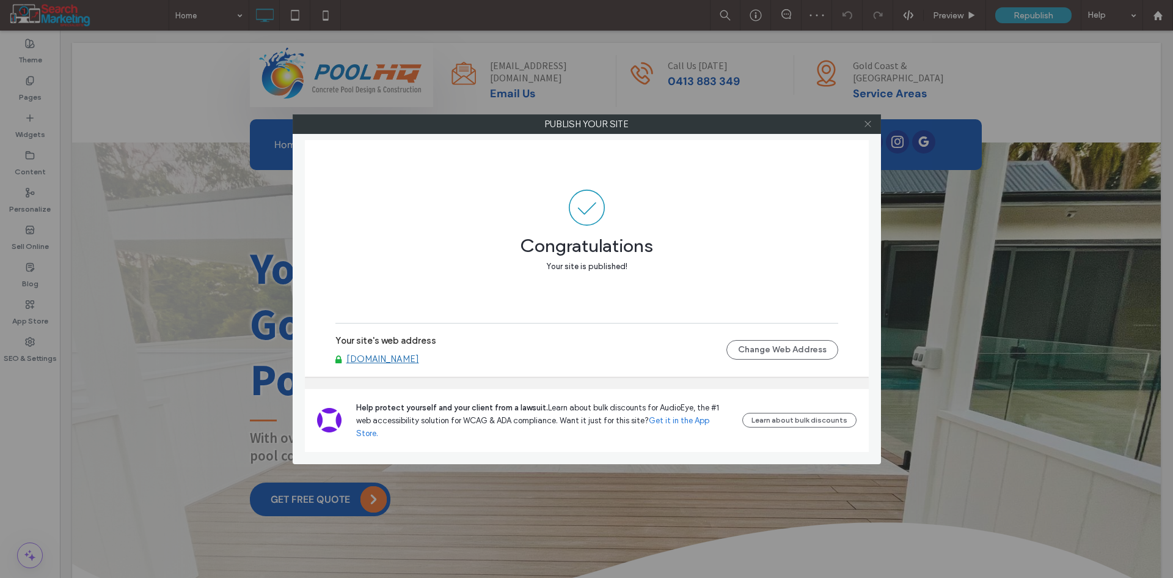
click at [871, 127] on use at bounding box center [868, 124] width 6 height 6
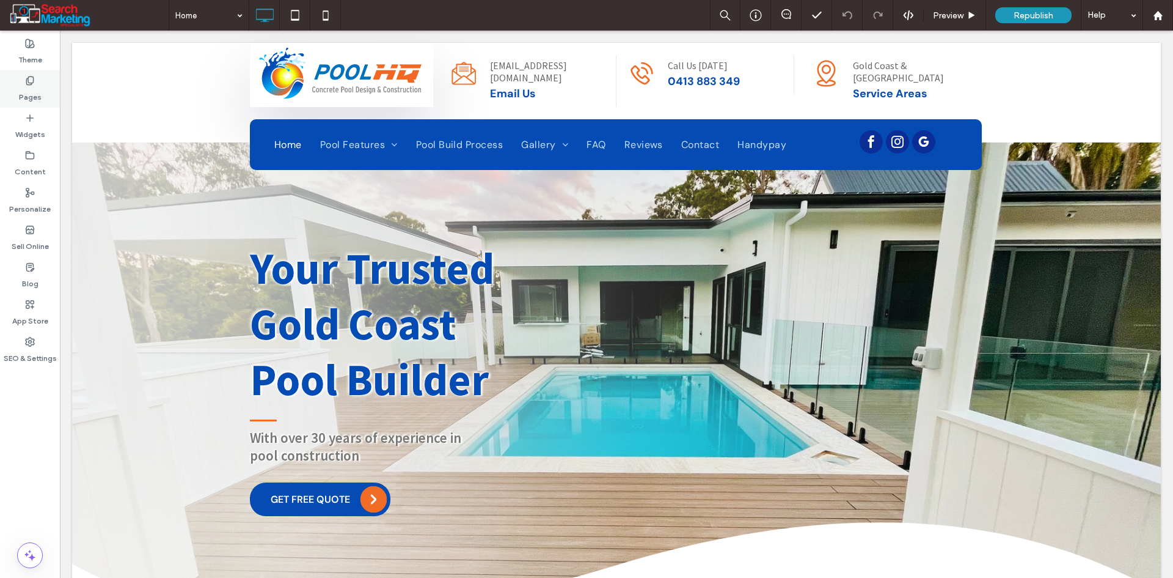
click at [32, 93] on label "Pages" at bounding box center [30, 94] width 23 height 17
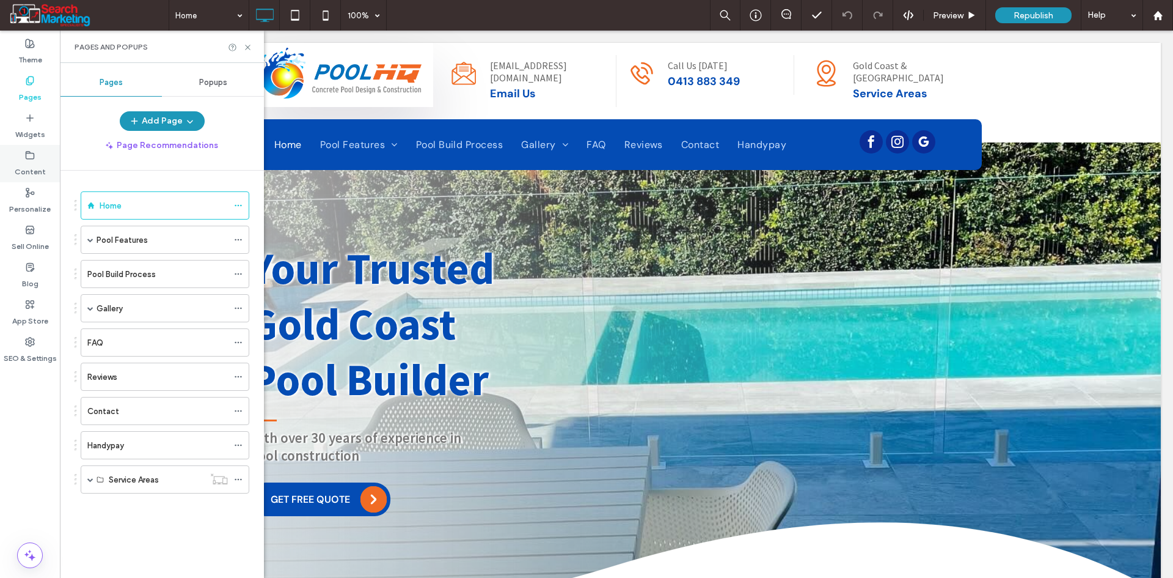
click at [42, 163] on label "Content" at bounding box center [30, 168] width 31 height 17
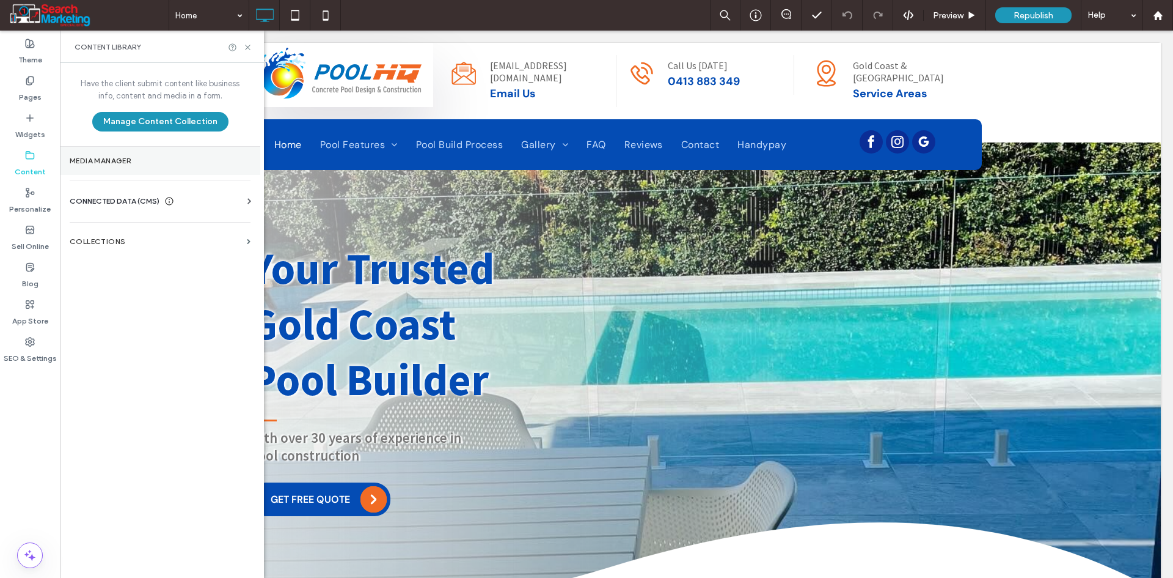
click at [123, 166] on section "Media Manager" at bounding box center [160, 161] width 200 height 28
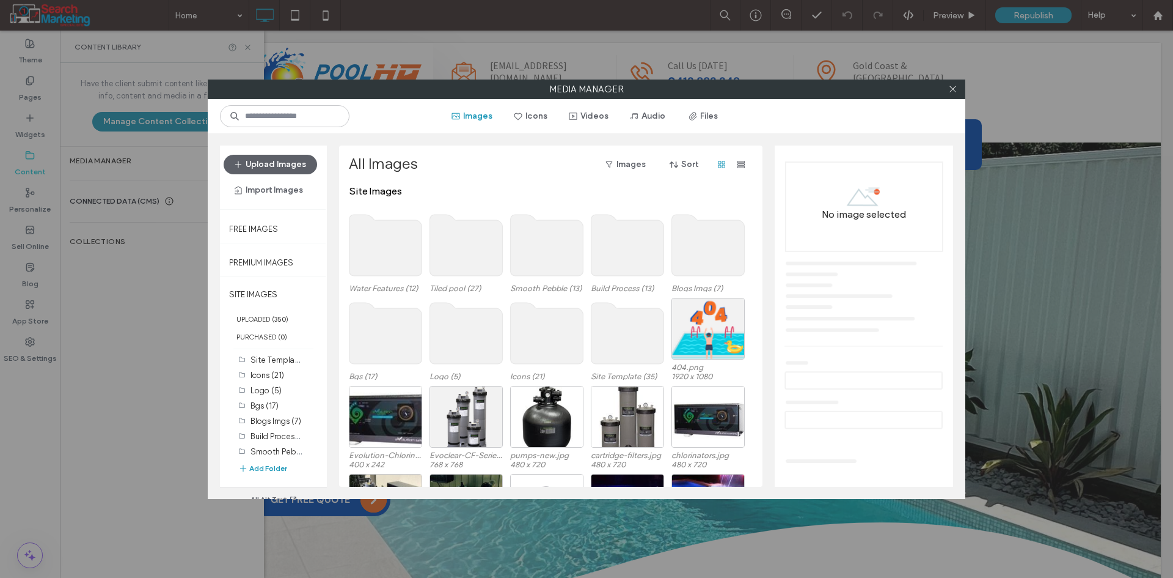
click at [954, 87] on icon at bounding box center [952, 88] width 9 height 9
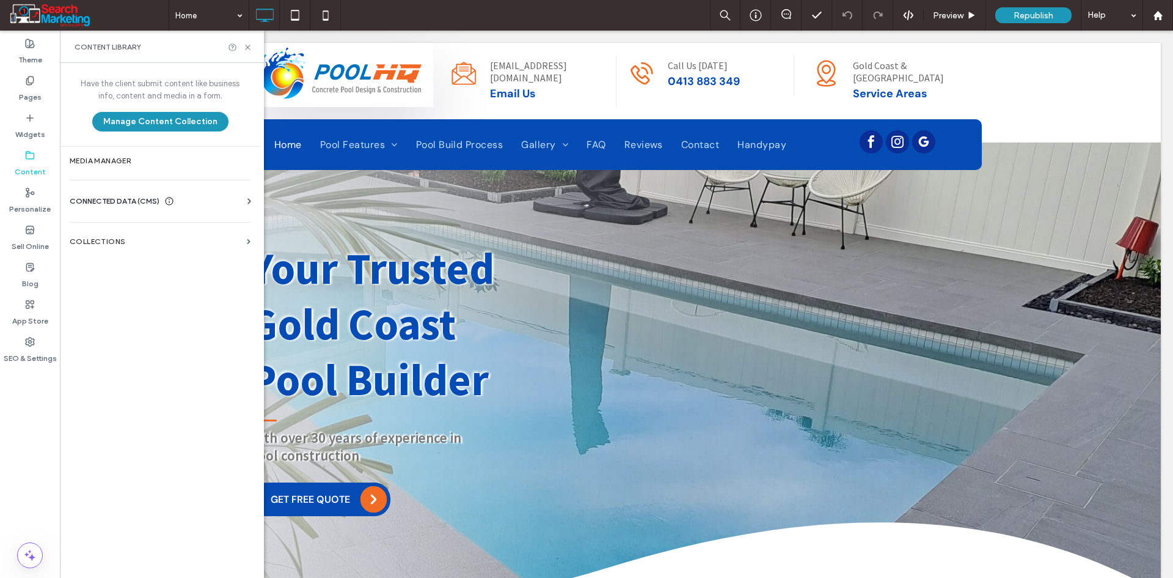
click at [105, 203] on span "CONNECTED DATA (CMS)" at bounding box center [115, 201] width 90 height 12
click at [29, 164] on label "Content" at bounding box center [30, 168] width 31 height 17
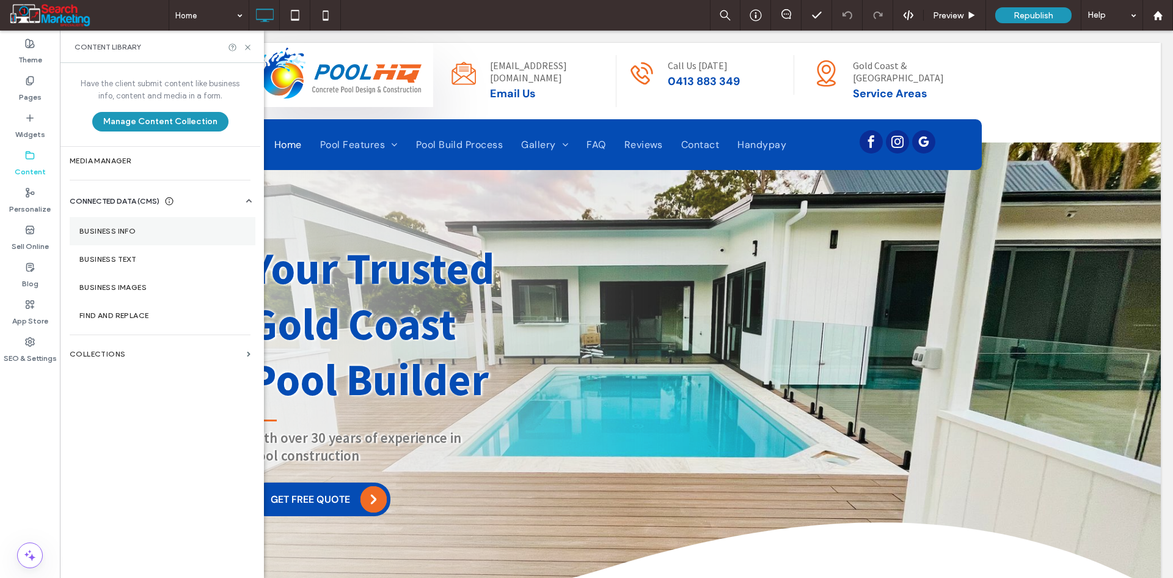
click at [131, 221] on section "Business Info" at bounding box center [163, 231] width 186 height 28
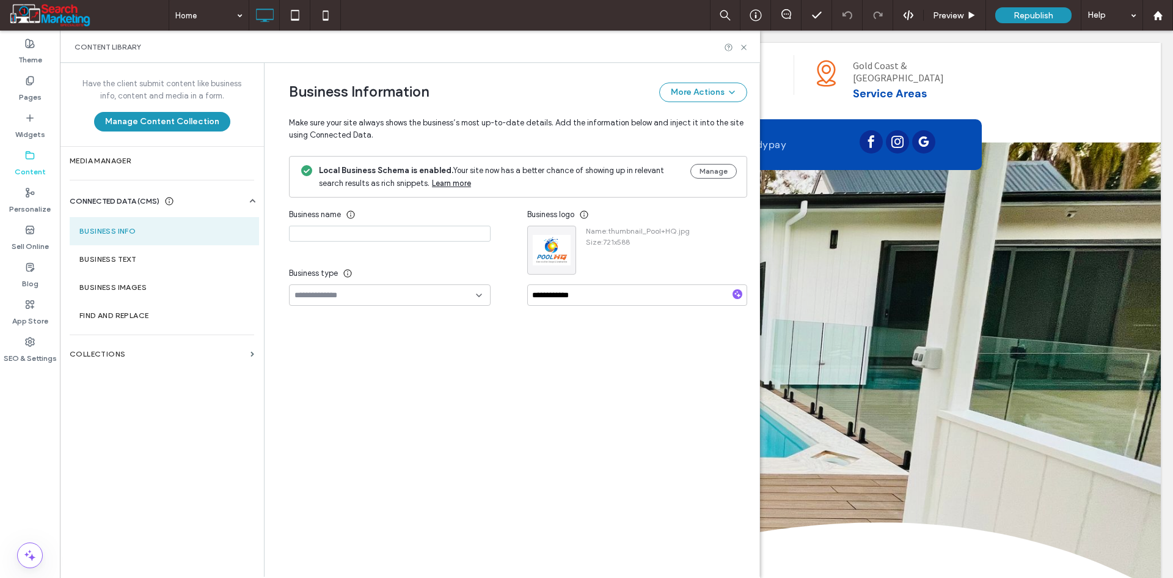
type input "**********"
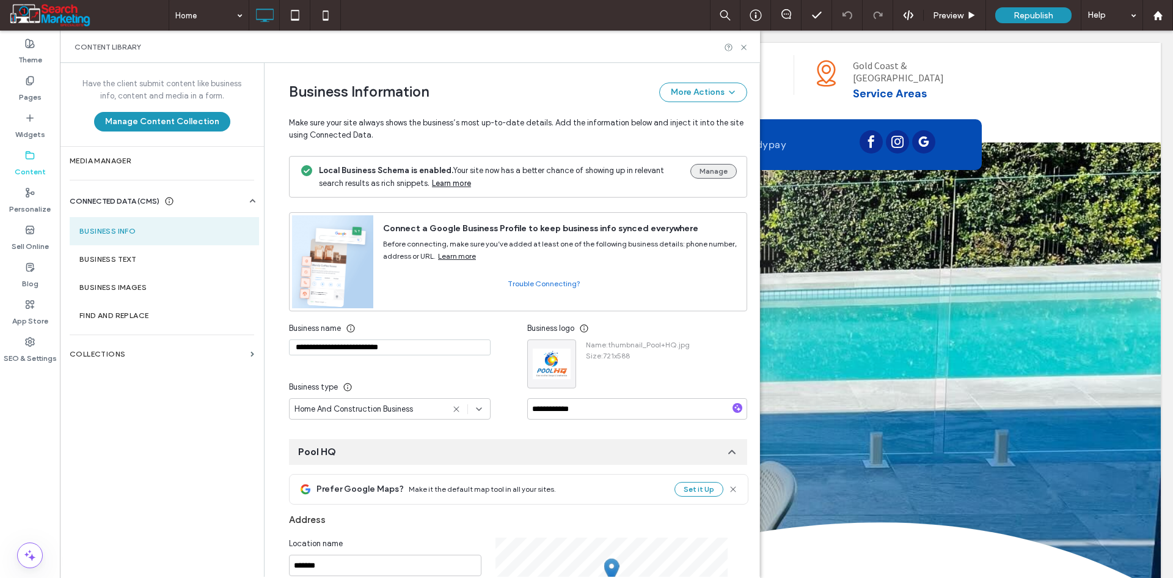
click at [716, 166] on button "Manage" at bounding box center [714, 171] width 46 height 15
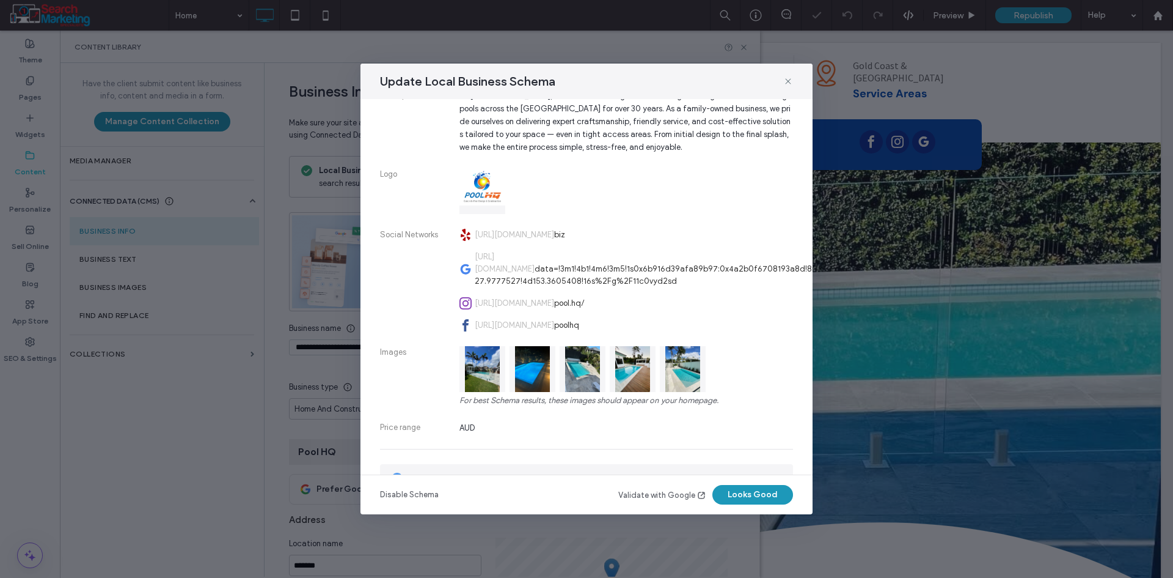
scroll to position [358, 0]
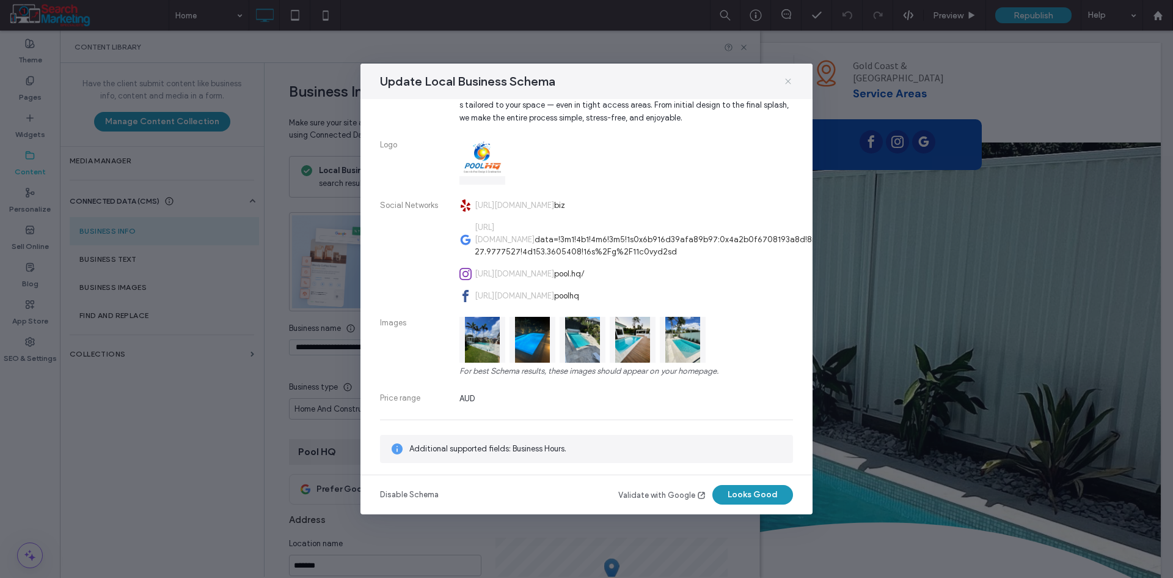
click at [785, 78] on icon at bounding box center [788, 81] width 10 height 10
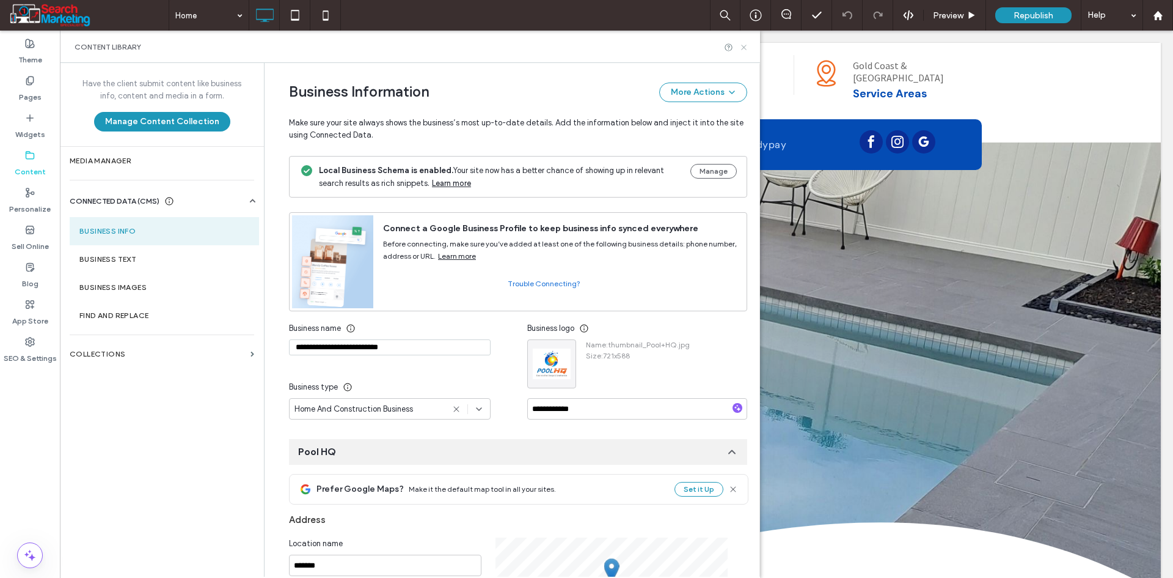
click at [745, 50] on icon at bounding box center [743, 47] width 9 height 9
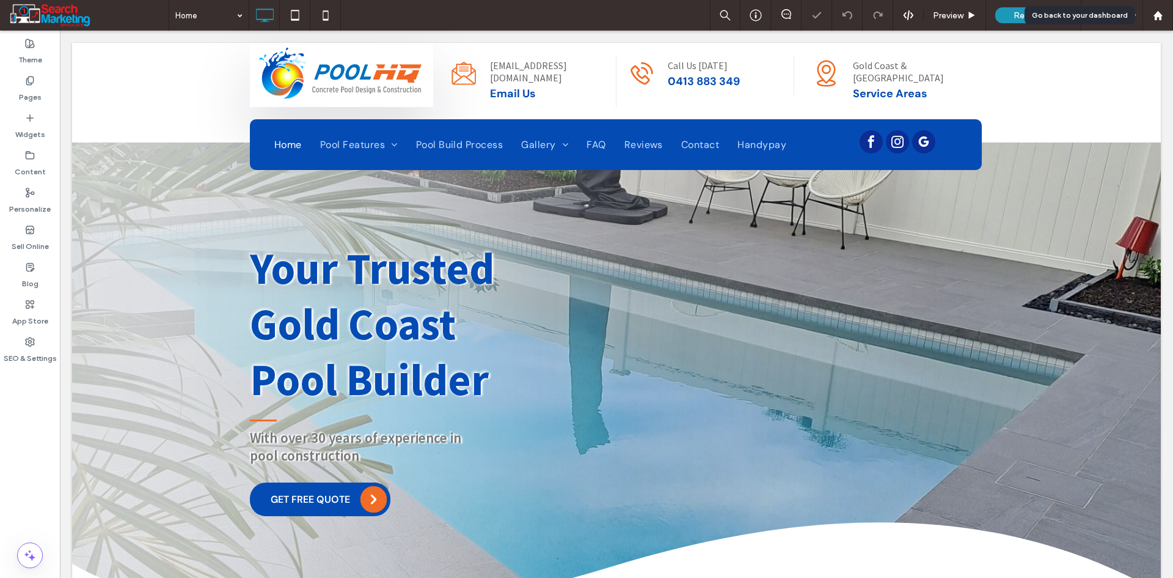
drag, startPoint x: 1157, startPoint y: 15, endPoint x: 562, endPoint y: 3, distance: 595.4
click at [1157, 15] on use at bounding box center [1157, 14] width 9 height 9
